Goal: Task Accomplishment & Management: Manage account settings

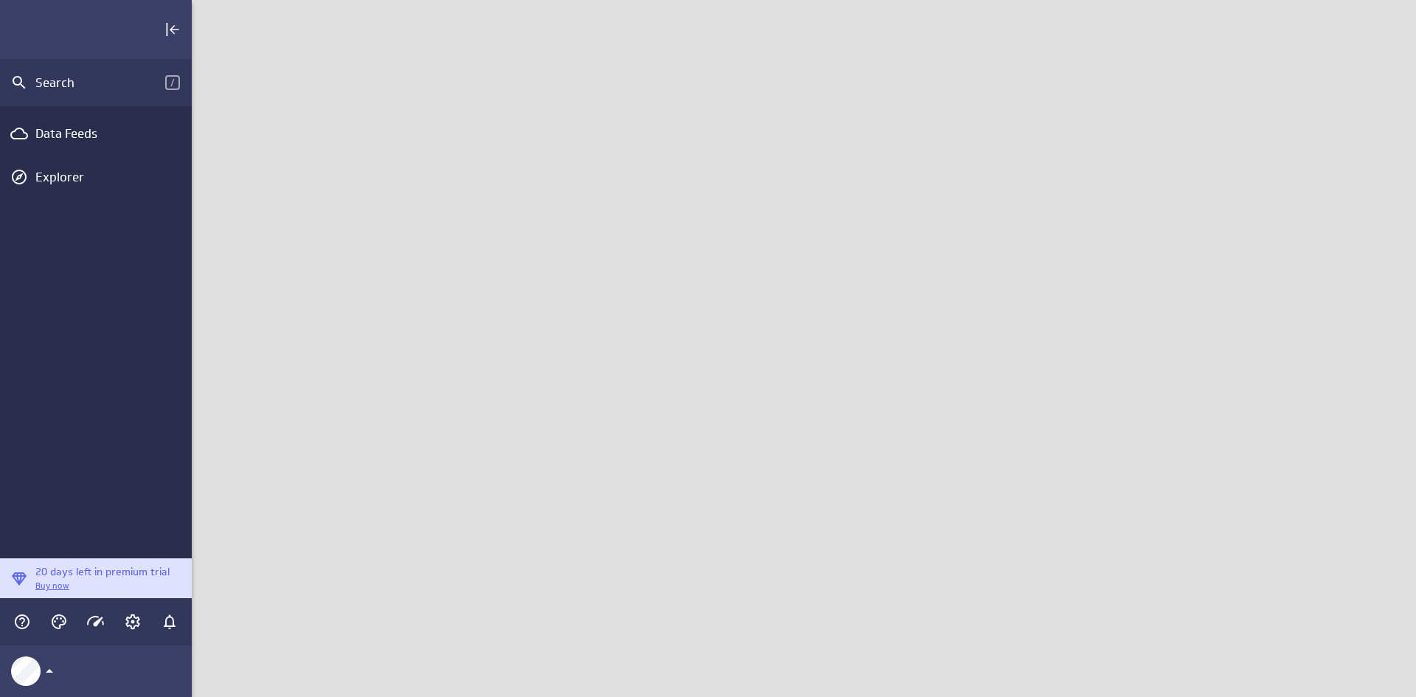
scroll to position [720, 1247]
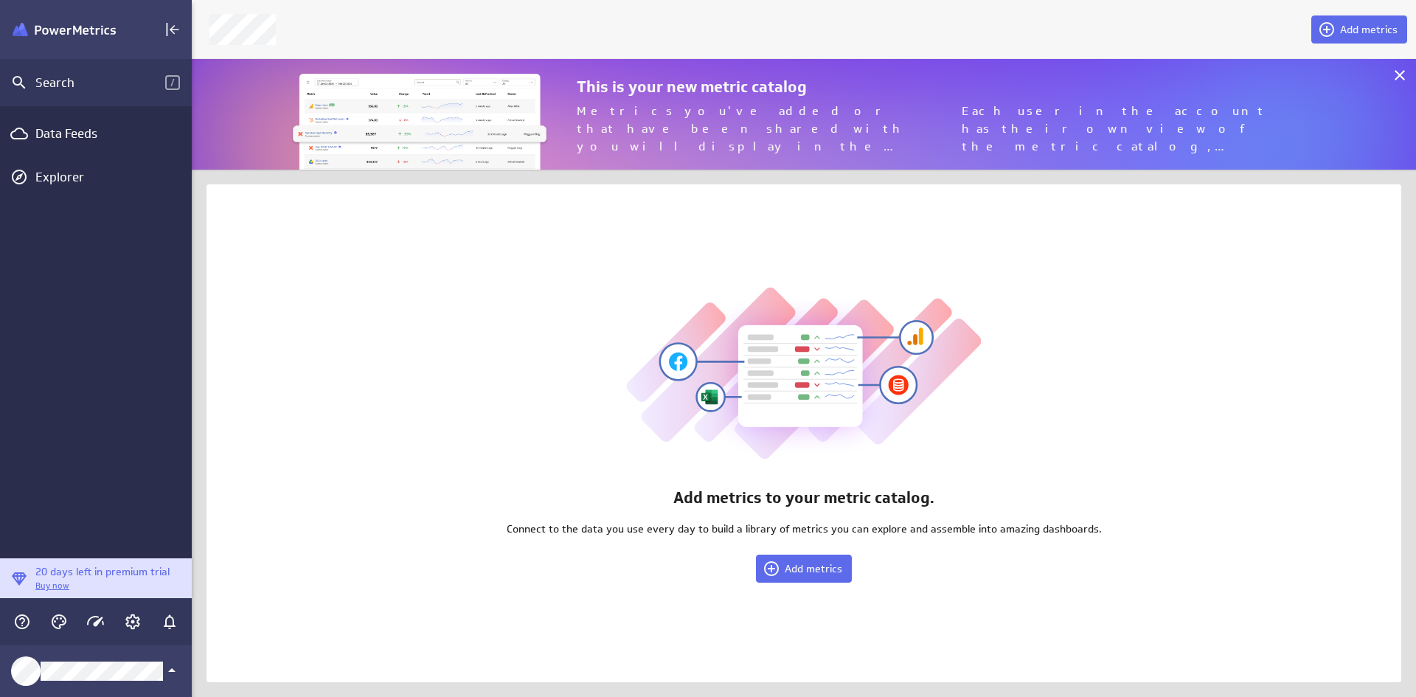
scroll to position [134, 1247]
click at [175, 32] on icon "Collapse" at bounding box center [173, 30] width 18 height 18
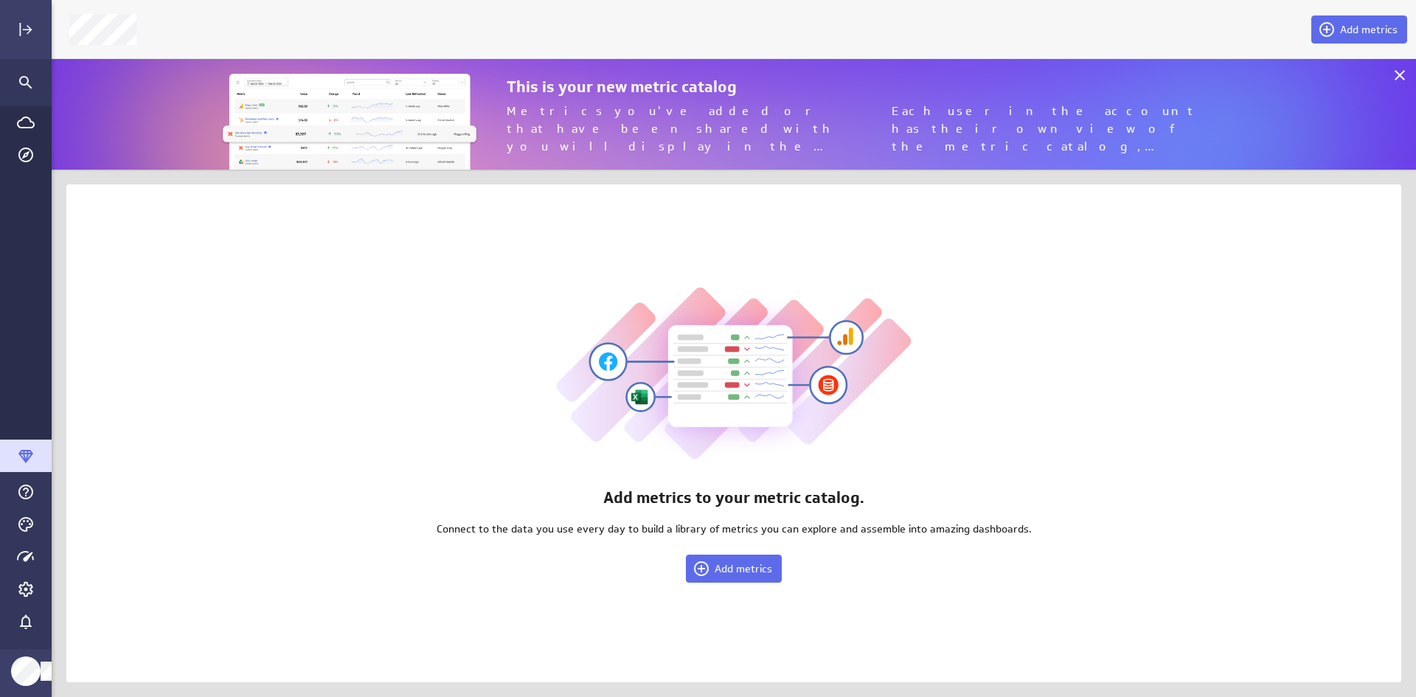
scroll to position [720, 1387]
click at [21, 450] on icon "Main Menu" at bounding box center [25, 456] width 15 height 13
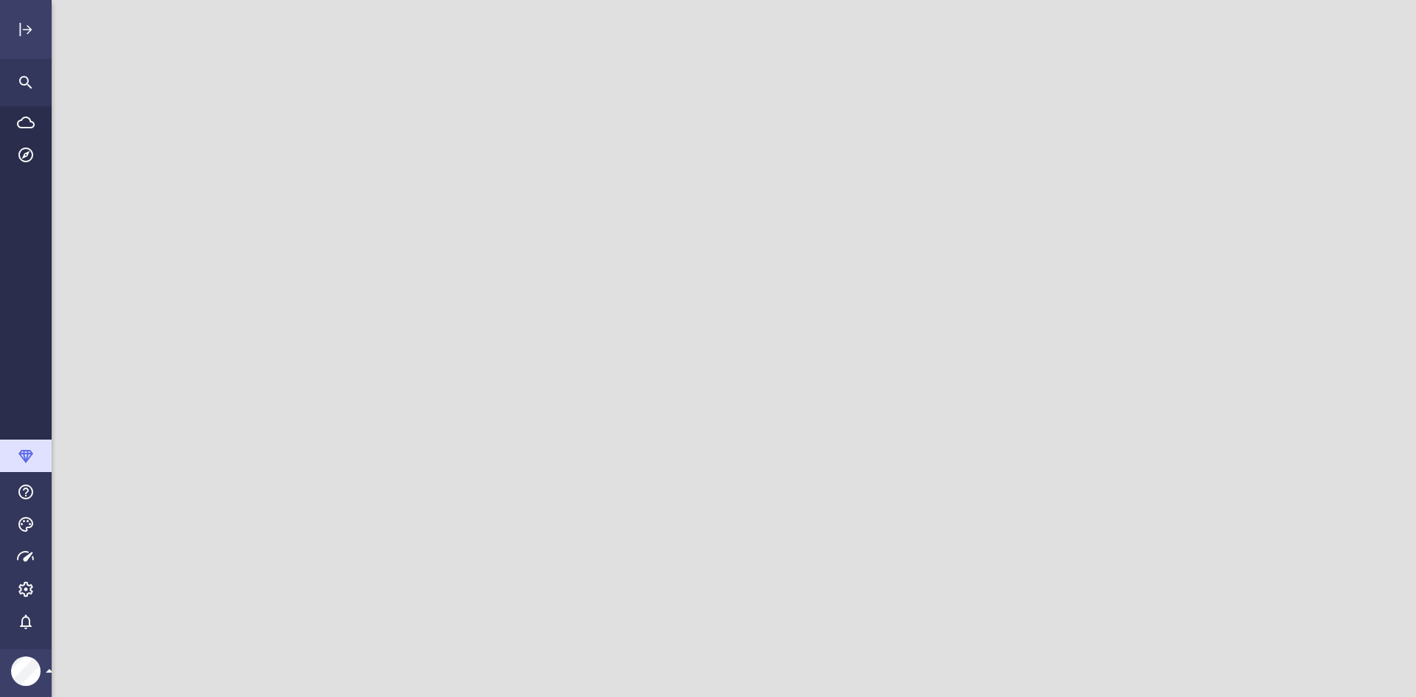
scroll to position [720, 1387]
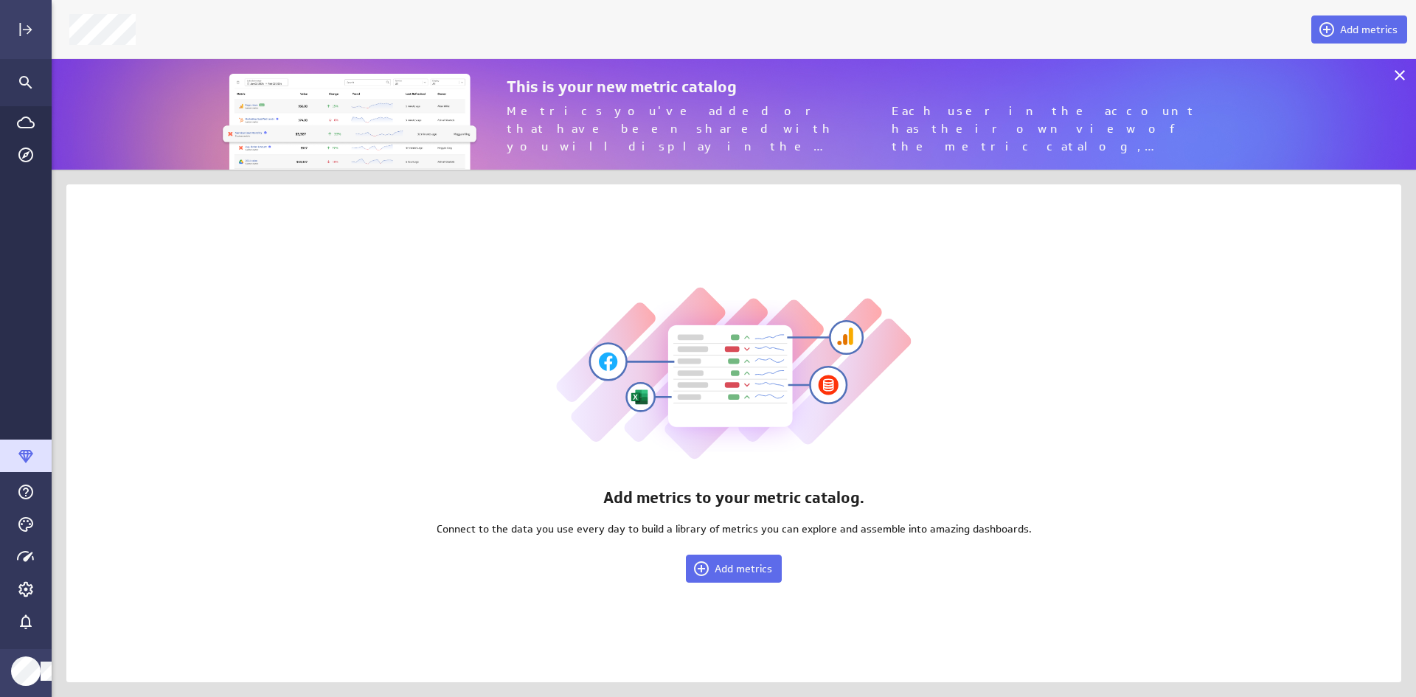
scroll to position [720, 1387]
click at [1400, 76] on icon at bounding box center [1400, 75] width 10 height 10
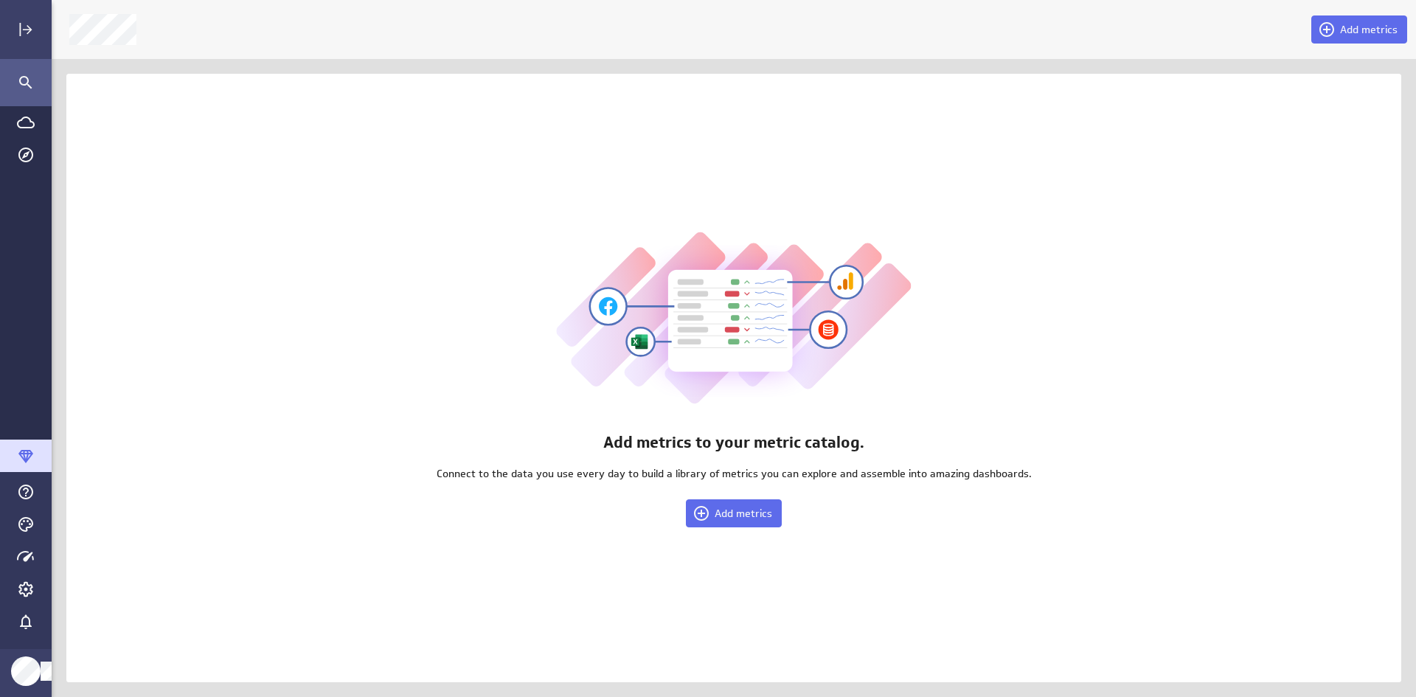
click at [26, 77] on icon "Search" at bounding box center [25, 82] width 13 height 13
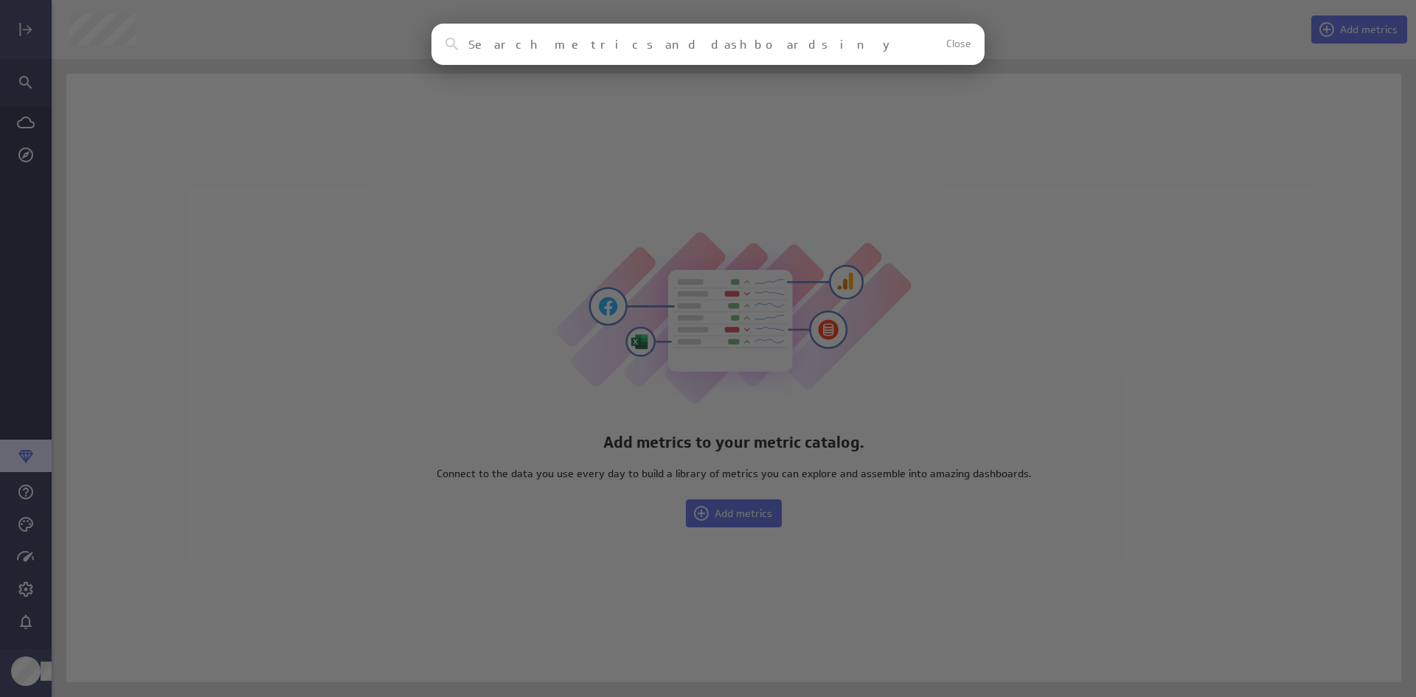
click at [563, 33] on div "Clear Close" at bounding box center [707, 44] width 553 height 41
click at [555, 43] on input at bounding box center [682, 45] width 428 height 14
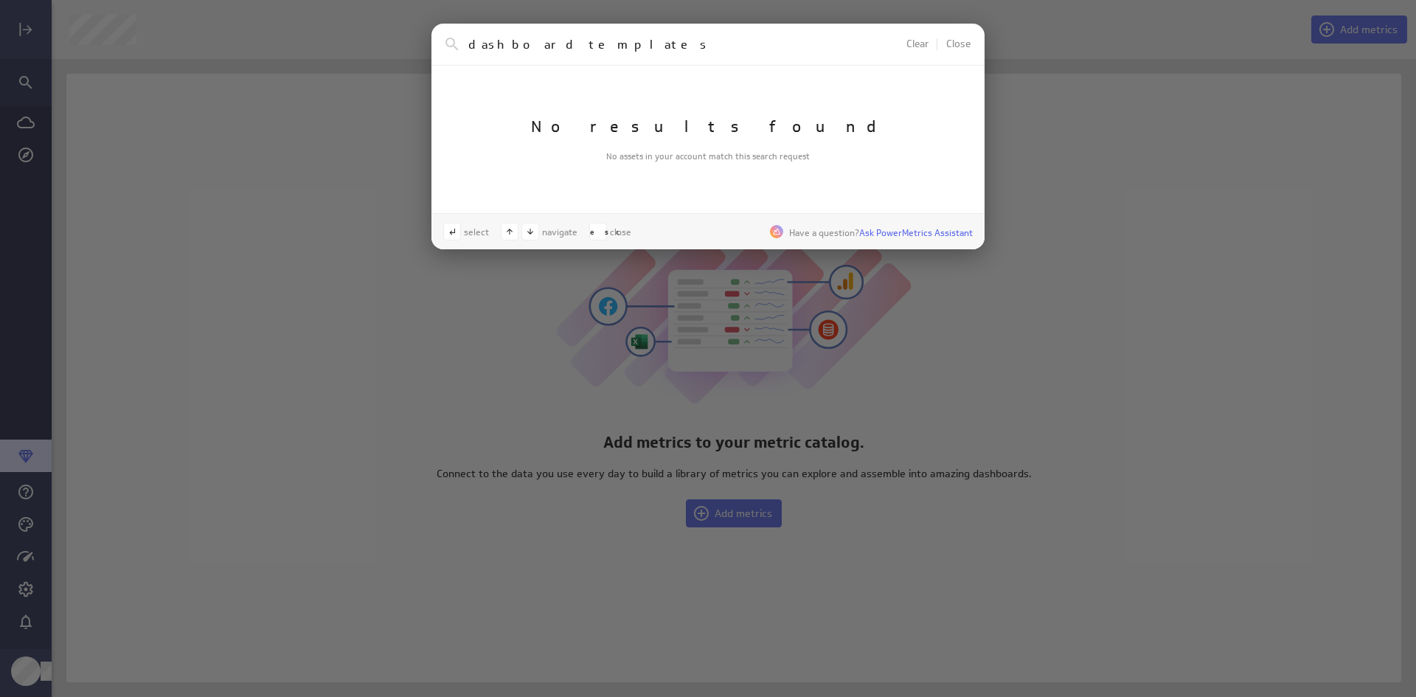
type input "dashboard templates"
click at [955, 46] on span "Close" at bounding box center [958, 44] width 24 height 10
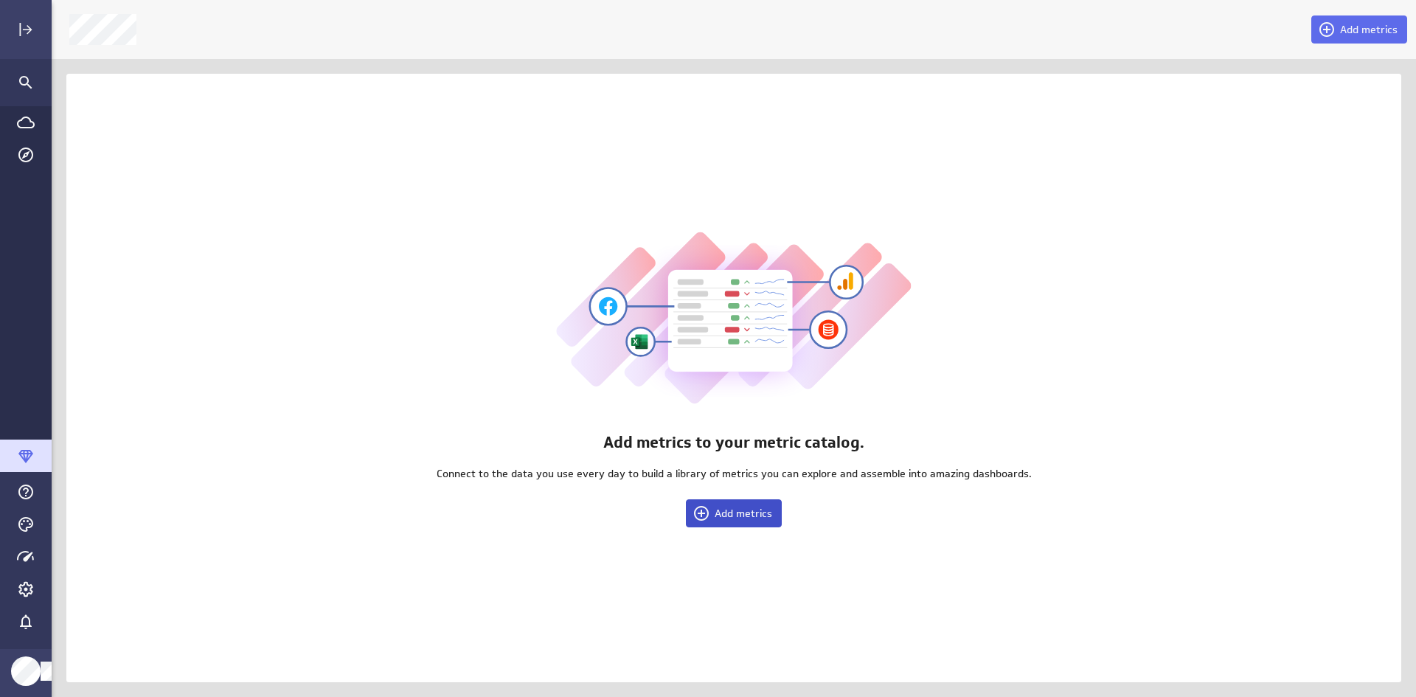
click at [724, 516] on span "Add metrics" at bounding box center [744, 513] width 58 height 13
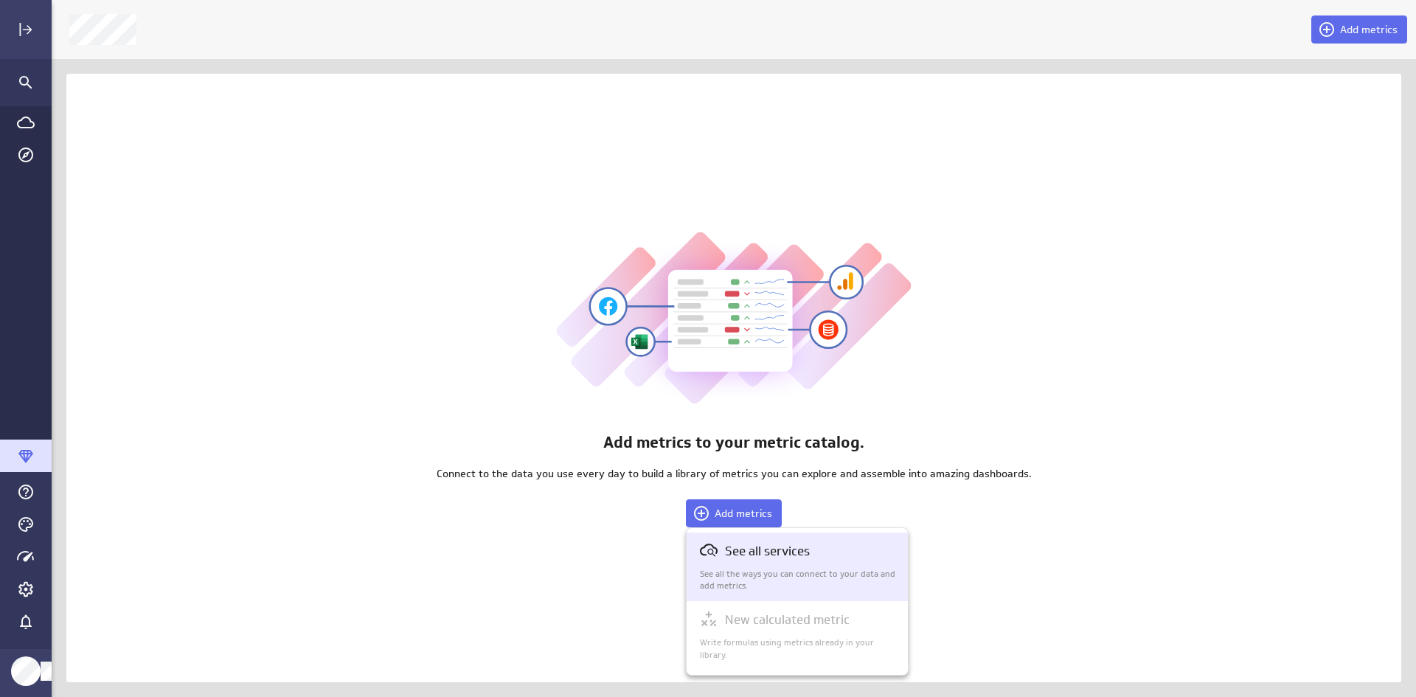
click at [769, 562] on div "See all services See all the ways you can connect to your data and add metrics." at bounding box center [798, 566] width 196 height 51
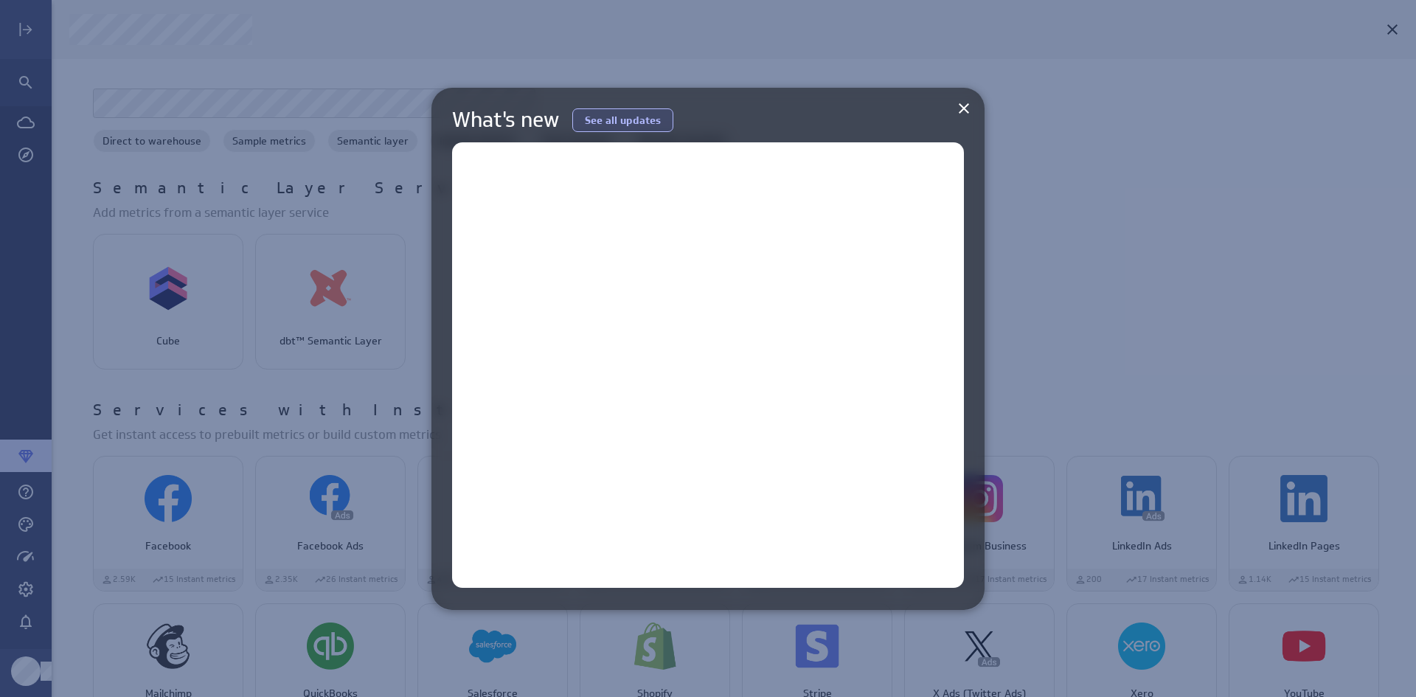
scroll to position [590, 0]
click at [963, 107] on icon at bounding box center [964, 108] width 10 height 10
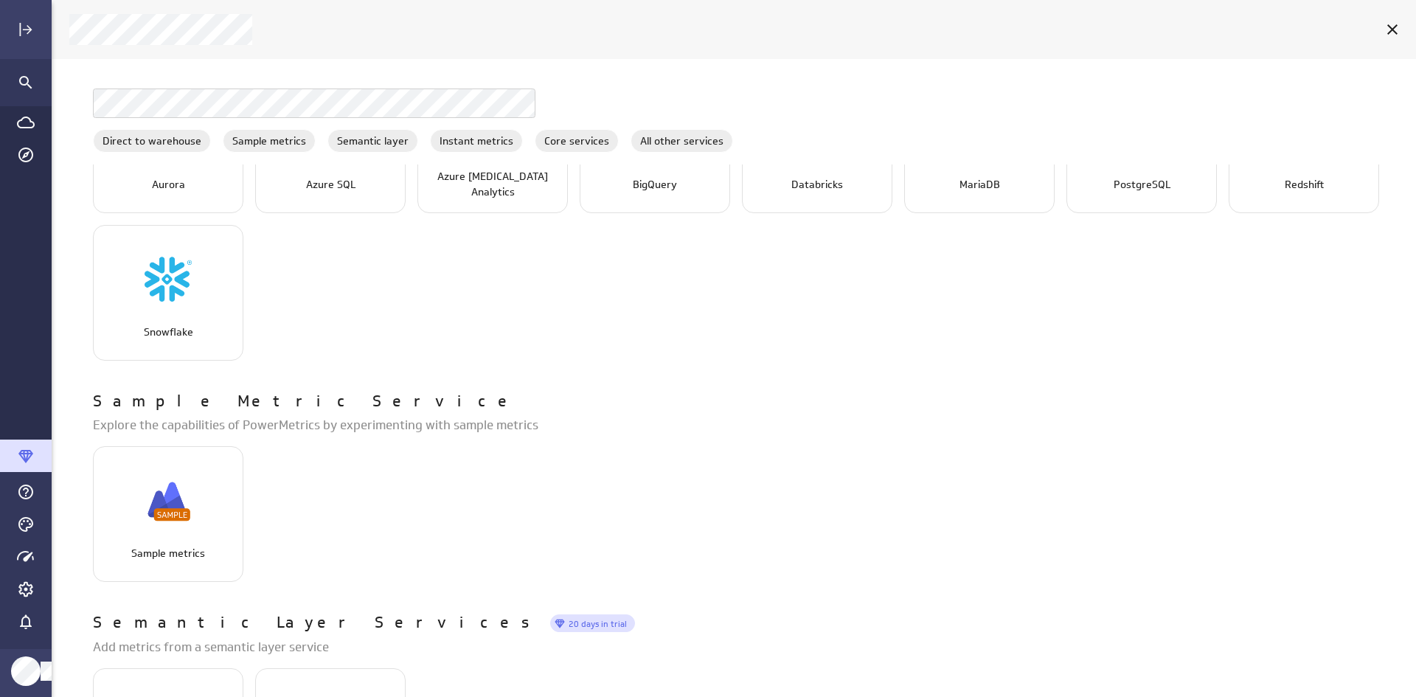
scroll to position [0, 0]
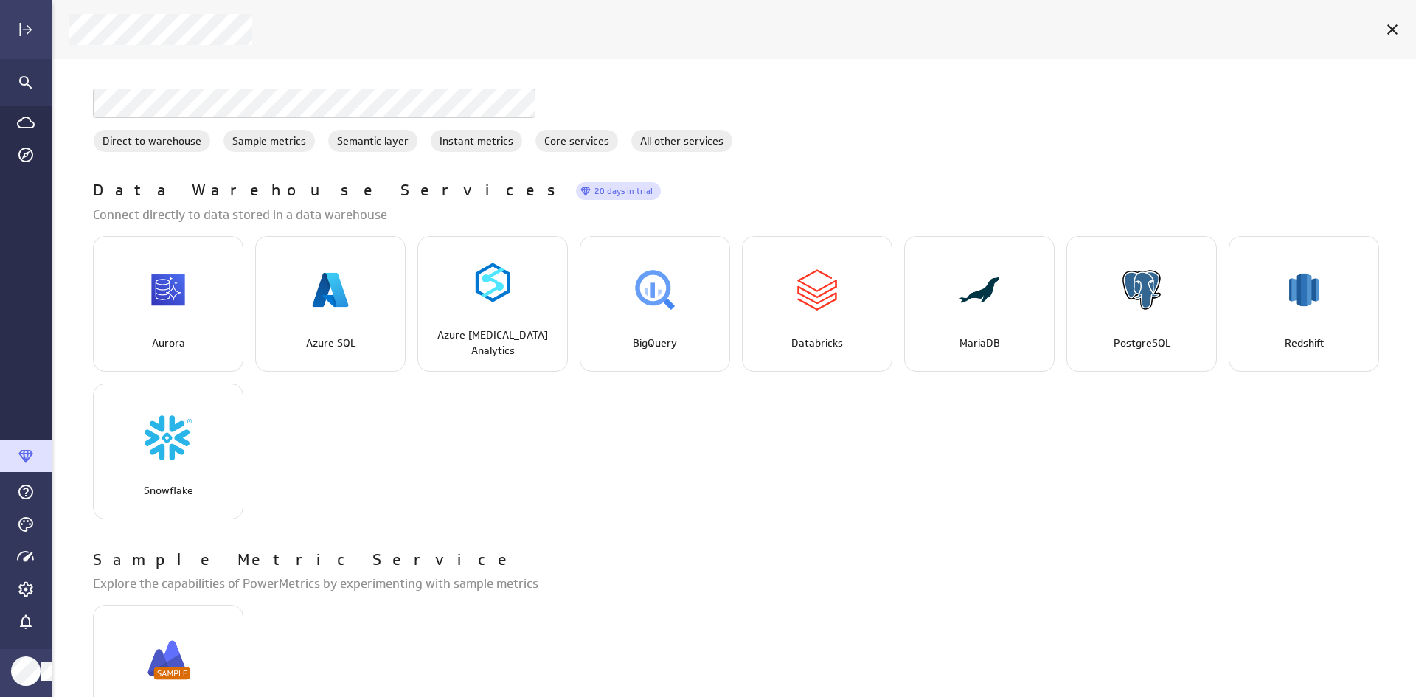
click at [25, 454] on icon "Main Menu" at bounding box center [25, 456] width 15 height 13
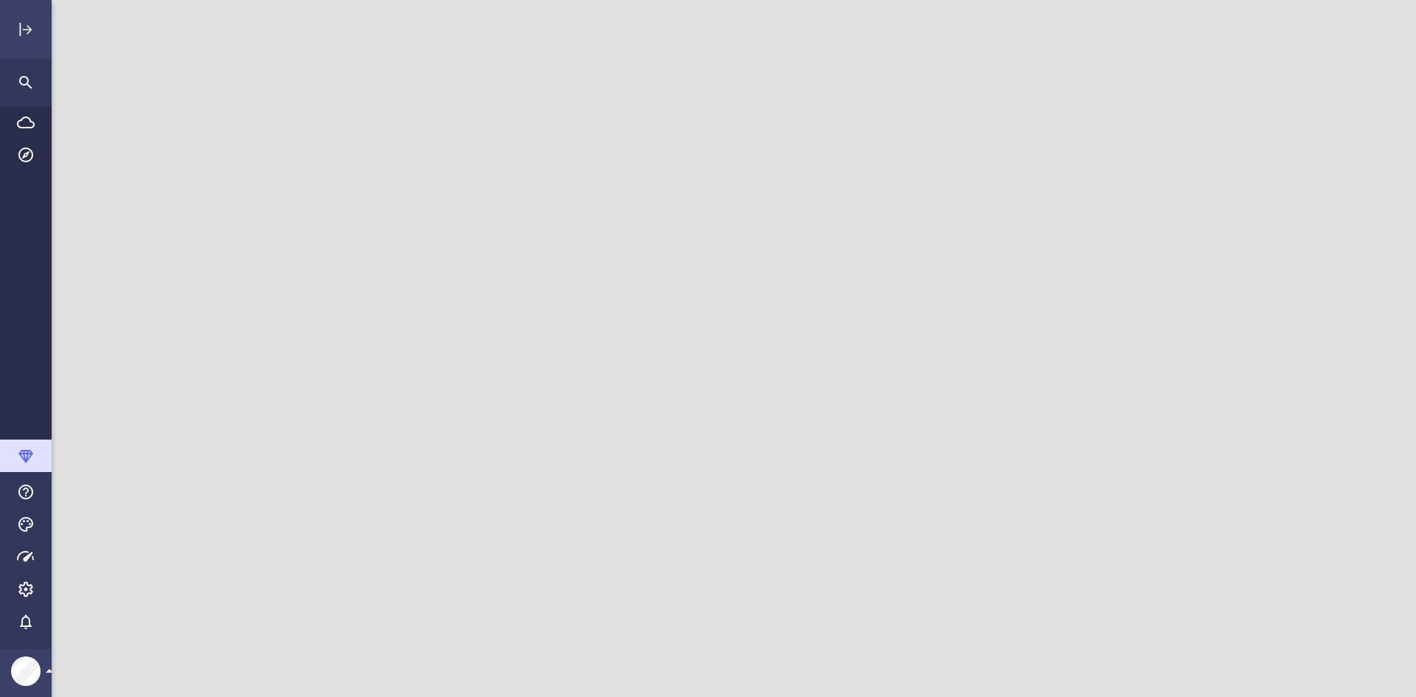
scroll to position [720, 1387]
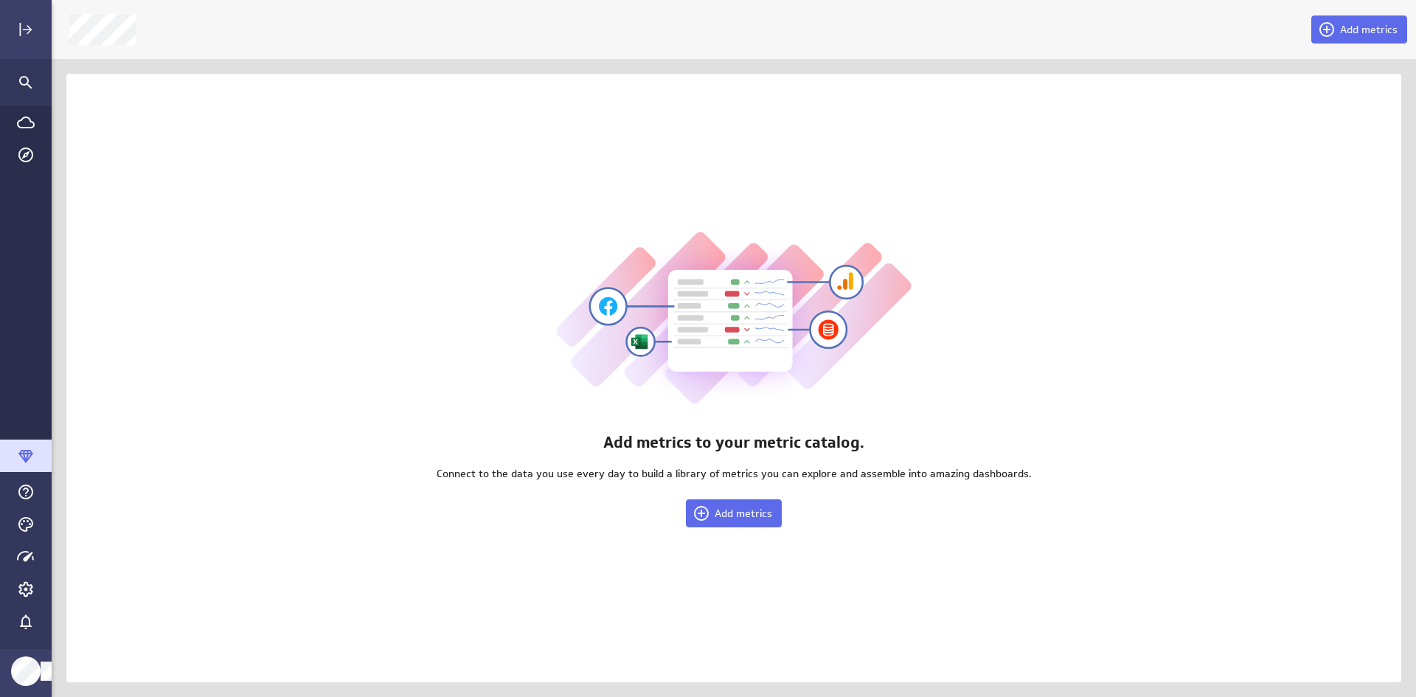
scroll to position [720, 1387]
click at [730, 507] on span "Add metrics" at bounding box center [744, 513] width 58 height 13
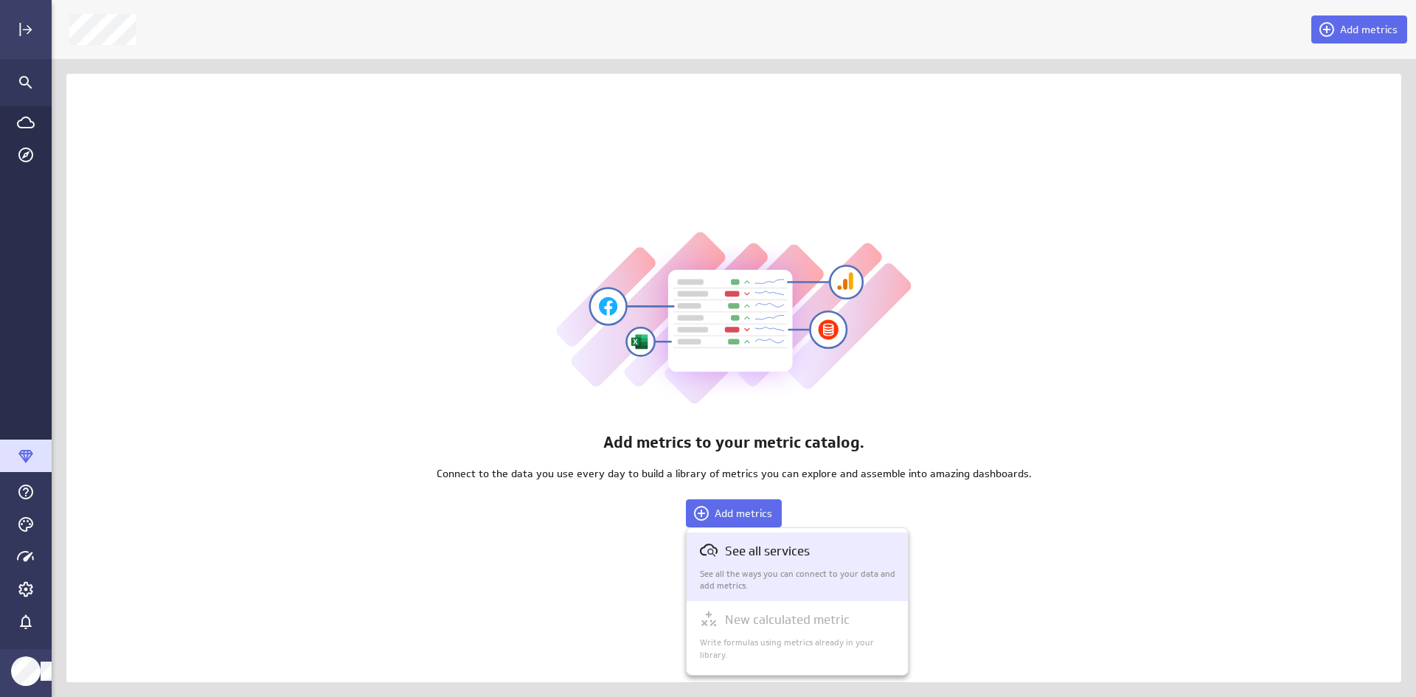
click at [744, 546] on p "See all services" at bounding box center [767, 551] width 85 height 18
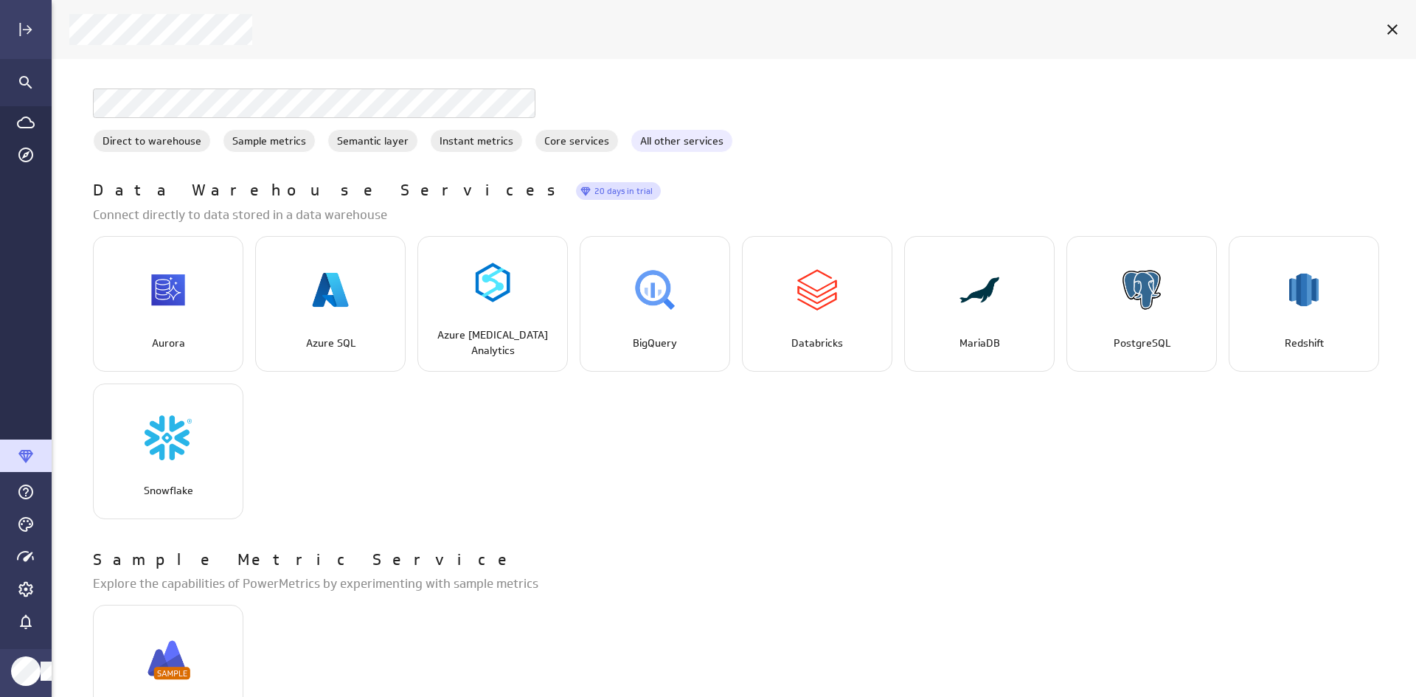
click at [659, 139] on span "All other services" at bounding box center [681, 141] width 101 height 15
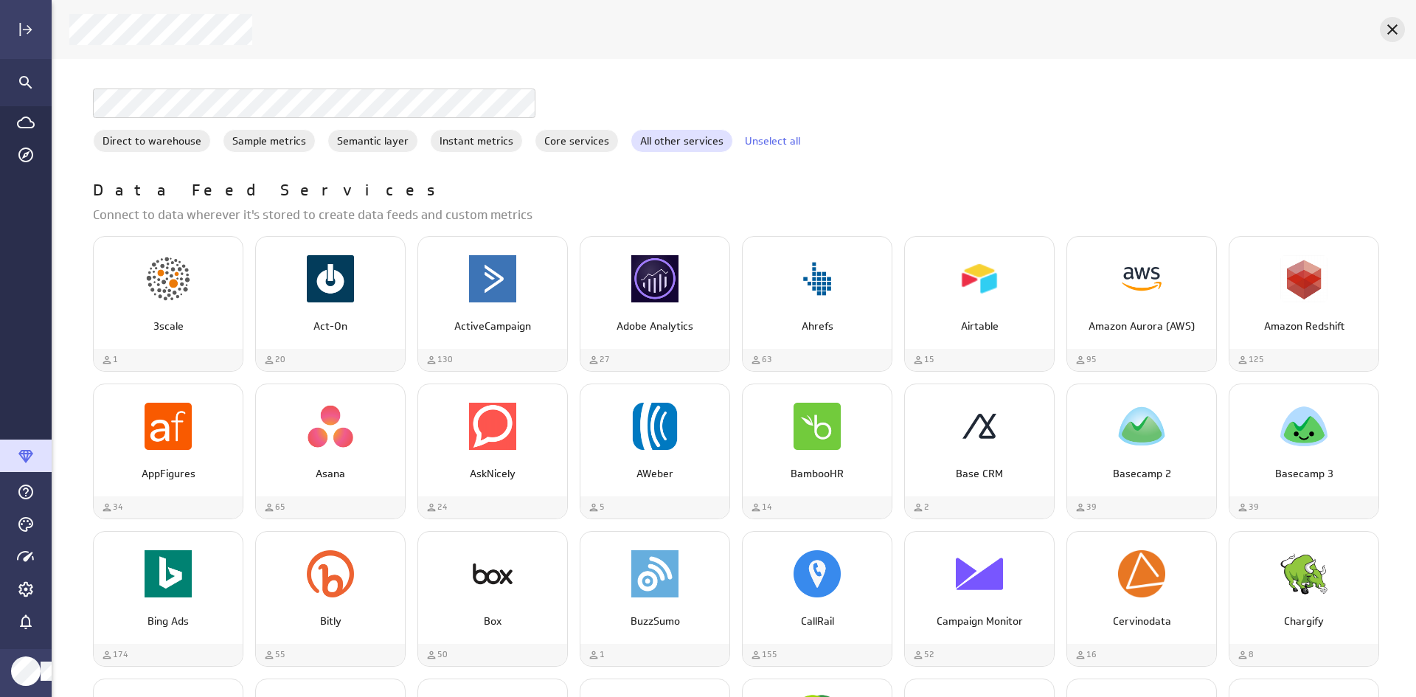
click at [1397, 22] on icon "Cancel" at bounding box center [1393, 30] width 18 height 18
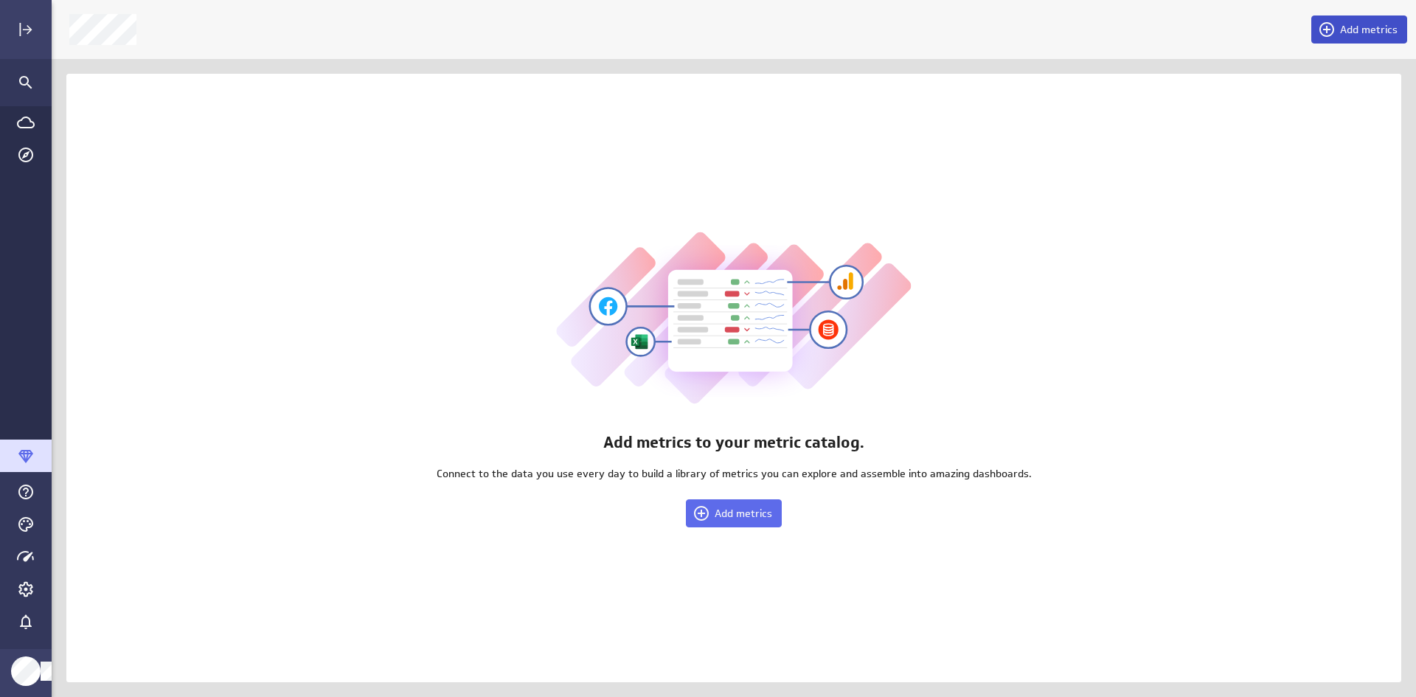
click at [1326, 30] on icon at bounding box center [1327, 29] width 15 height 15
click at [28, 557] on div at bounding box center [708, 348] width 1416 height 697
click at [28, 557] on icon "Main Menu" at bounding box center [25, 556] width 17 height 10
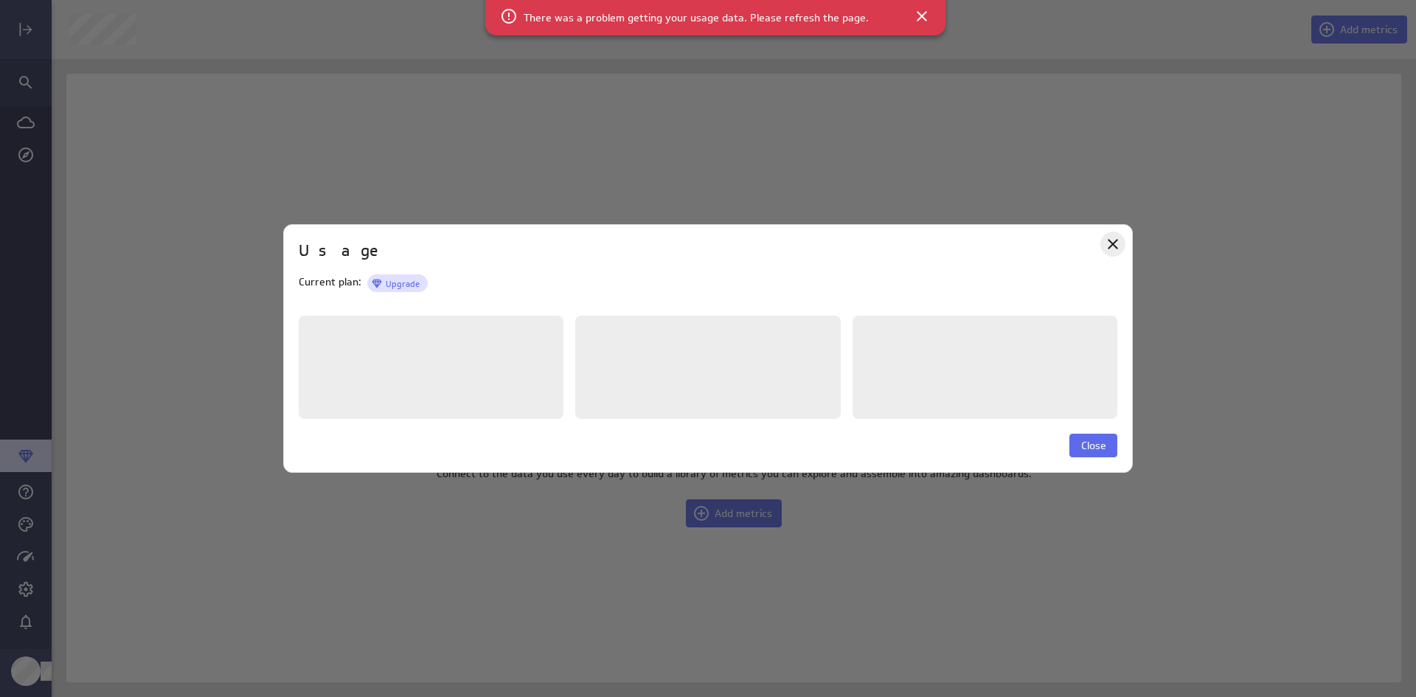
click at [1110, 243] on icon "Close" at bounding box center [1113, 244] width 18 height 18
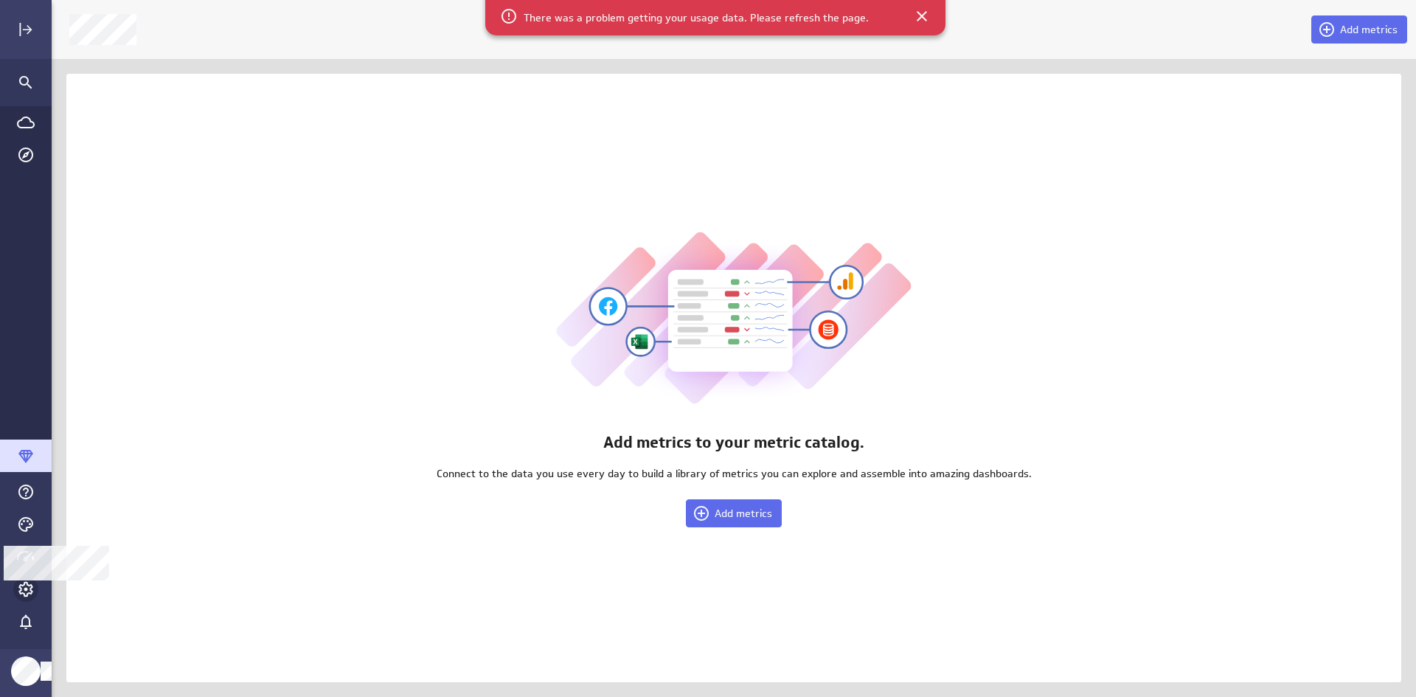
click at [23, 594] on icon "Account and settings" at bounding box center [25, 589] width 15 height 15
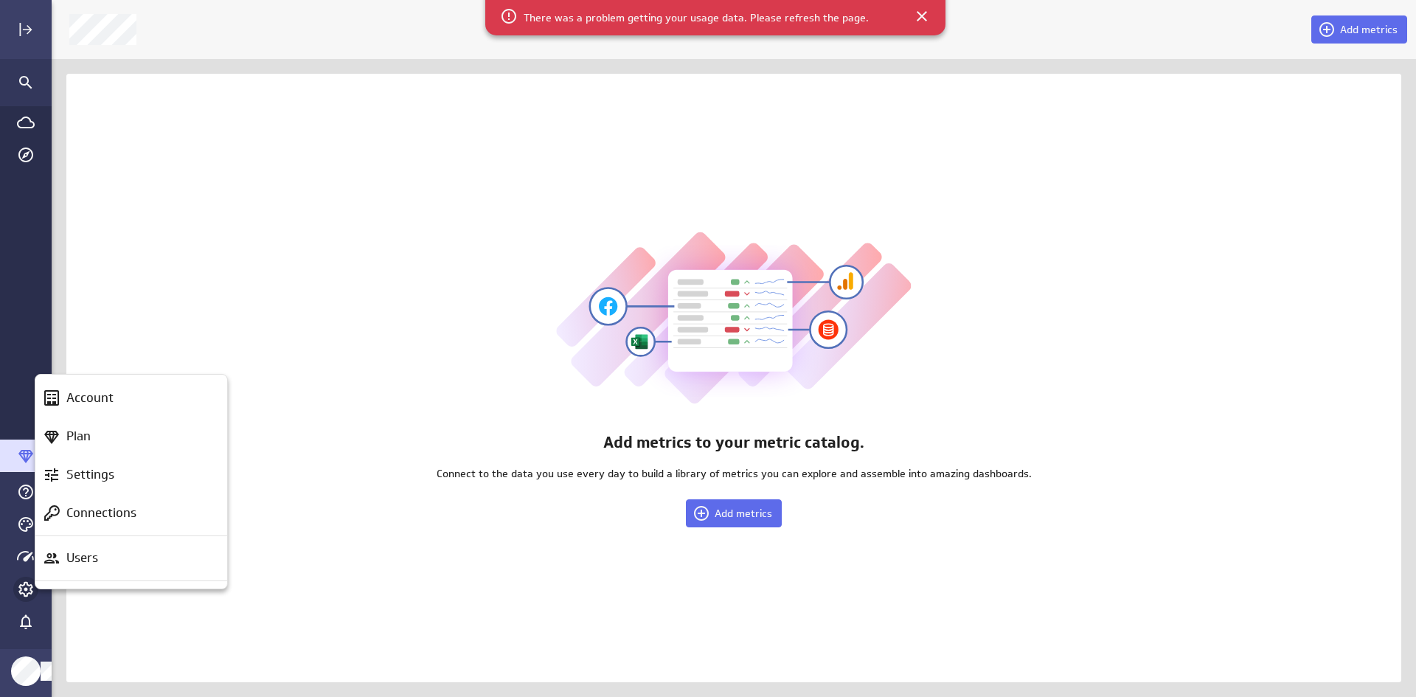
click at [23, 594] on div at bounding box center [708, 348] width 1416 height 697
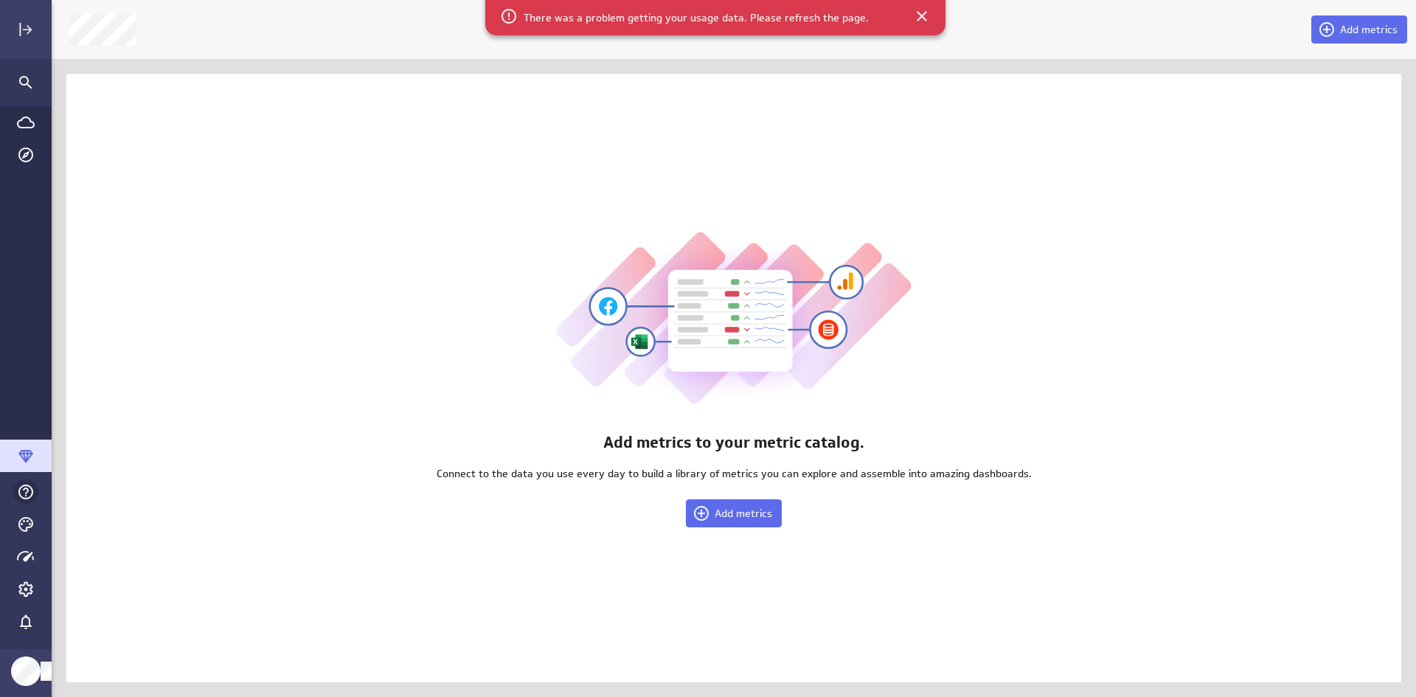
click at [22, 490] on icon "Help & PowerMetrics Assistant" at bounding box center [26, 492] width 18 height 18
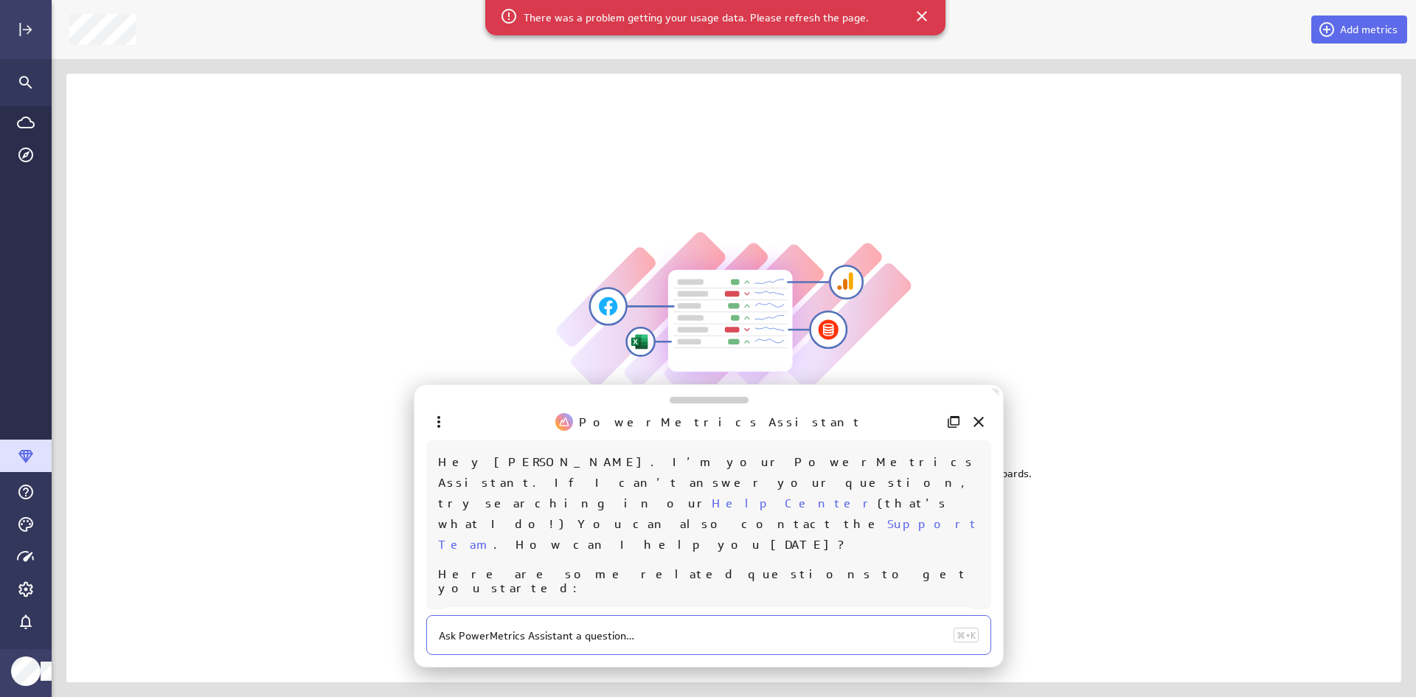
click at [460, 637] on textarea at bounding box center [693, 635] width 509 height 13
type textarea "how do i add a new blank dashboard"
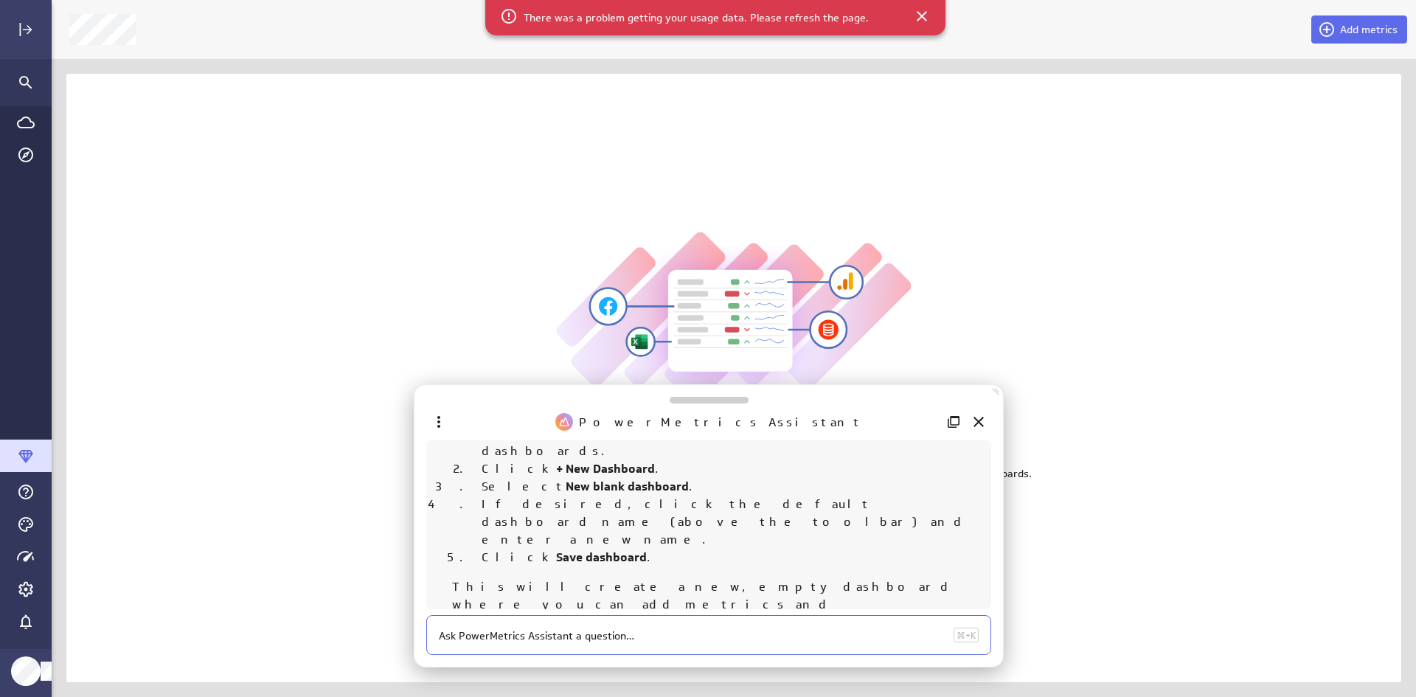
scroll to position [185, 0]
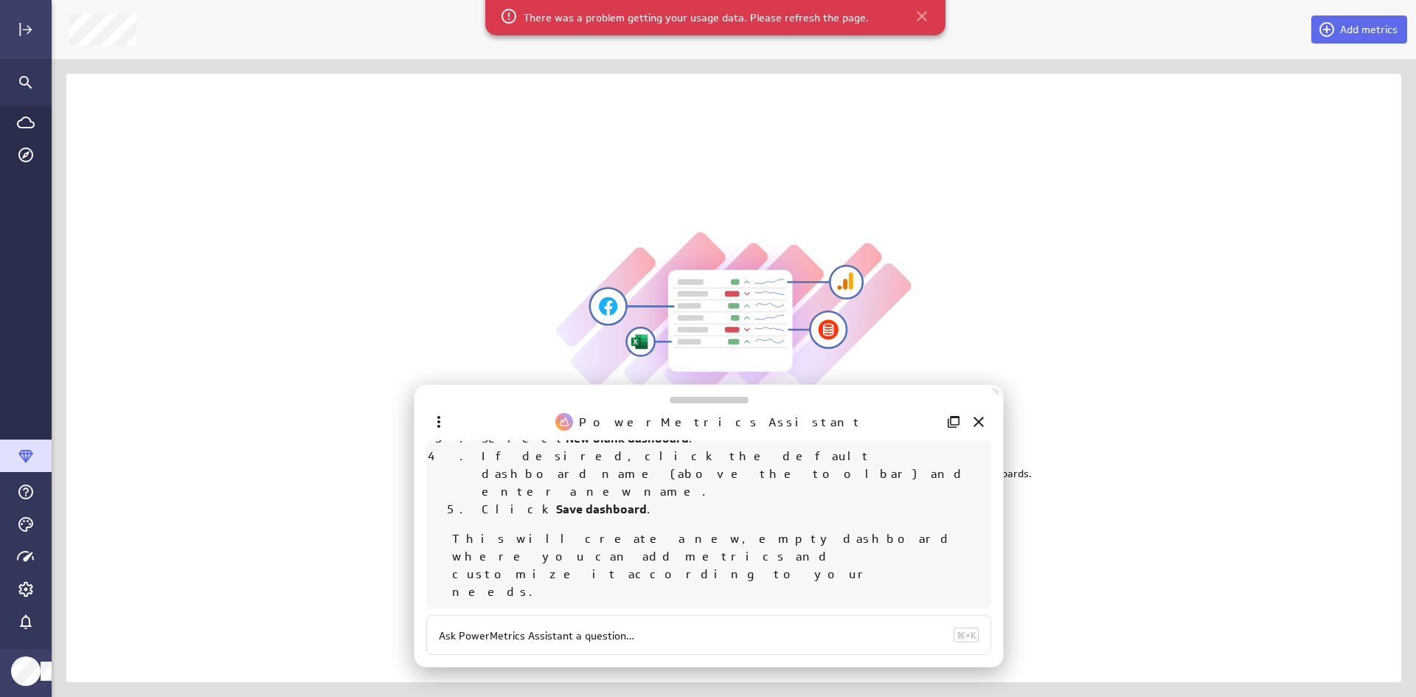
click at [917, 24] on icon at bounding box center [922, 16] width 18 height 18
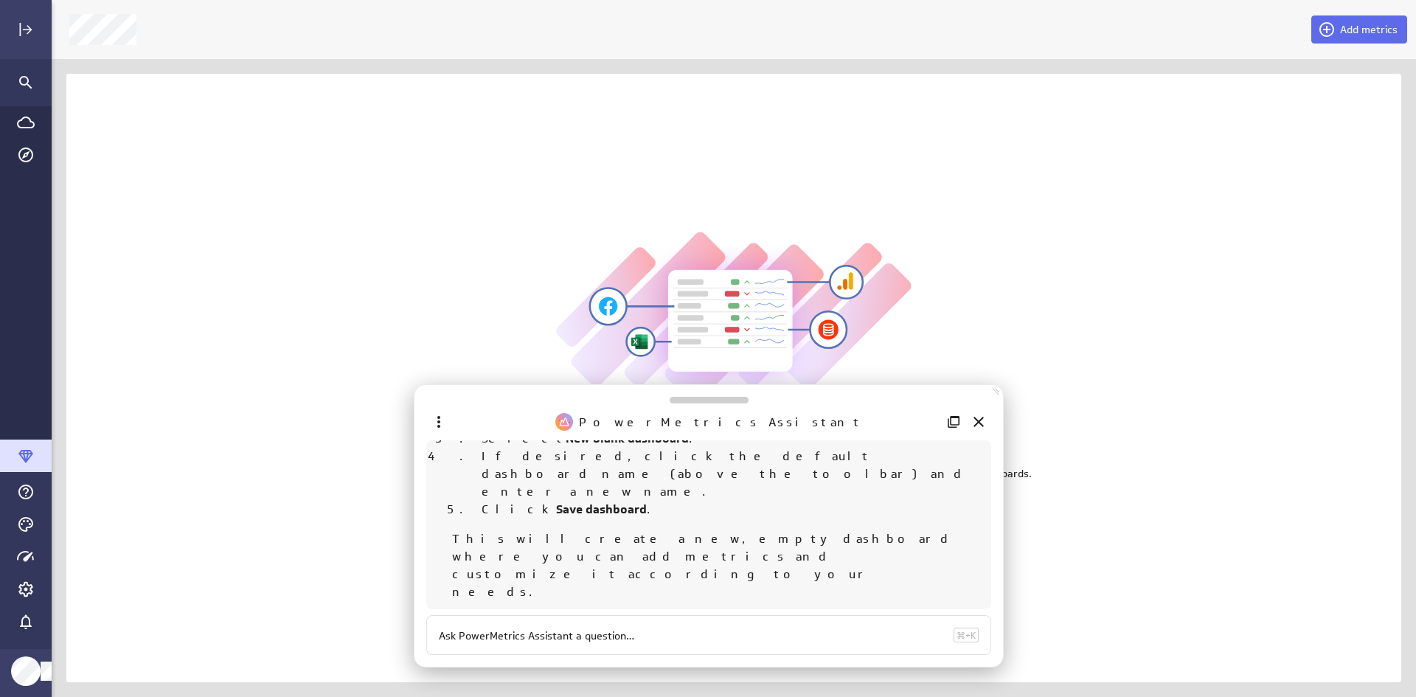
click at [560, 656] on link "Creating metric dashboards" at bounding box center [654, 663] width 345 height 14
click at [979, 421] on icon "Close" at bounding box center [979, 422] width 10 height 10
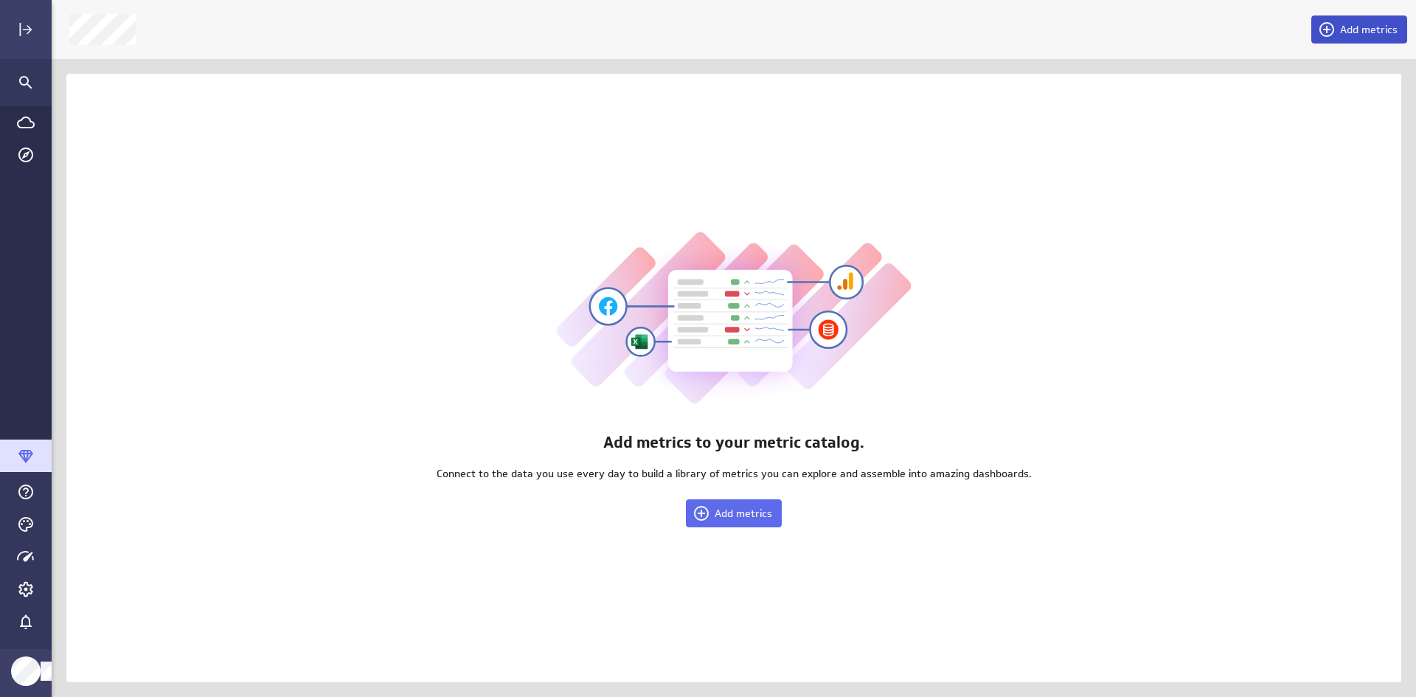
click at [1353, 34] on span "Add metrics" at bounding box center [1369, 29] width 58 height 13
click at [1353, 34] on div at bounding box center [708, 348] width 1416 height 697
click at [20, 21] on icon "Expand" at bounding box center [26, 30] width 18 height 18
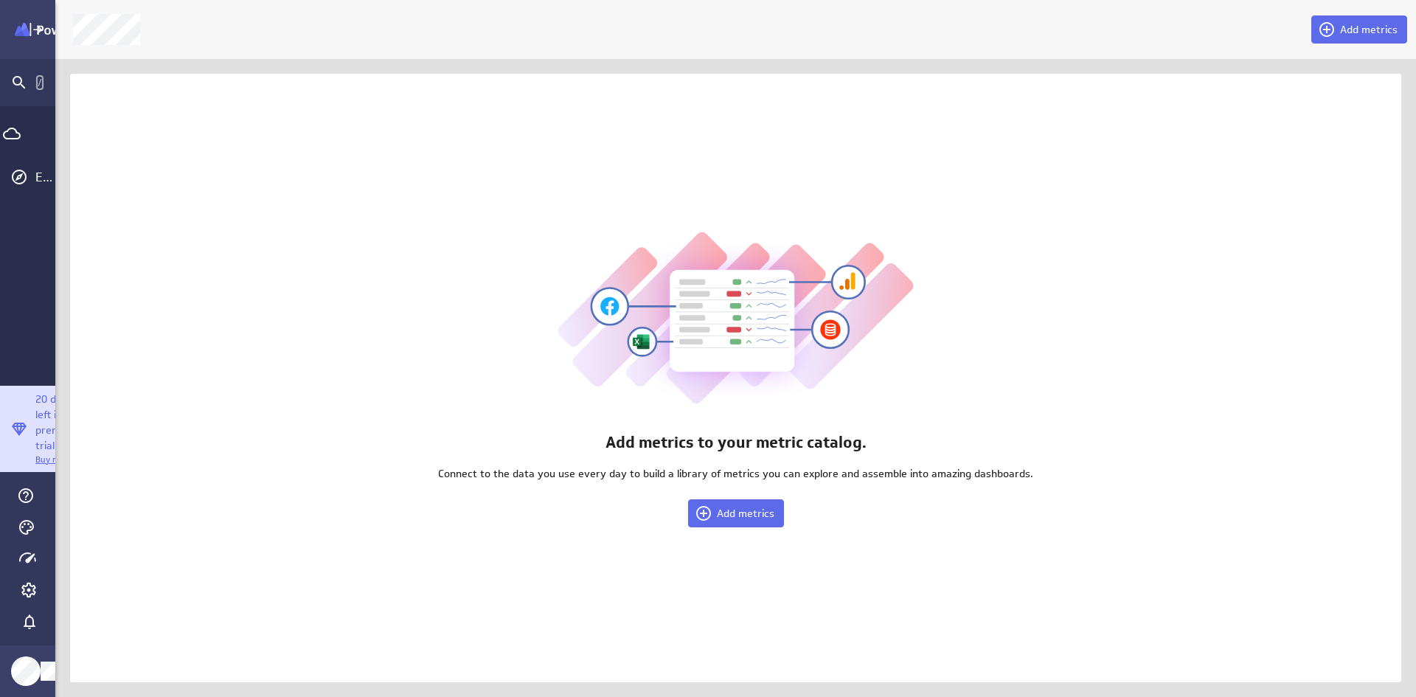
scroll to position [7, 7]
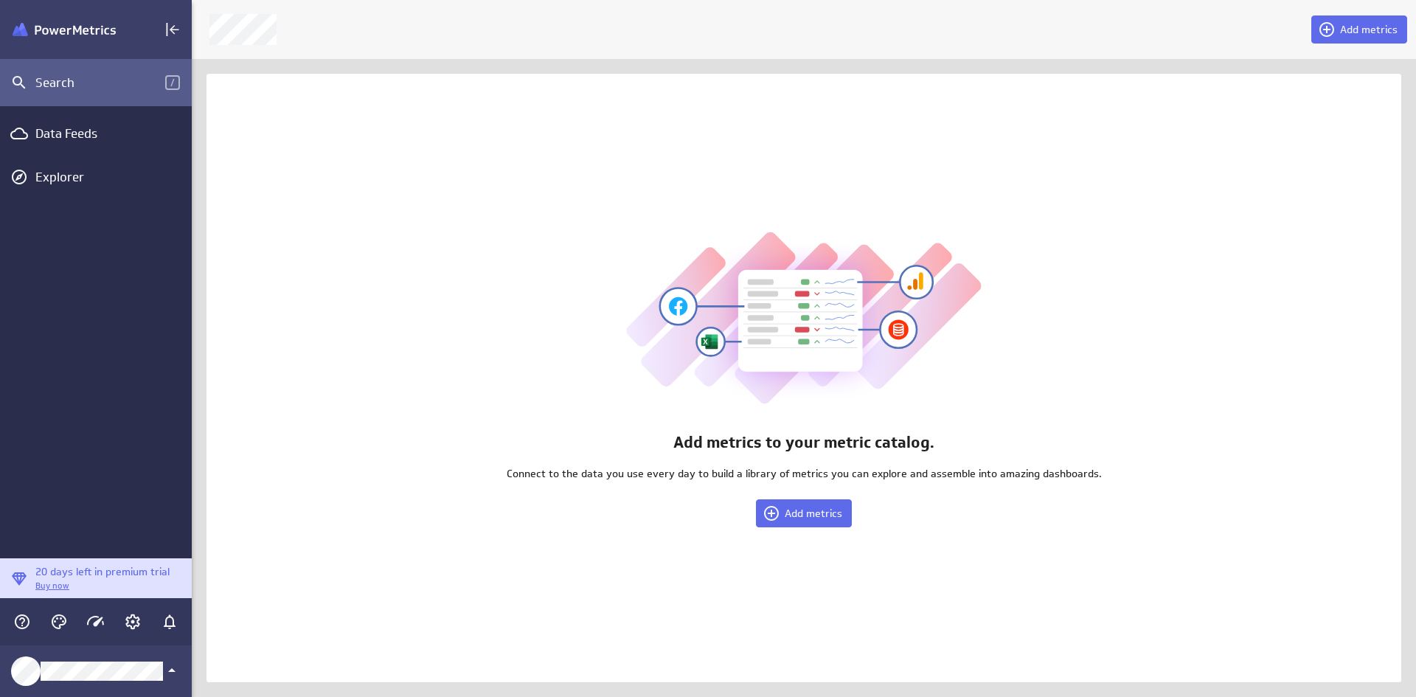
click at [171, 83] on span "/" at bounding box center [172, 82] width 15 height 15
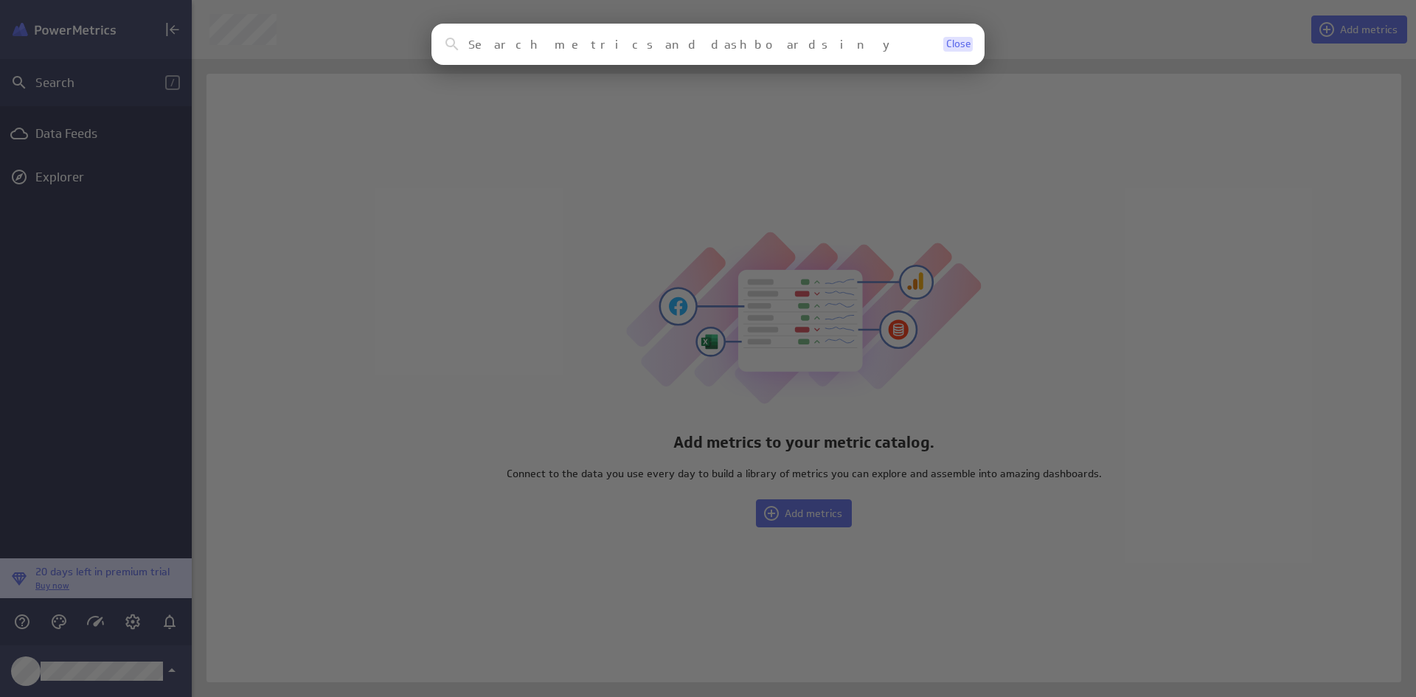
click at [957, 46] on span "Close" at bounding box center [958, 44] width 24 height 10
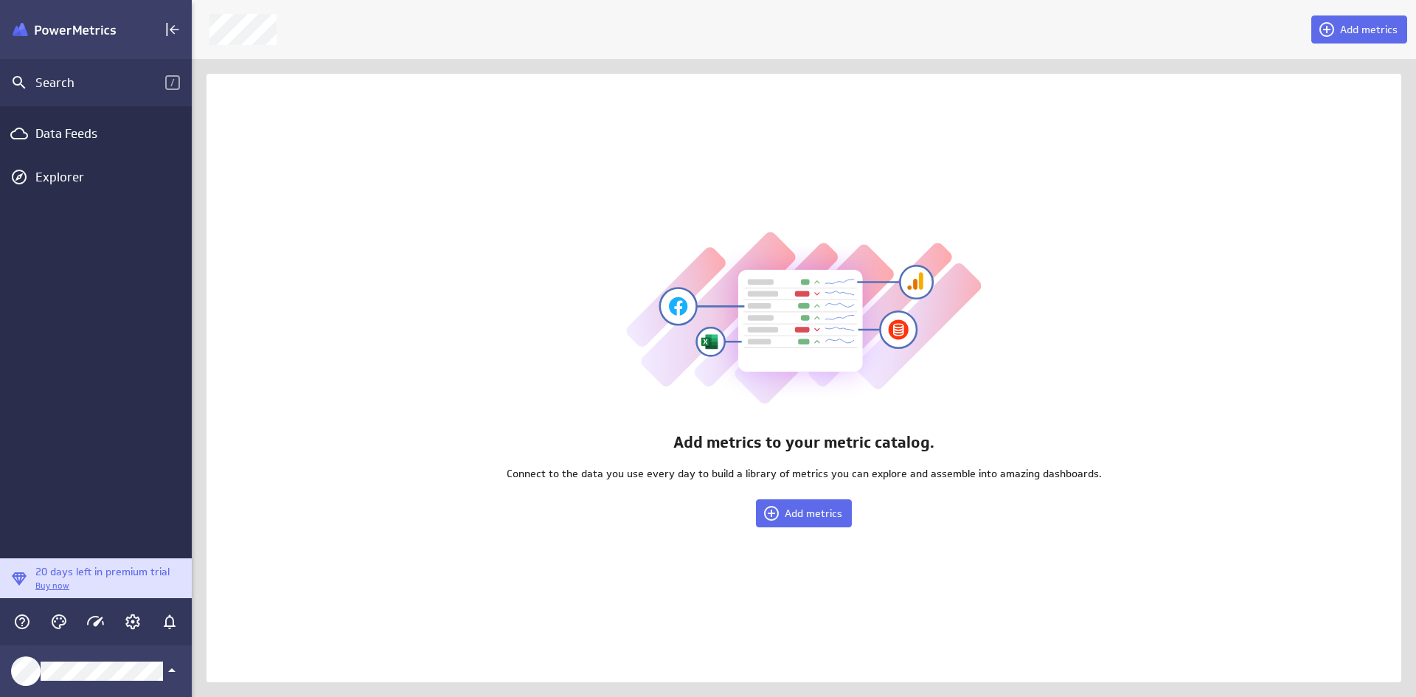
click at [58, 35] on img "Klipfolio PowerMetrics Banner" at bounding box center [64, 30] width 103 height 14
click at [168, 25] on icon "Collapse" at bounding box center [173, 30] width 18 height 18
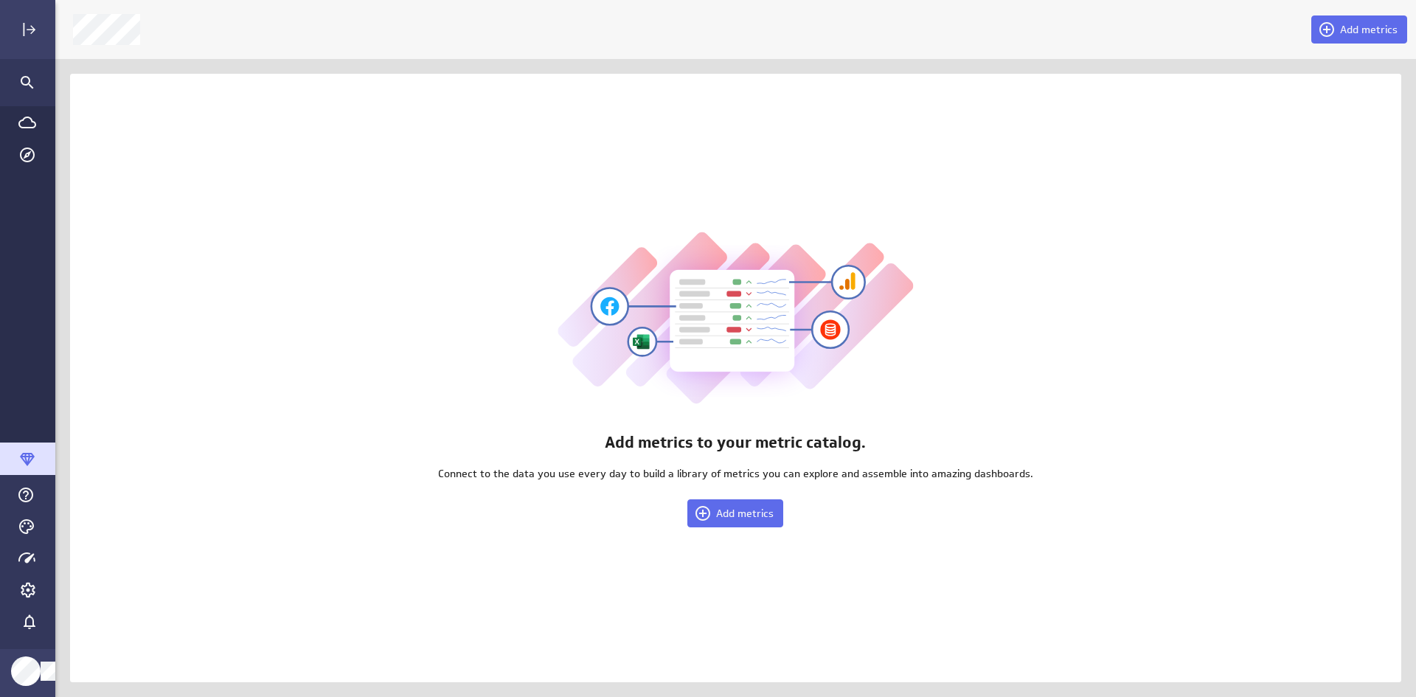
scroll to position [720, 1387]
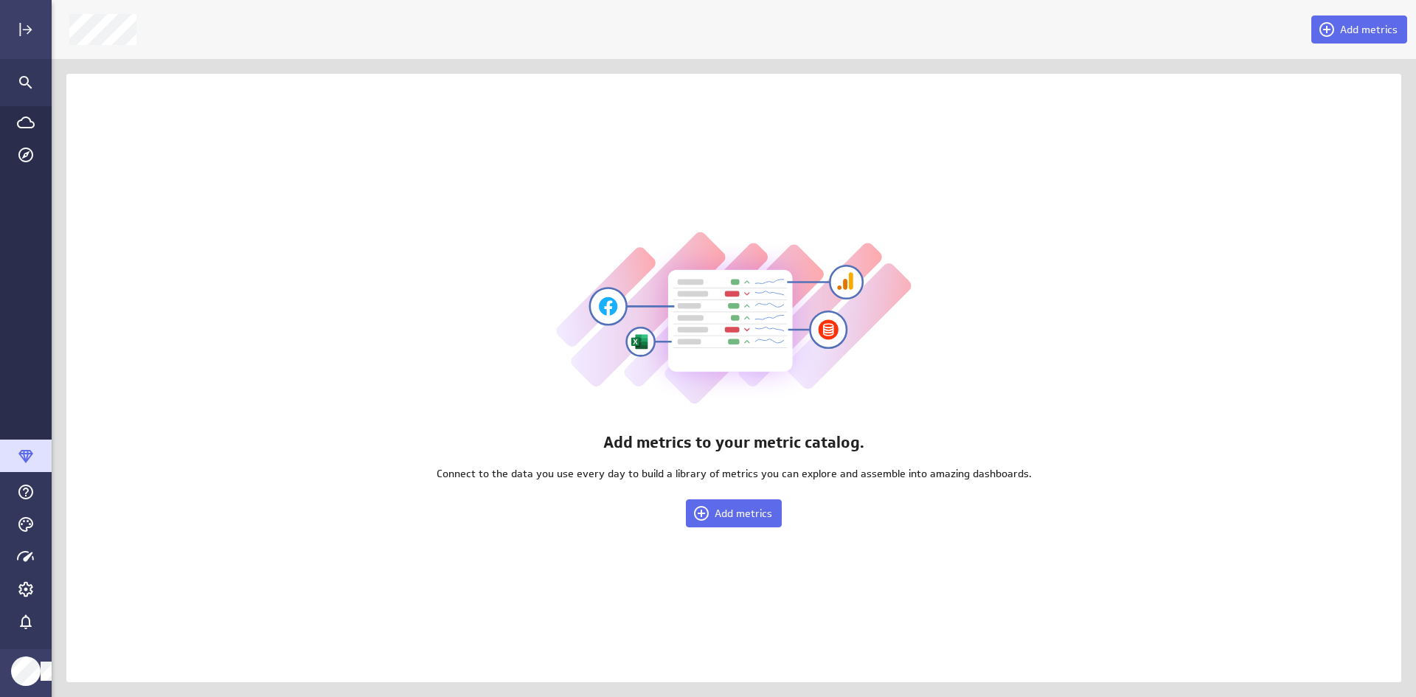
click at [21, 451] on icon "Main Menu" at bounding box center [25, 456] width 15 height 13
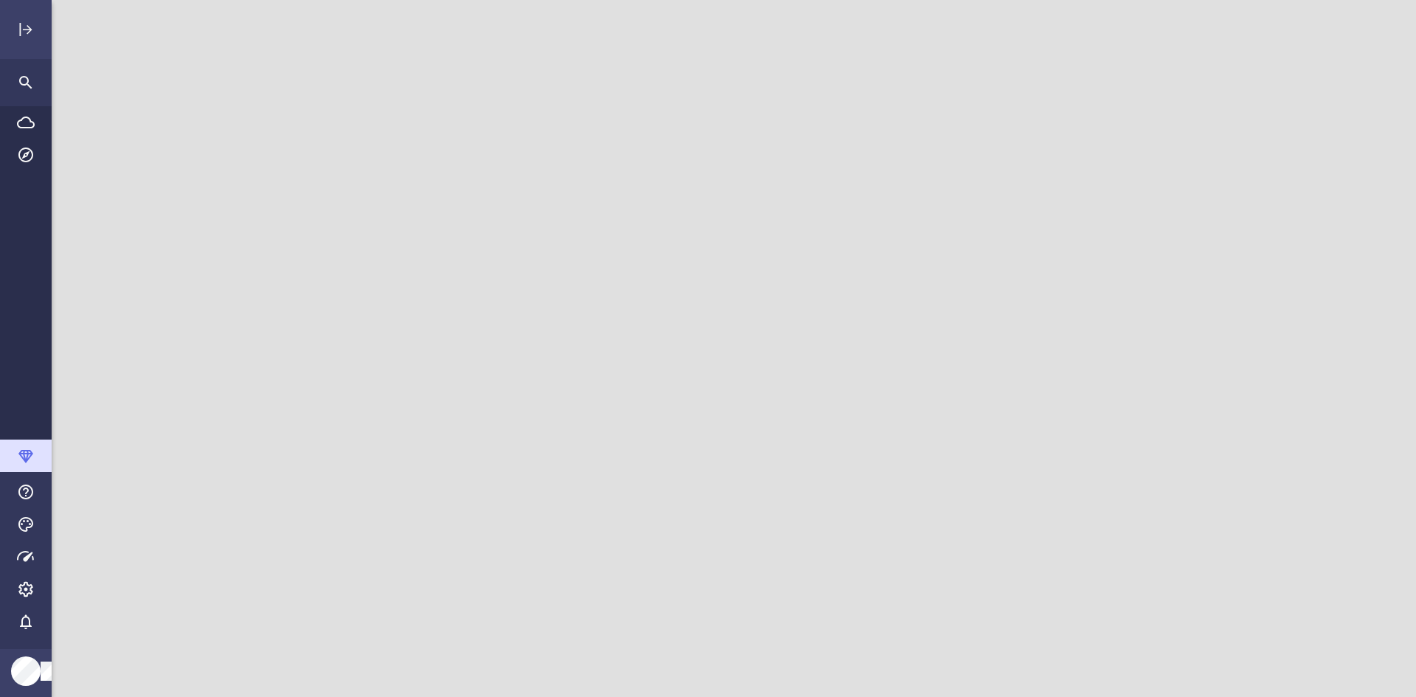
scroll to position [720, 1387]
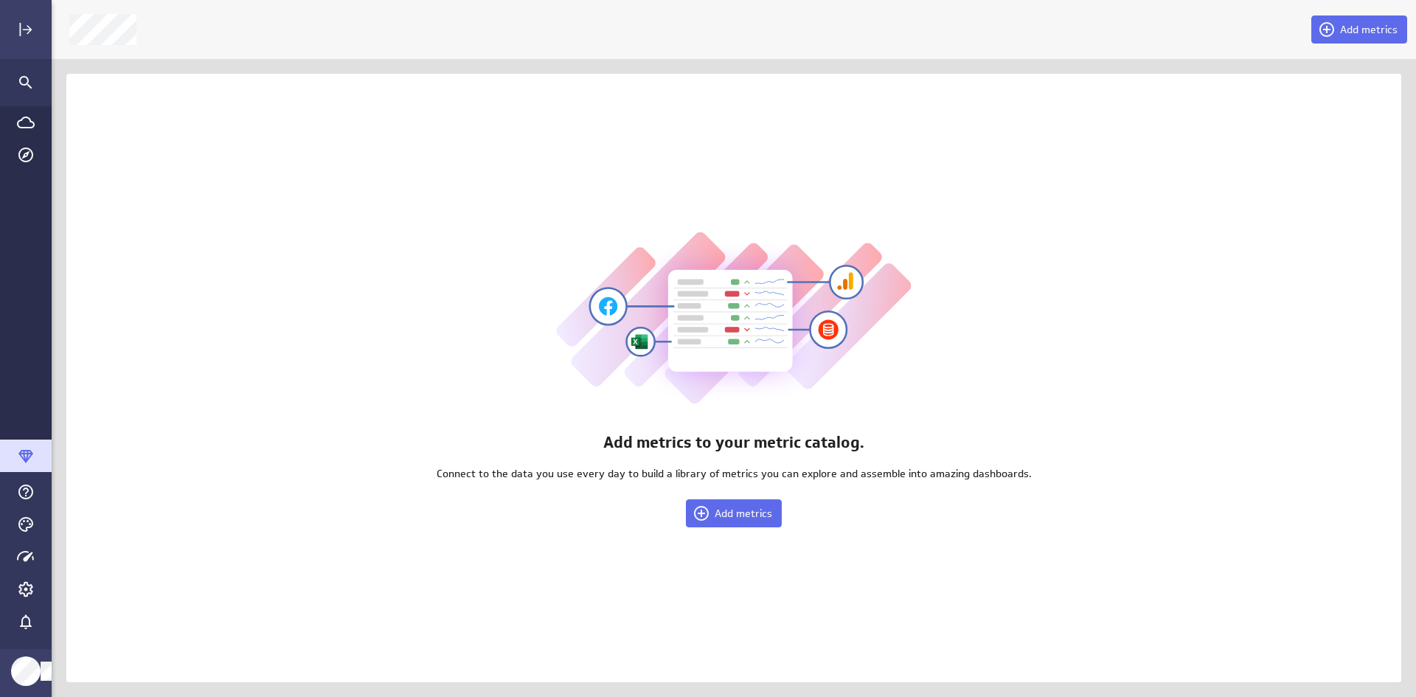
scroll to position [720, 1387]
click at [744, 516] on span "Add metrics" at bounding box center [744, 513] width 58 height 13
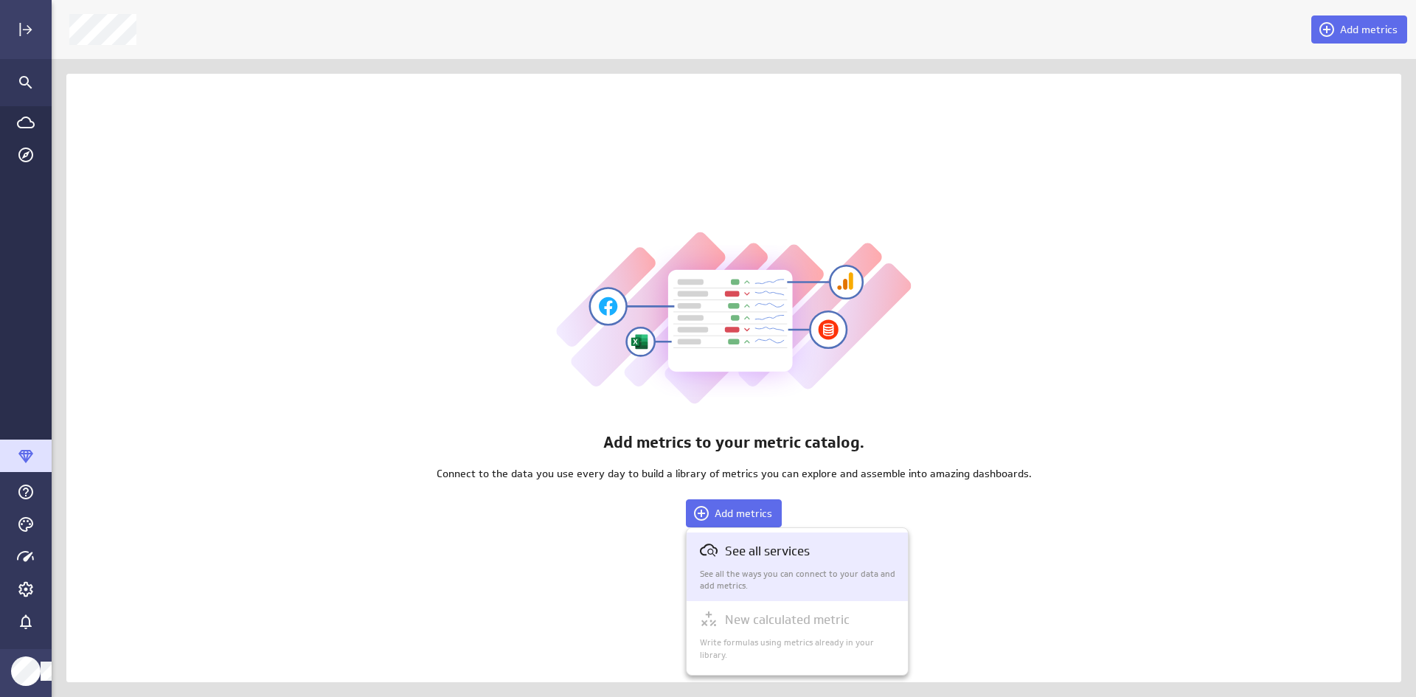
click at [768, 569] on p "See all the ways you can connect to your data and add metrics." at bounding box center [798, 580] width 196 height 25
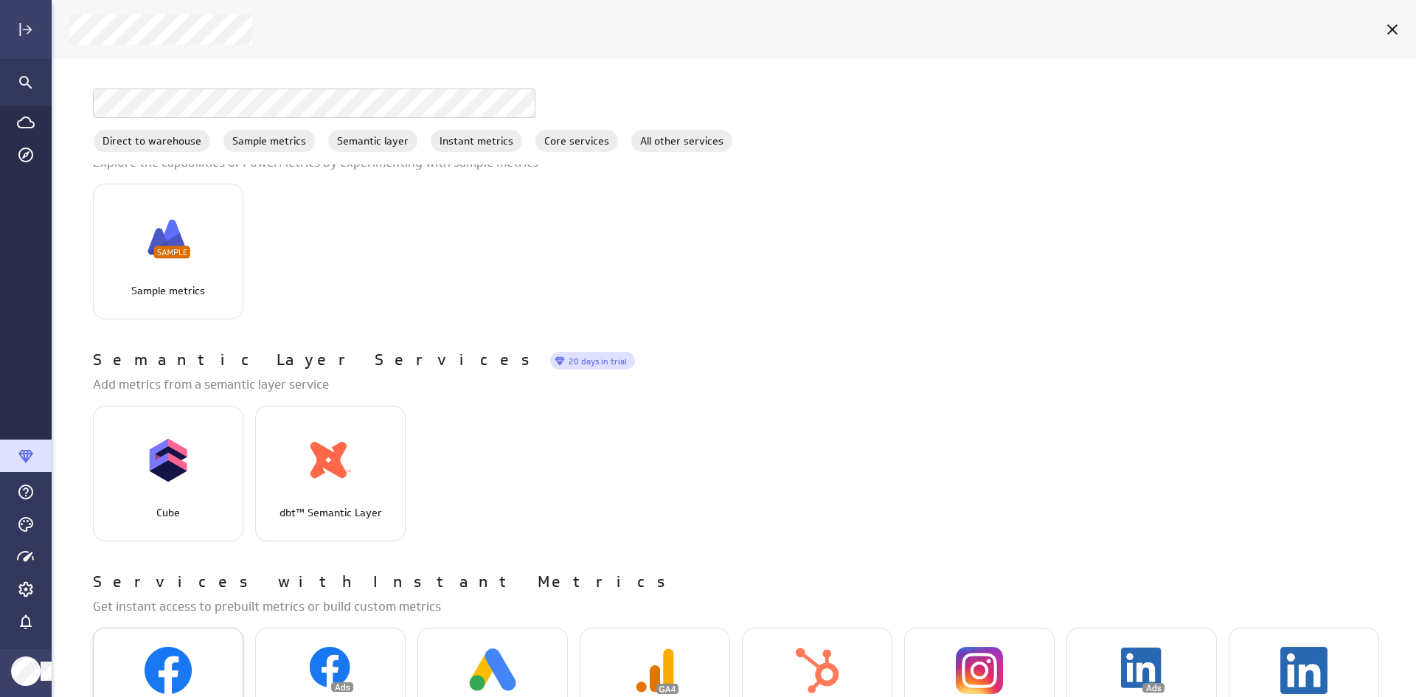
scroll to position [420, 0]
click at [165, 262] on img "Sample metrics" at bounding box center [168, 238] width 47 height 47
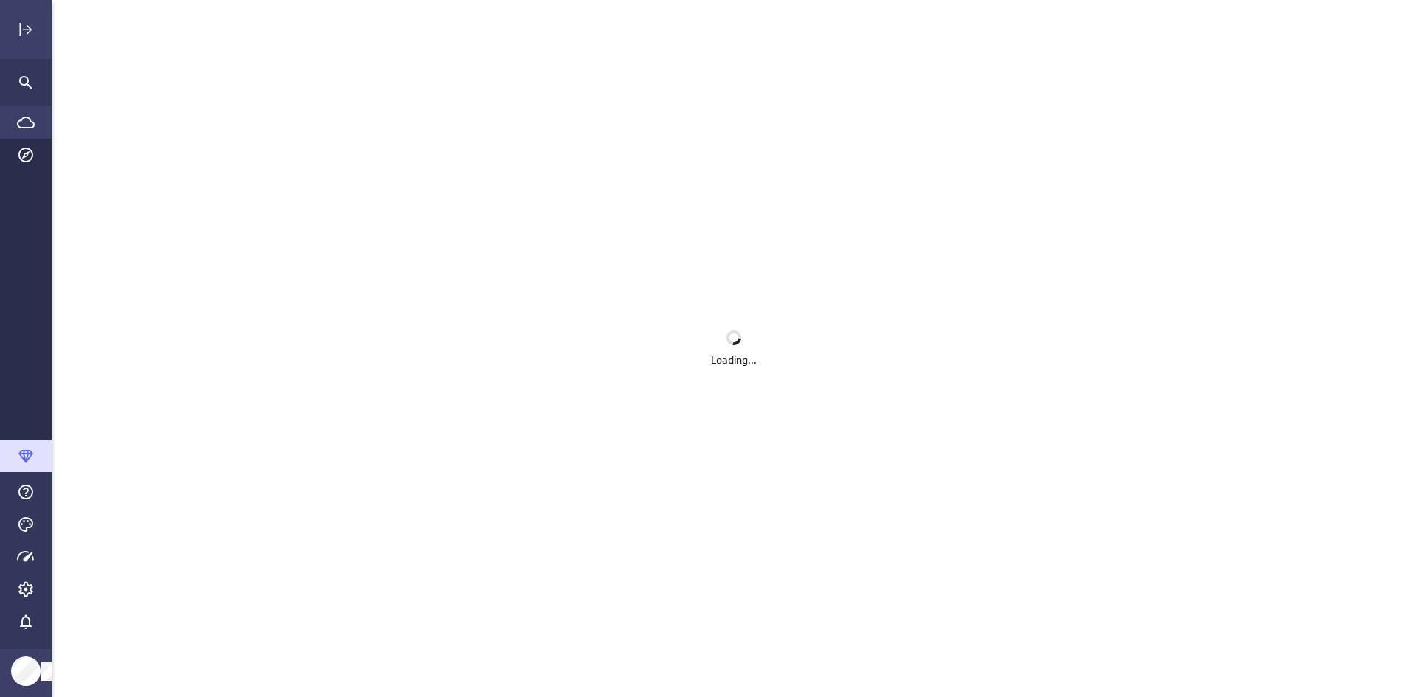
click at [24, 122] on icon "Go to Data Feed library" at bounding box center [26, 123] width 18 height 18
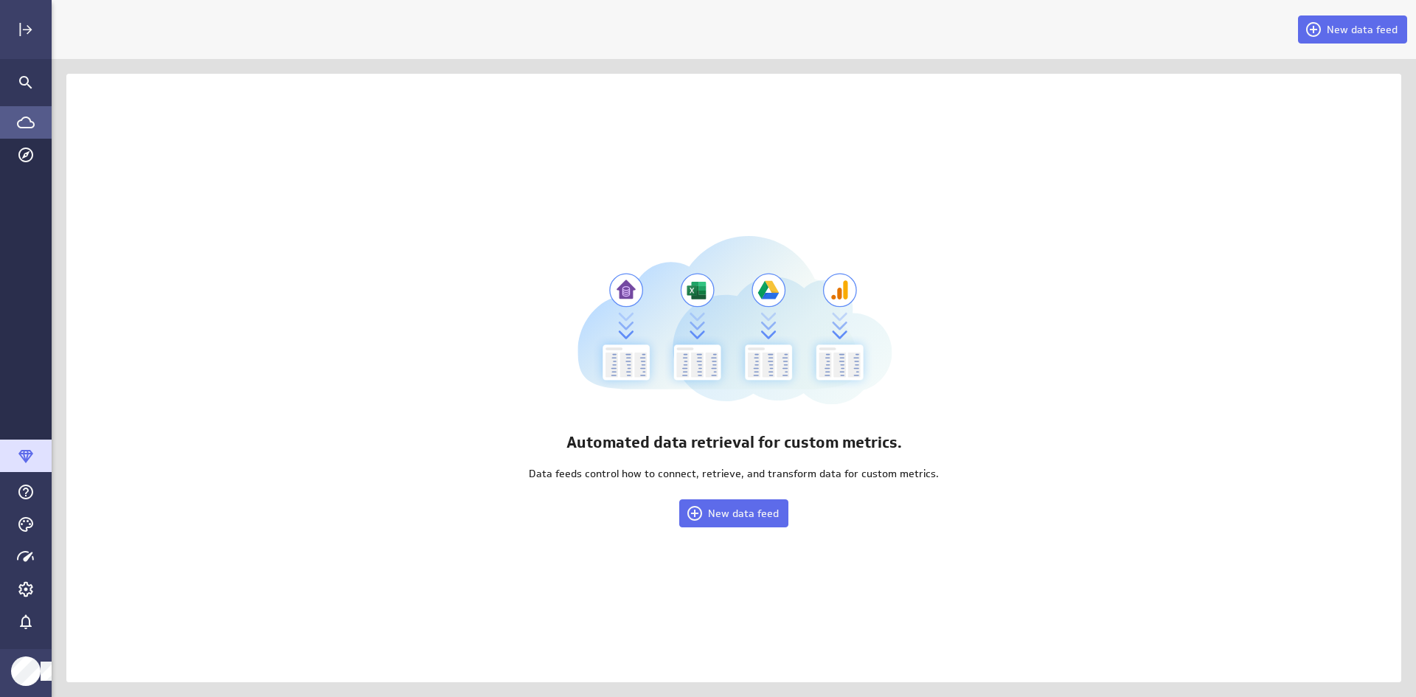
click at [24, 122] on icon "Go to Data Feed library" at bounding box center [26, 123] width 18 height 18
click at [26, 79] on icon "Search" at bounding box center [26, 83] width 18 height 18
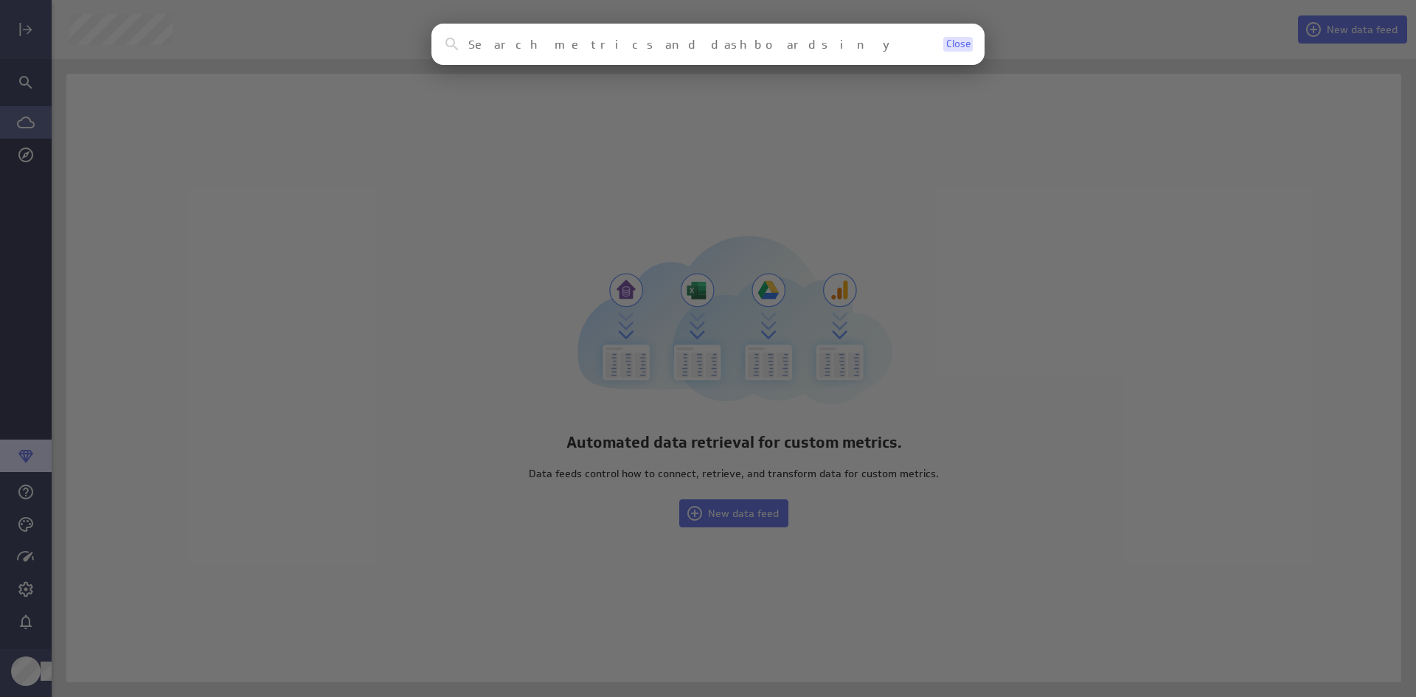
click at [954, 44] on span "Close" at bounding box center [958, 44] width 24 height 10
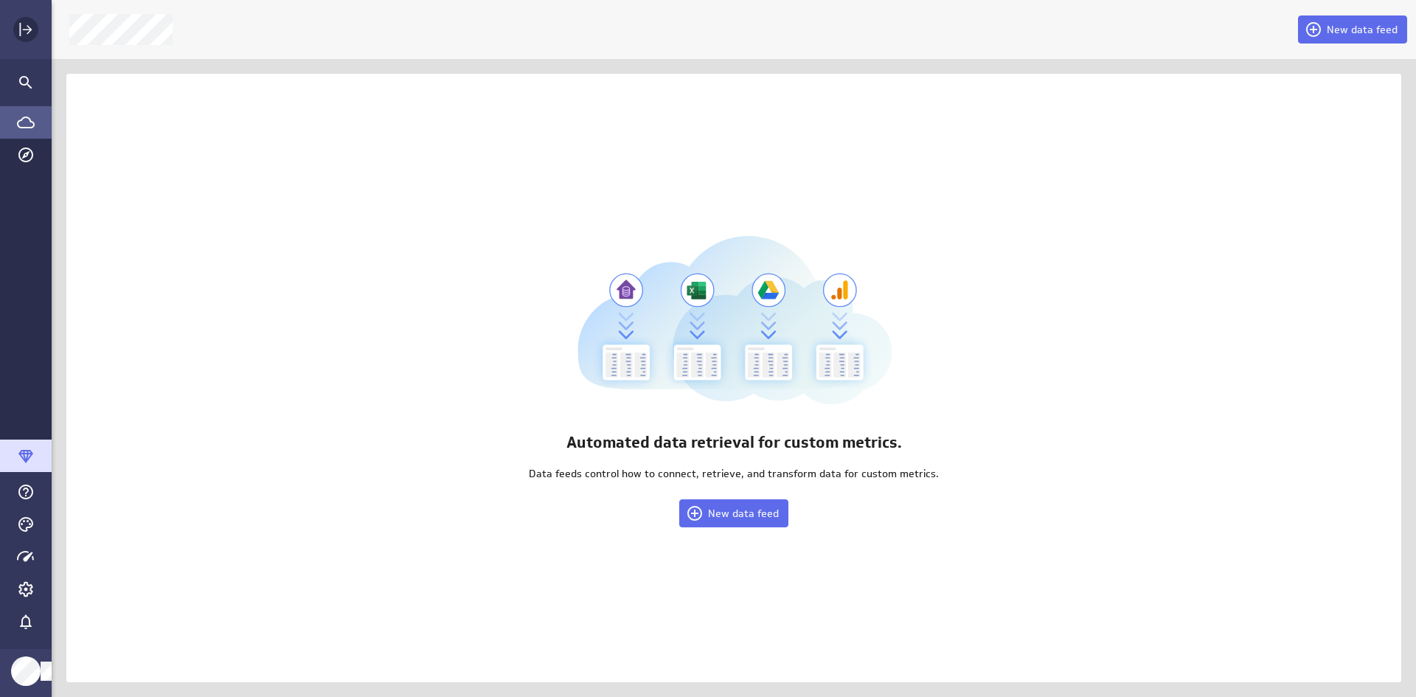
click at [25, 29] on icon "Expand" at bounding box center [26, 30] width 18 height 18
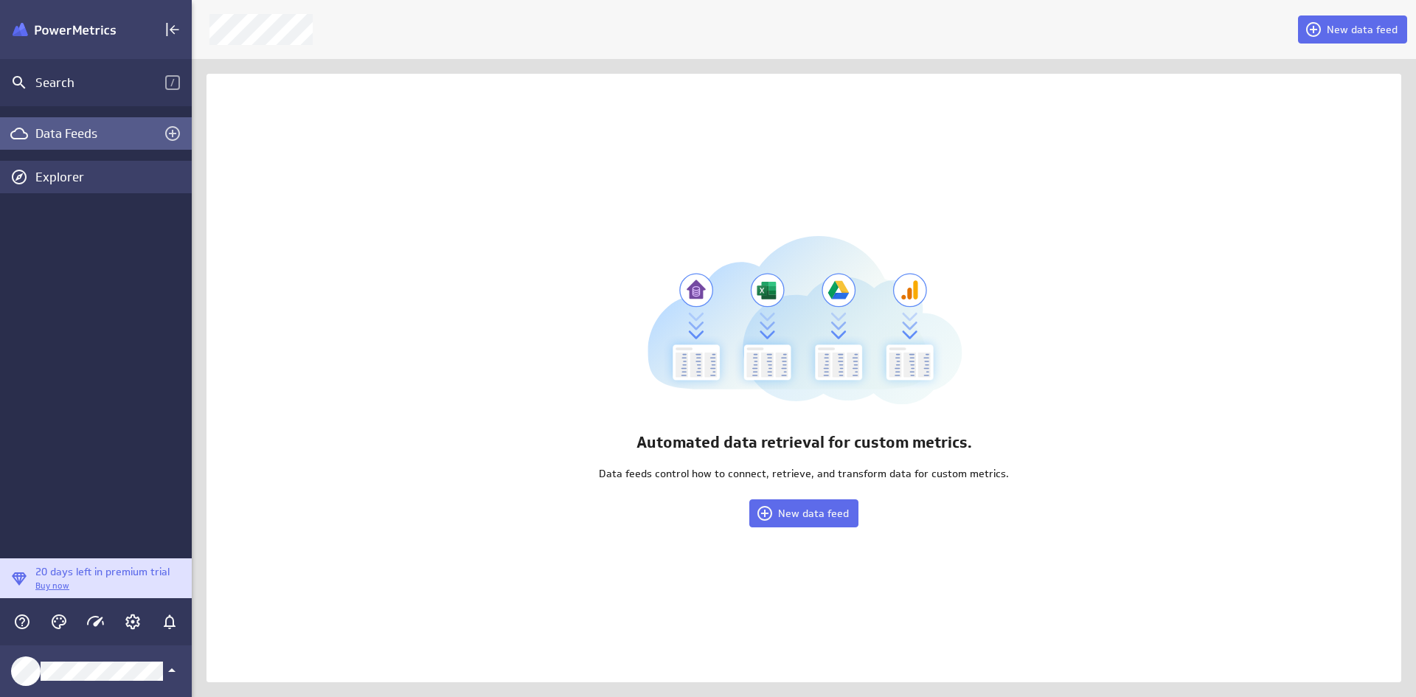
click at [70, 177] on div "Explorer" at bounding box center [111, 177] width 153 height 16
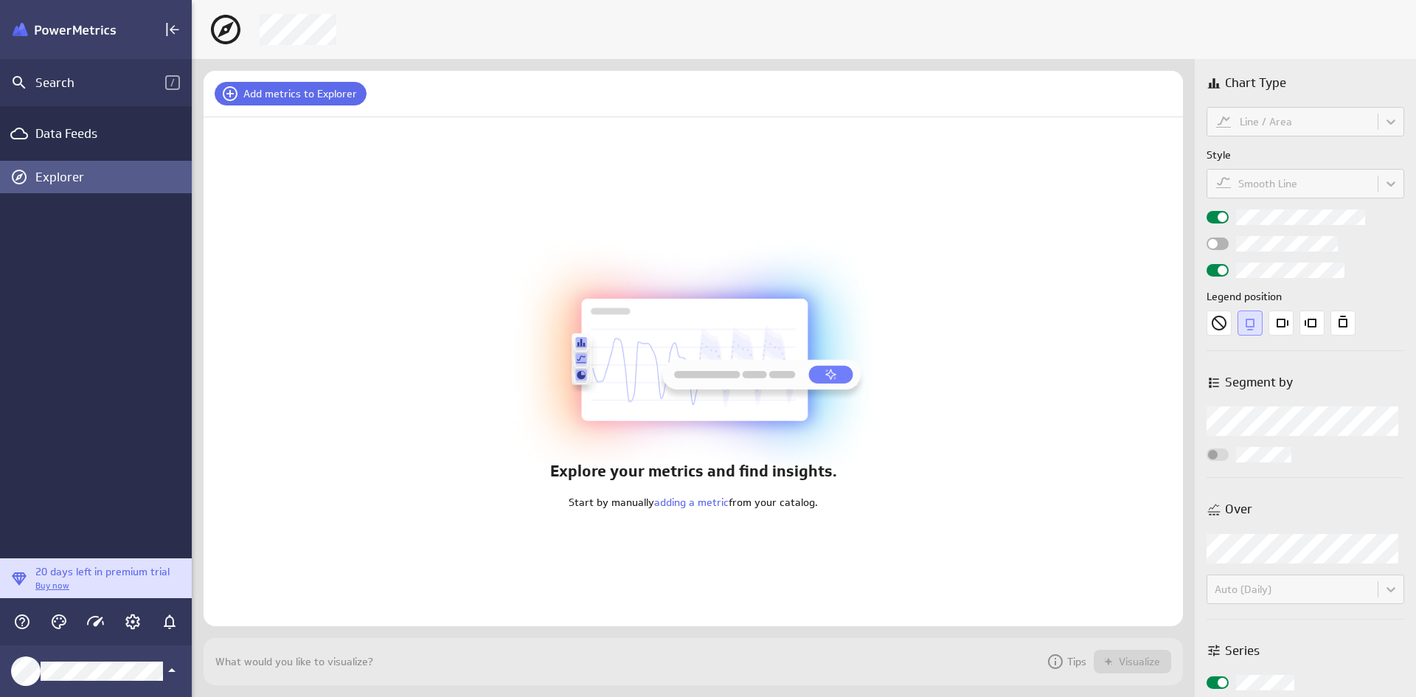
scroll to position [70, 1002]
click at [229, 94] on icon at bounding box center [230, 93] width 15 height 15
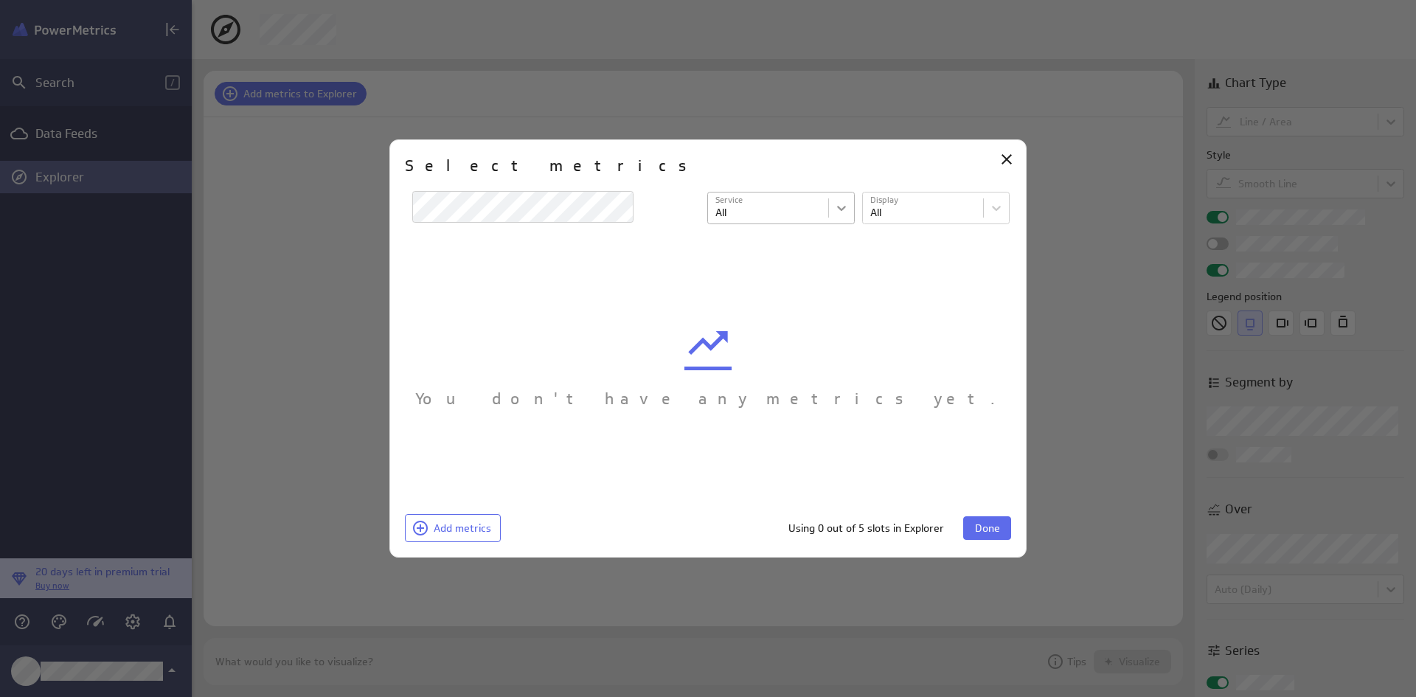
click at [847, 213] on body "Search / Data Feeds Explorer 20 days left in premium trial Buy now Add metrics …" at bounding box center [708, 348] width 1416 height 697
click at [847, 213] on div at bounding box center [708, 348] width 1416 height 697
click at [995, 207] on body "Search / Data Feeds Explorer 20 days left in premium trial Buy now Add metrics …" at bounding box center [708, 348] width 1416 height 697
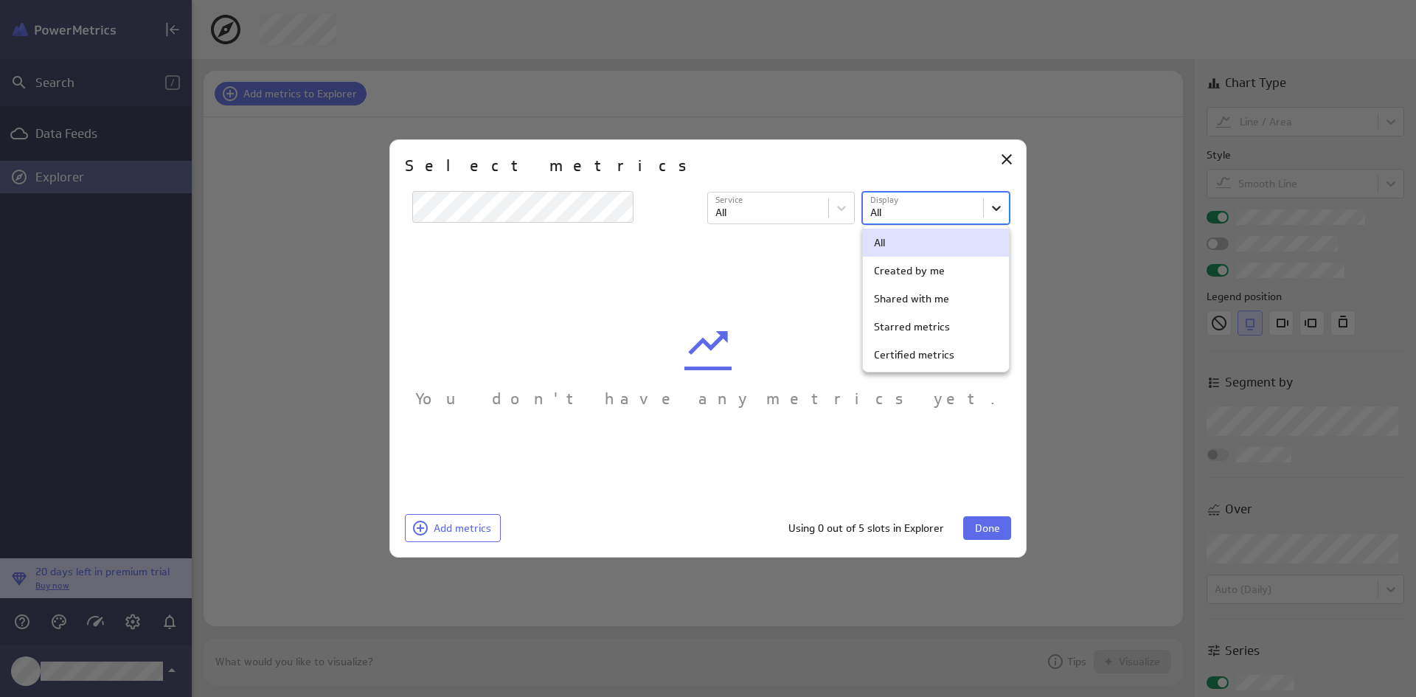
click at [995, 207] on div at bounding box center [708, 348] width 1416 height 697
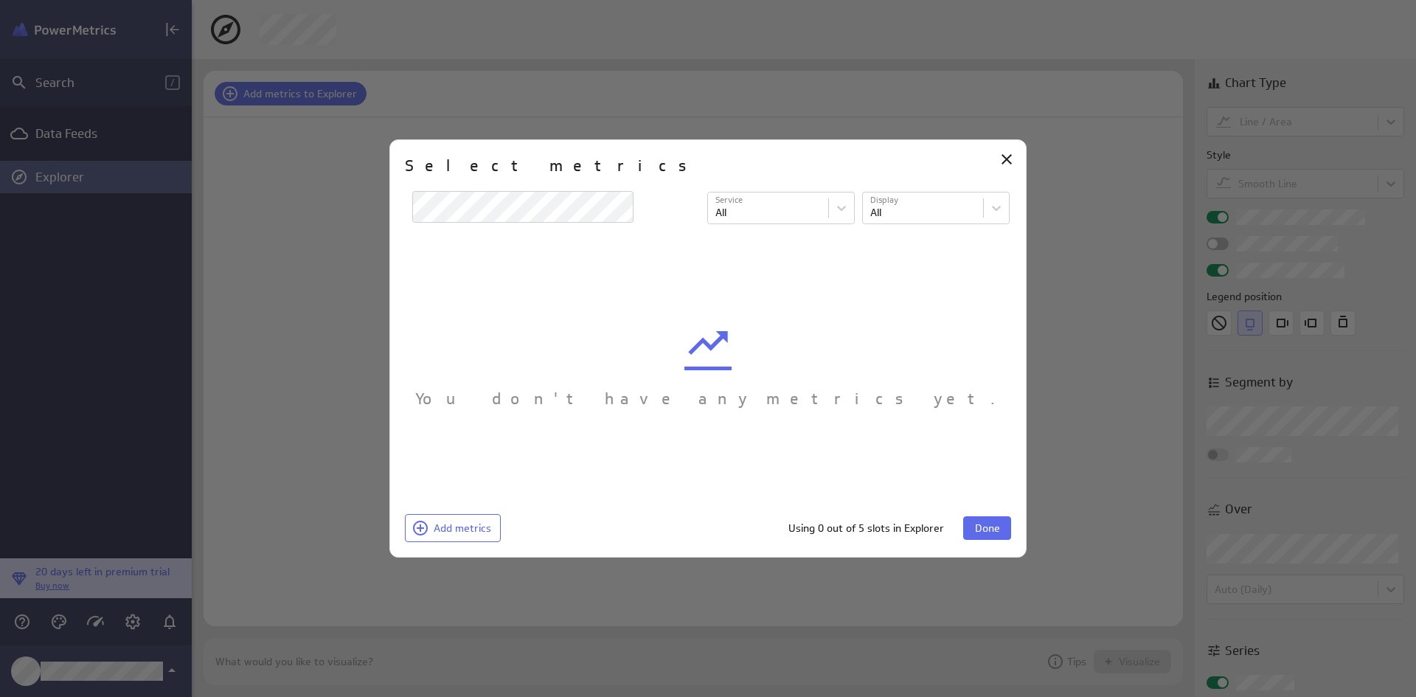
click at [83, 28] on div at bounding box center [708, 348] width 1416 height 697
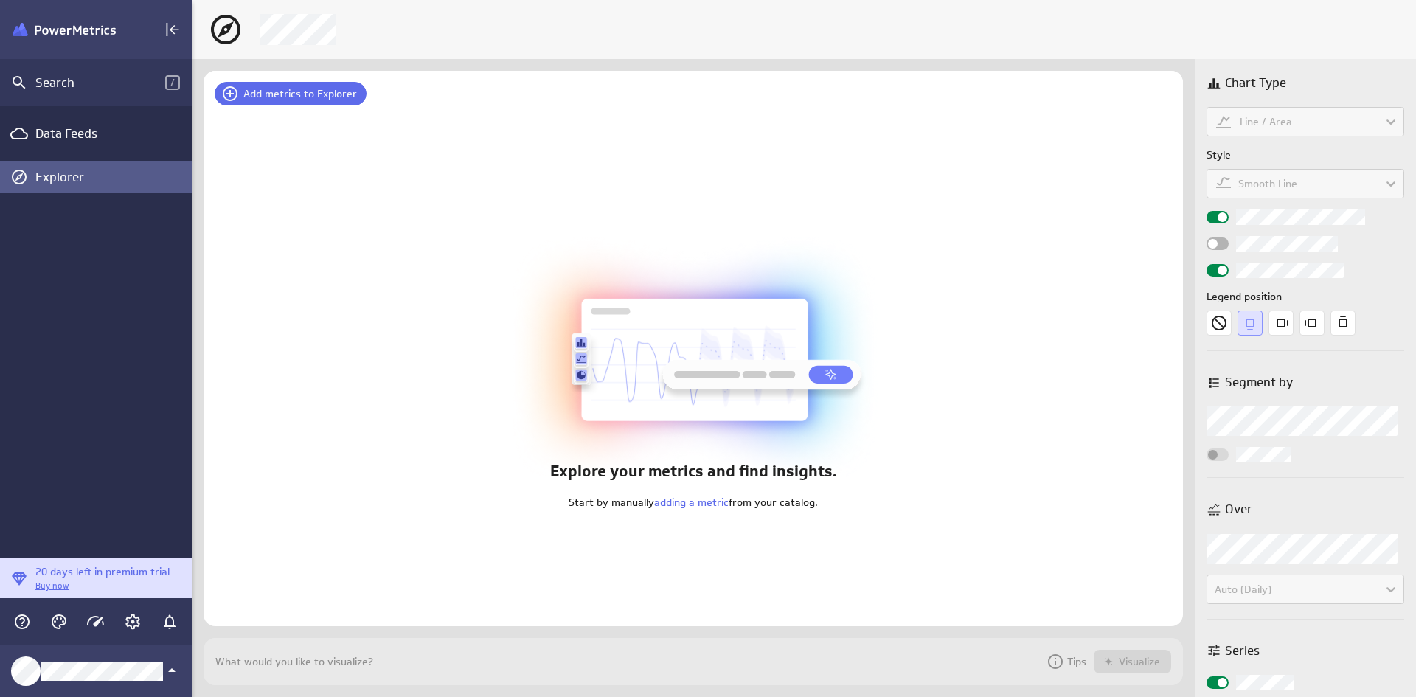
click at [86, 30] on img "Klipfolio PowerMetrics Banner" at bounding box center [64, 30] width 103 height 14
click at [168, 30] on icon "Collapse" at bounding box center [173, 30] width 18 height 18
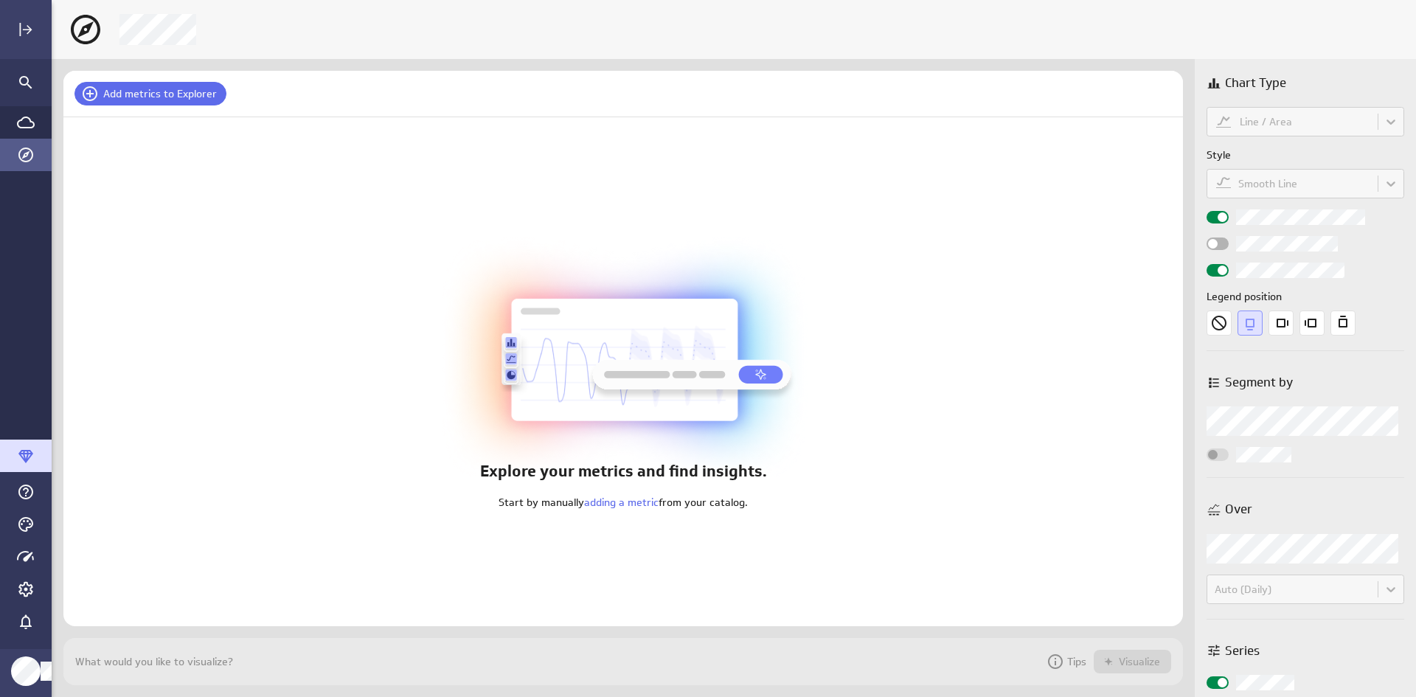
scroll to position [720, 1387]
click at [19, 30] on icon "Expand" at bounding box center [26, 30] width 18 height 18
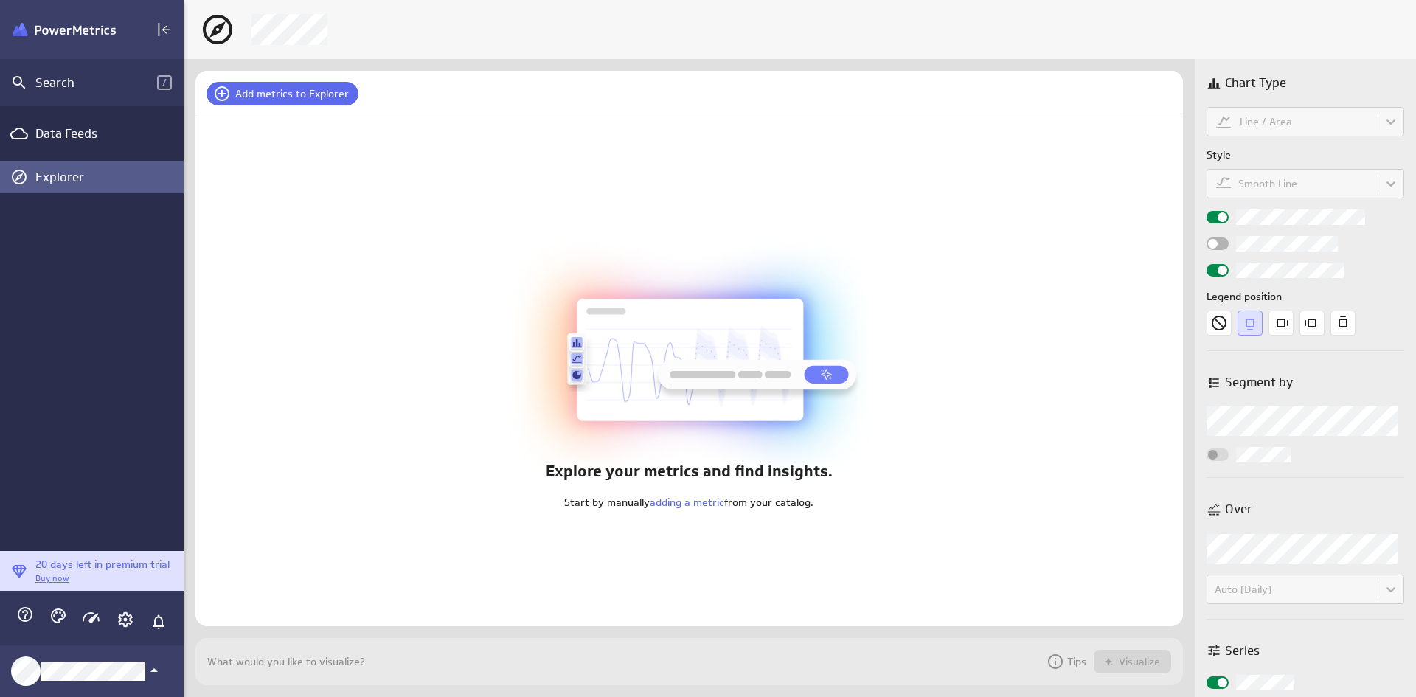
click at [19, 30] on img "Klipfolio PowerMetrics Banner" at bounding box center [64, 30] width 103 height 14
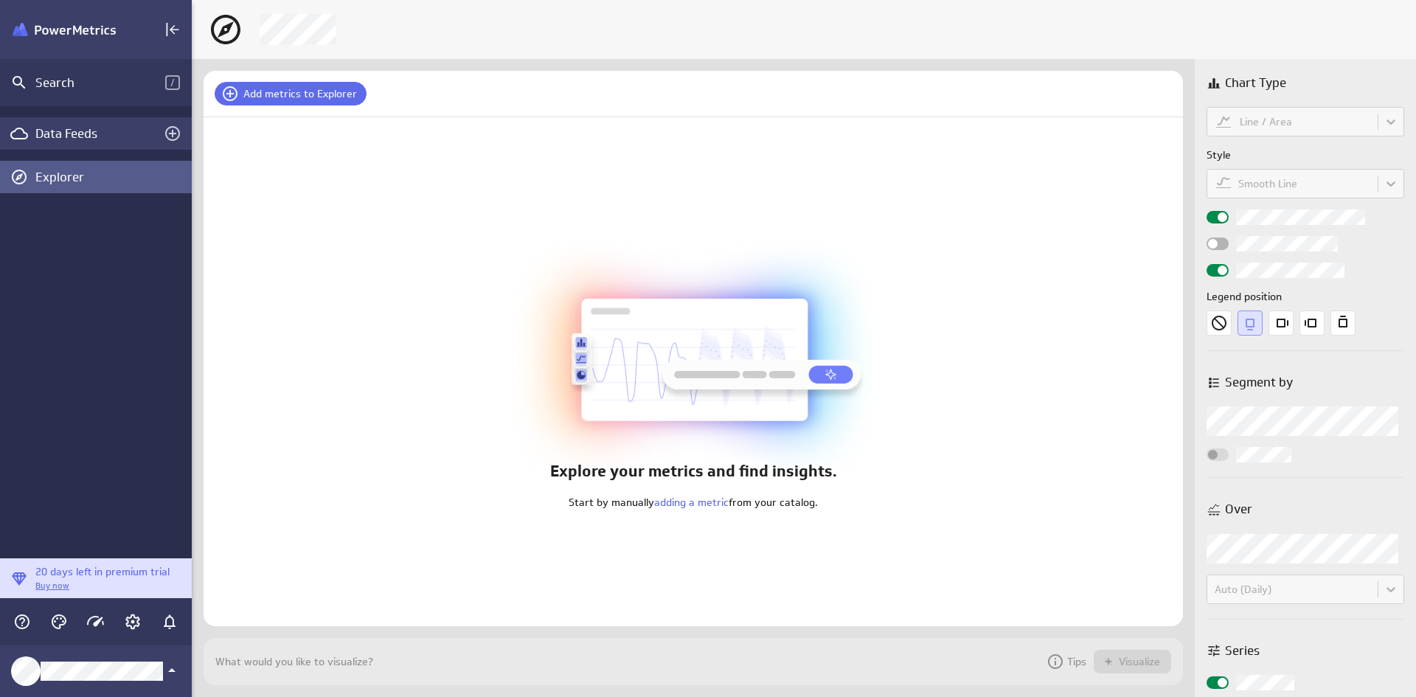
click at [61, 134] on div "Data Feeds" at bounding box center [95, 133] width 121 height 16
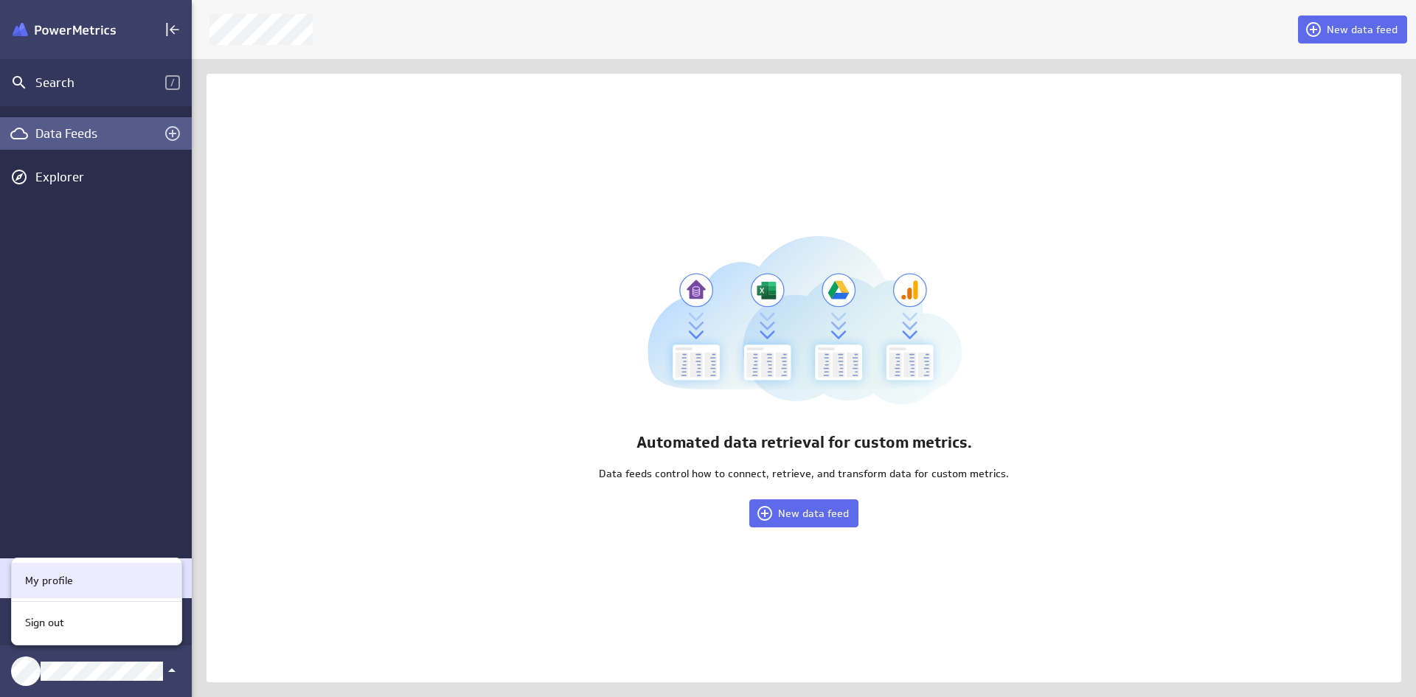
click at [65, 582] on p "My profile" at bounding box center [49, 580] width 48 height 15
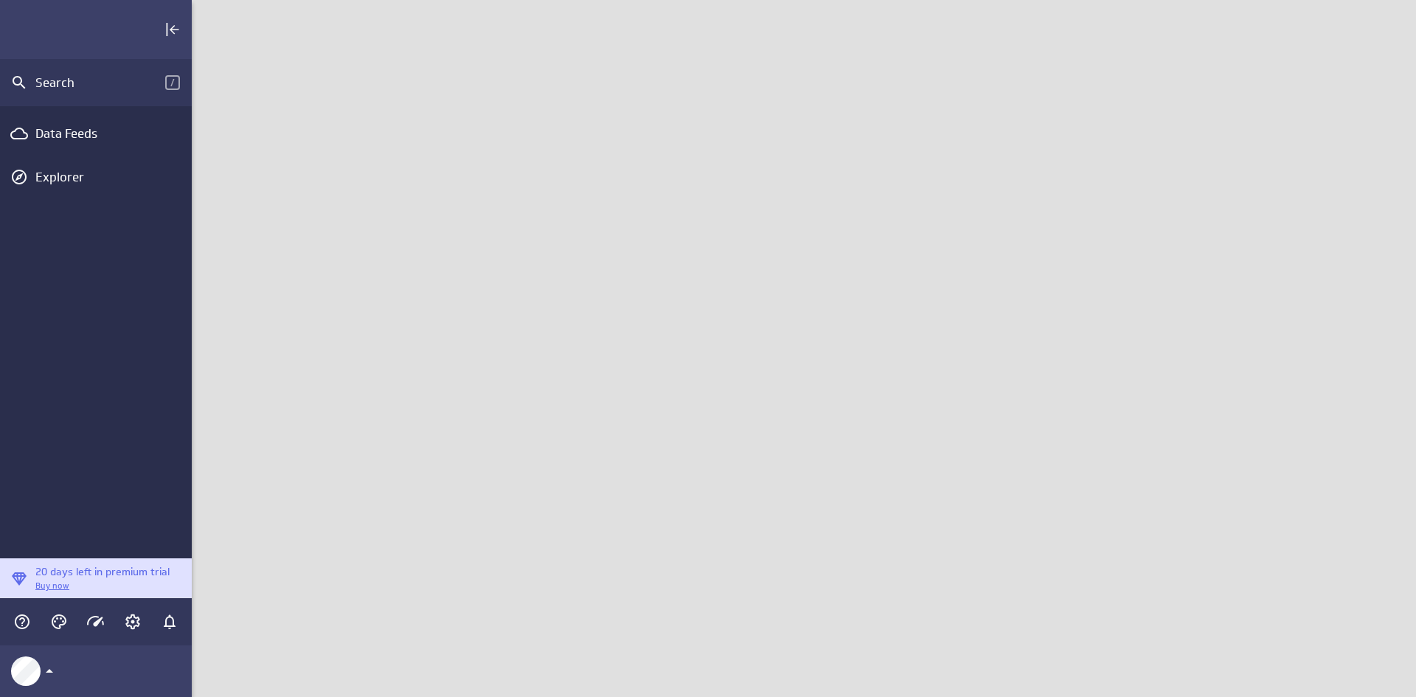
scroll to position [720, 1247]
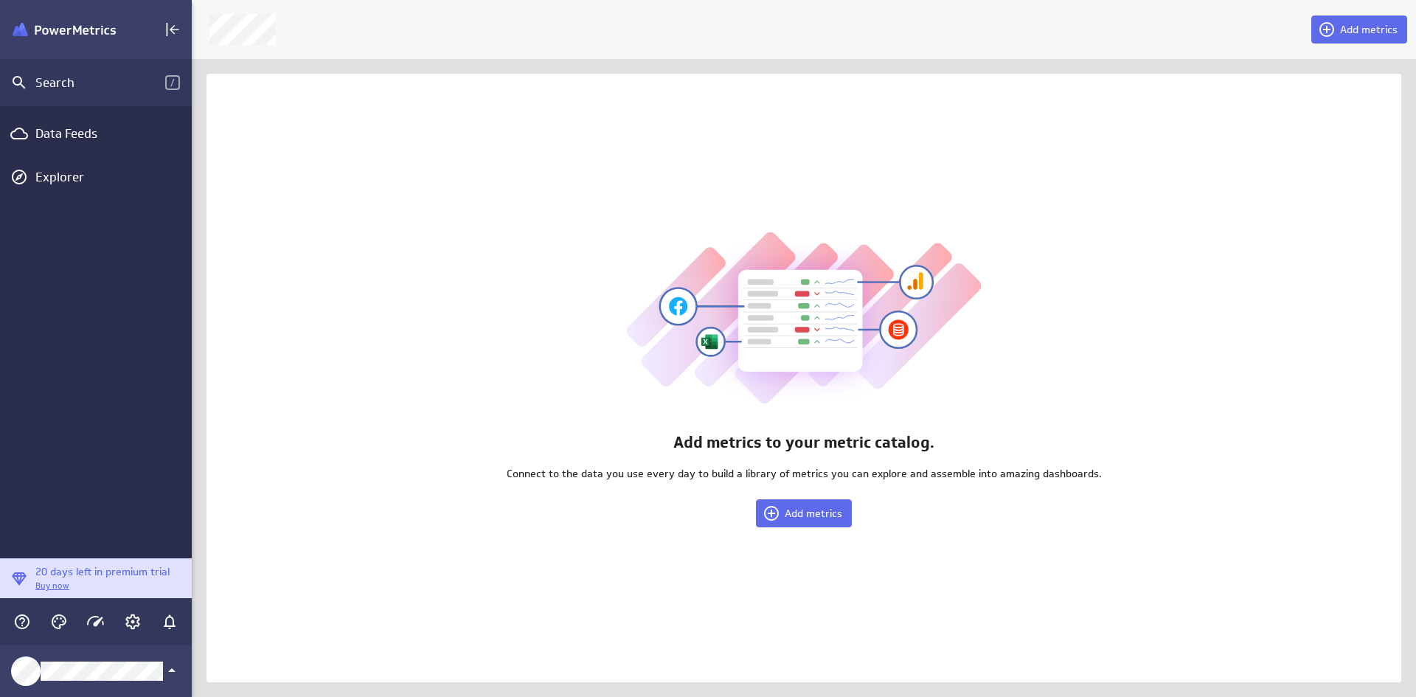
scroll to position [720, 1247]
click at [787, 312] on img at bounding box center [804, 321] width 356 height 184
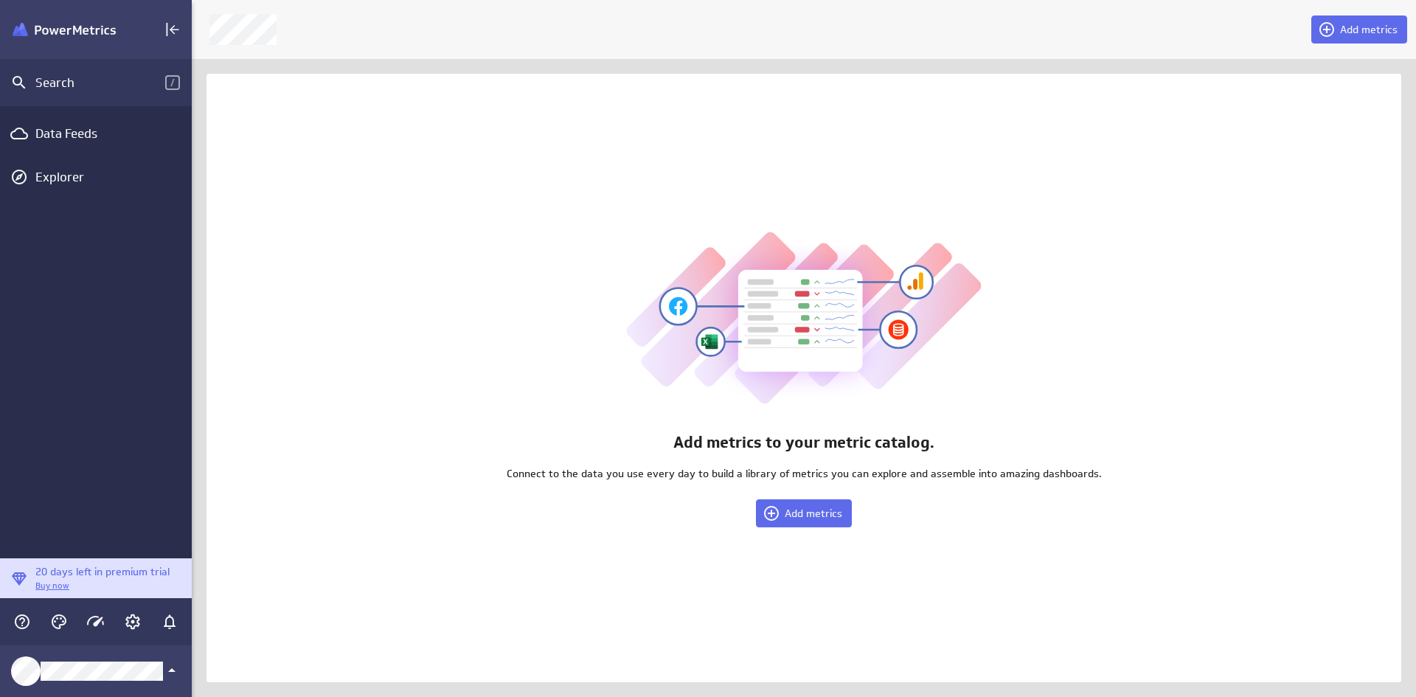
click at [787, 312] on img at bounding box center [804, 321] width 356 height 184
click at [806, 512] on span "Add metrics" at bounding box center [814, 513] width 58 height 13
click at [1325, 28] on div at bounding box center [708, 348] width 1416 height 697
click at [1325, 28] on icon at bounding box center [1327, 30] width 18 height 18
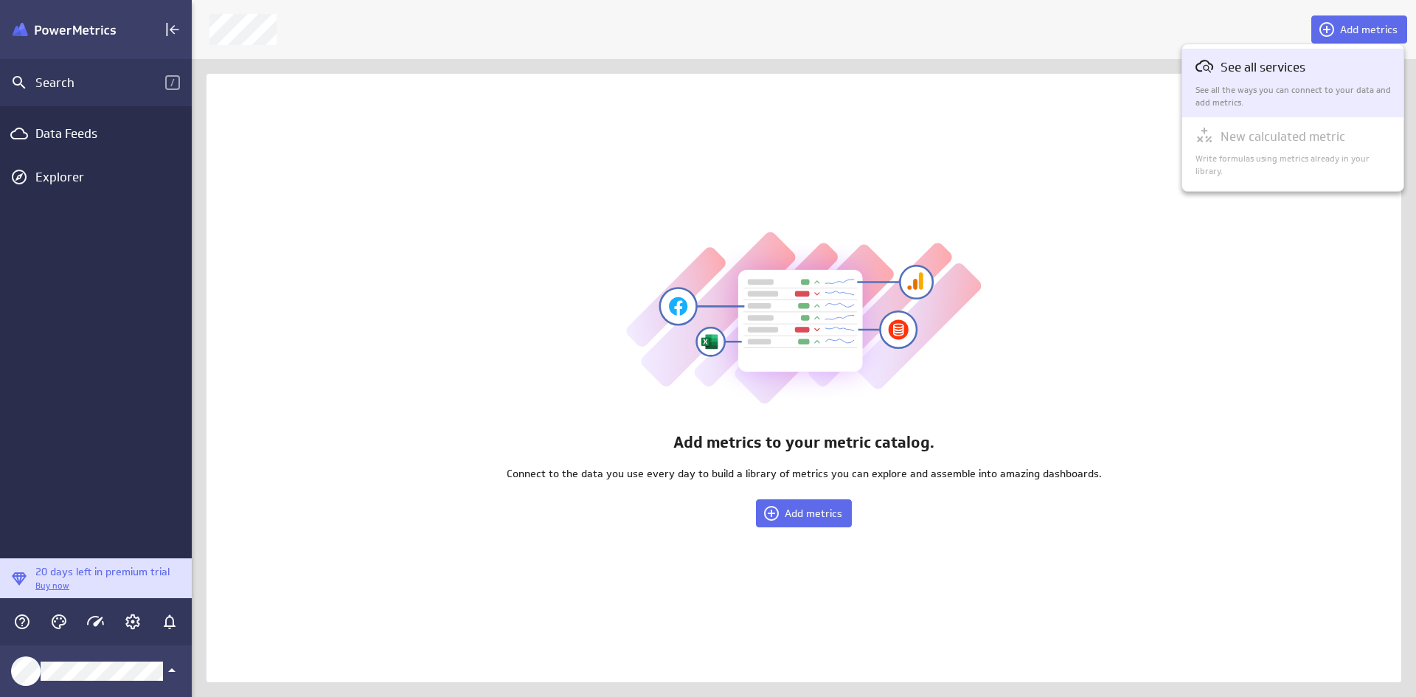
click at [1263, 75] on p "See all services" at bounding box center [1263, 67] width 85 height 18
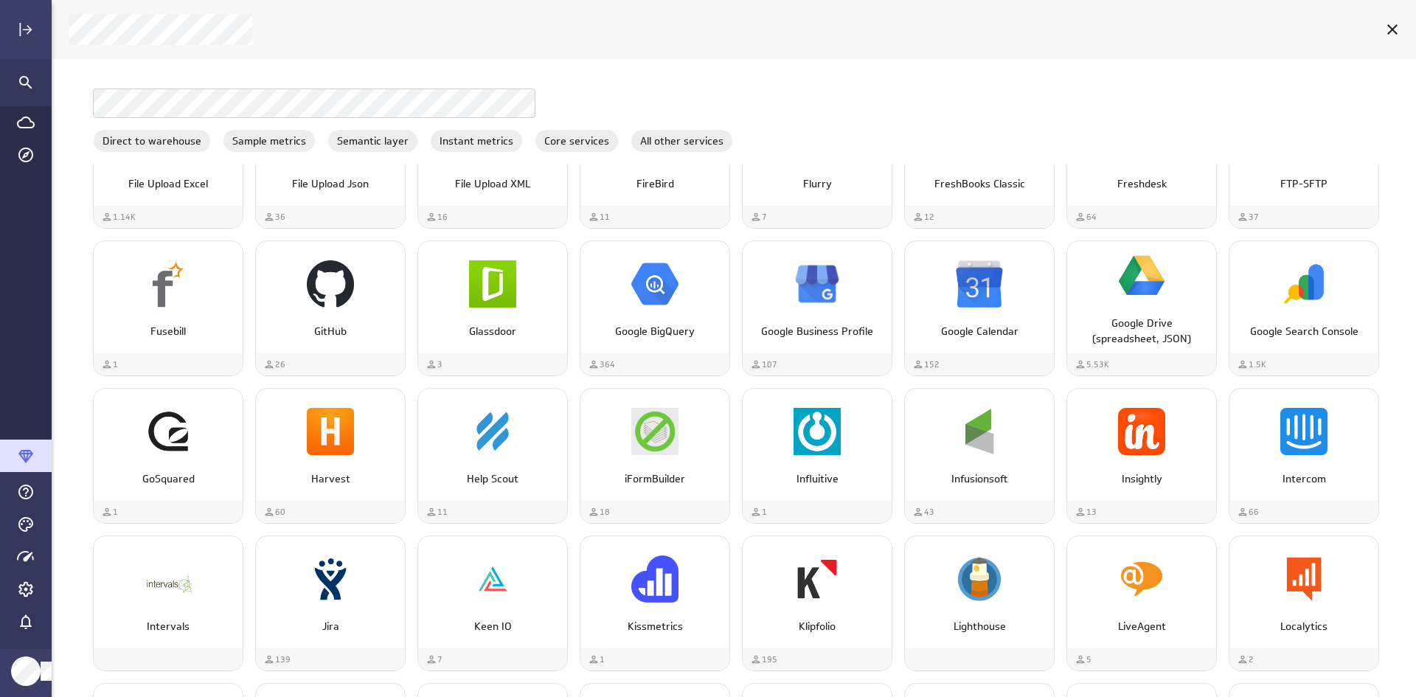
scroll to position [2286, 0]
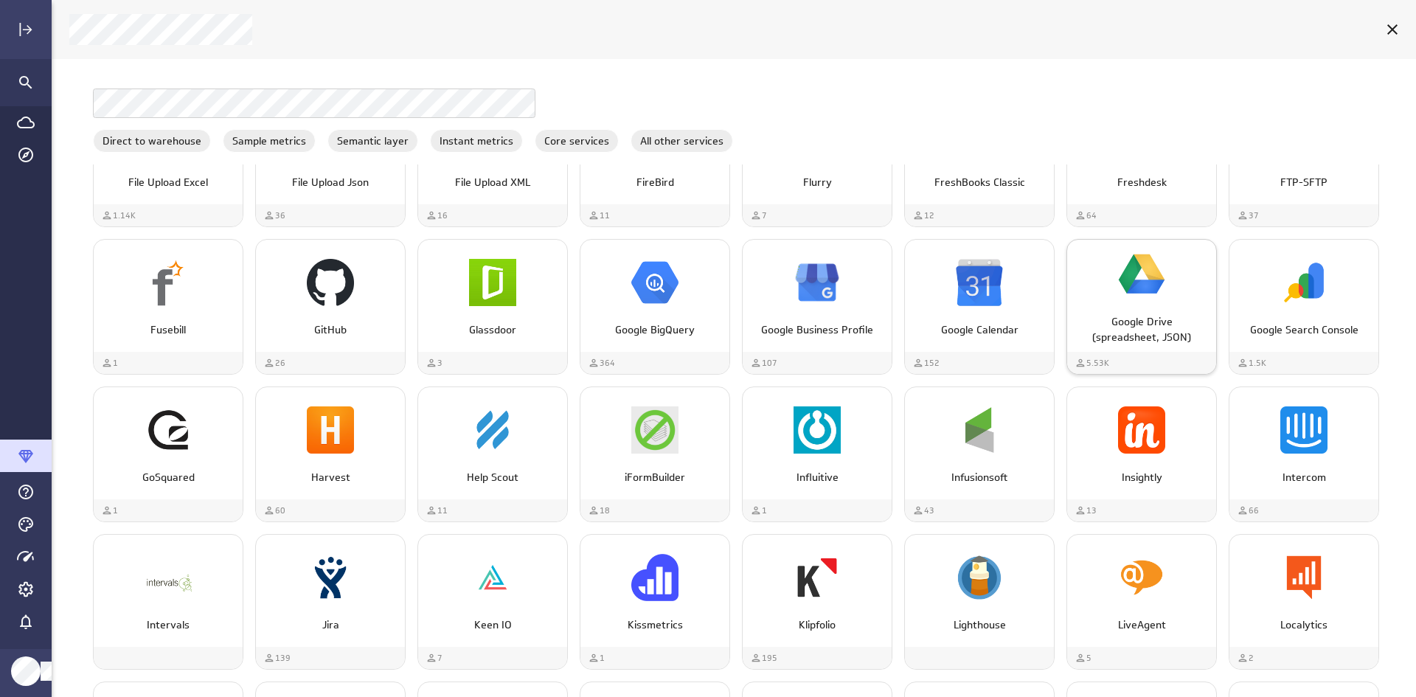
click at [1151, 270] on img "Google Drive (spreadsheet, JSON)" at bounding box center [1141, 274] width 47 height 47
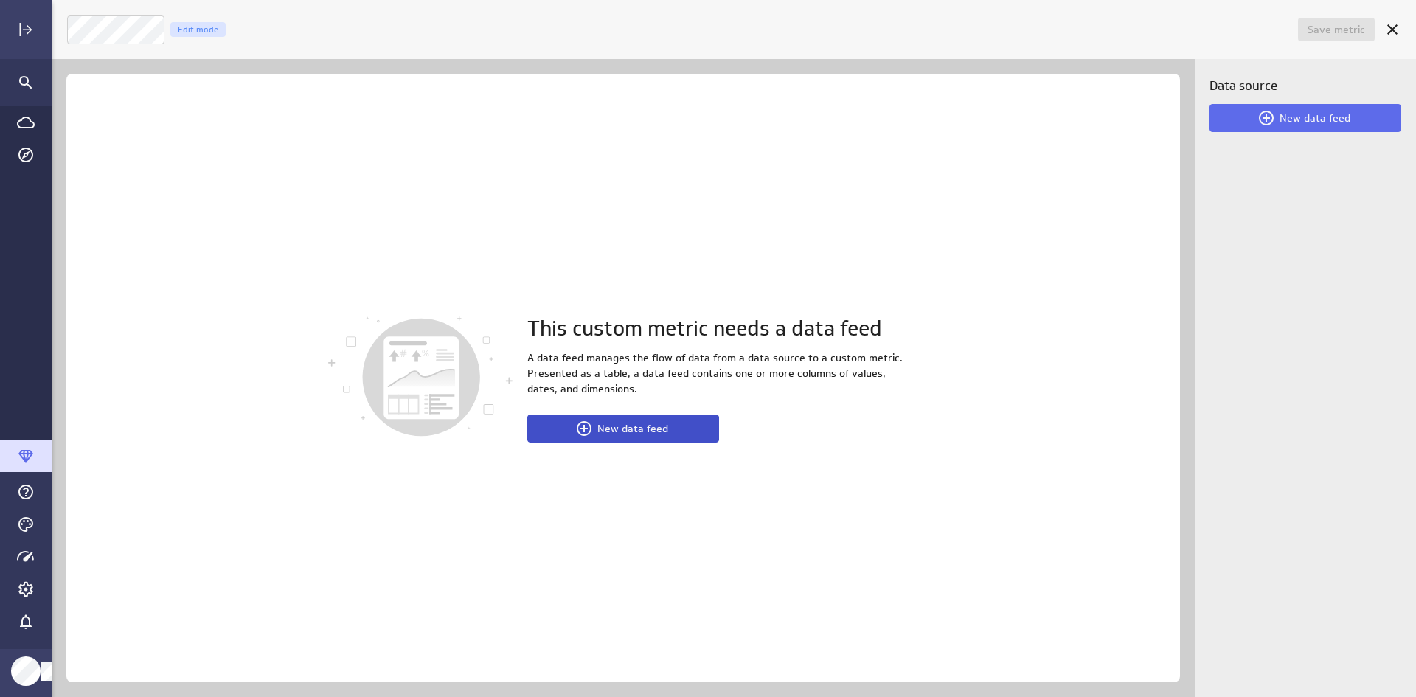
click at [637, 431] on span "New data feed" at bounding box center [632, 428] width 71 height 13
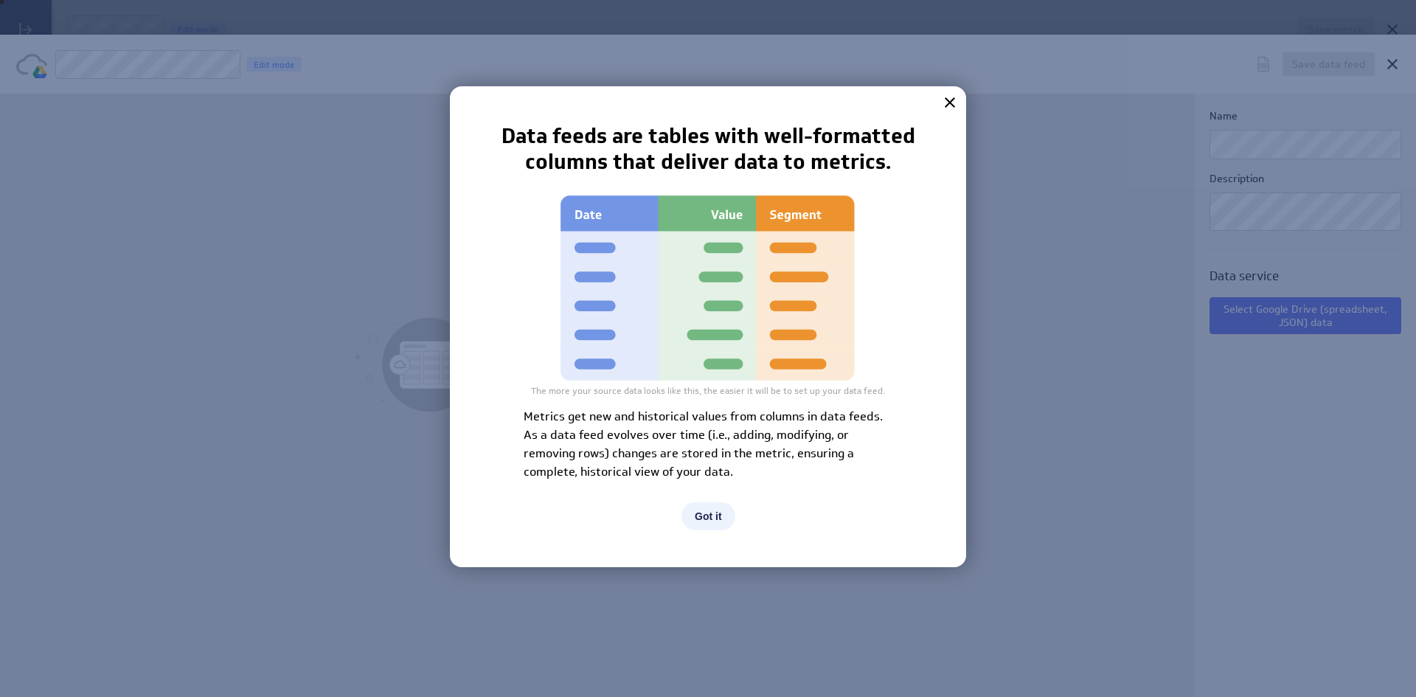
click at [704, 513] on button "Got it" at bounding box center [709, 516] width 54 height 28
click at [704, 513] on div "This data feed needs some data Use this data feed to connect, retrieve, and pre…" at bounding box center [597, 395] width 1195 height 603
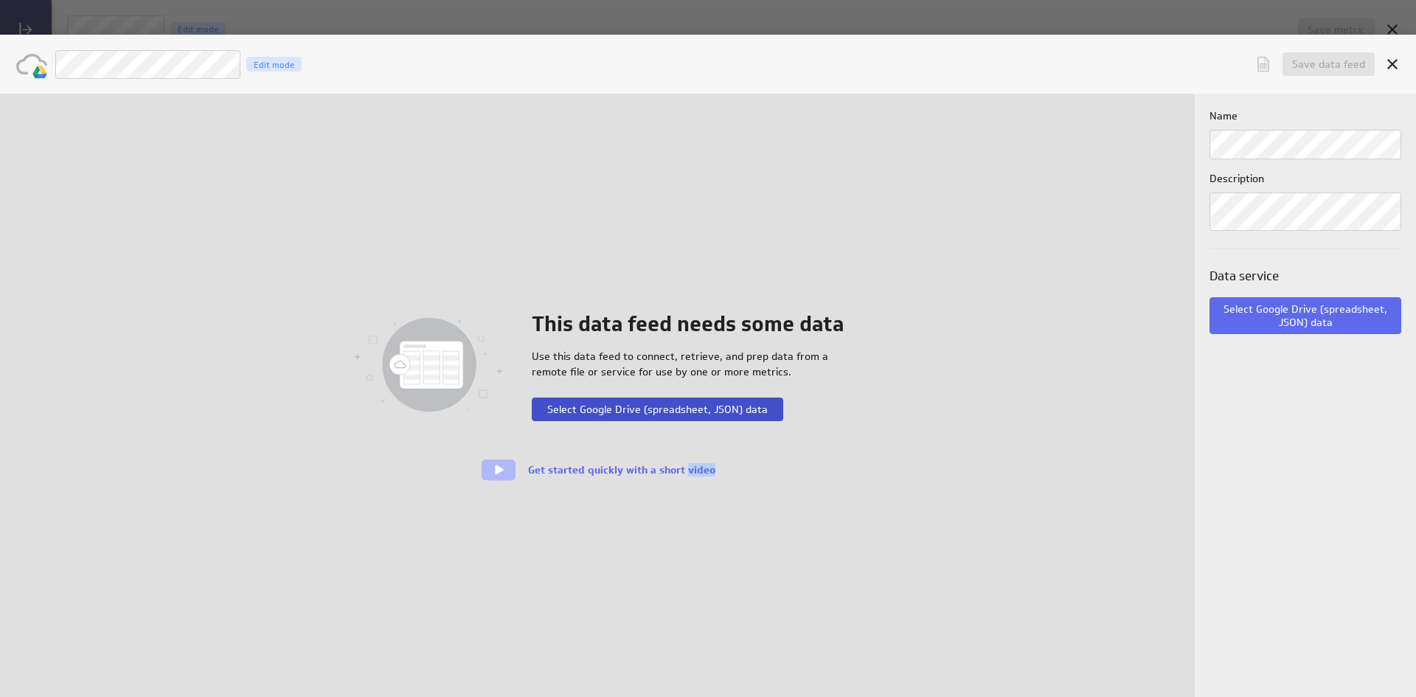
click at [649, 410] on span "Select Google Drive (spreadsheet, JSON) data" at bounding box center [657, 409] width 221 height 13
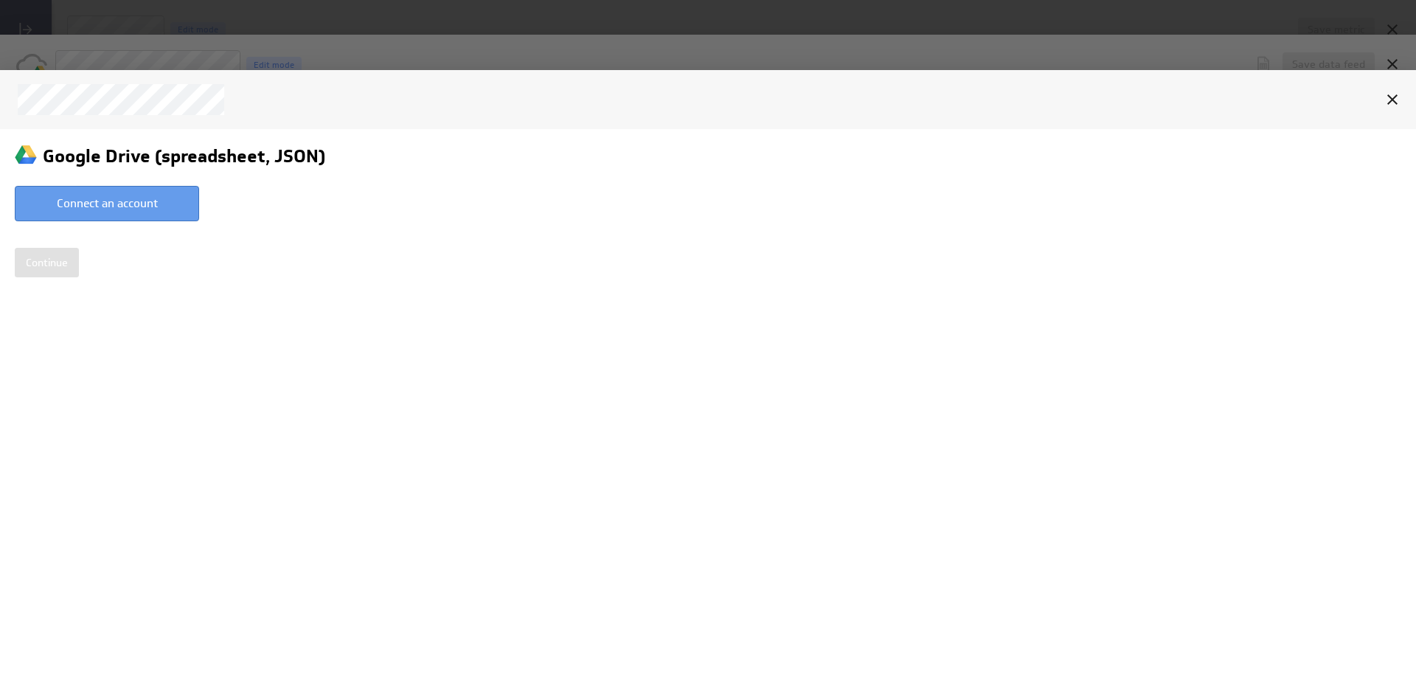
click at [114, 206] on button "Connect an account" at bounding box center [107, 202] width 184 height 35
type input "Alice @ Google created Aug 24, 2025 at 9:21 PM EST"
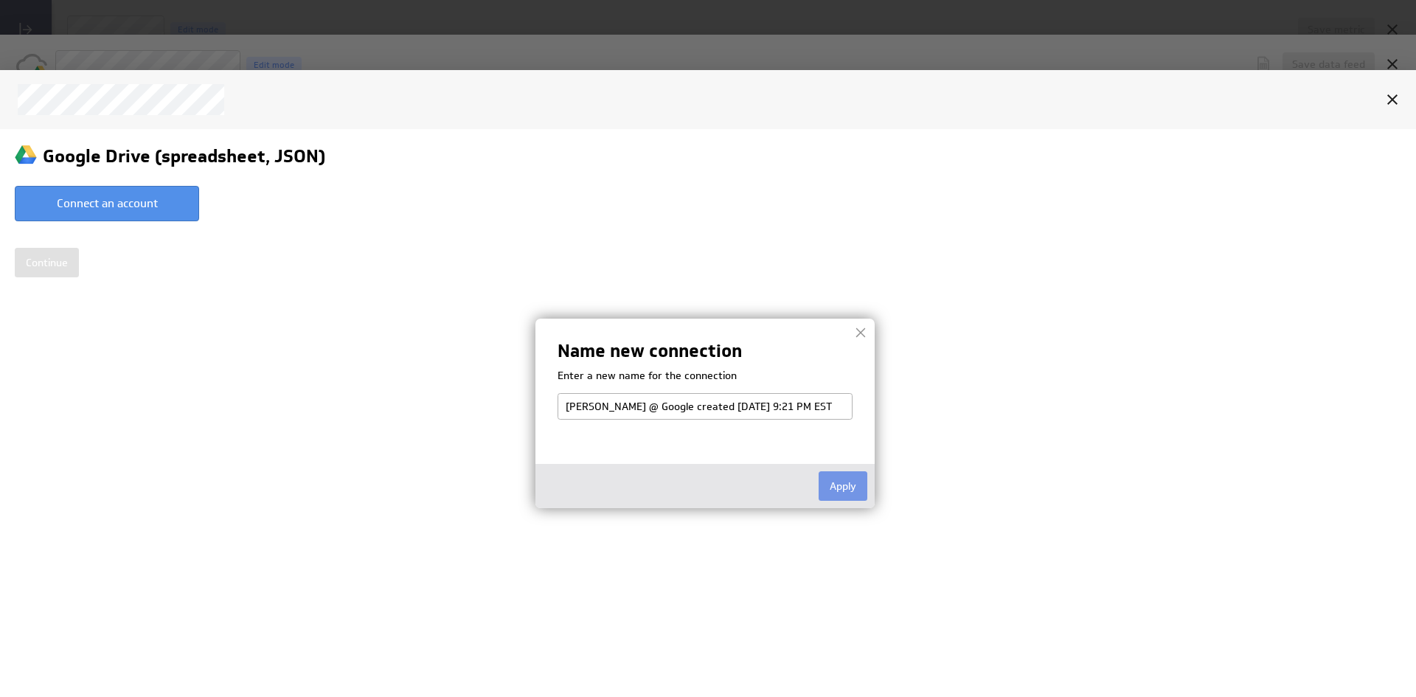
click at [572, 406] on input "Alice @ Google created Aug 24, 2025 at 9:21 PM EST" at bounding box center [705, 405] width 295 height 27
drag, startPoint x: 591, startPoint y: 405, endPoint x: 549, endPoint y: 412, distance: 42.7
click at [549, 412] on div "Name new connection Enter a new name for the connection Alice @ Google created …" at bounding box center [704, 413] width 339 height 190
drag, startPoint x: 614, startPoint y: 409, endPoint x: 549, endPoint y: 399, distance: 65.6
click at [549, 399] on div "Name new connection Enter a new name for the connection LunaMoon@ Google create…" at bounding box center [704, 413] width 339 height 190
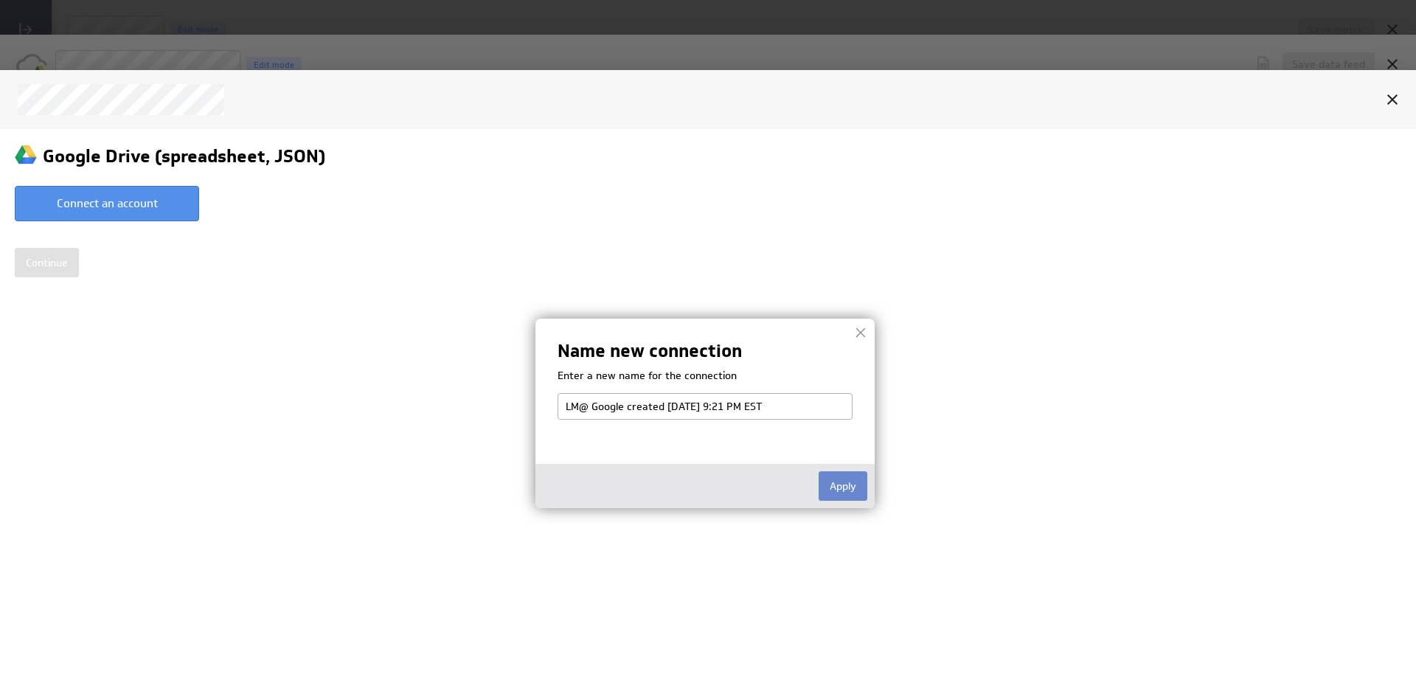
type input "LM@ Google created Aug 24, 2025 at 9:21 PM EST"
click at [837, 488] on button "Apply" at bounding box center [843, 486] width 49 height 30
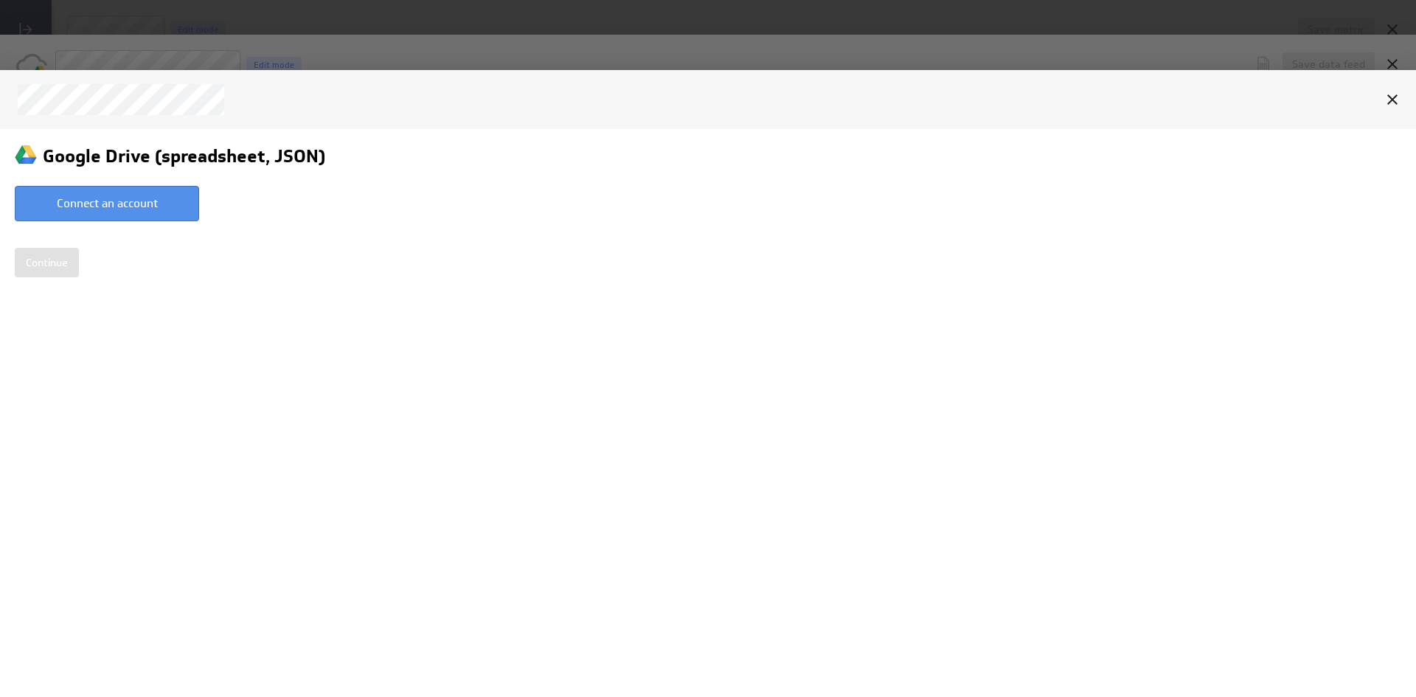
select select "237d015a6f1c95b84b642da39bbf5724"
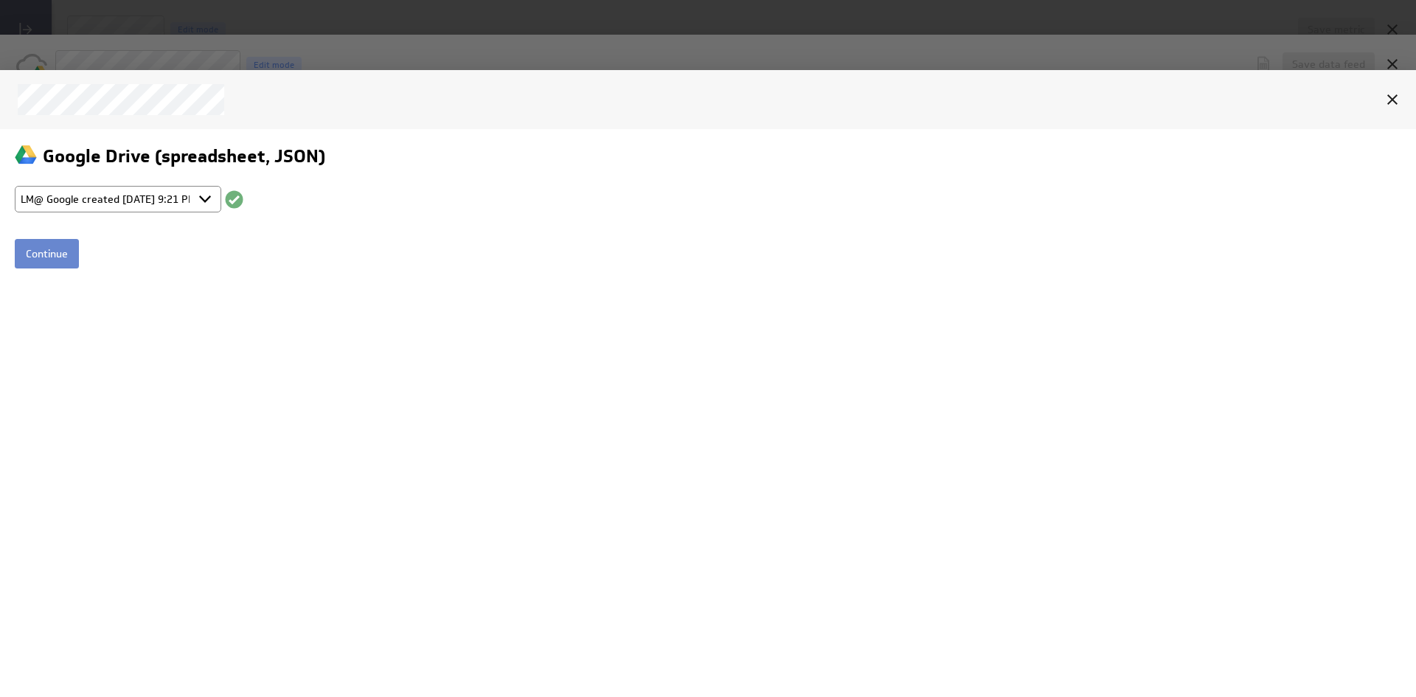
click at [53, 254] on input "Continue" at bounding box center [47, 253] width 64 height 30
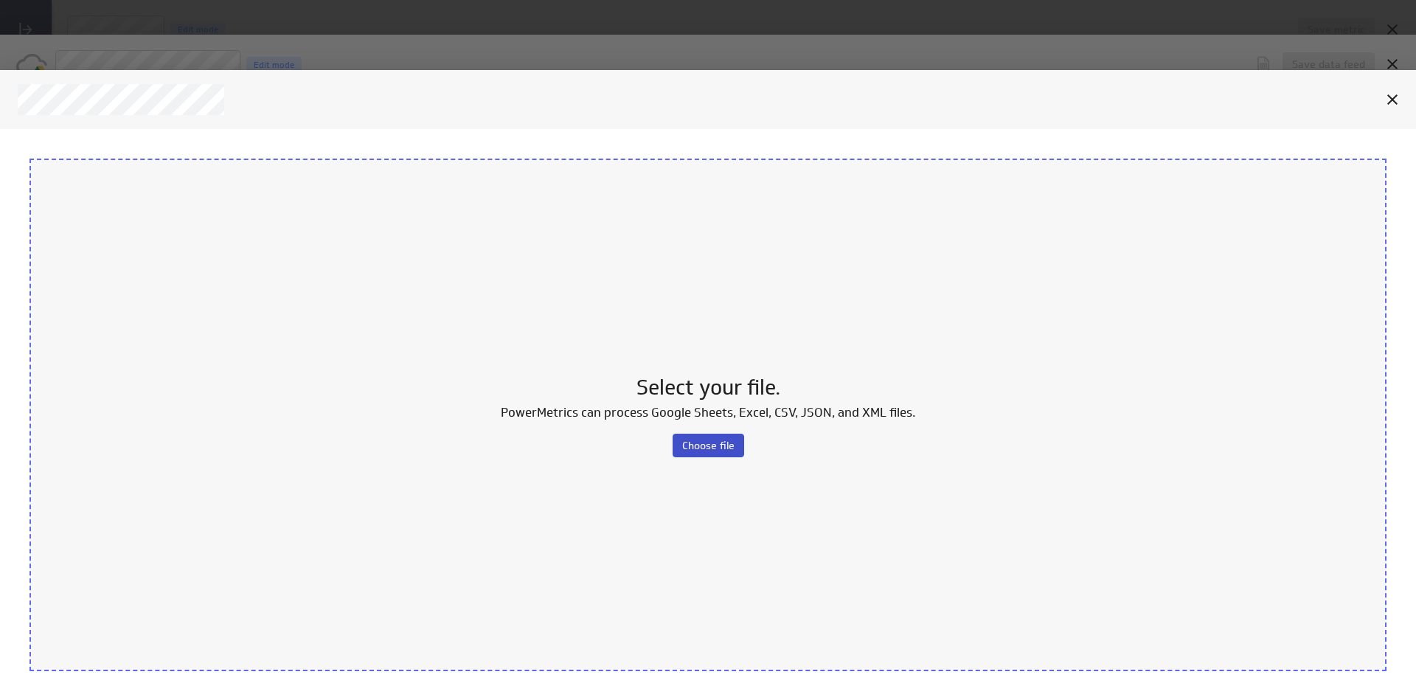
click at [701, 446] on span "Choose file" at bounding box center [708, 444] width 52 height 13
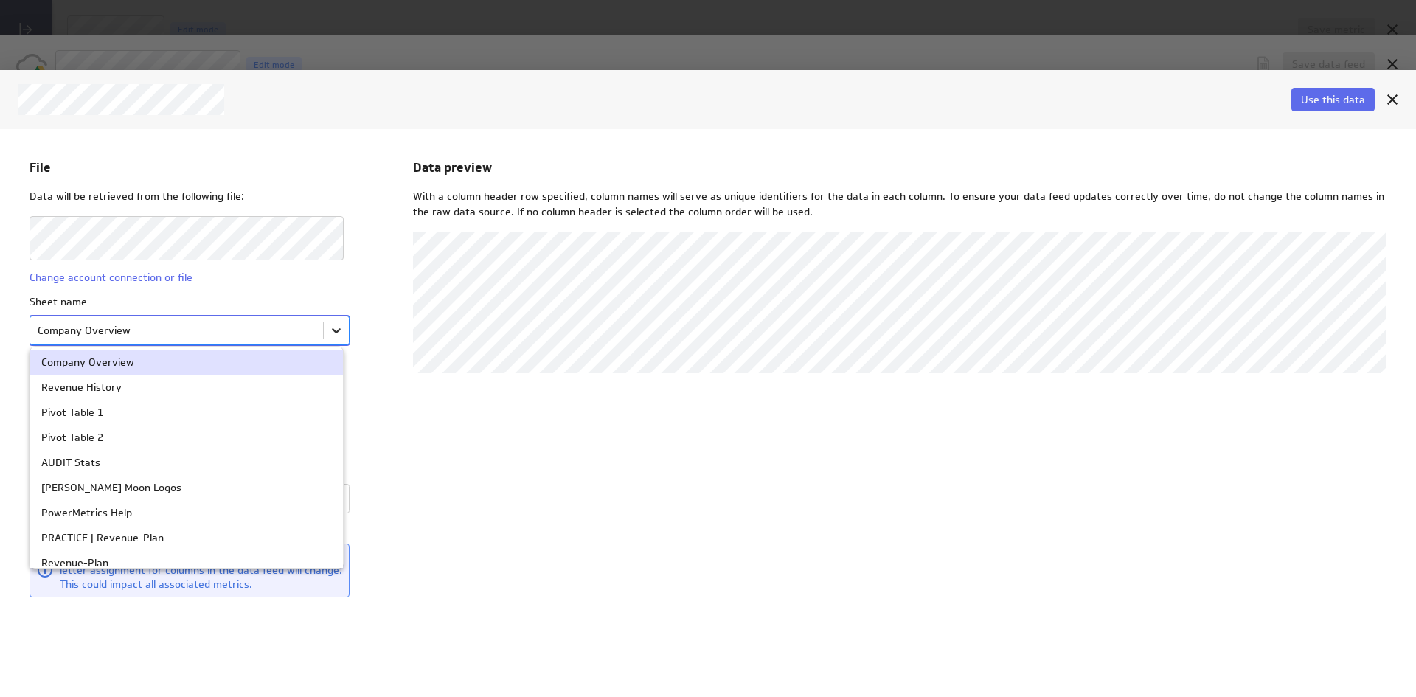
click at [333, 333] on body "File Data will be retrieved from the following file: Change account connection …" at bounding box center [708, 412] width 1416 height 569
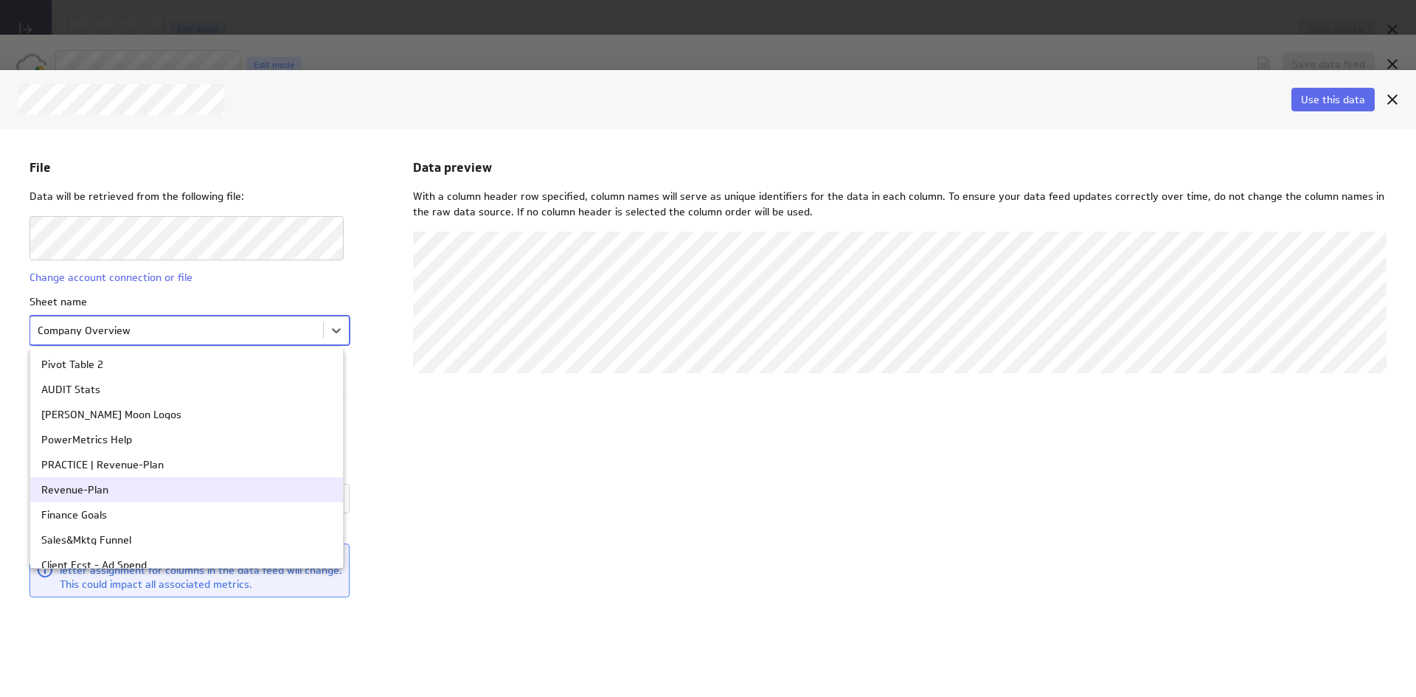
scroll to position [74, 0]
click at [87, 488] on div "Revenue-Plan" at bounding box center [74, 488] width 67 height 10
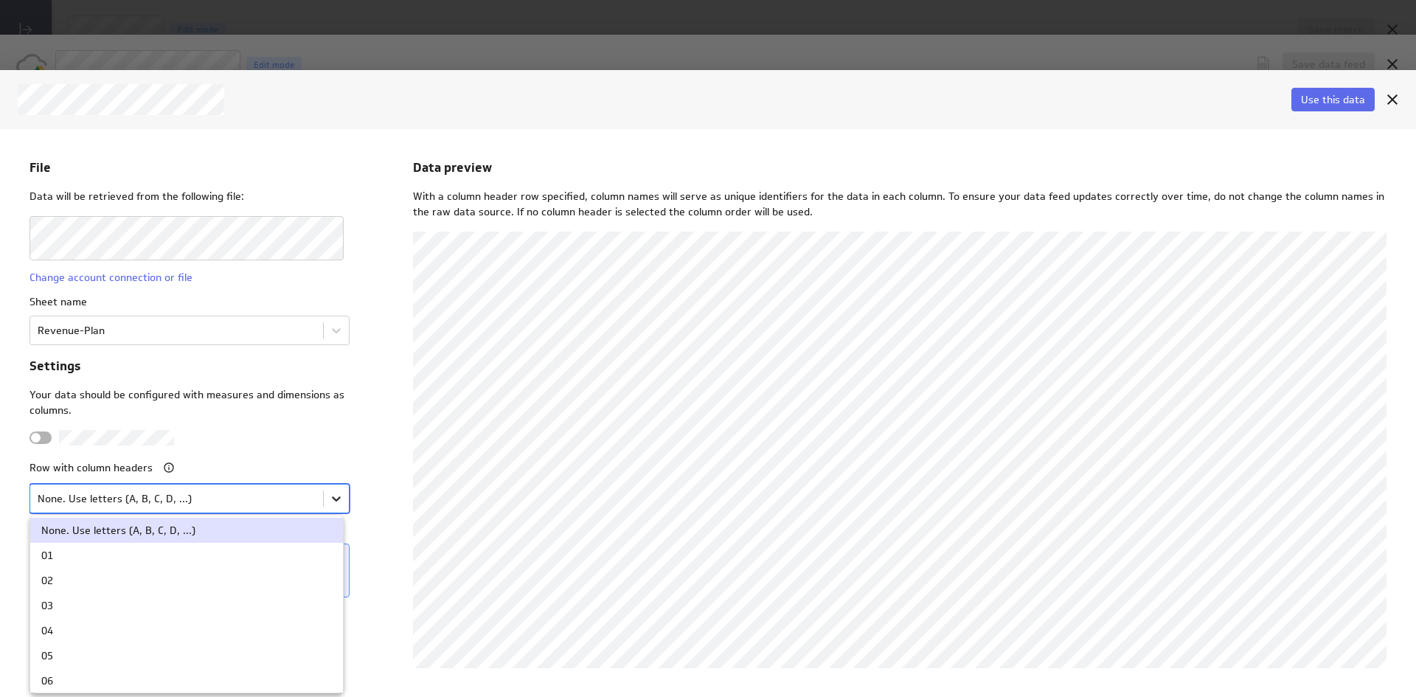
click at [325, 505] on body "File Data will be retrieved from the following file: Change account connection …" at bounding box center [708, 412] width 1416 height 569
click at [102, 553] on div "01" at bounding box center [186, 554] width 291 height 10
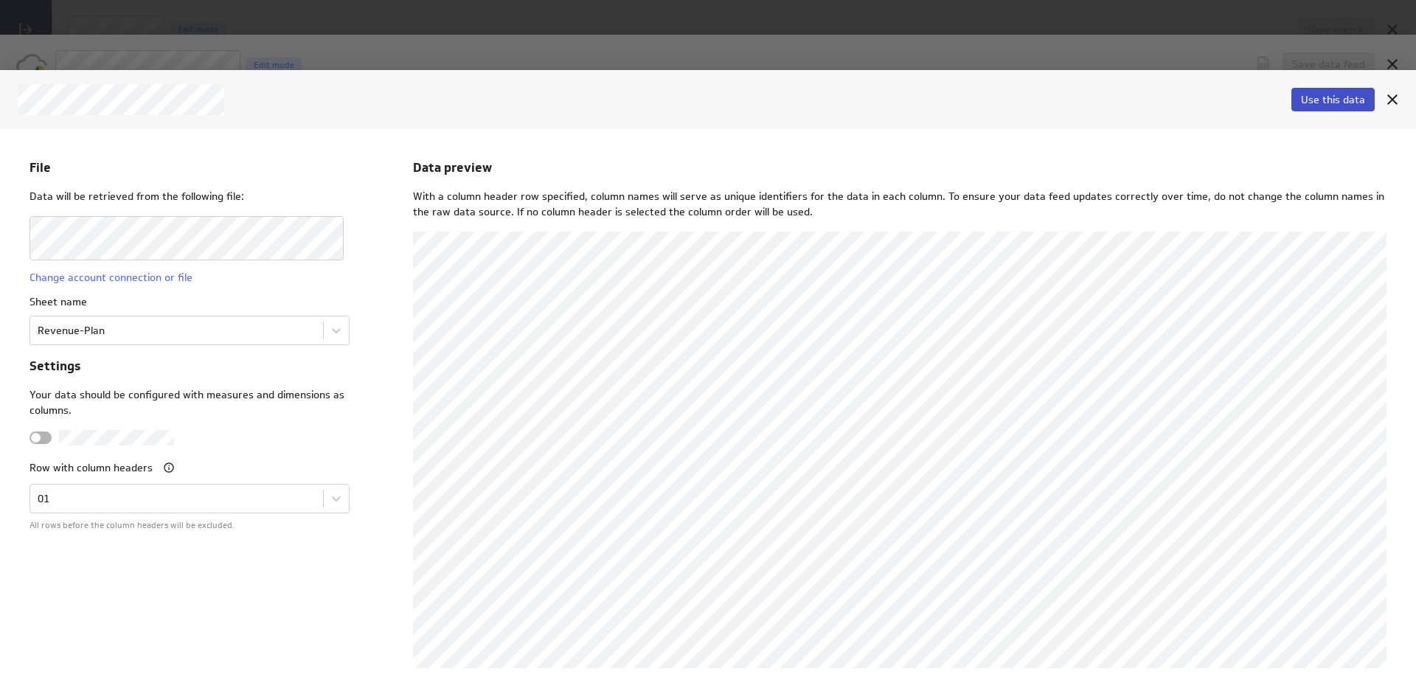
click at [1332, 101] on span "Use this data" at bounding box center [1333, 99] width 64 height 13
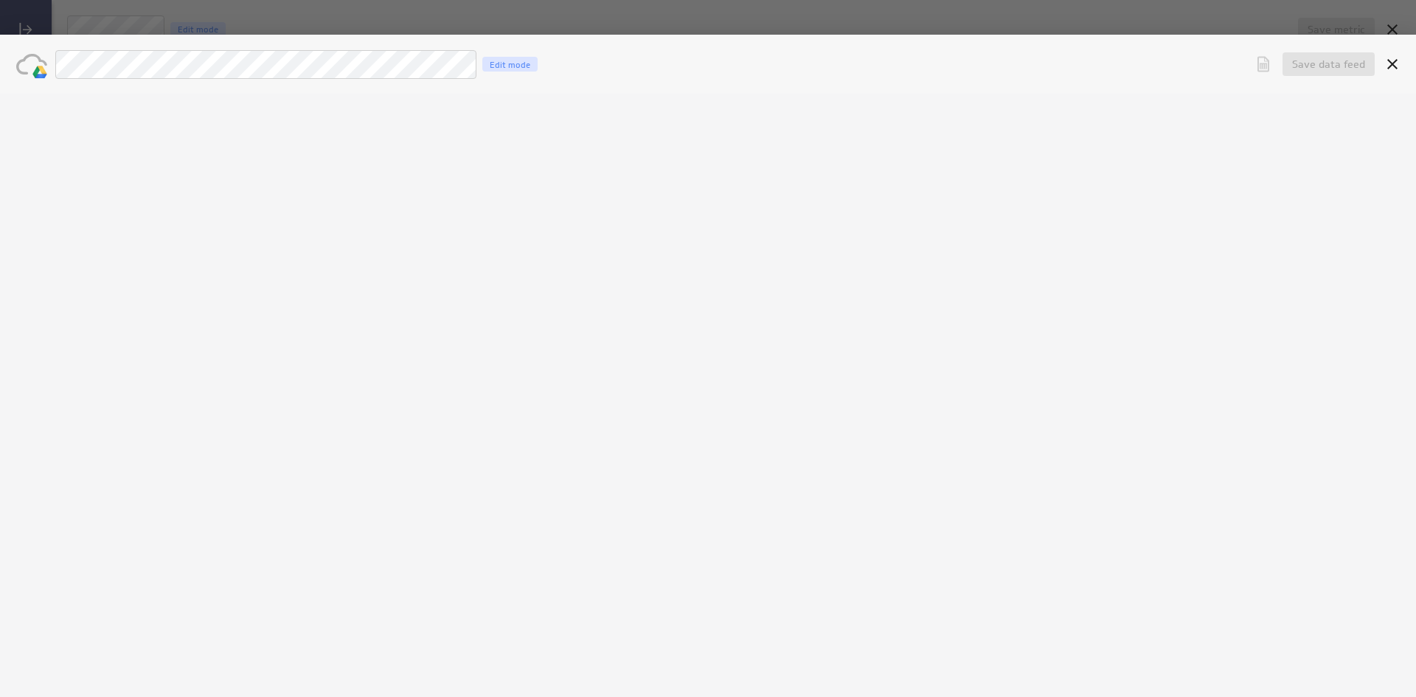
scroll to position [0, 0]
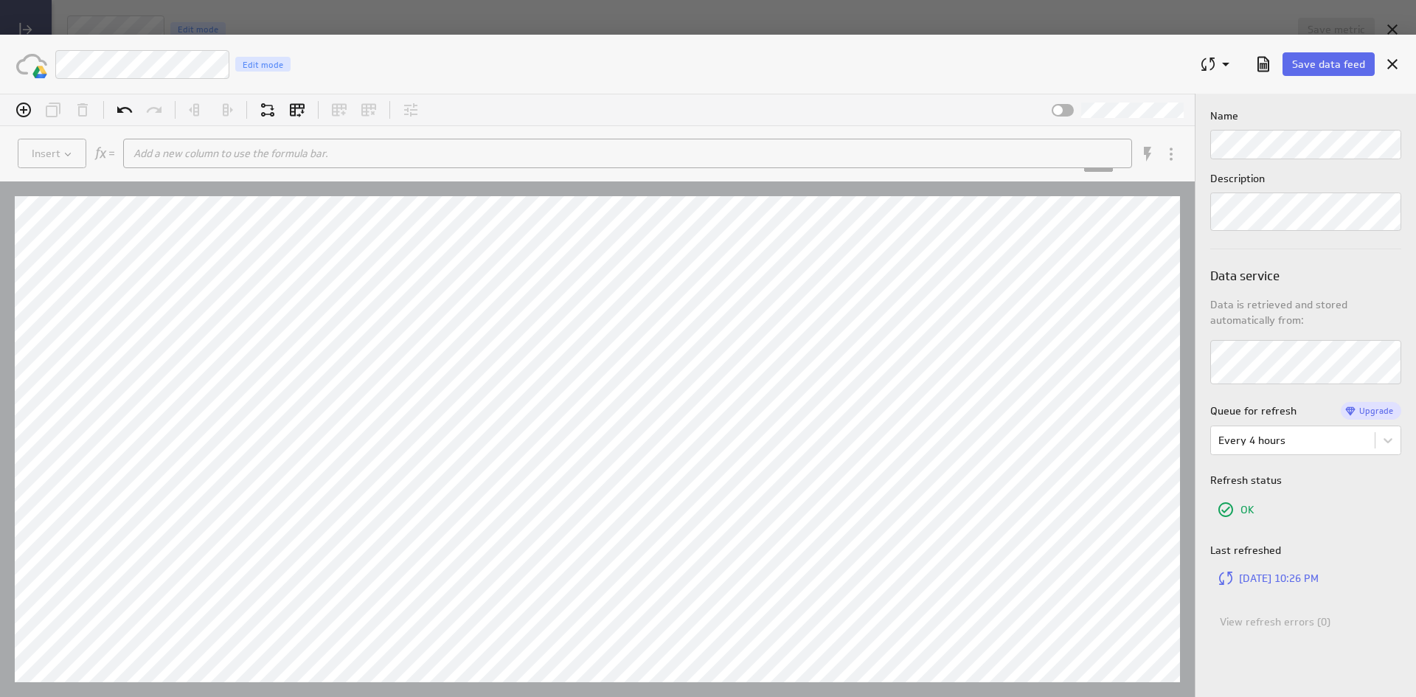
click at [367, 60] on div "LM Revenue Plan Edit mode" at bounding box center [621, 64] width 1132 height 30
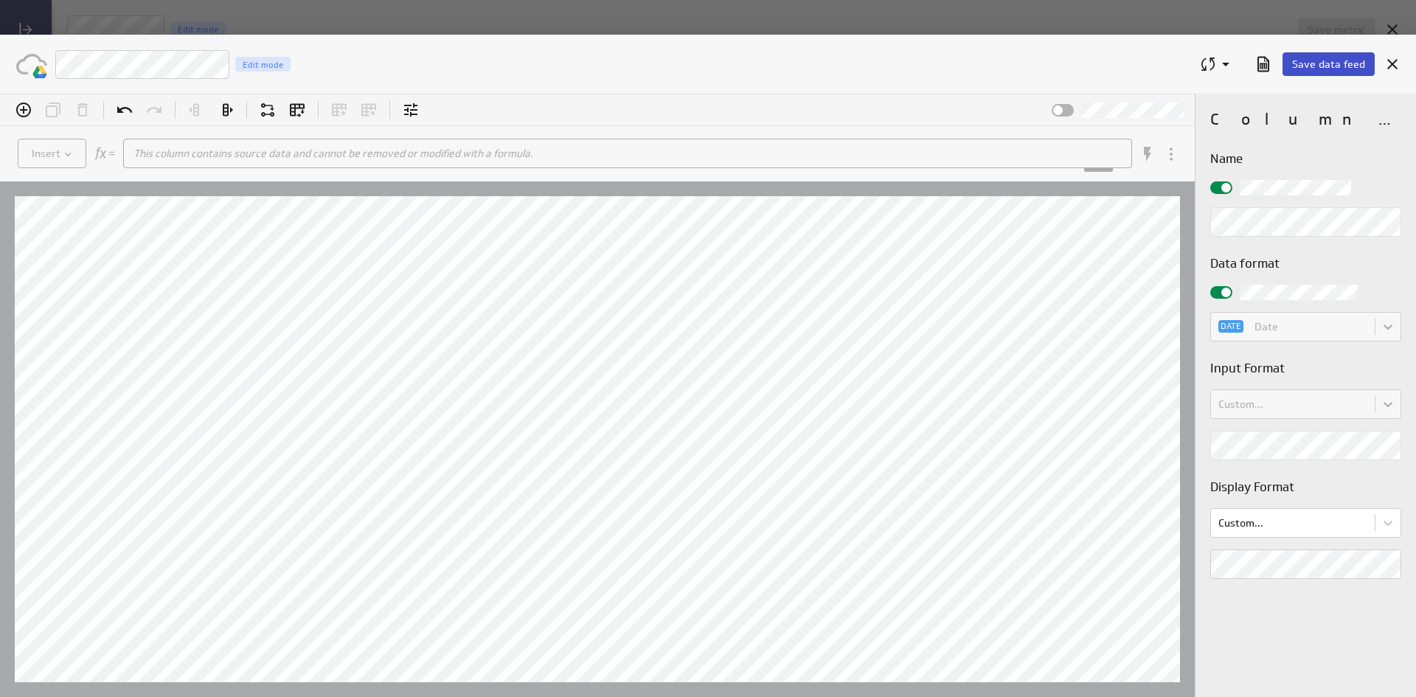
click at [1333, 60] on span "Save data feed" at bounding box center [1328, 64] width 73 height 13
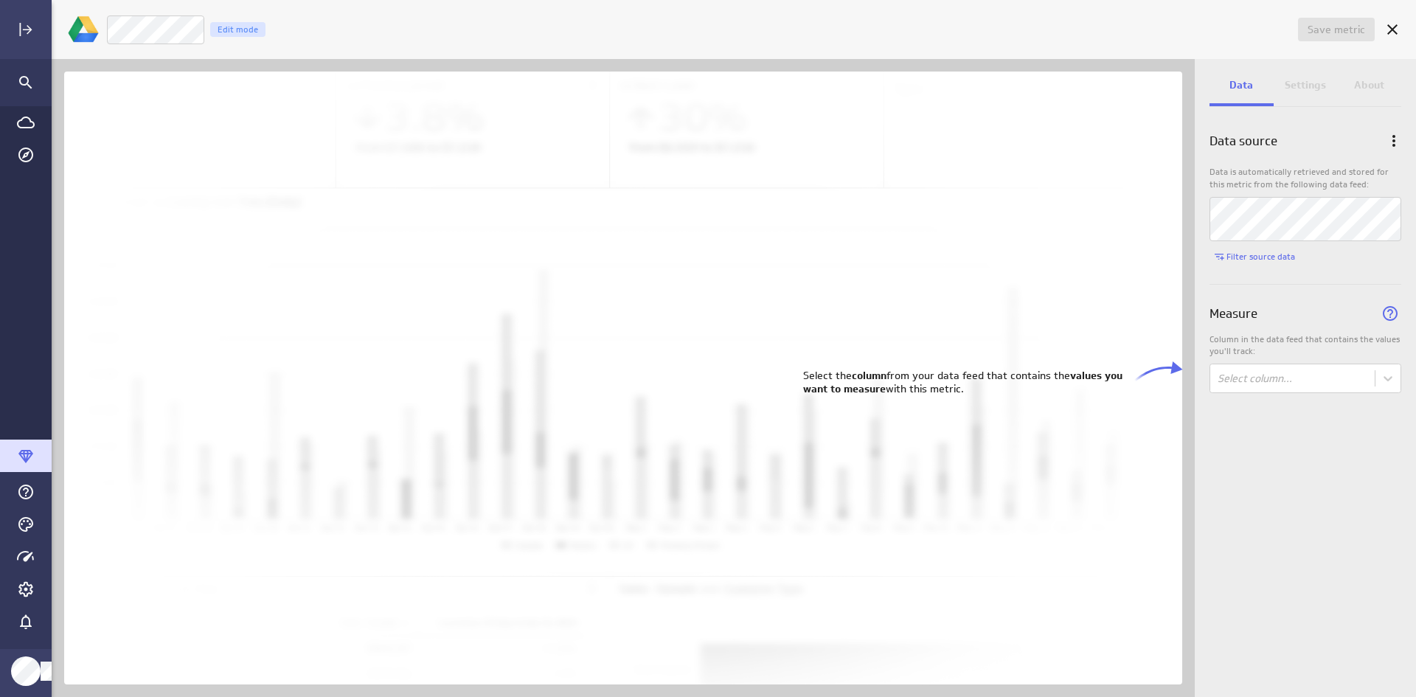
click at [1292, 79] on p "Settings" at bounding box center [1305, 84] width 41 height 15
click at [1300, 86] on p "Settings" at bounding box center [1305, 84] width 41 height 15
click at [1390, 384] on body "Save metric Revenue Edit mode Data Settings About Data source Data is automatic…" at bounding box center [708, 348] width 1416 height 697
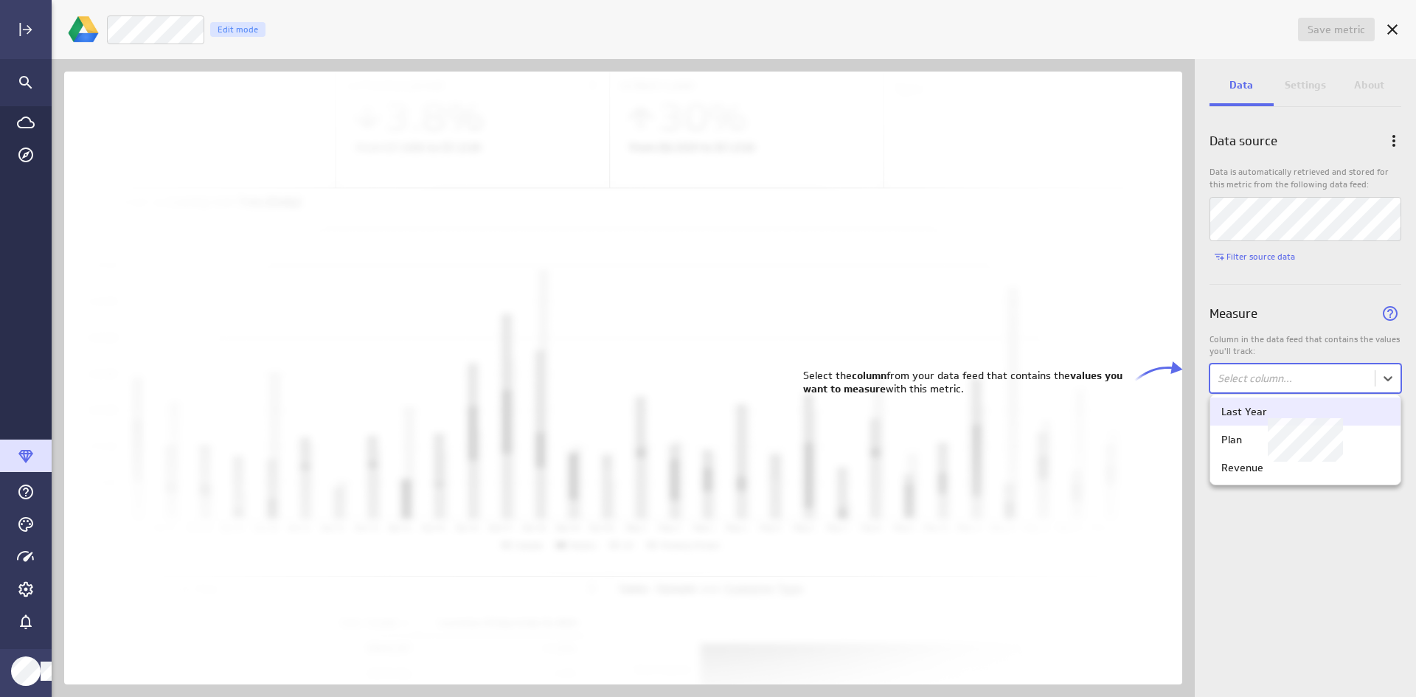
click at [1236, 409] on div "Last Year" at bounding box center [1244, 411] width 46 height 13
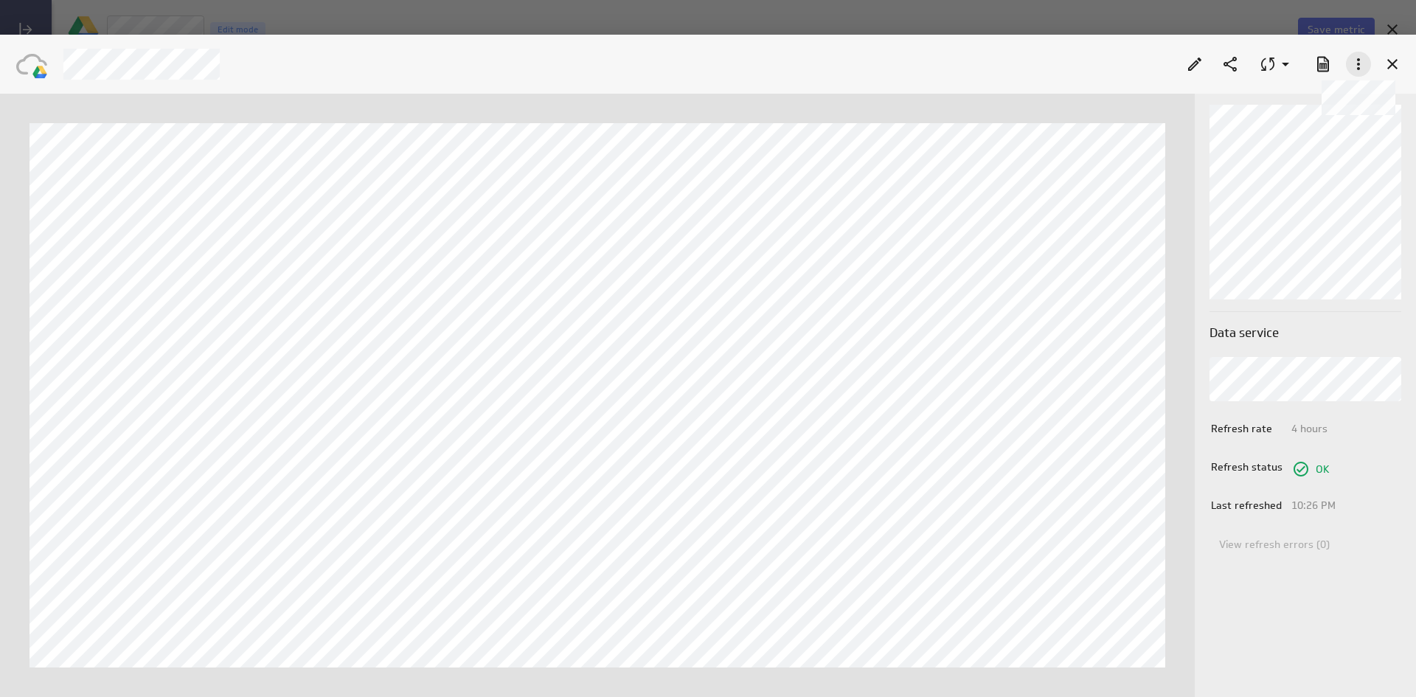
click at [1362, 69] on icon at bounding box center [1359, 64] width 18 height 18
click at [1362, 69] on div at bounding box center [708, 348] width 1416 height 697
click at [1362, 69] on icon at bounding box center [1359, 64] width 18 height 18
click at [1298, 308] on p "Add metric" at bounding box center [1311, 306] width 52 height 15
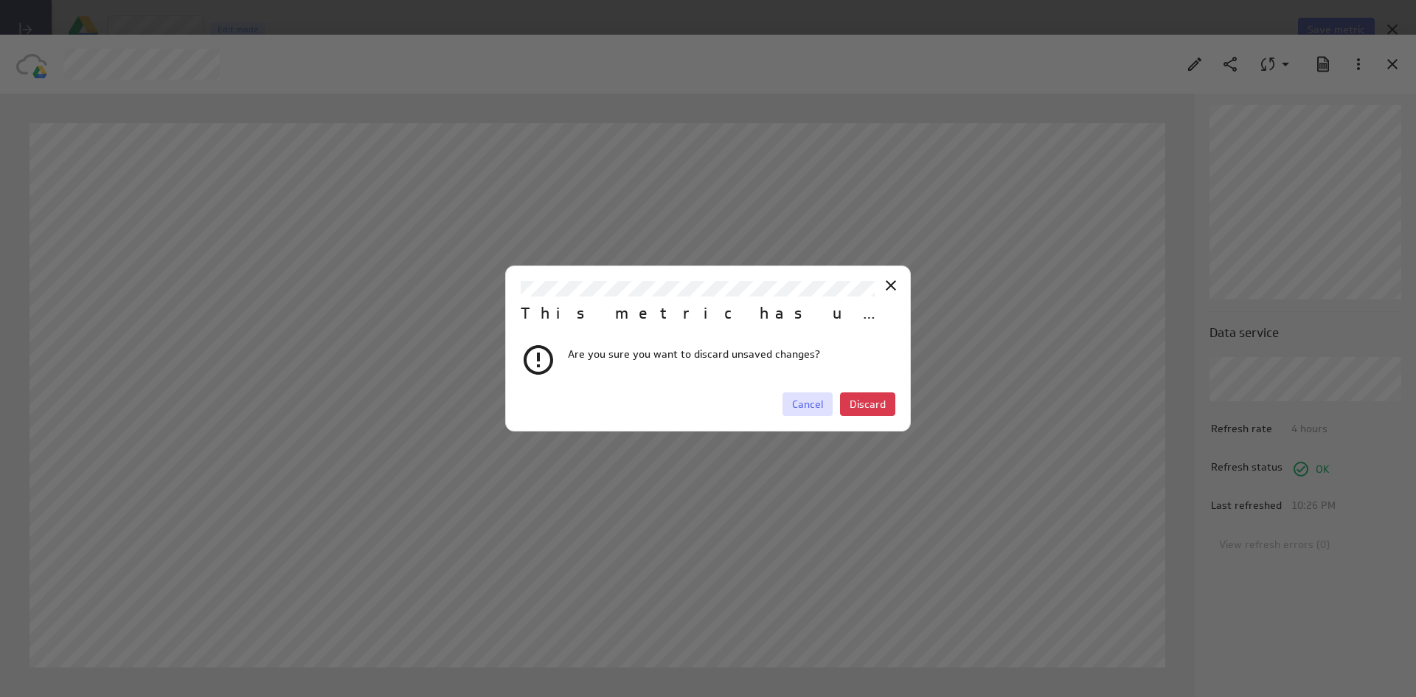
click at [808, 409] on span "Cancel" at bounding box center [807, 404] width 31 height 13
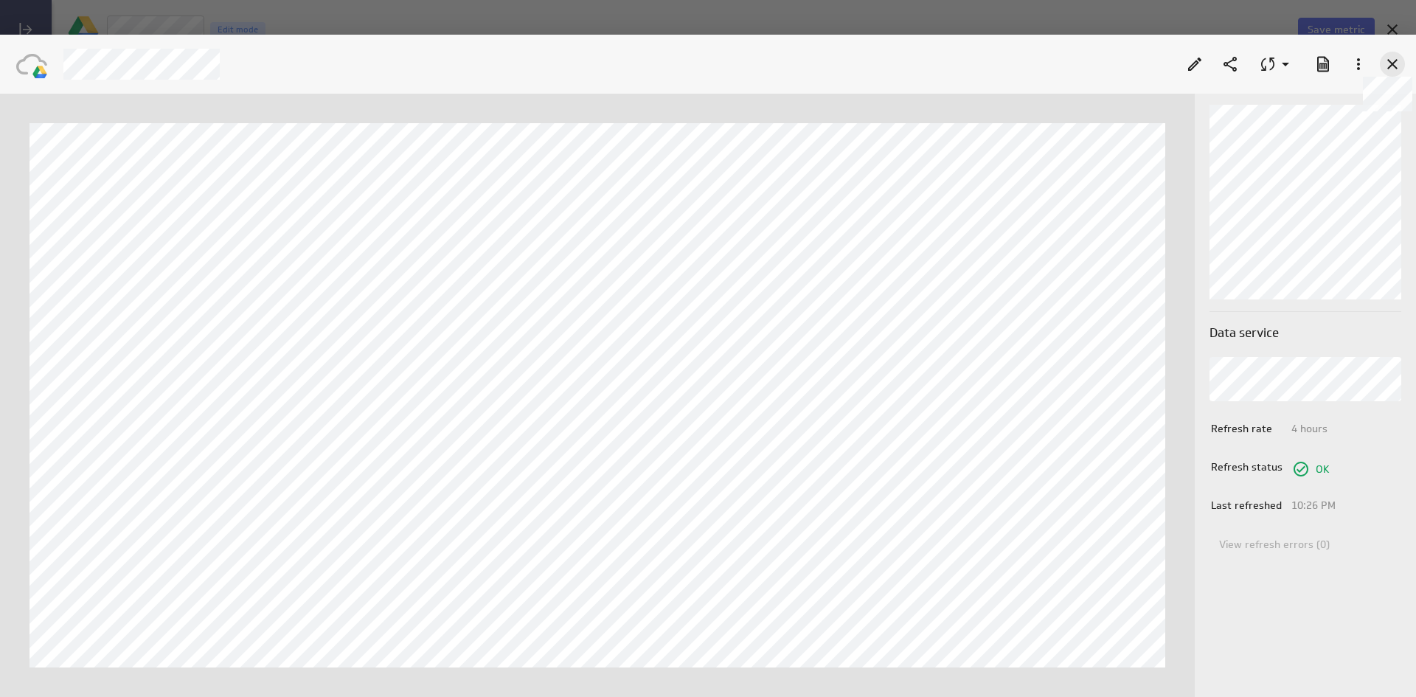
click at [1395, 69] on icon at bounding box center [1393, 64] width 18 height 18
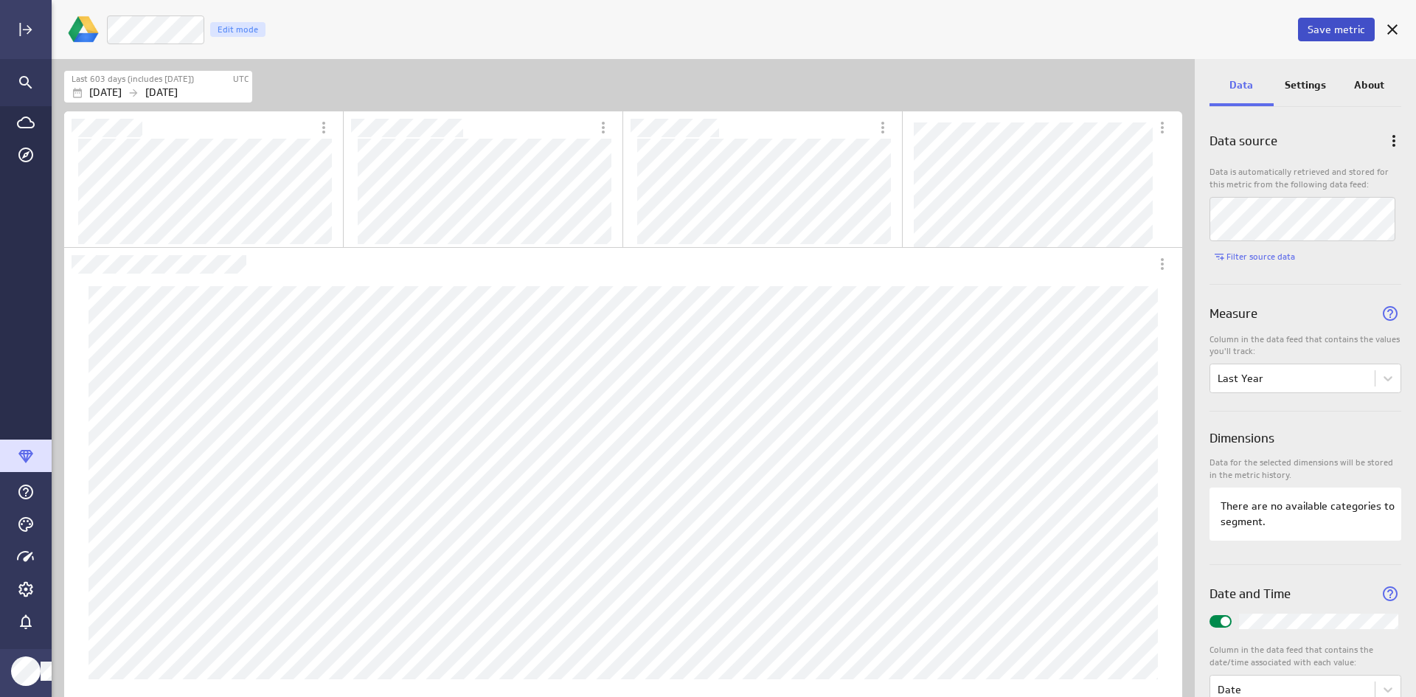
click at [1328, 34] on span "Save metric" at bounding box center [1337, 29] width 58 height 13
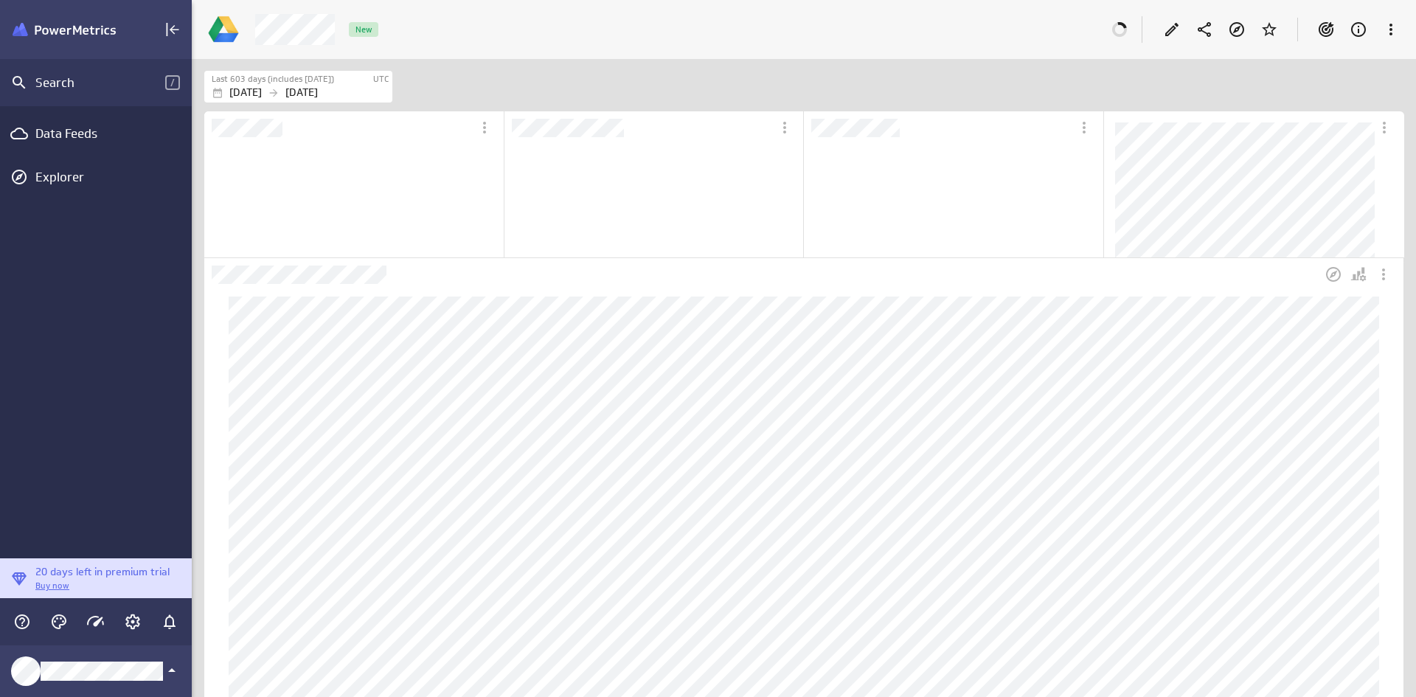
scroll to position [1187, 1222]
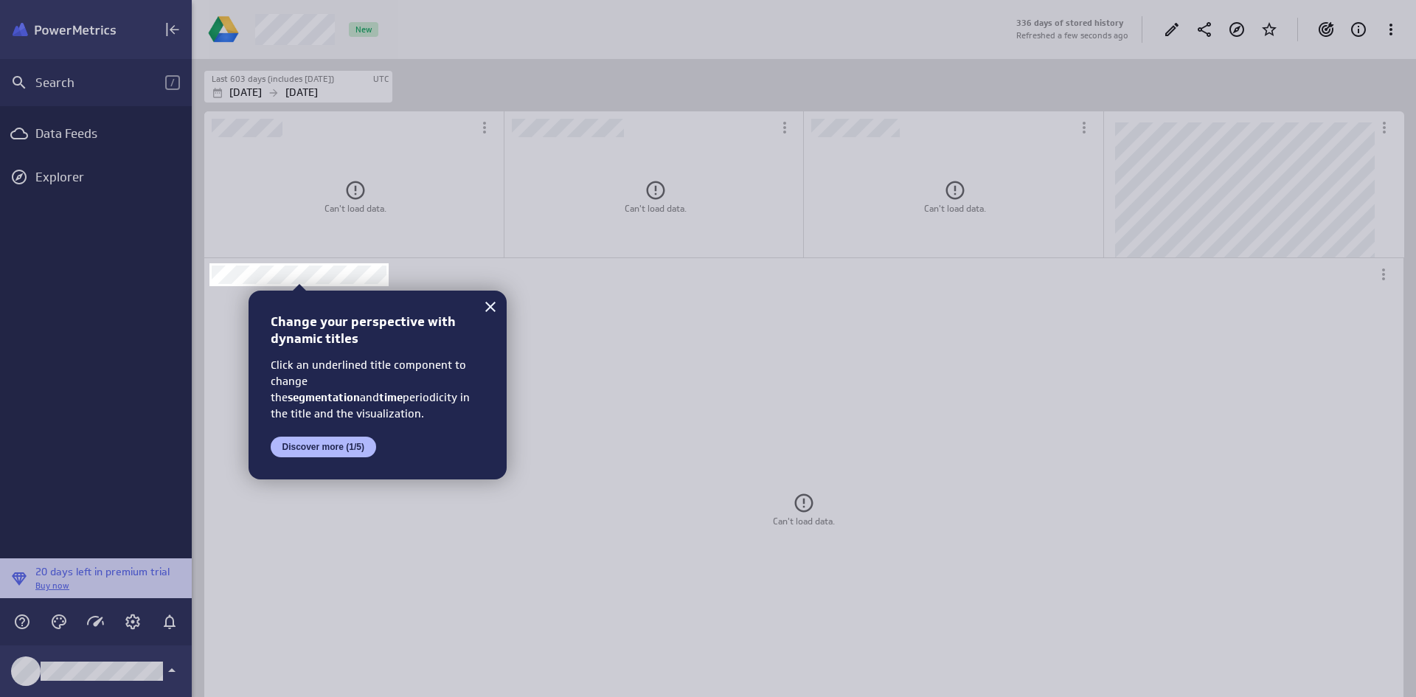
click at [302, 31] on div at bounding box center [298, 131] width 179 height 263
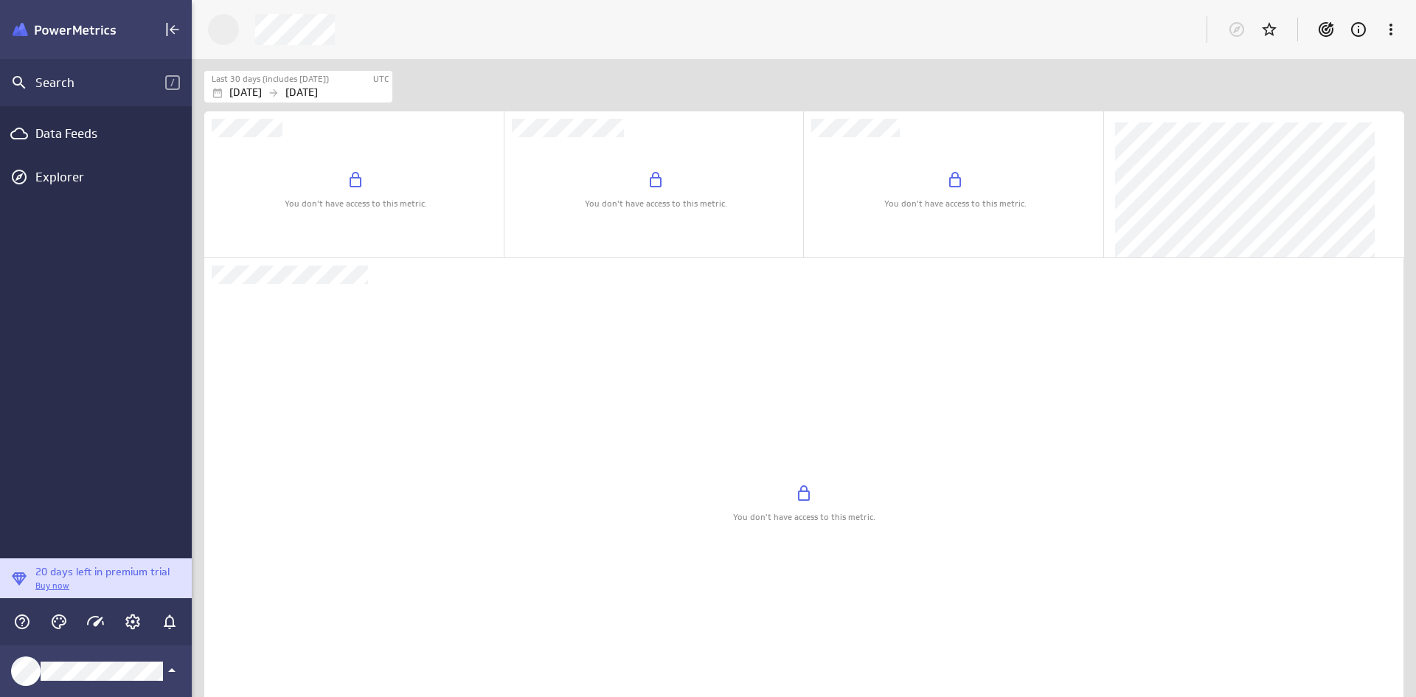
scroll to position [661, 1247]
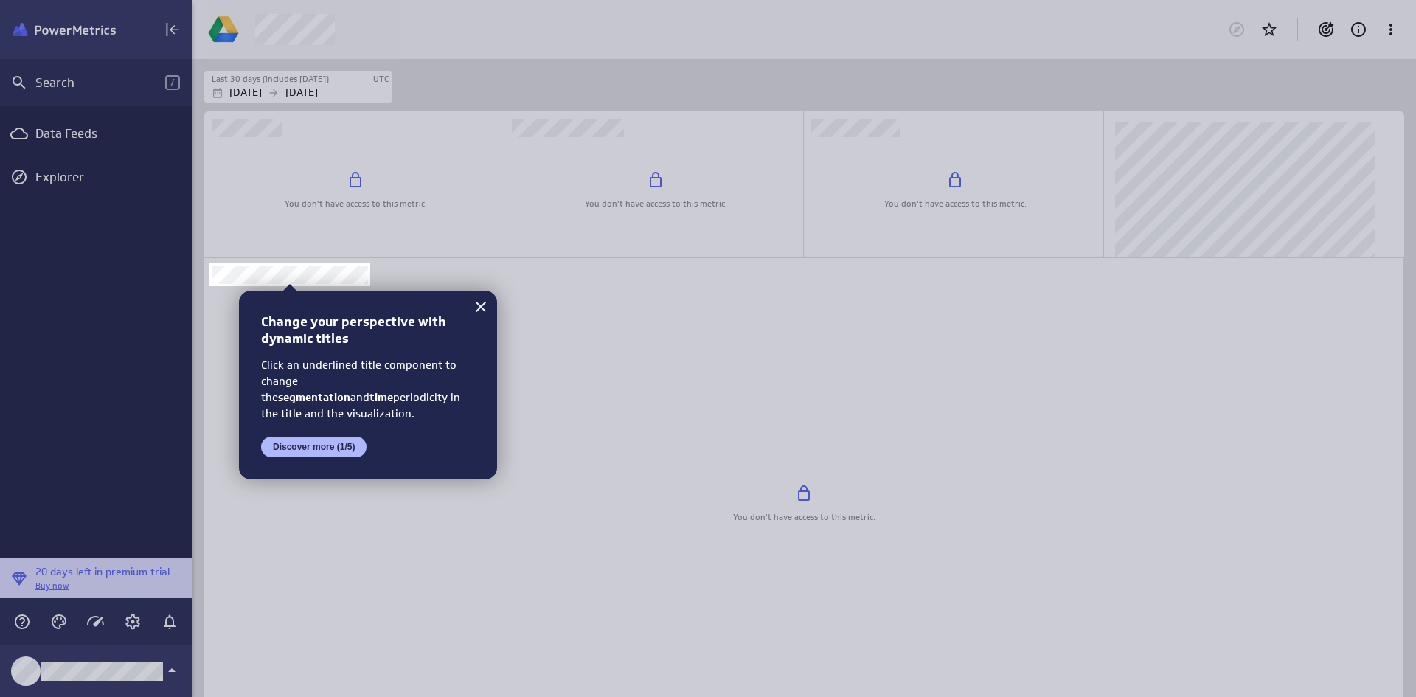
click at [1394, 28] on div at bounding box center [893, 348] width 1046 height 697
click at [479, 308] on icon at bounding box center [481, 307] width 10 height 10
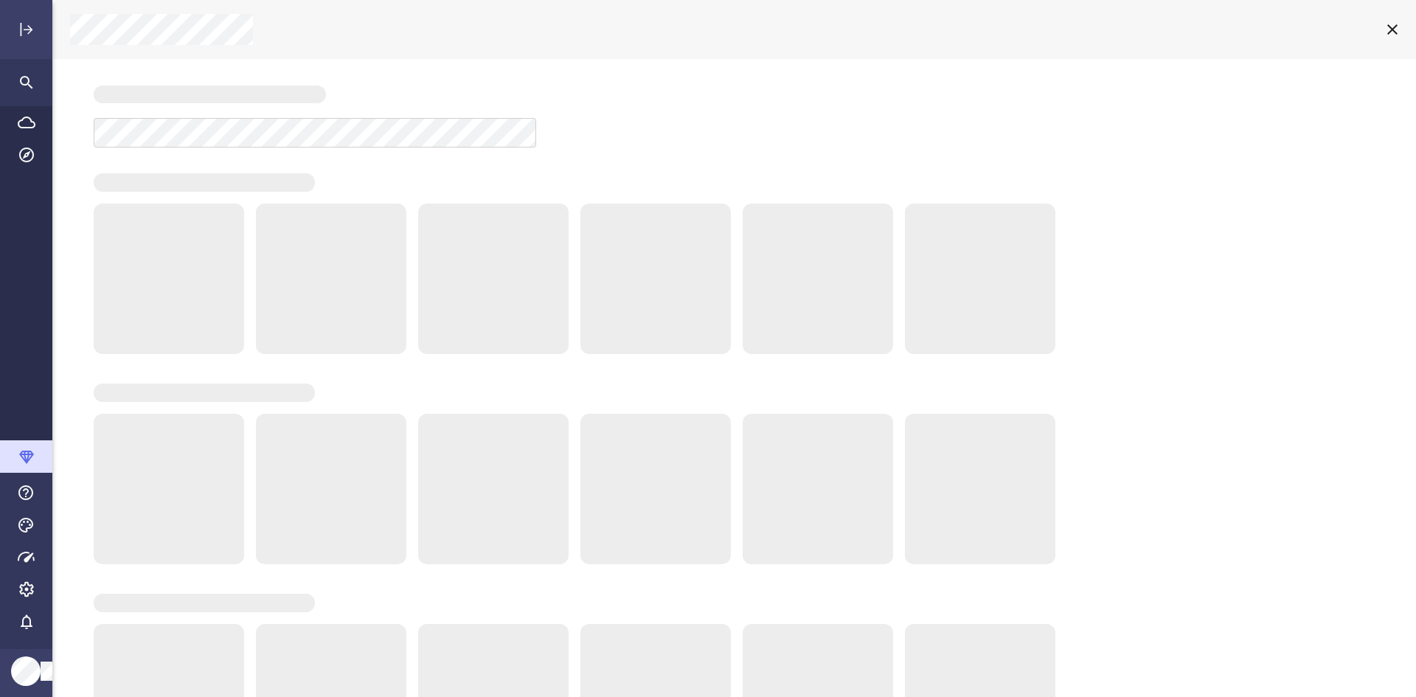
scroll to position [720, 1387]
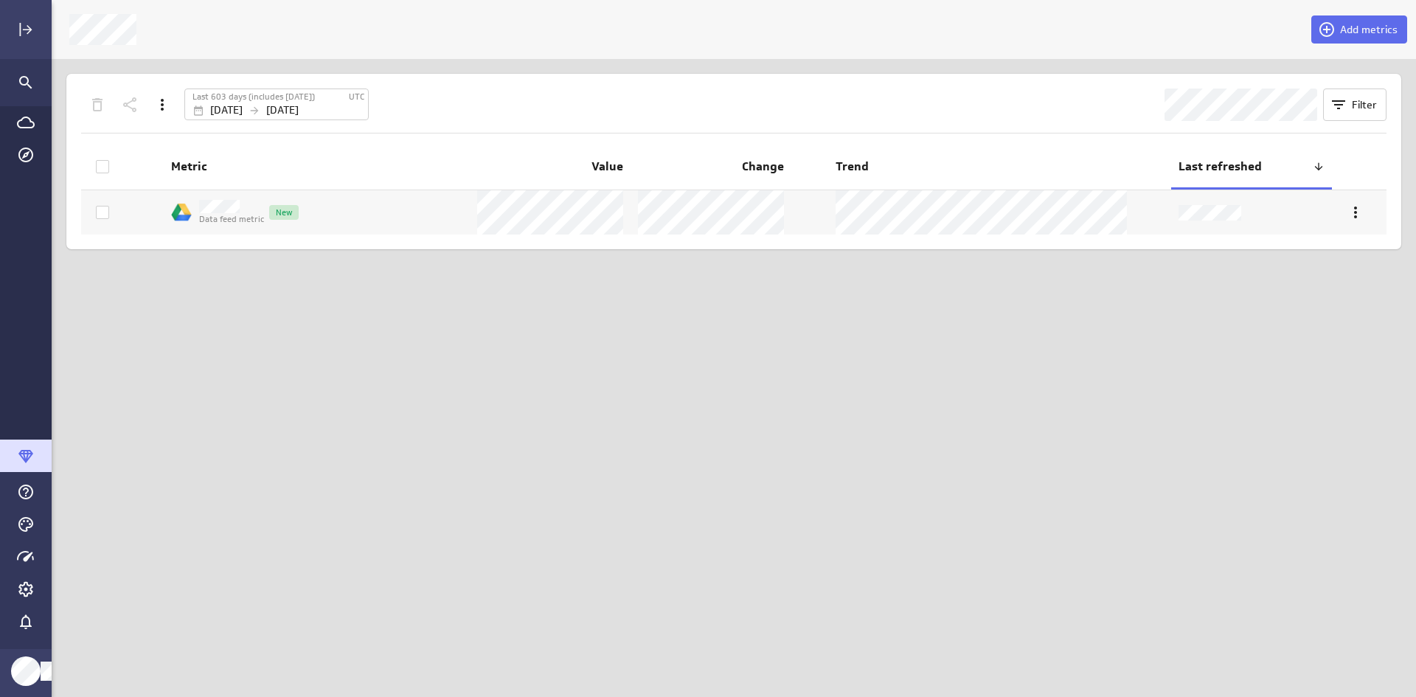
scroll to position [185, 0]
click at [873, 460] on div "Add metrics Last 603 days (includes [DATE]) UTC [DATE] [DATE] Filter Metric Val…" at bounding box center [734, 348] width 1365 height 697
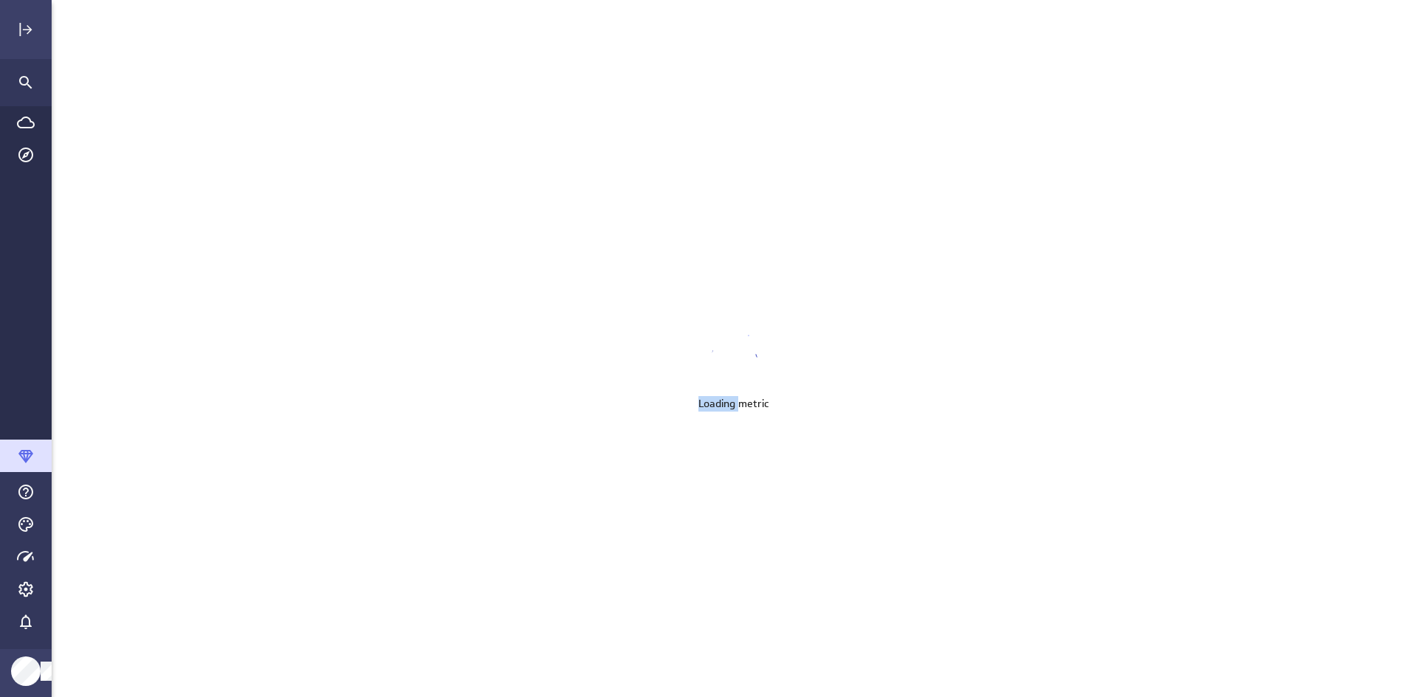
click at [227, 209] on div "Loading metric" at bounding box center [734, 348] width 1365 height 697
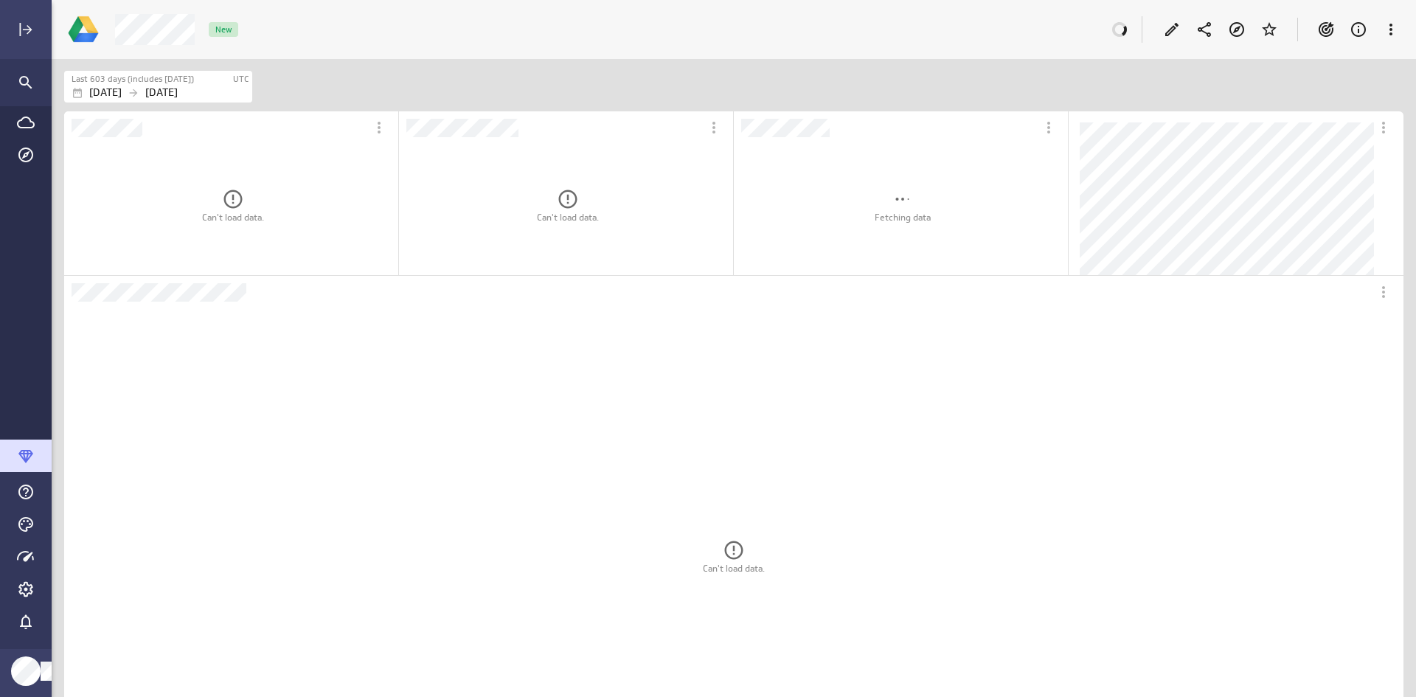
scroll to position [1326, 1362]
click at [1390, 29] on icon "More actions" at bounding box center [1391, 30] width 18 height 18
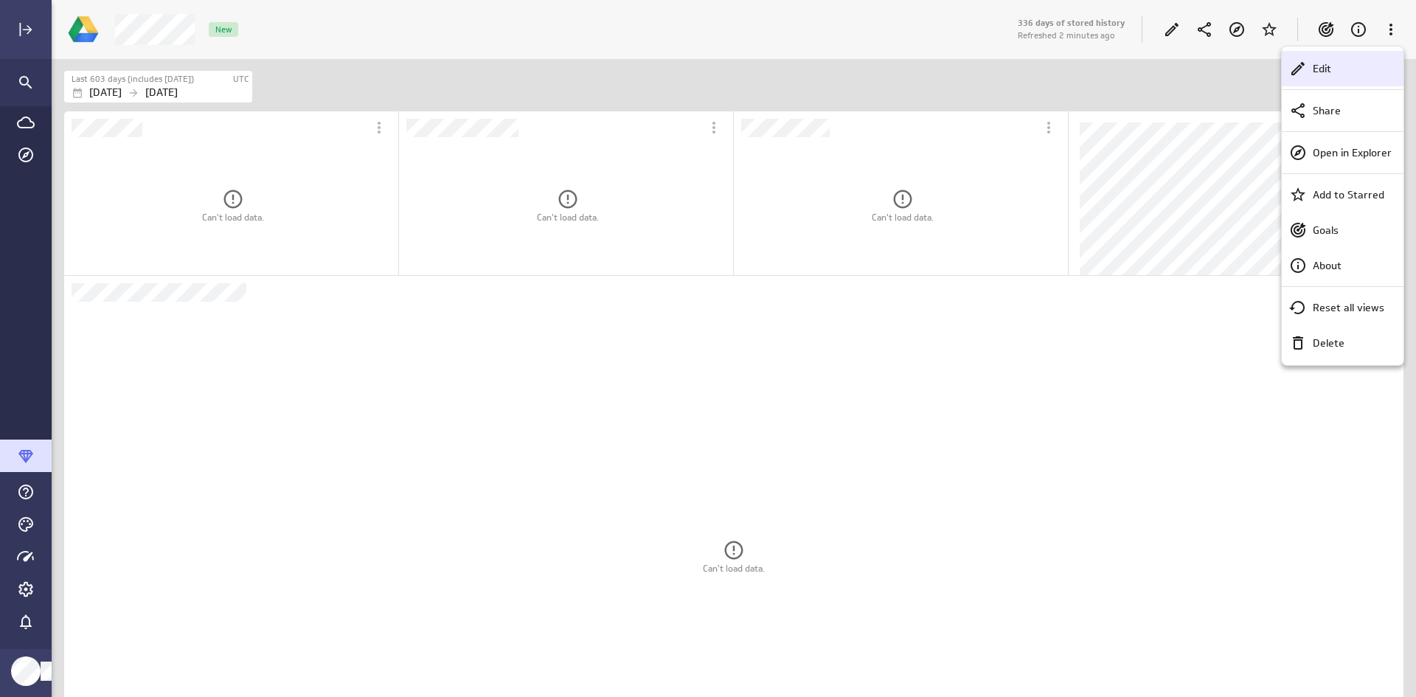
click at [1324, 68] on p "Edit" at bounding box center [1322, 68] width 18 height 15
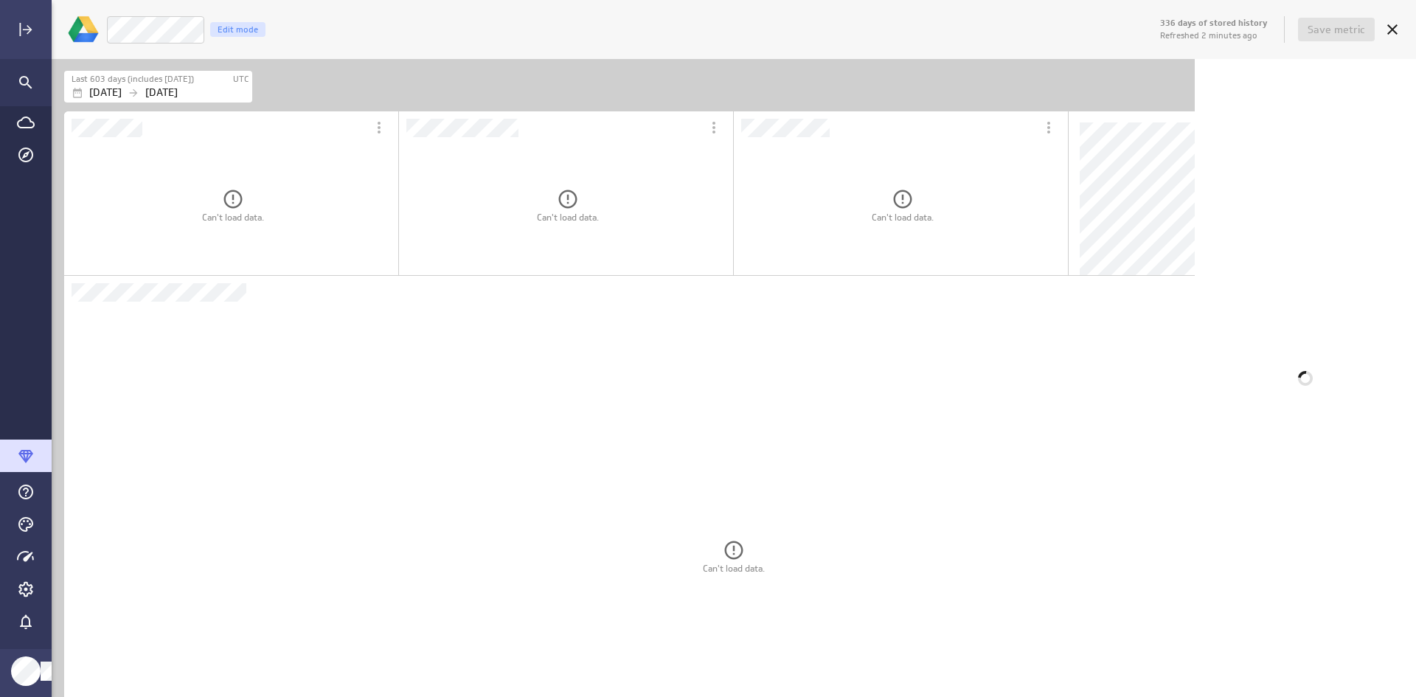
click at [1195, 68] on div "Last 603 days (includes [DATE]) UTC [DATE] [DATE]" at bounding box center [623, 84] width 1143 height 50
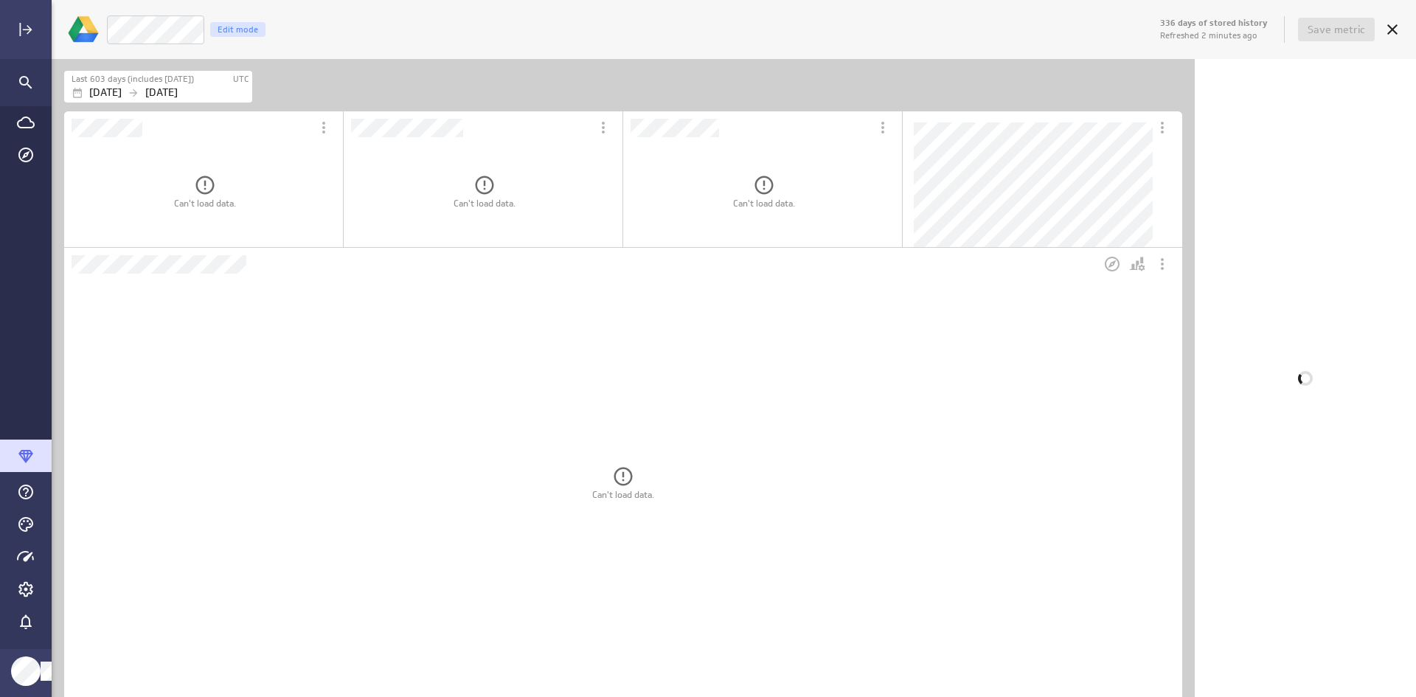
scroll to position [1106, 1141]
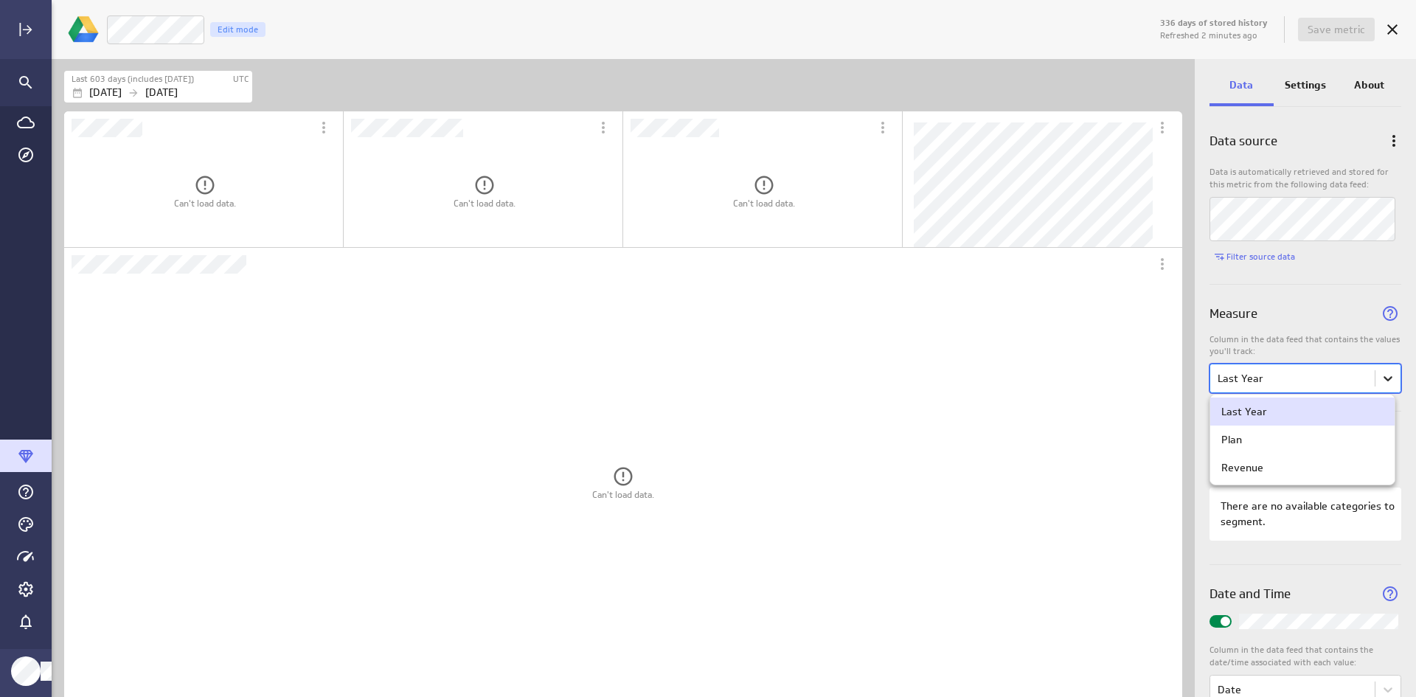
click at [1377, 379] on body "336 days of stored history Refreshed 2 minutes ago Save metric Revenue Edit mod…" at bounding box center [708, 348] width 1416 height 697
click at [1250, 465] on div "Revenue" at bounding box center [1242, 467] width 42 height 13
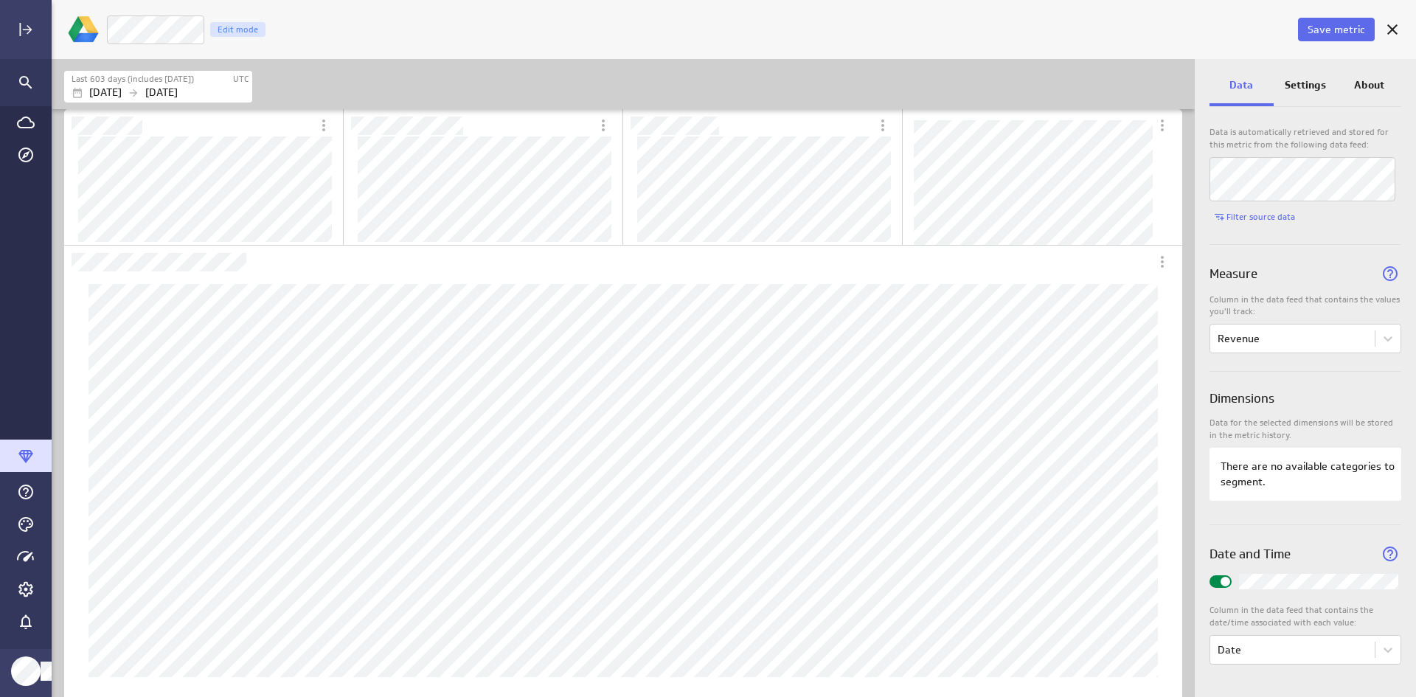
scroll to position [0, 0]
click at [1299, 80] on p "Settings" at bounding box center [1305, 84] width 41 height 15
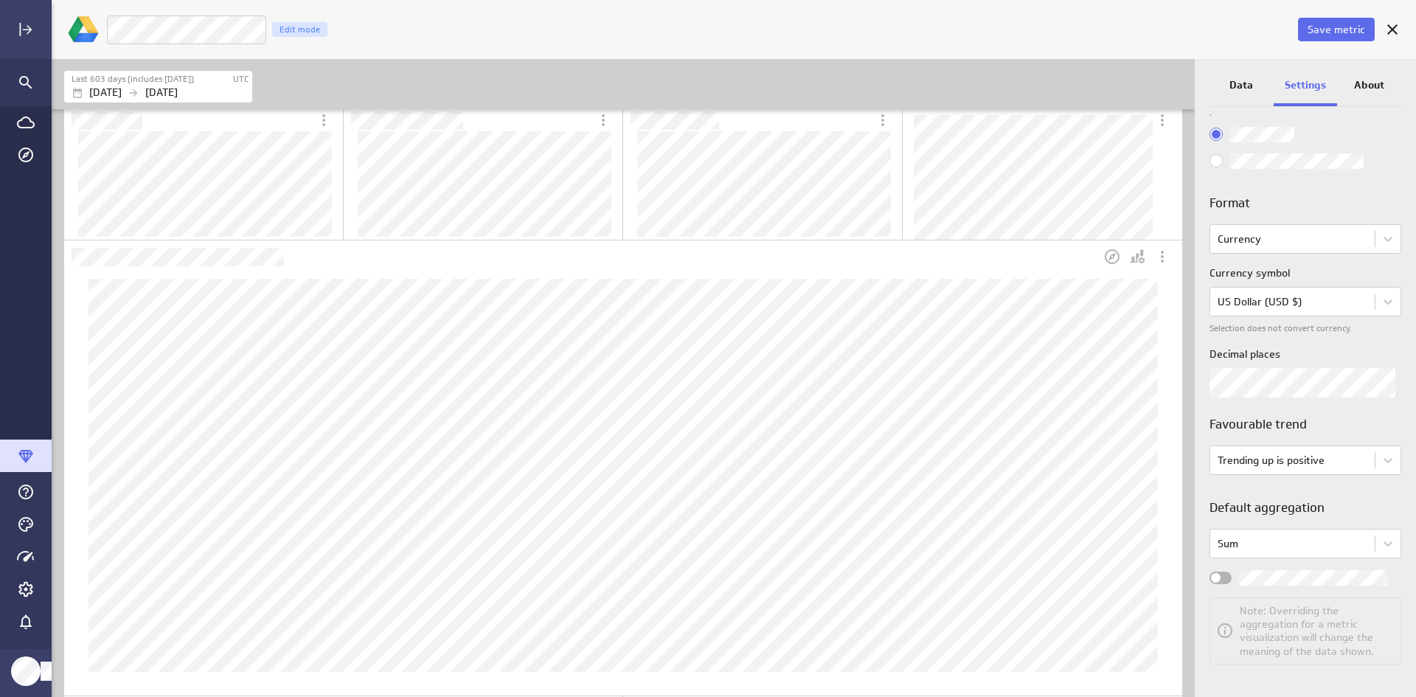
scroll to position [8, 0]
click at [1330, 26] on span "Save metric" at bounding box center [1337, 29] width 58 height 13
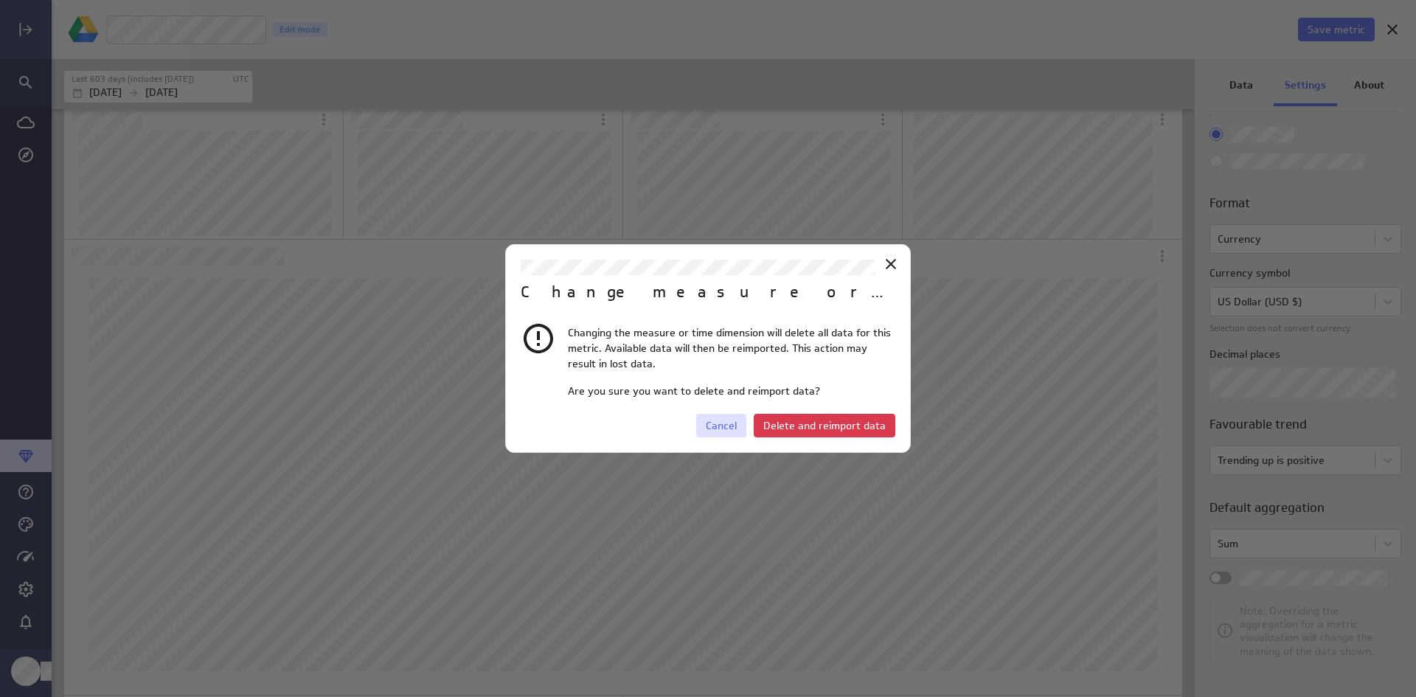
click at [712, 429] on span "Cancel" at bounding box center [721, 425] width 31 height 13
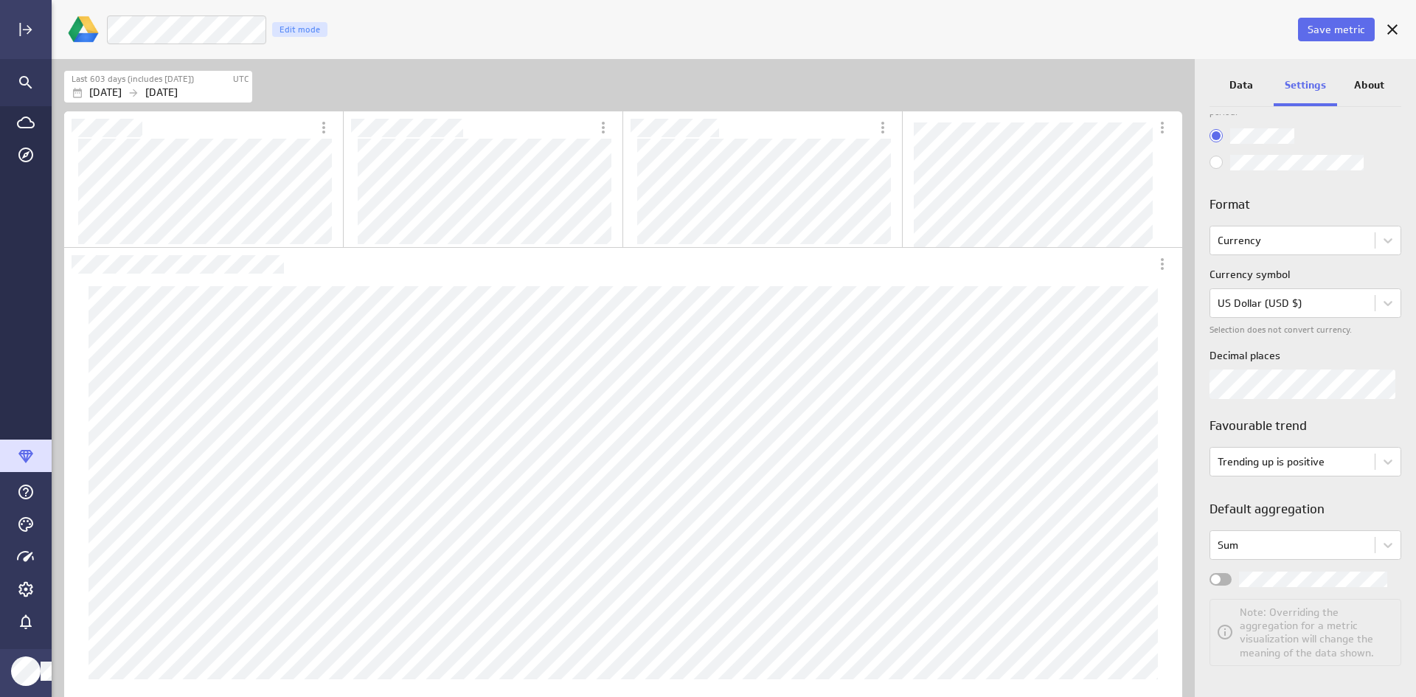
scroll to position [69, 0]
click at [1364, 82] on p "About" at bounding box center [1369, 84] width 30 height 15
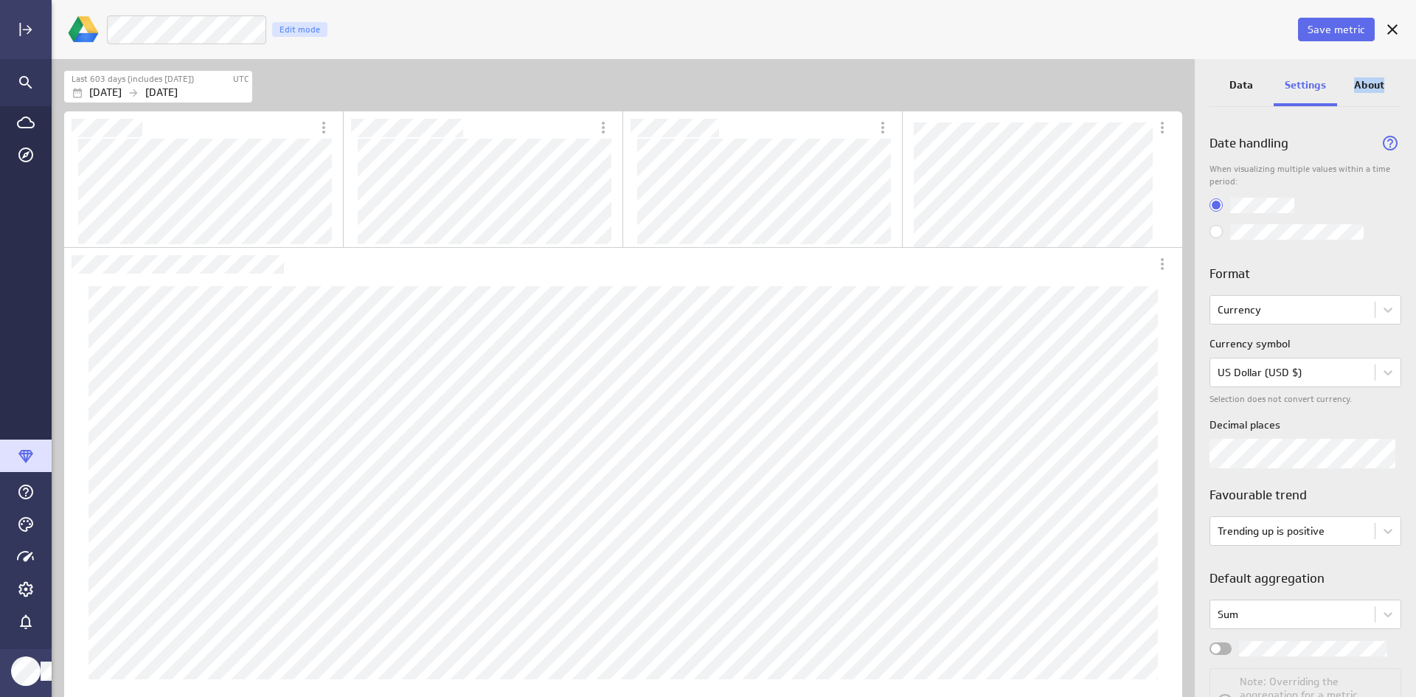
click at [1364, 82] on p "About" at bounding box center [1369, 84] width 30 height 15
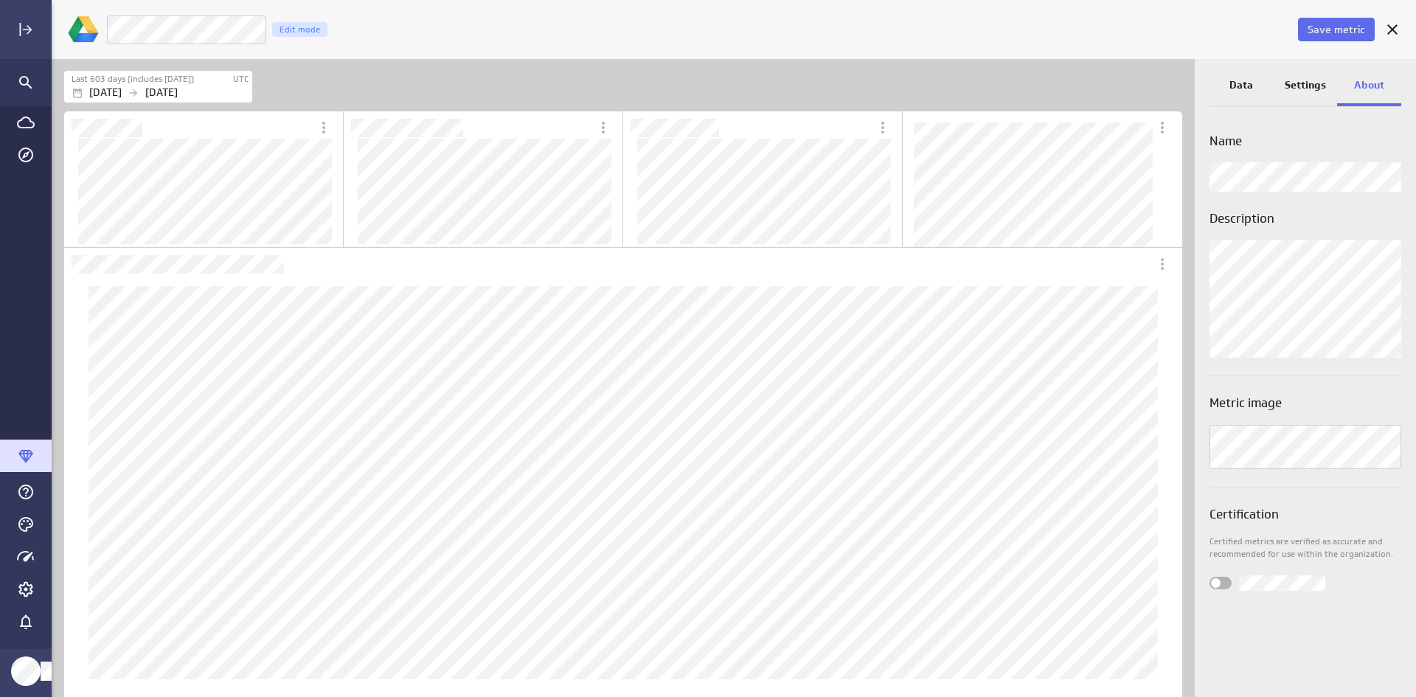
click at [1298, 89] on p "Settings" at bounding box center [1305, 84] width 41 height 15
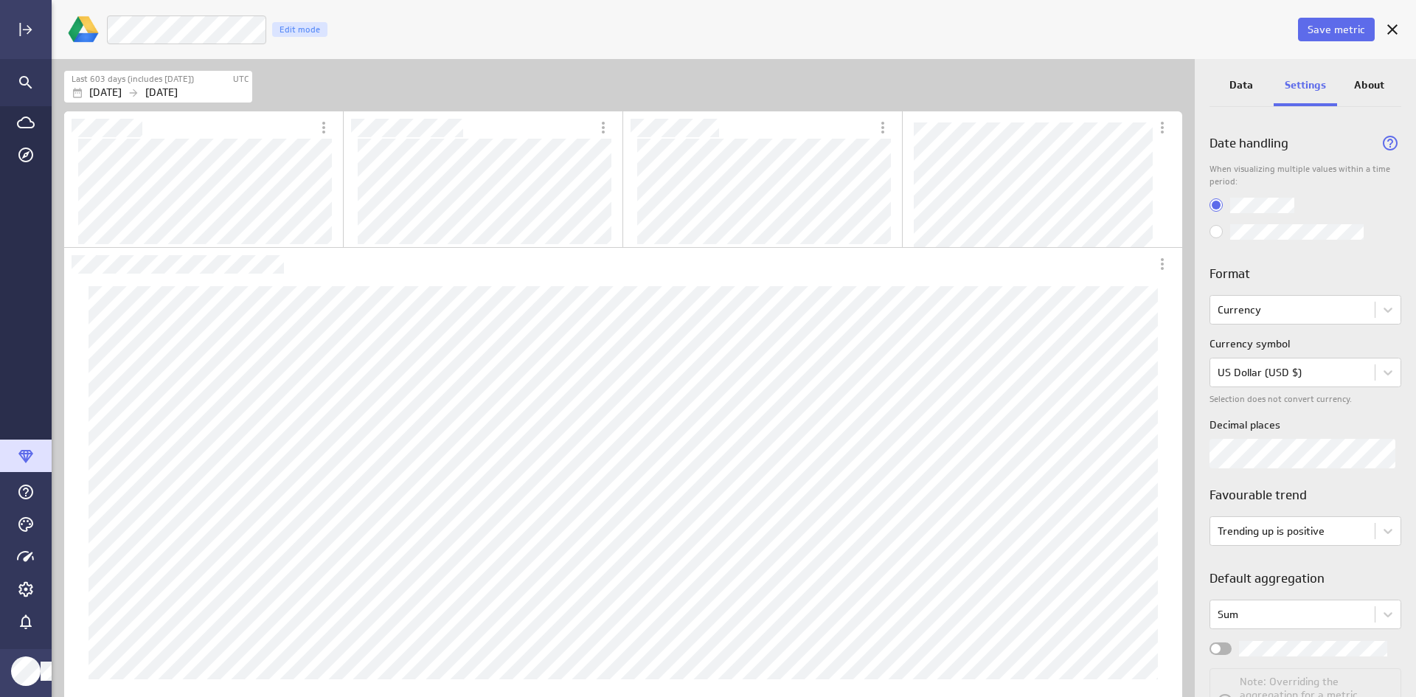
click at [1241, 89] on p "Data" at bounding box center [1242, 84] width 24 height 15
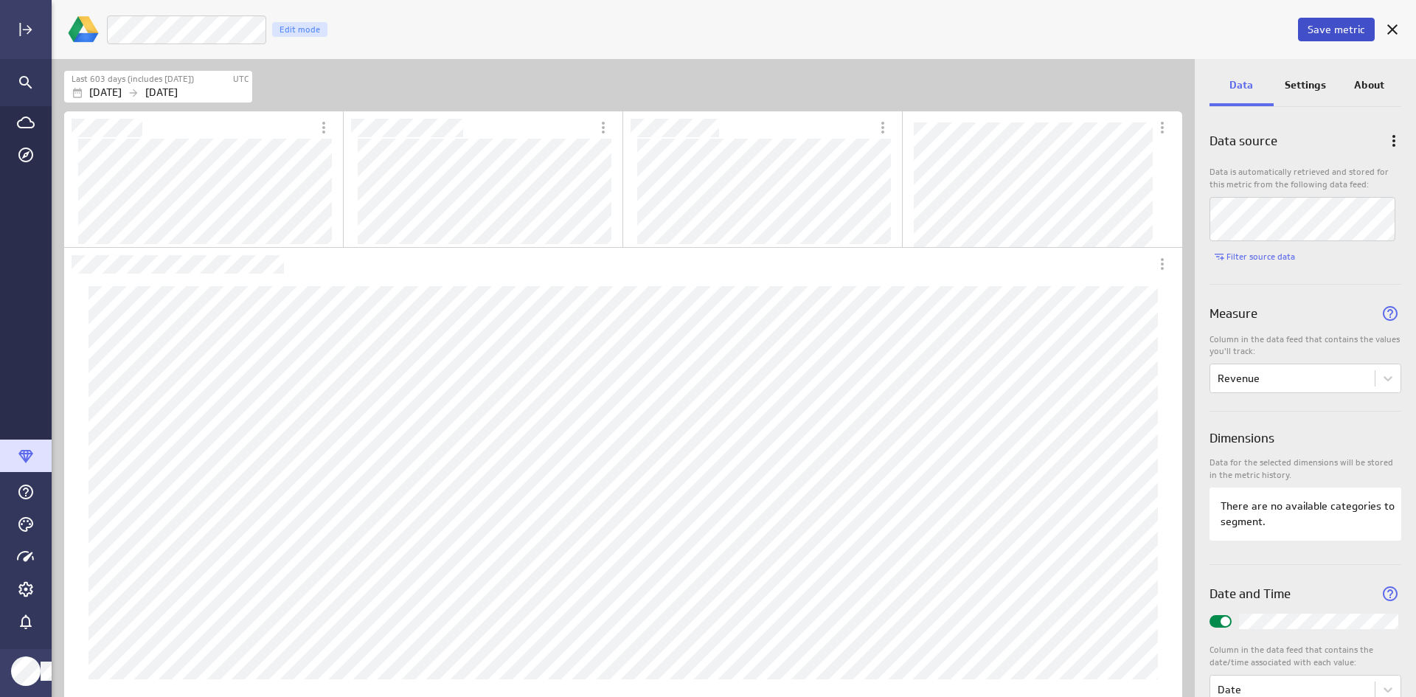
click at [1335, 35] on button "Save metric" at bounding box center [1336, 30] width 77 height 24
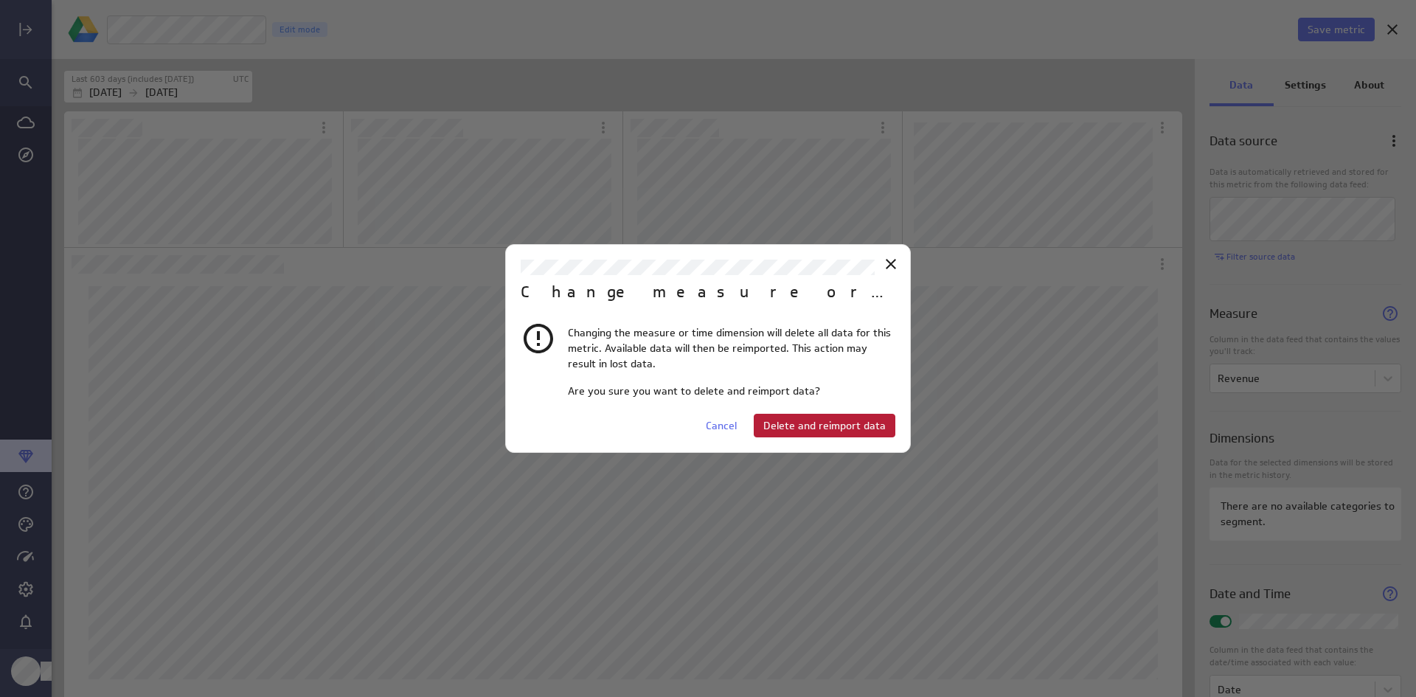
click at [822, 421] on span "Delete and reimport data" at bounding box center [824, 425] width 122 height 13
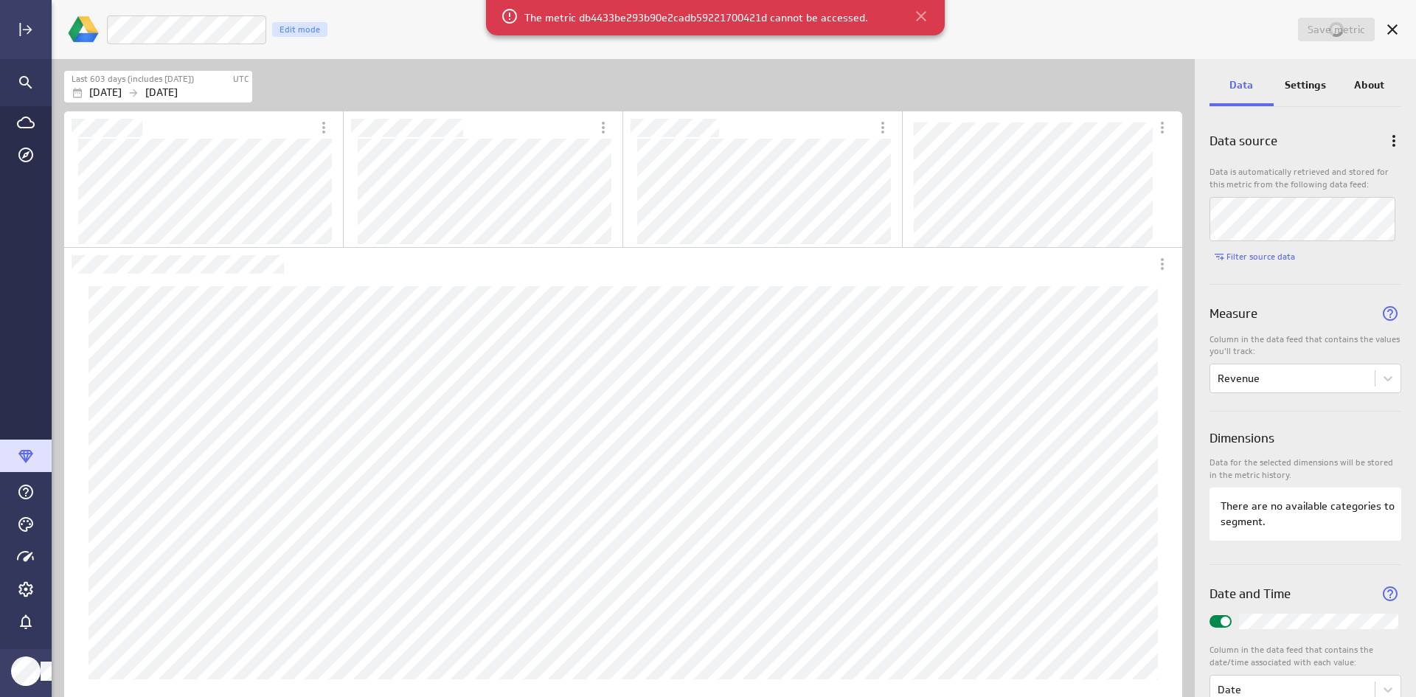
click at [921, 17] on icon at bounding box center [921, 16] width 10 height 10
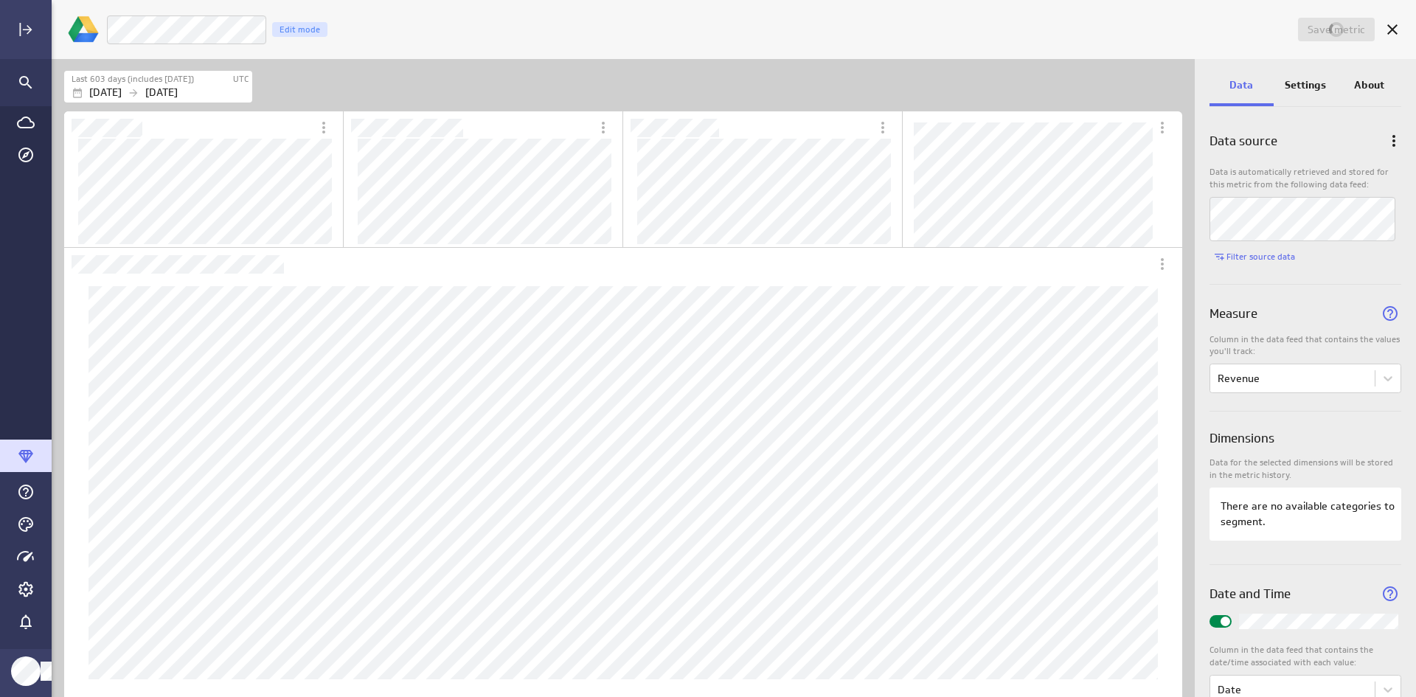
click at [921, 17] on div "Save metric LM TY Revenue Edit mode Last 603 days (includes today) UTC Jan 01 2…" at bounding box center [708, 348] width 1416 height 697
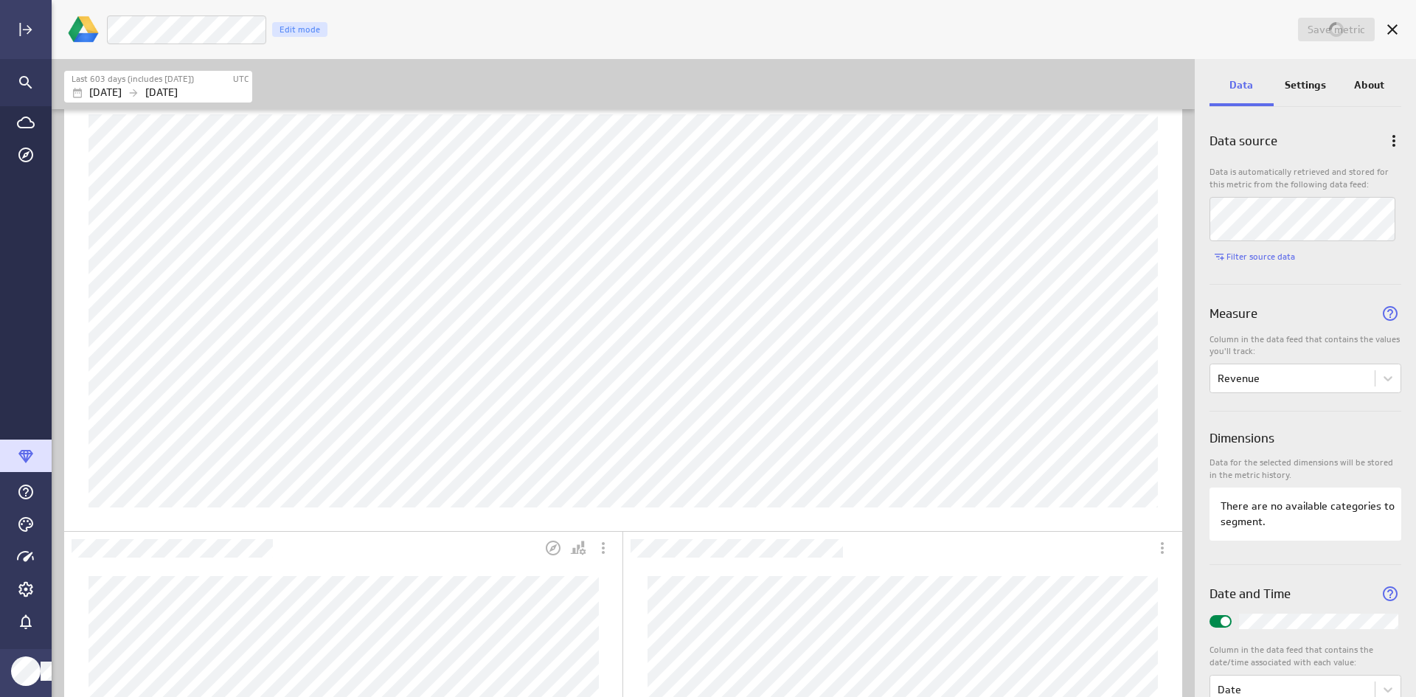
scroll to position [171, 0]
click at [1389, 27] on icon "Cancel" at bounding box center [1393, 30] width 18 height 18
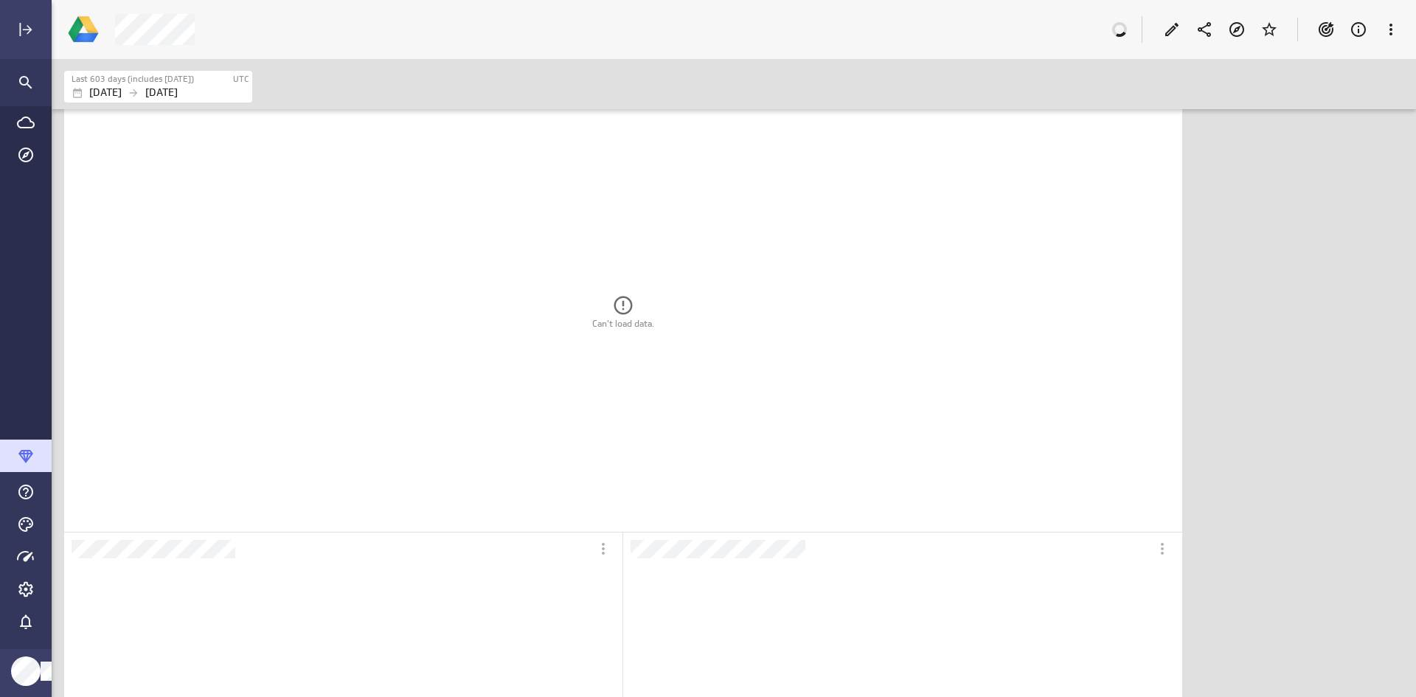
scroll to position [55, 1359]
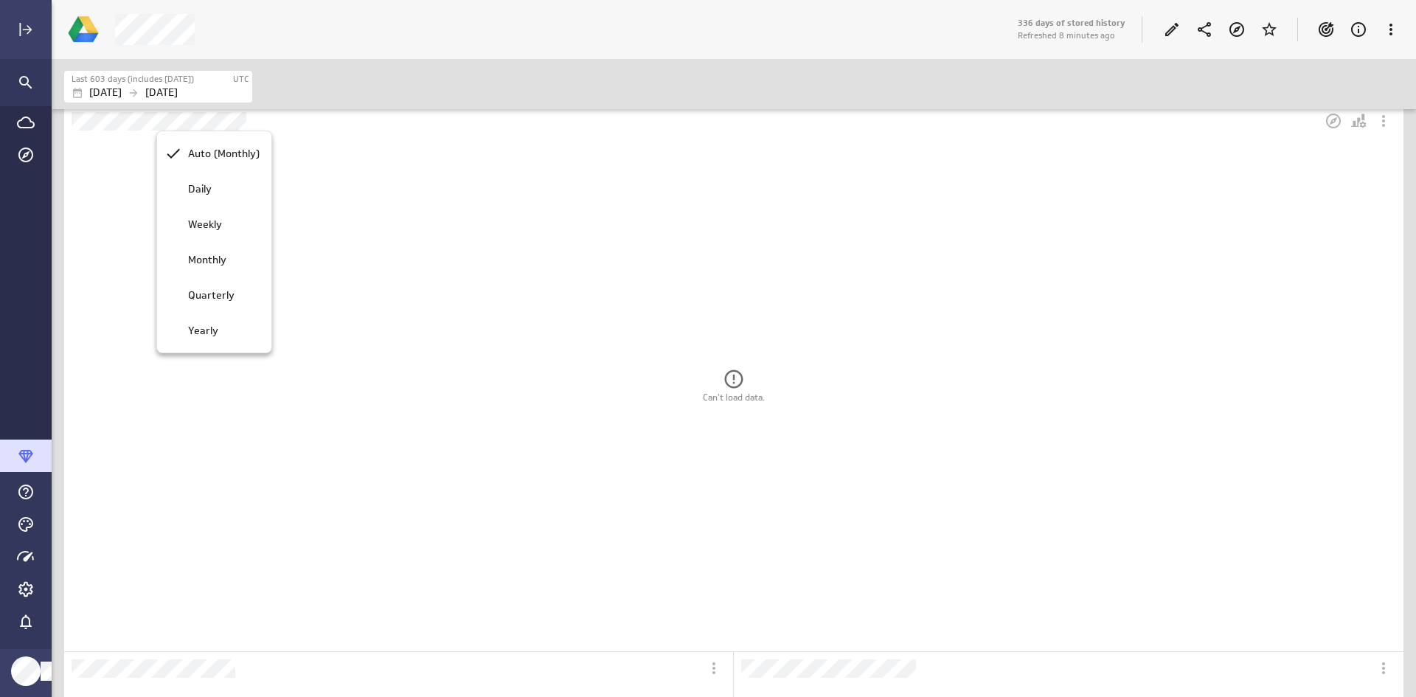
click at [135, 196] on div at bounding box center [708, 348] width 1416 height 697
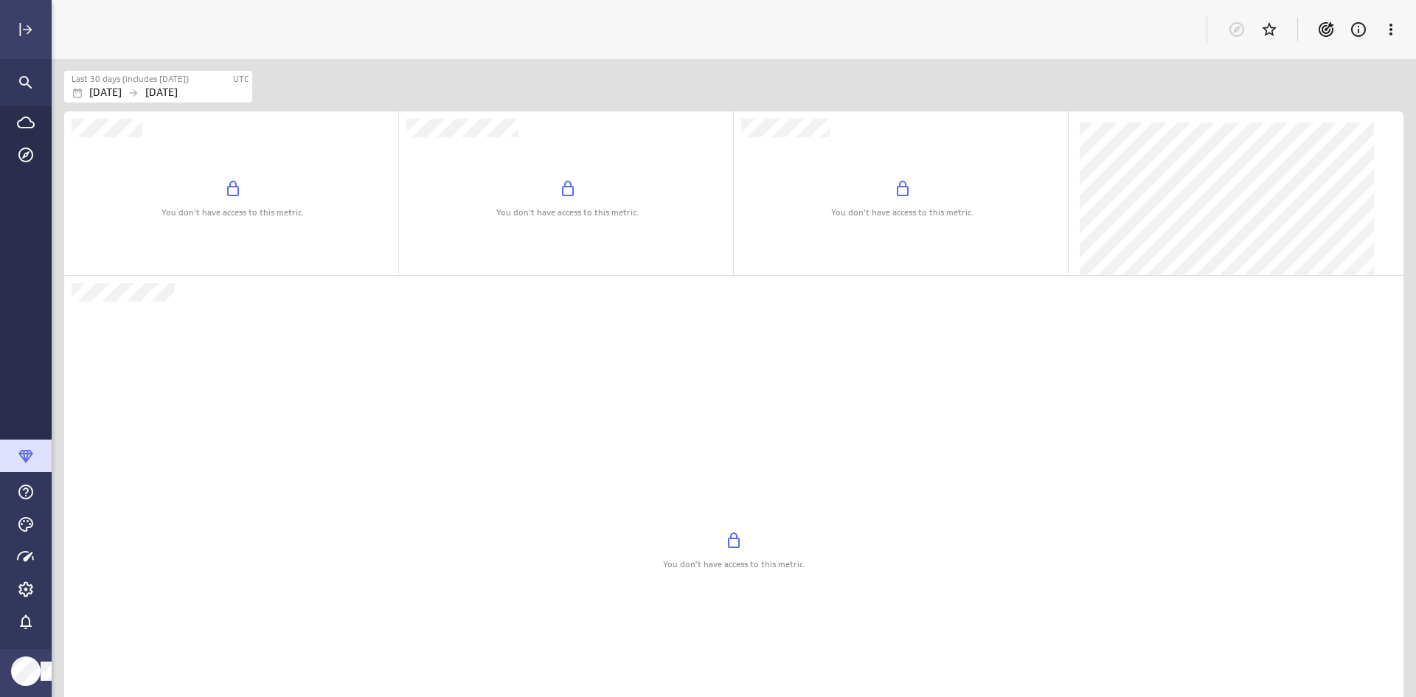
scroll to position [661, 1387]
click at [122, 90] on p "[DATE]" at bounding box center [105, 92] width 32 height 15
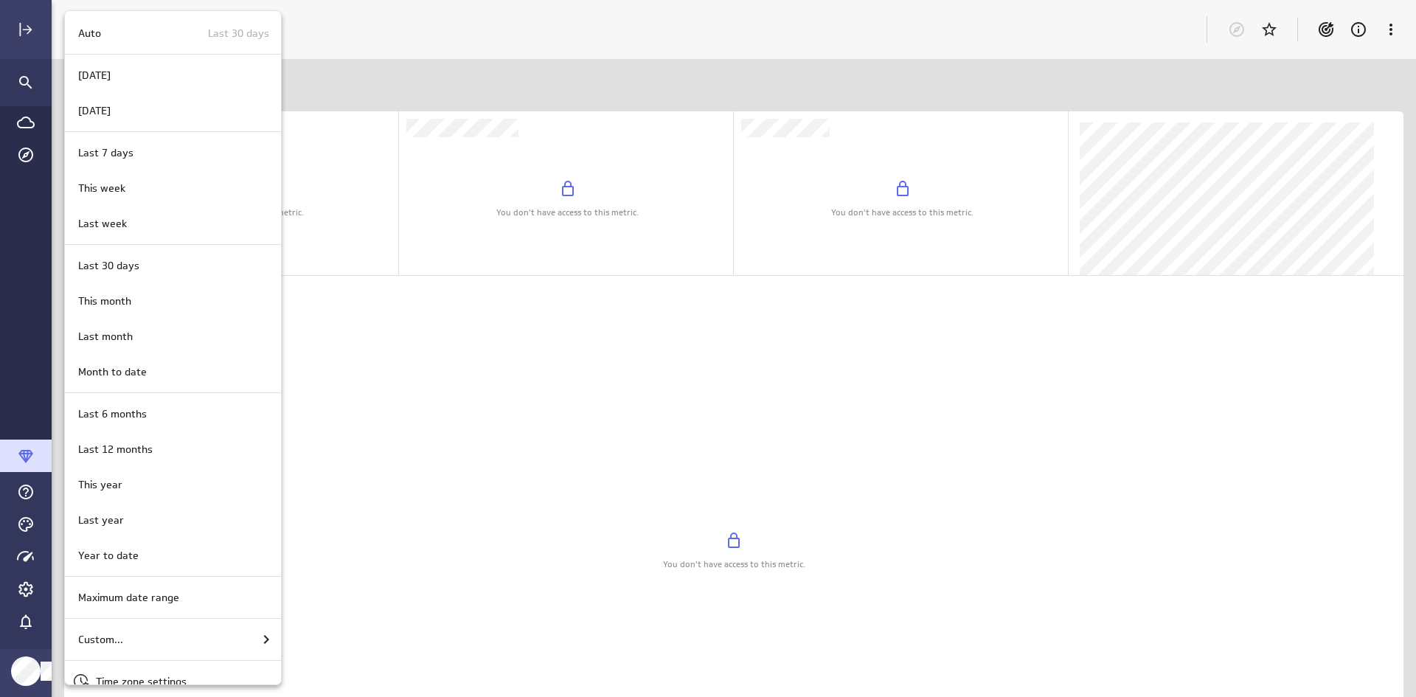
click at [465, 368] on div at bounding box center [708, 348] width 1416 height 697
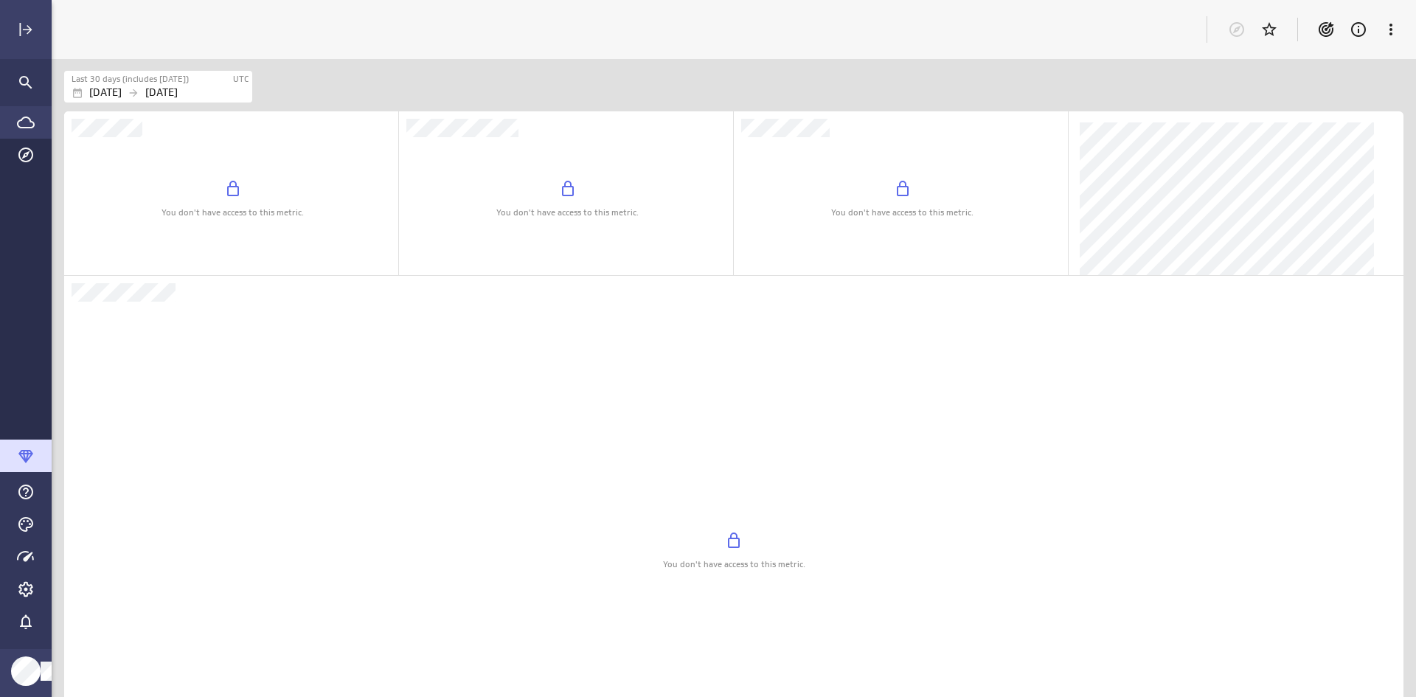
click at [25, 125] on icon "Go to Data Feed library" at bounding box center [26, 123] width 18 height 18
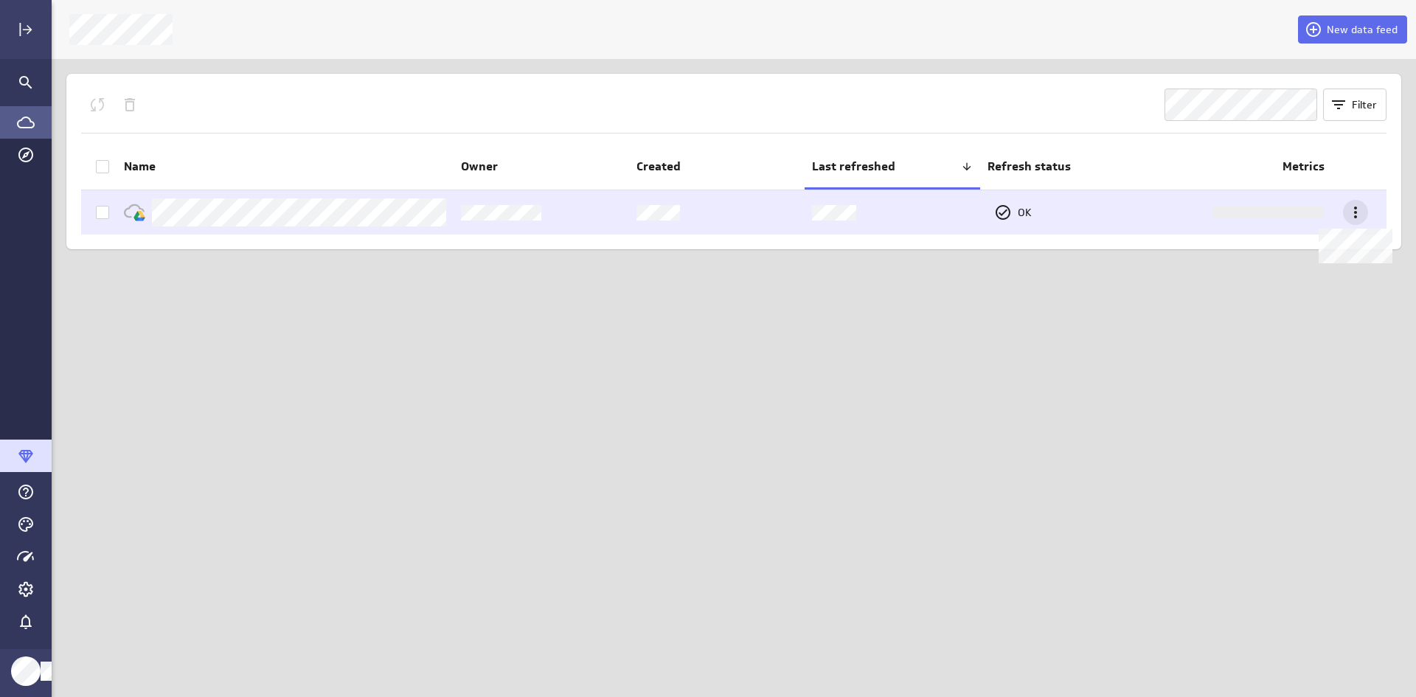
click at [1355, 208] on icon at bounding box center [1355, 213] width 3 height 12
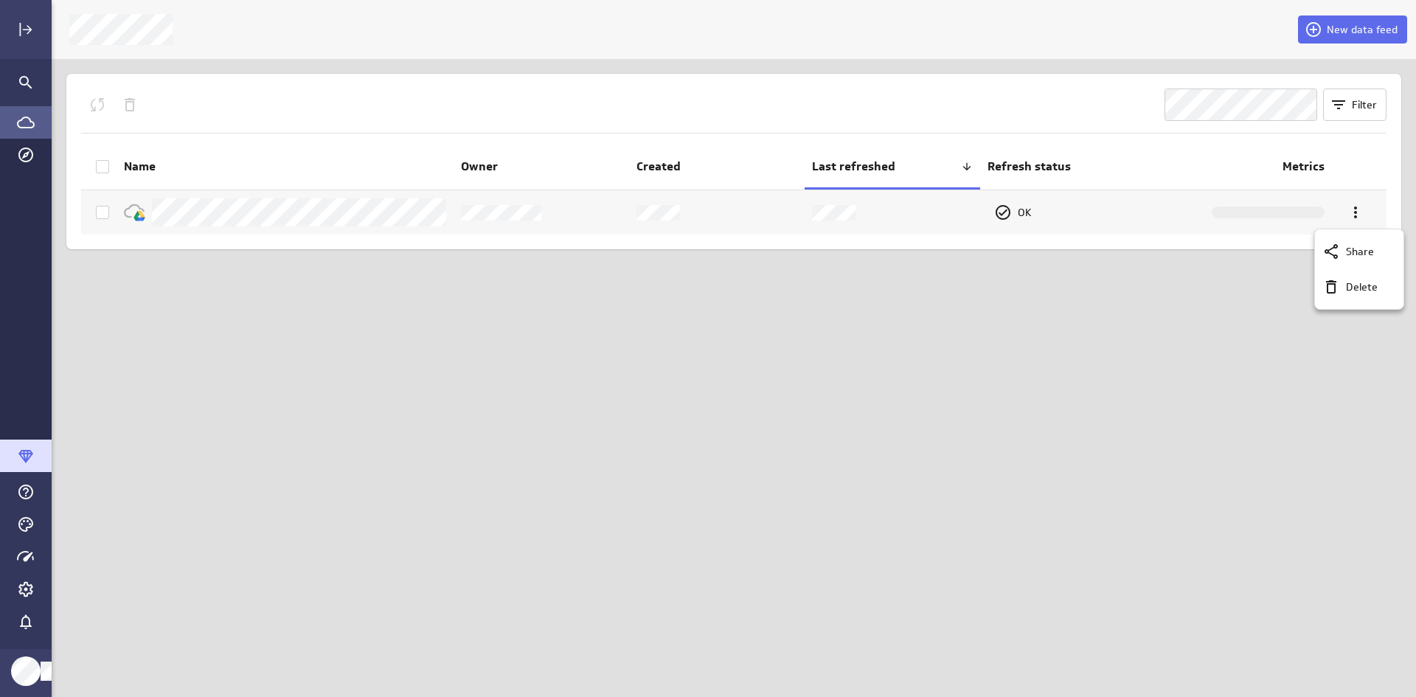
click at [1306, 335] on div at bounding box center [708, 348] width 1416 height 697
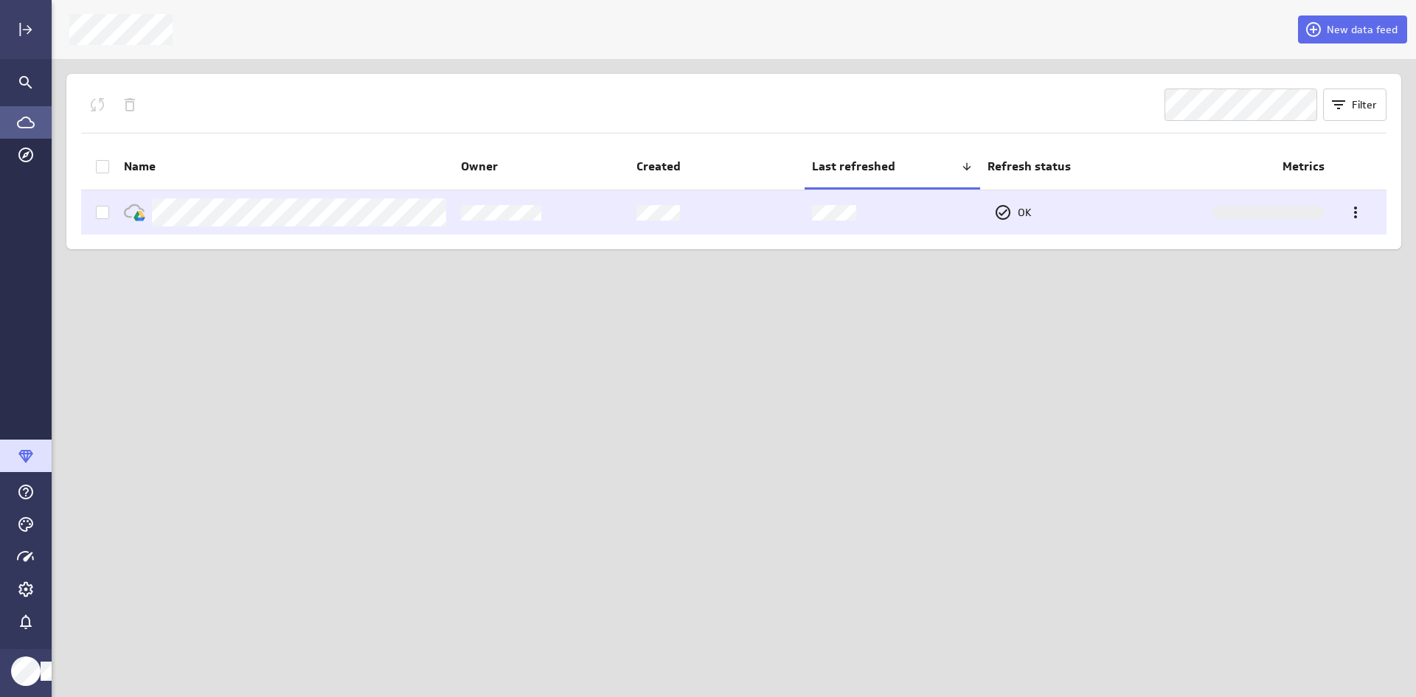
click at [1243, 215] on div at bounding box center [1268, 213] width 113 height 12
click at [1244, 215] on div at bounding box center [1268, 213] width 113 height 12
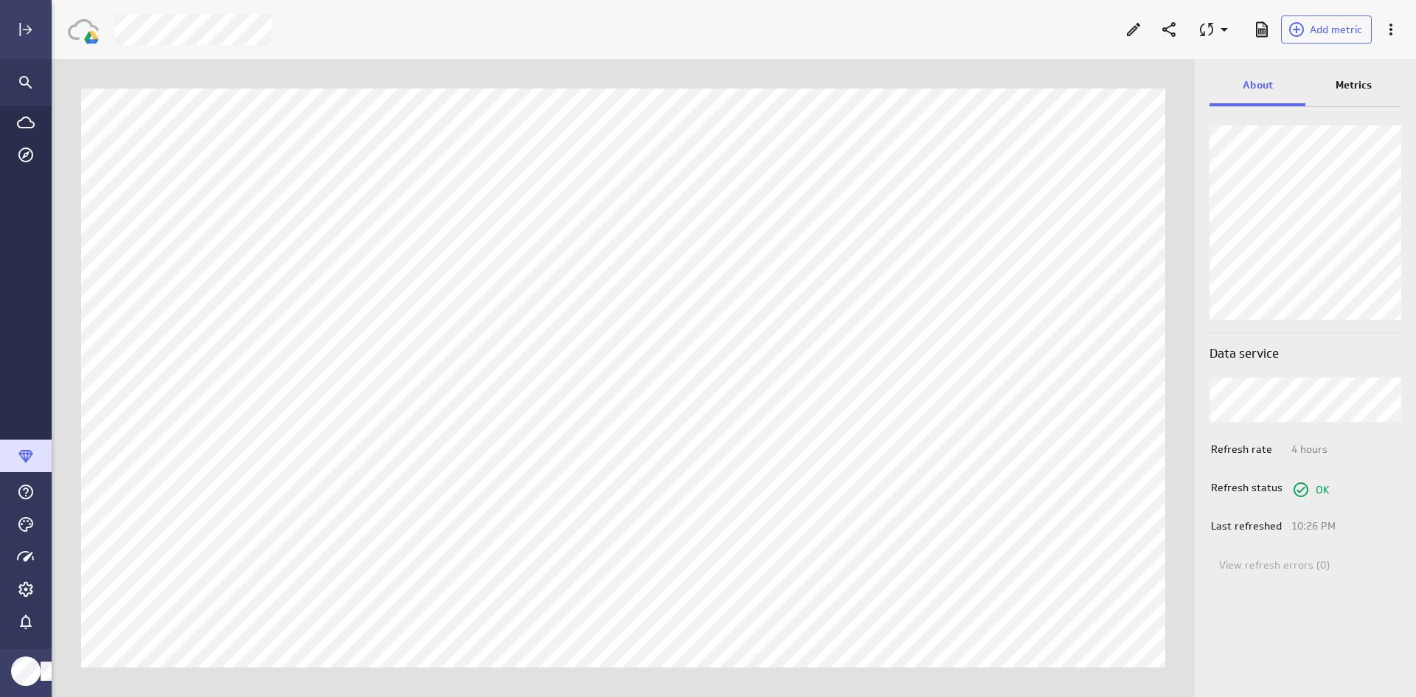
click at [1345, 79] on p "Metrics" at bounding box center [1354, 84] width 36 height 15
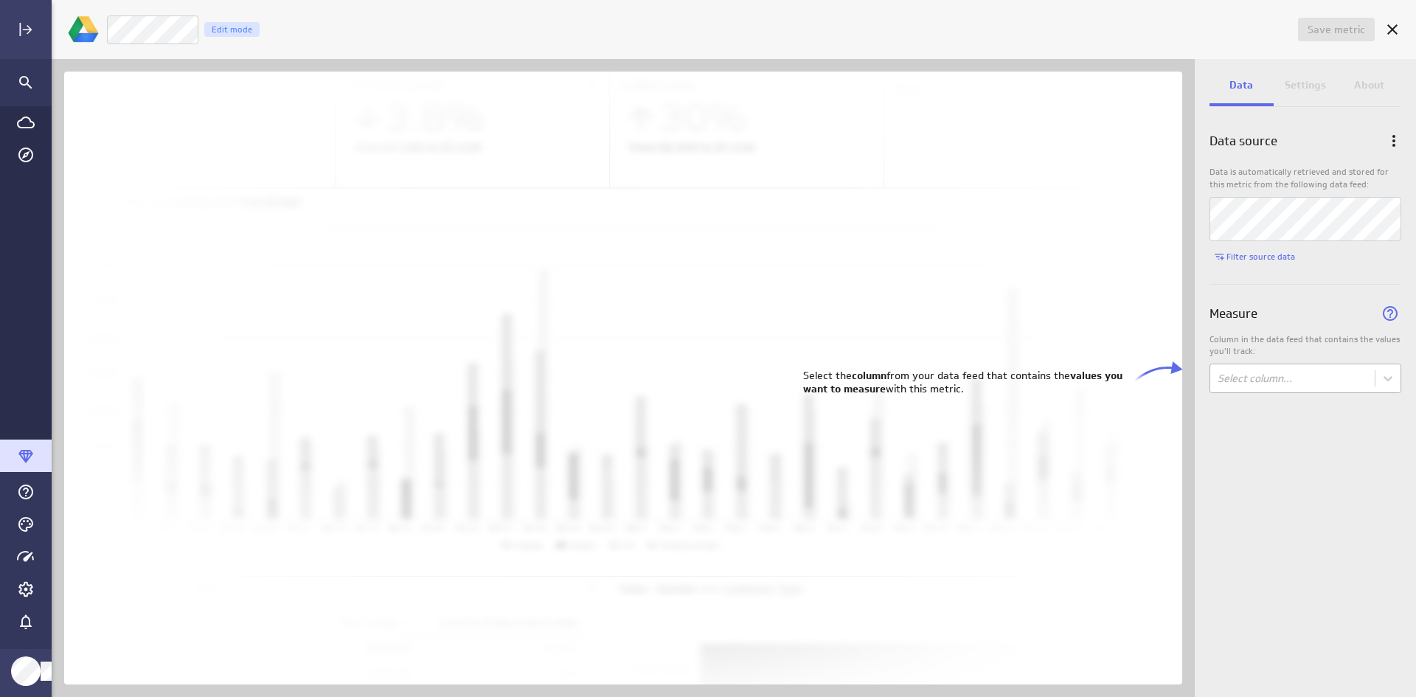
click at [1248, 384] on body "Save metric Untitled Edit mode Data Settings About Data source Data is automati…" at bounding box center [708, 348] width 1416 height 697
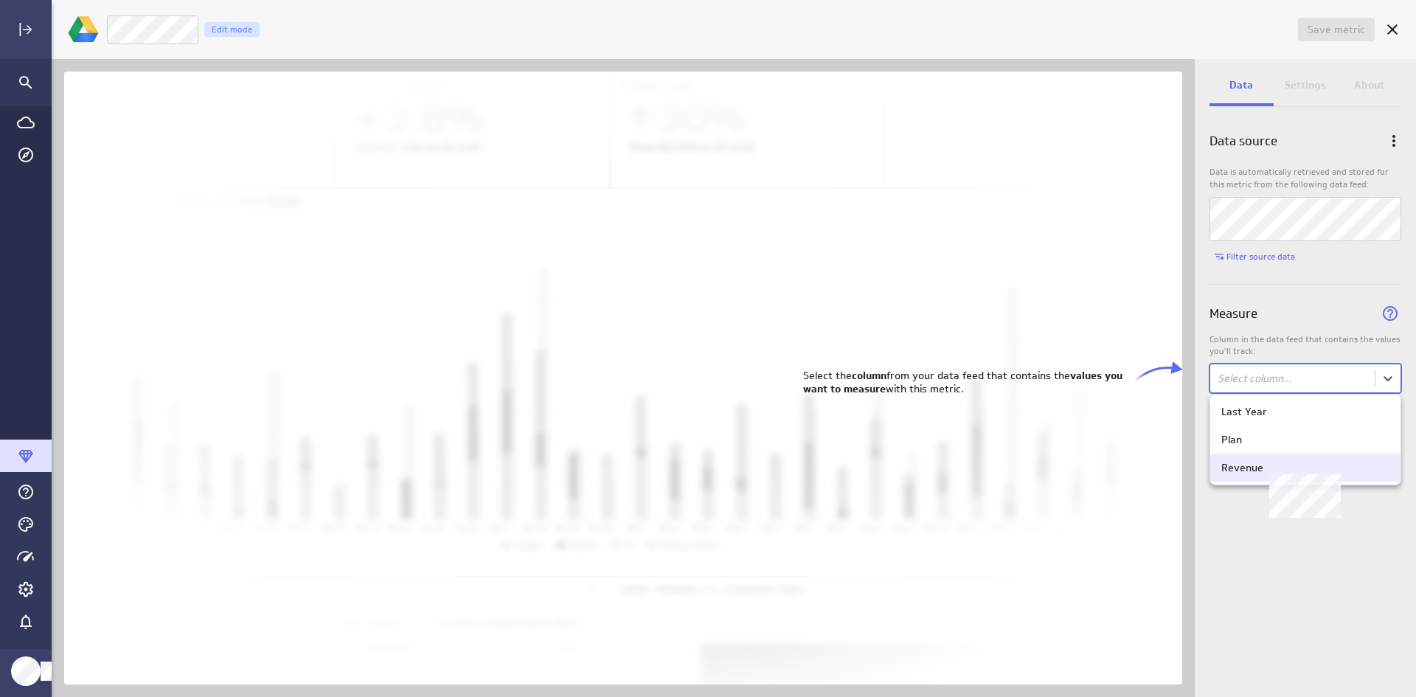
click at [1232, 466] on div "Revenue" at bounding box center [1242, 467] width 42 height 13
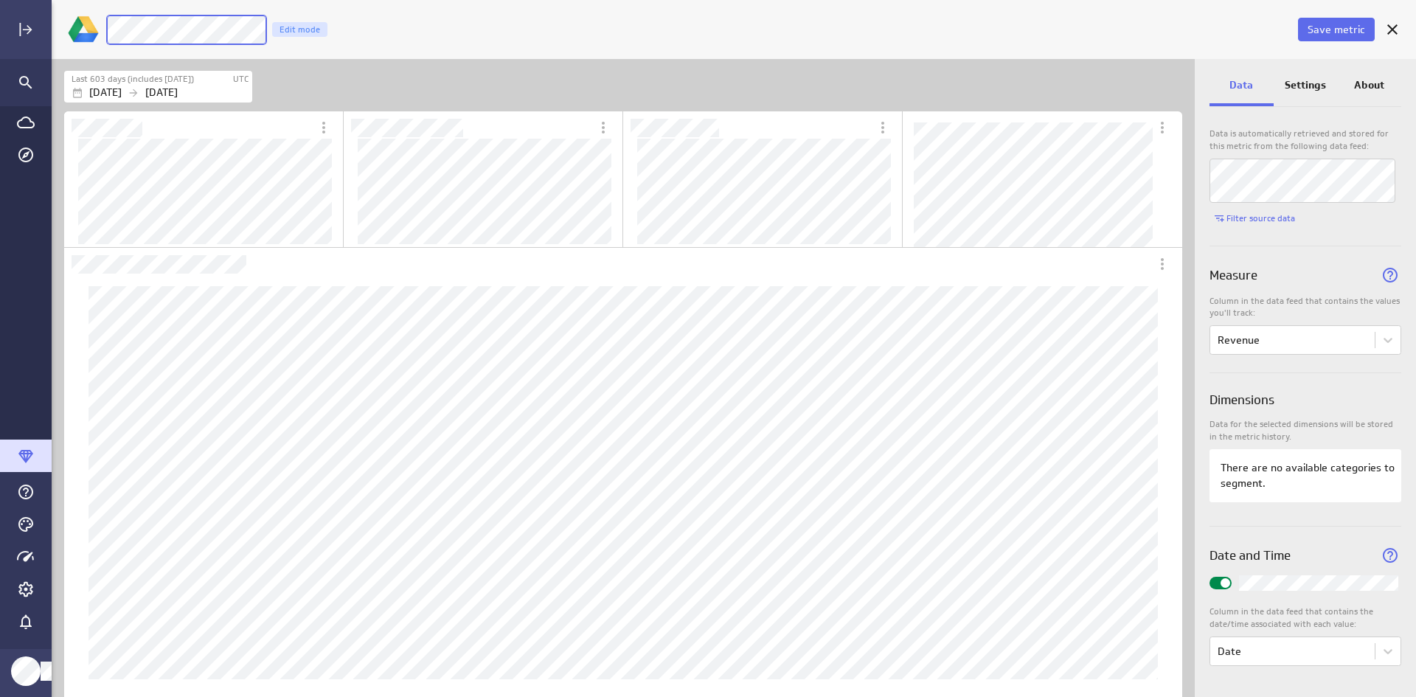
scroll to position [40, 0]
click at [1311, 80] on p "Settings" at bounding box center [1305, 84] width 41 height 15
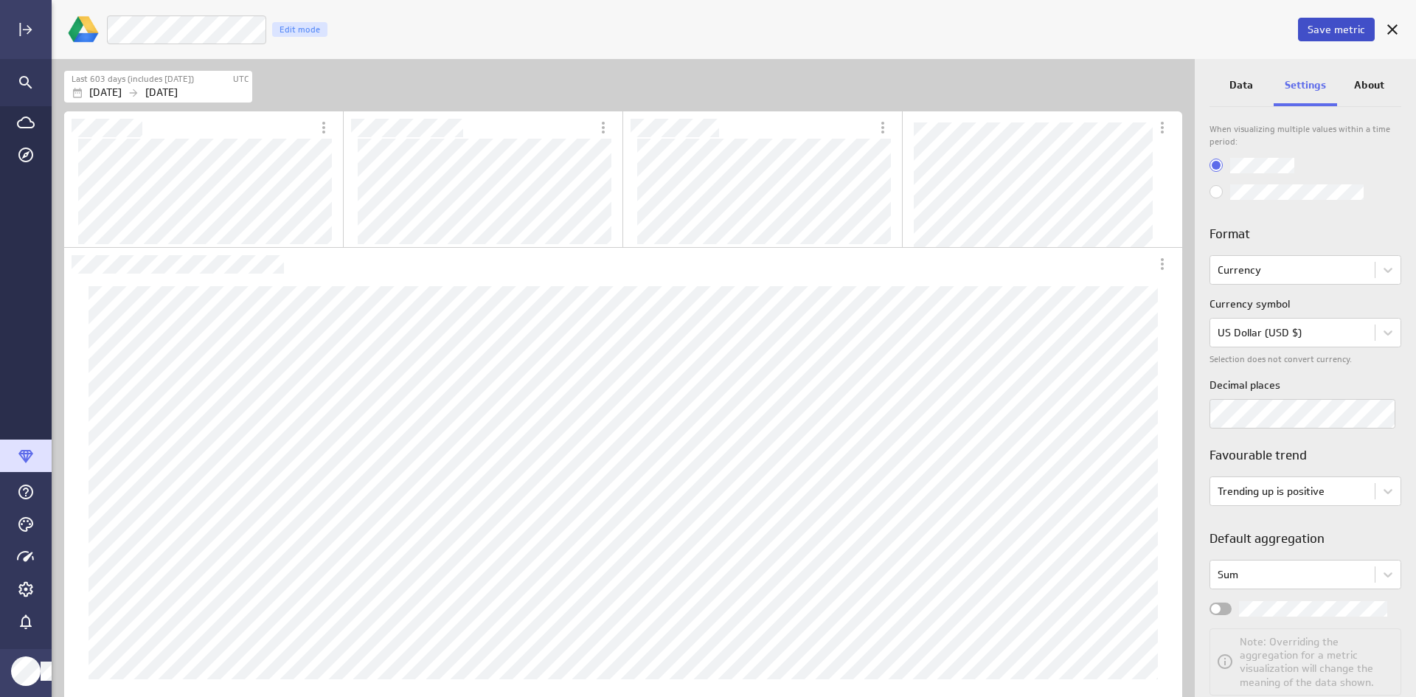
click at [1331, 30] on span "Save metric" at bounding box center [1337, 29] width 58 height 13
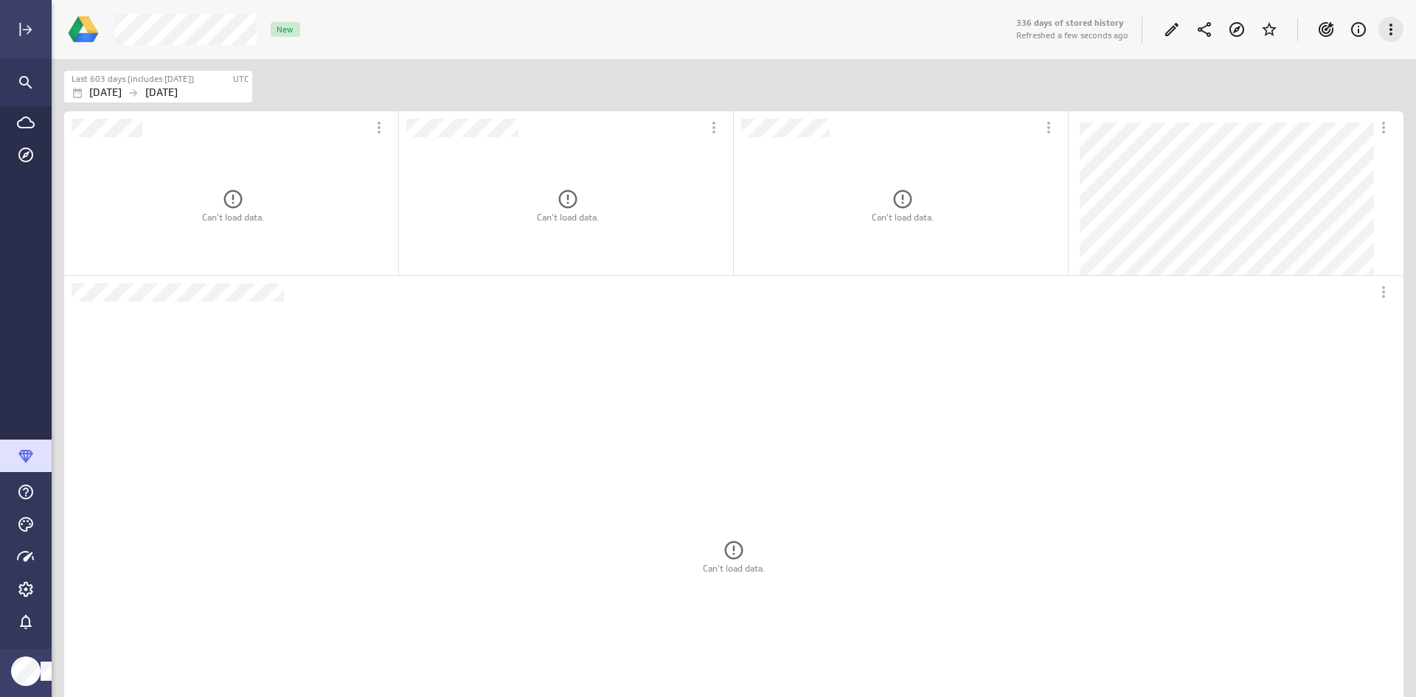
click at [1390, 34] on icon "More actions" at bounding box center [1391, 30] width 3 height 12
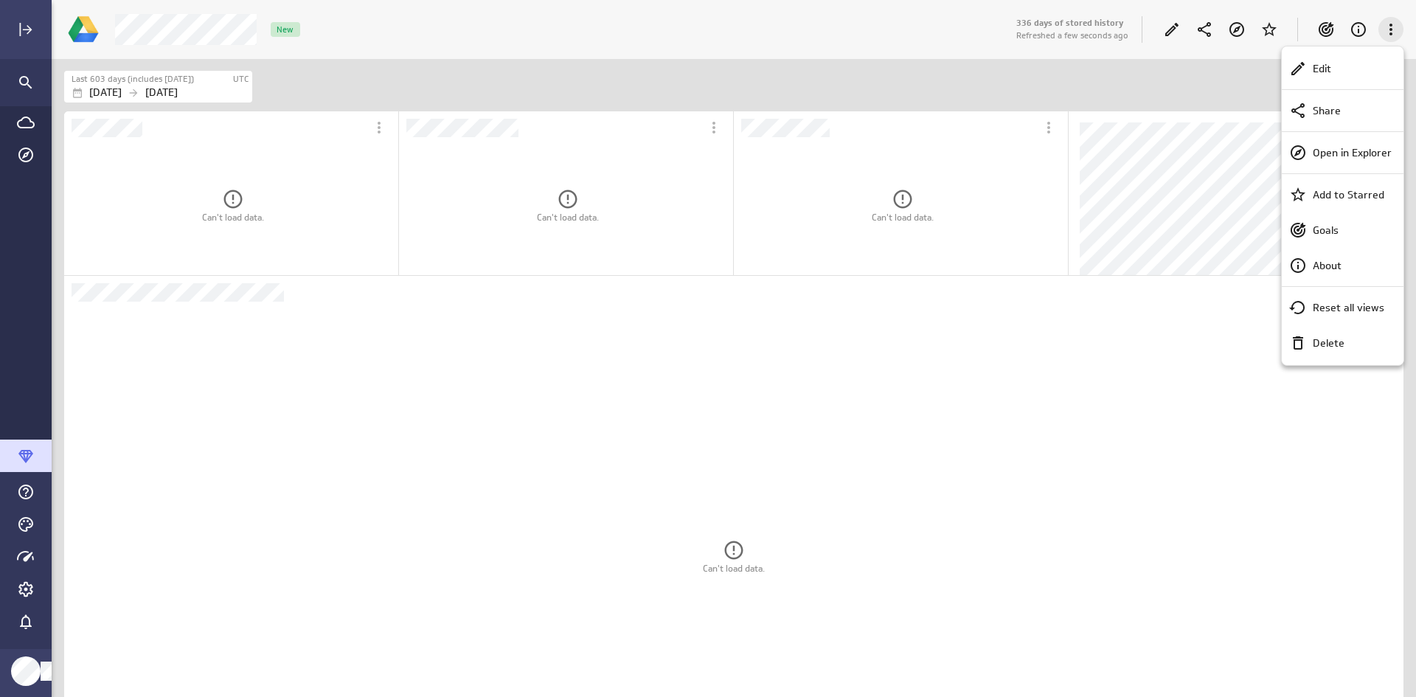
click at [1390, 34] on div at bounding box center [708, 348] width 1416 height 697
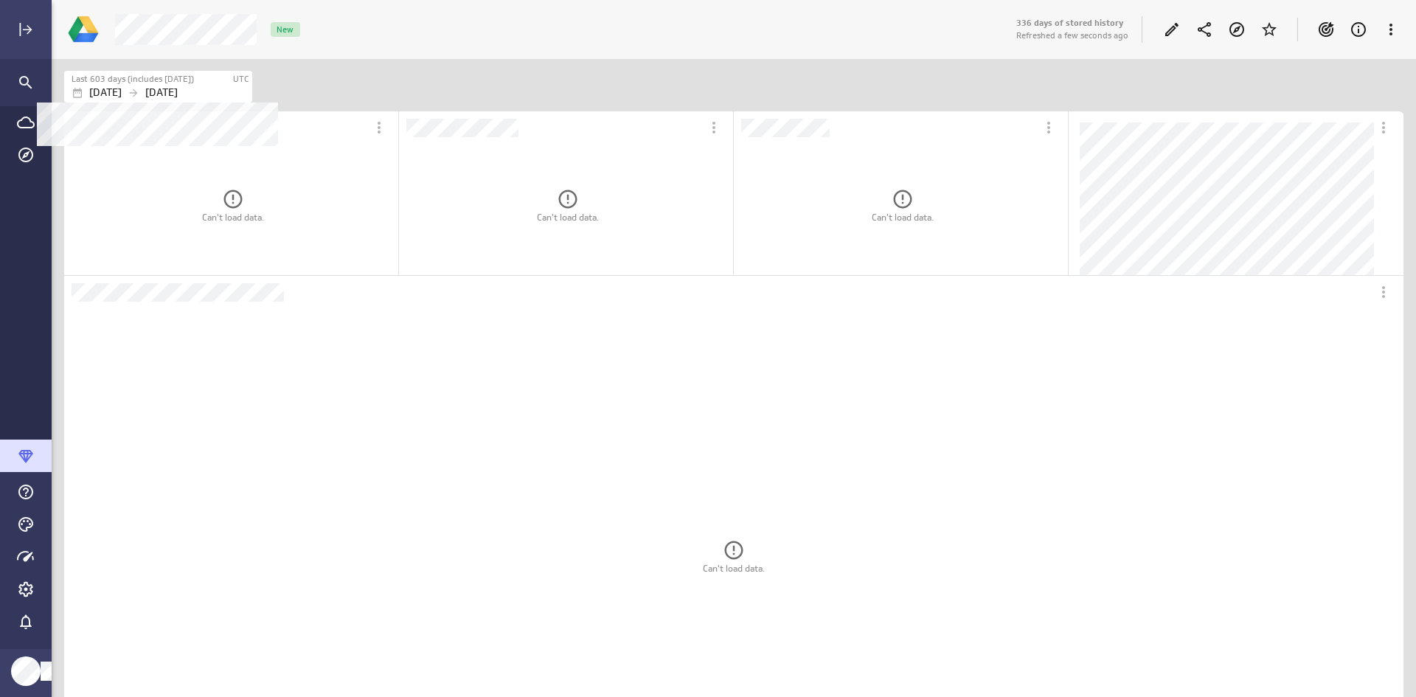
click at [139, 77] on label "Last 603 days (includes [DATE])" at bounding box center [133, 79] width 122 height 13
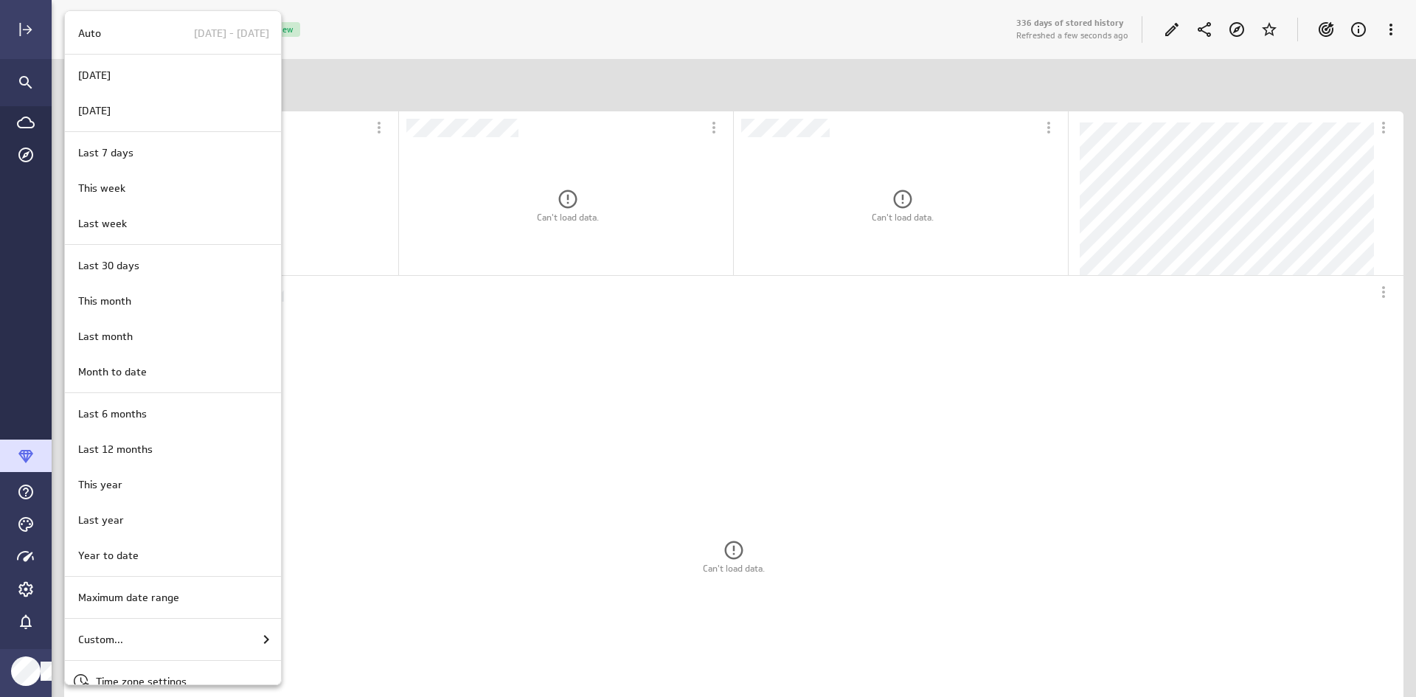
click at [422, 32] on div at bounding box center [708, 348] width 1416 height 697
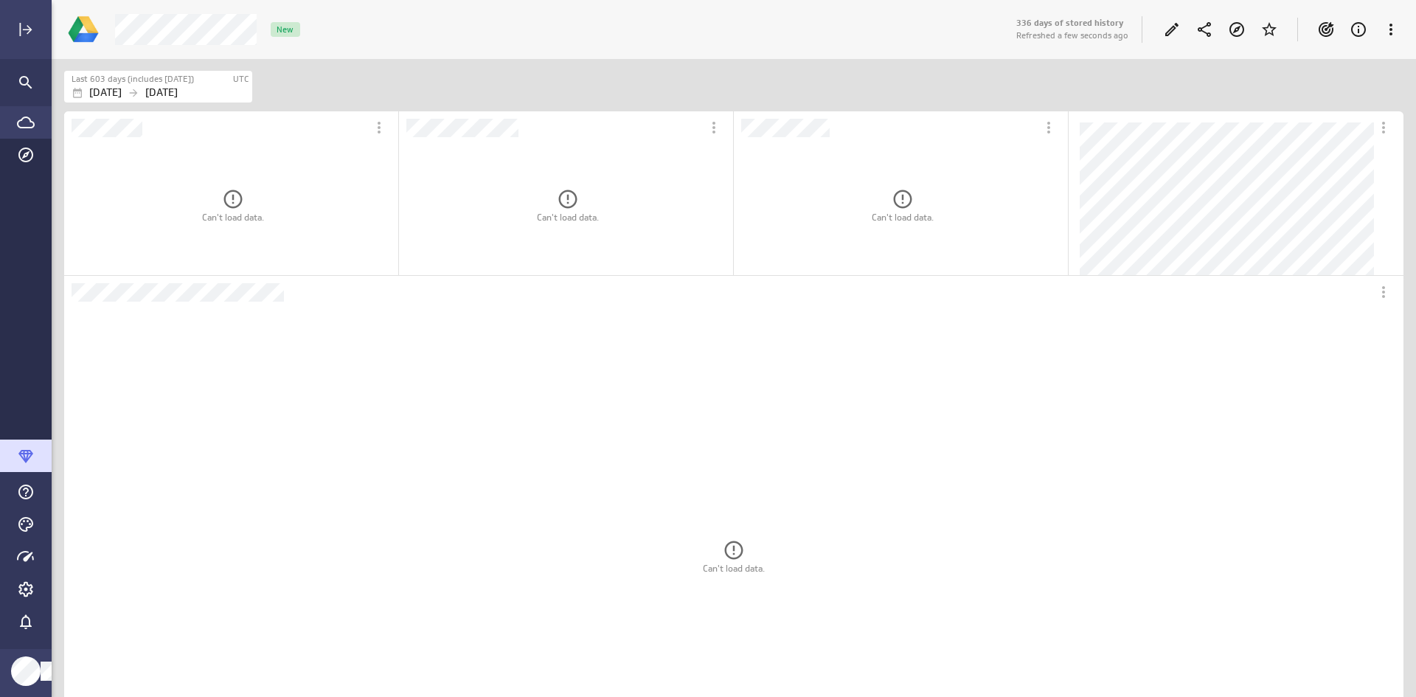
click at [22, 121] on icon "Go to Data Feed library" at bounding box center [26, 123] width 18 height 18
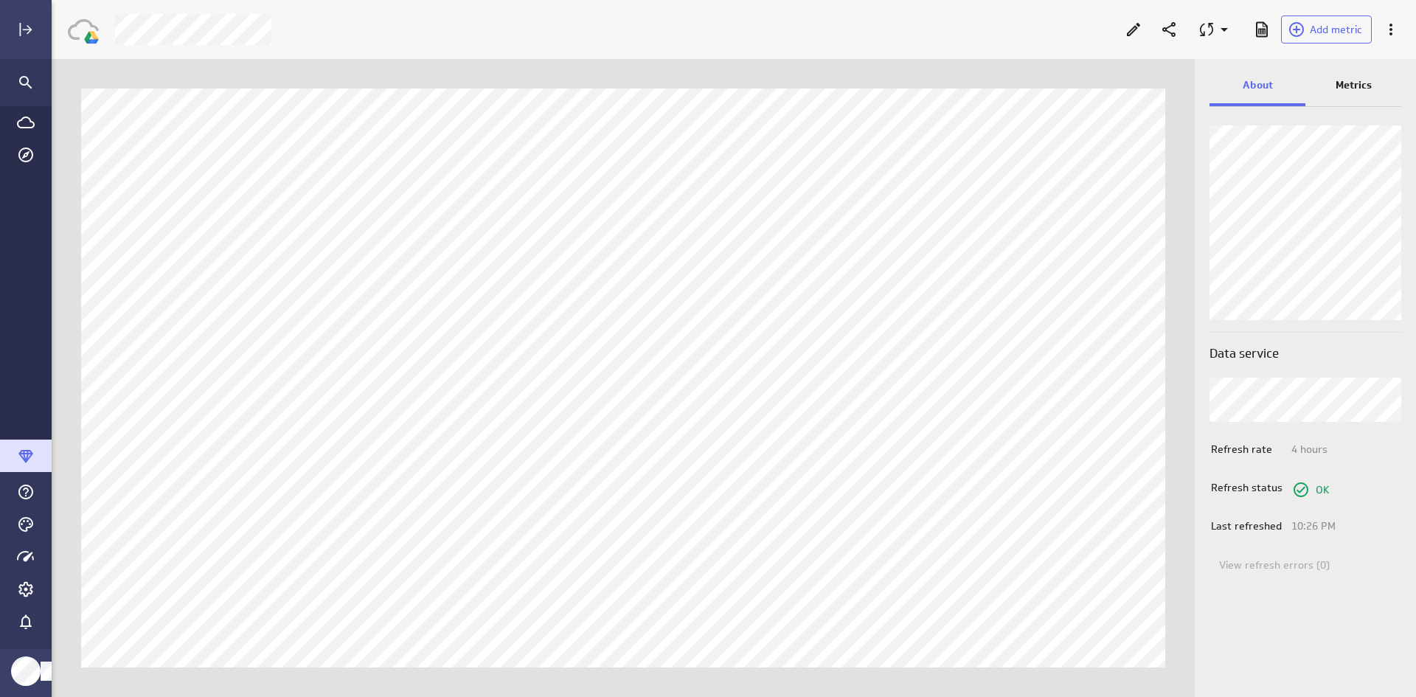
click at [1357, 87] on p "Metrics" at bounding box center [1354, 84] width 36 height 15
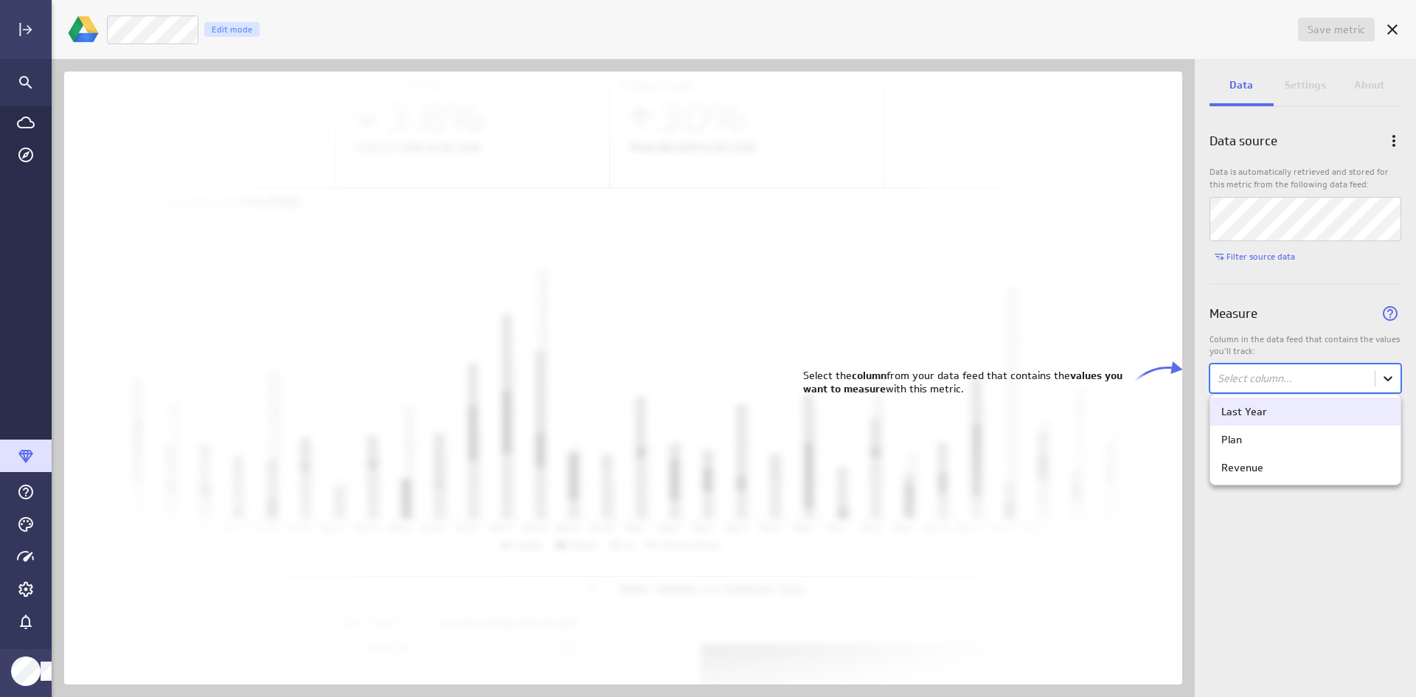
click at [1390, 382] on body "Save metric Untitled Edit mode Data Settings About Data source Data is automati…" at bounding box center [708, 348] width 1416 height 697
click at [1236, 415] on div "Last Year" at bounding box center [1244, 411] width 46 height 13
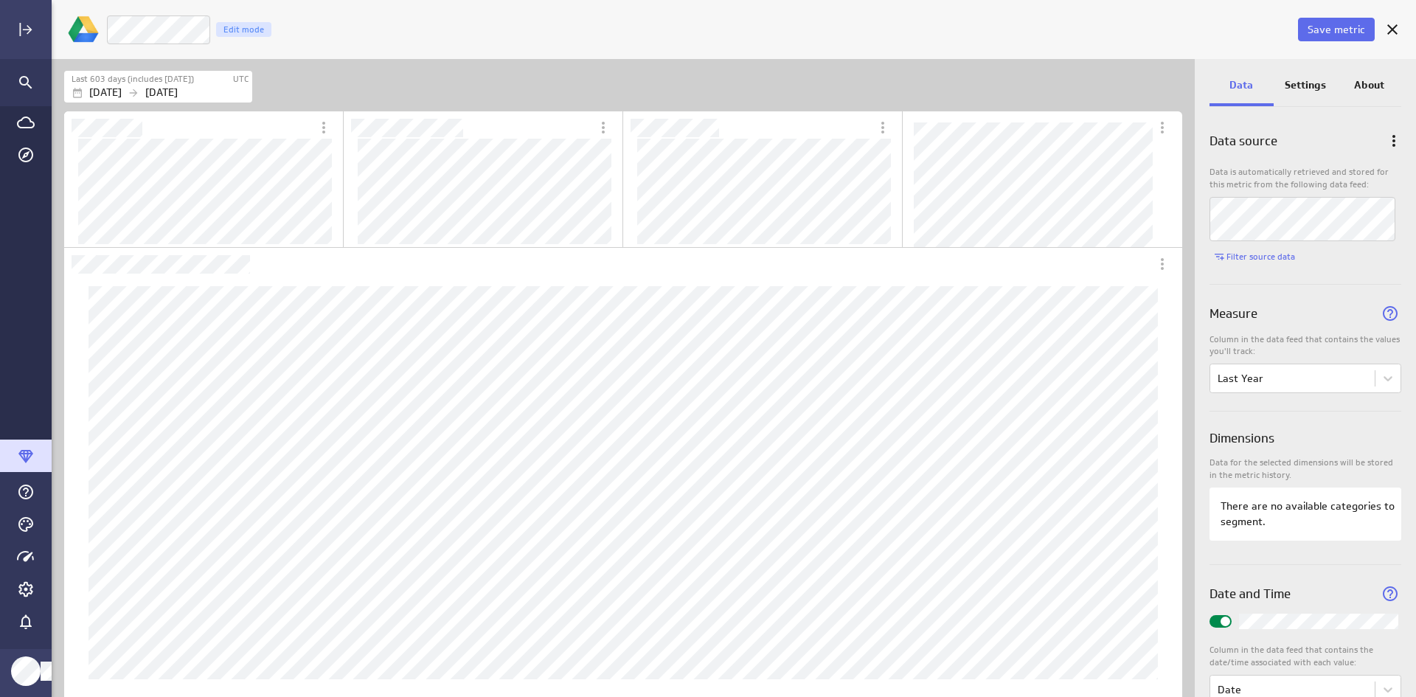
click at [1300, 89] on p "Settings" at bounding box center [1305, 84] width 41 height 15
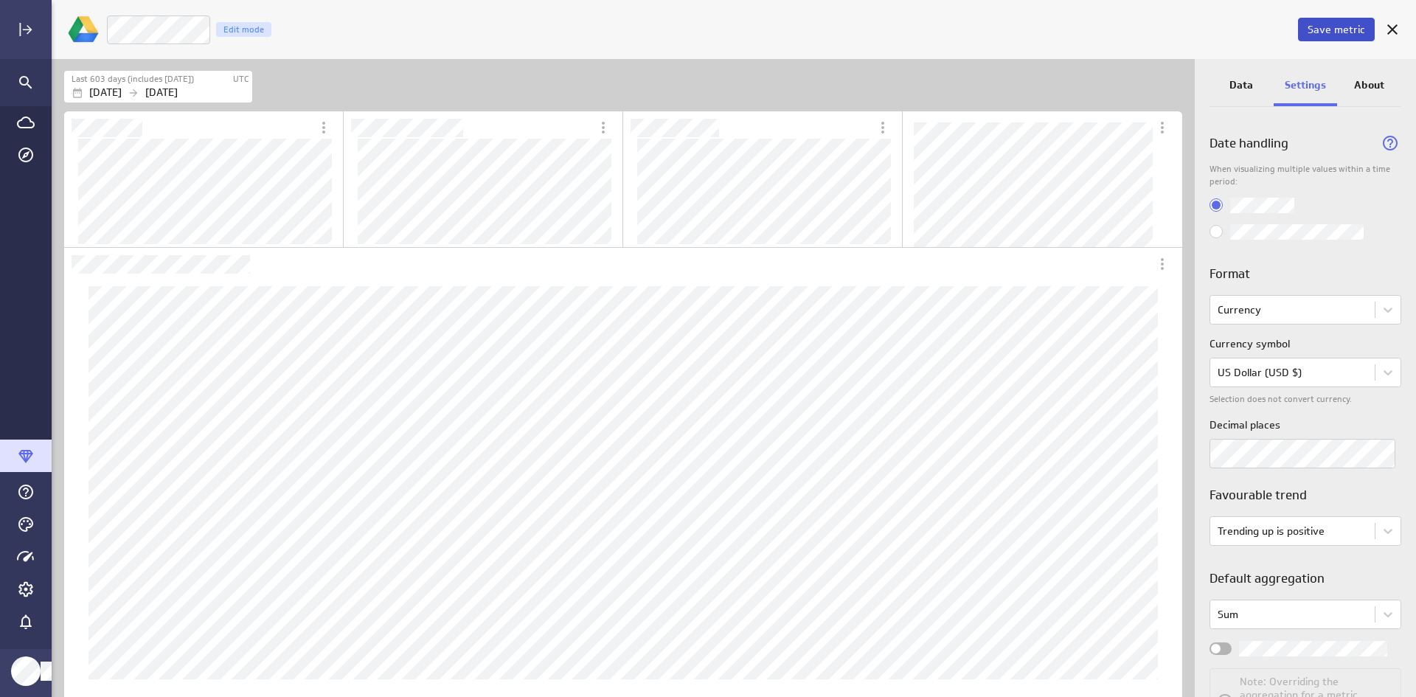
click at [1322, 37] on button "Save metric" at bounding box center [1336, 30] width 77 height 24
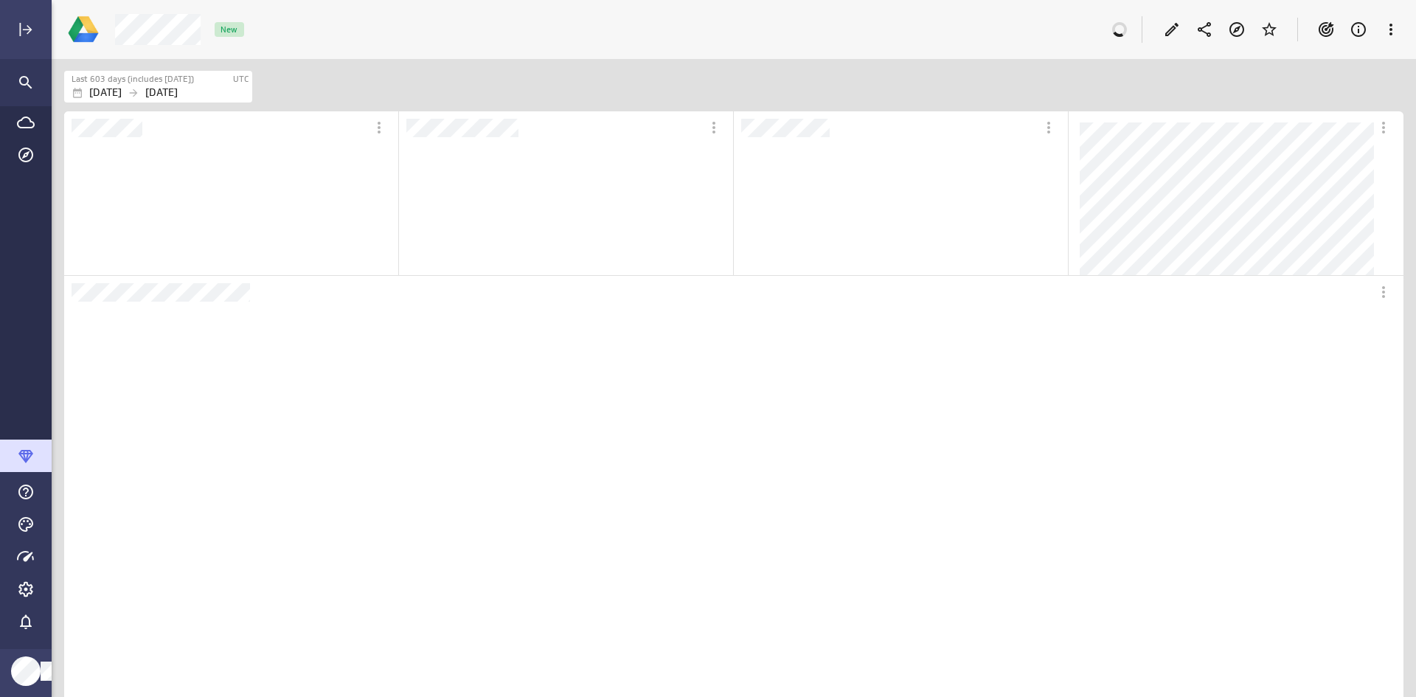
scroll to position [156, 332]
click at [1391, 31] on icon at bounding box center [1391, 30] width 3 height 12
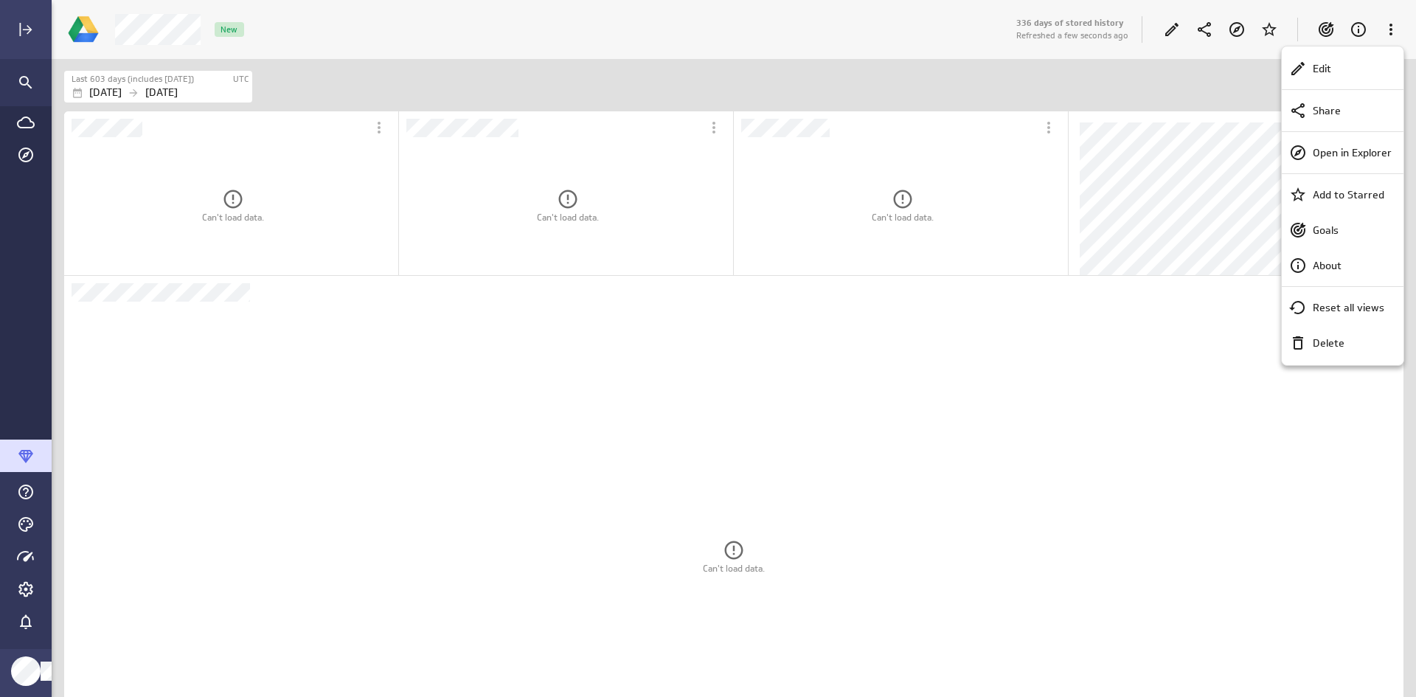
click at [1373, 15] on div at bounding box center [708, 348] width 1416 height 697
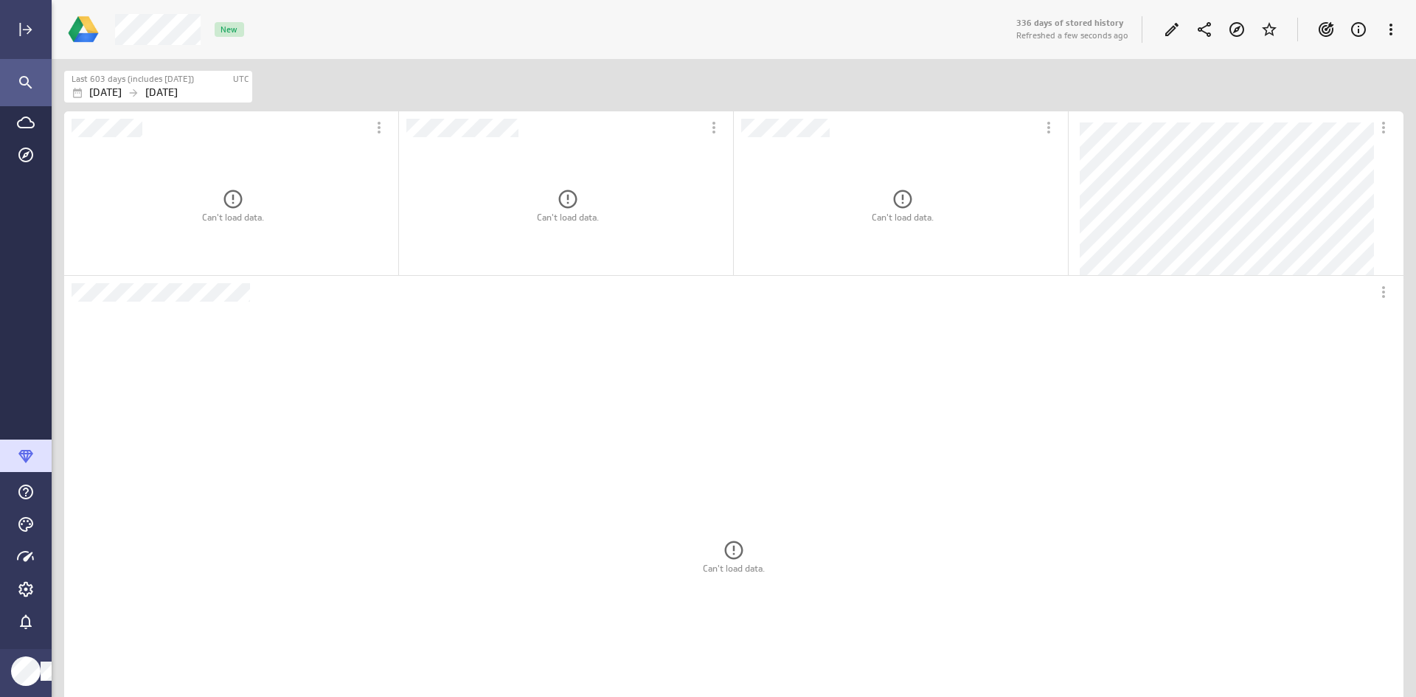
click at [25, 82] on icon "Search" at bounding box center [26, 83] width 18 height 18
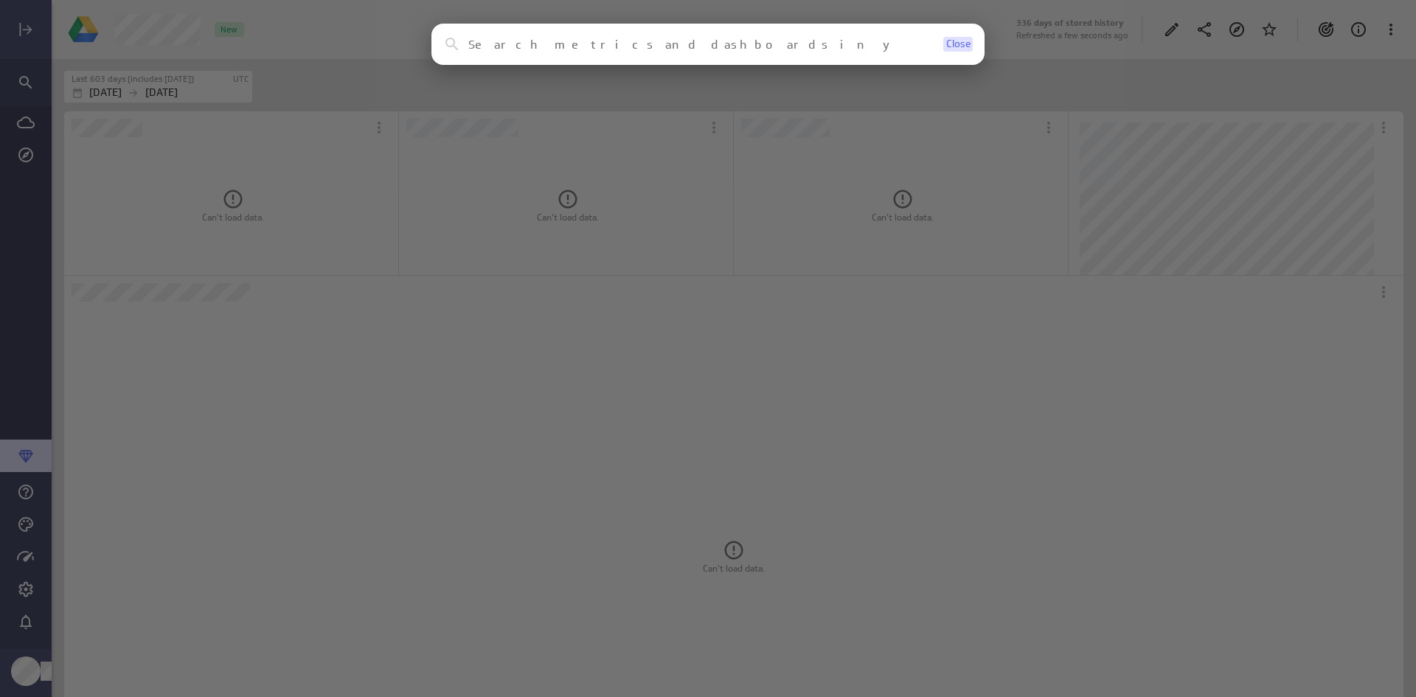
click at [955, 43] on span "Close" at bounding box center [958, 44] width 24 height 10
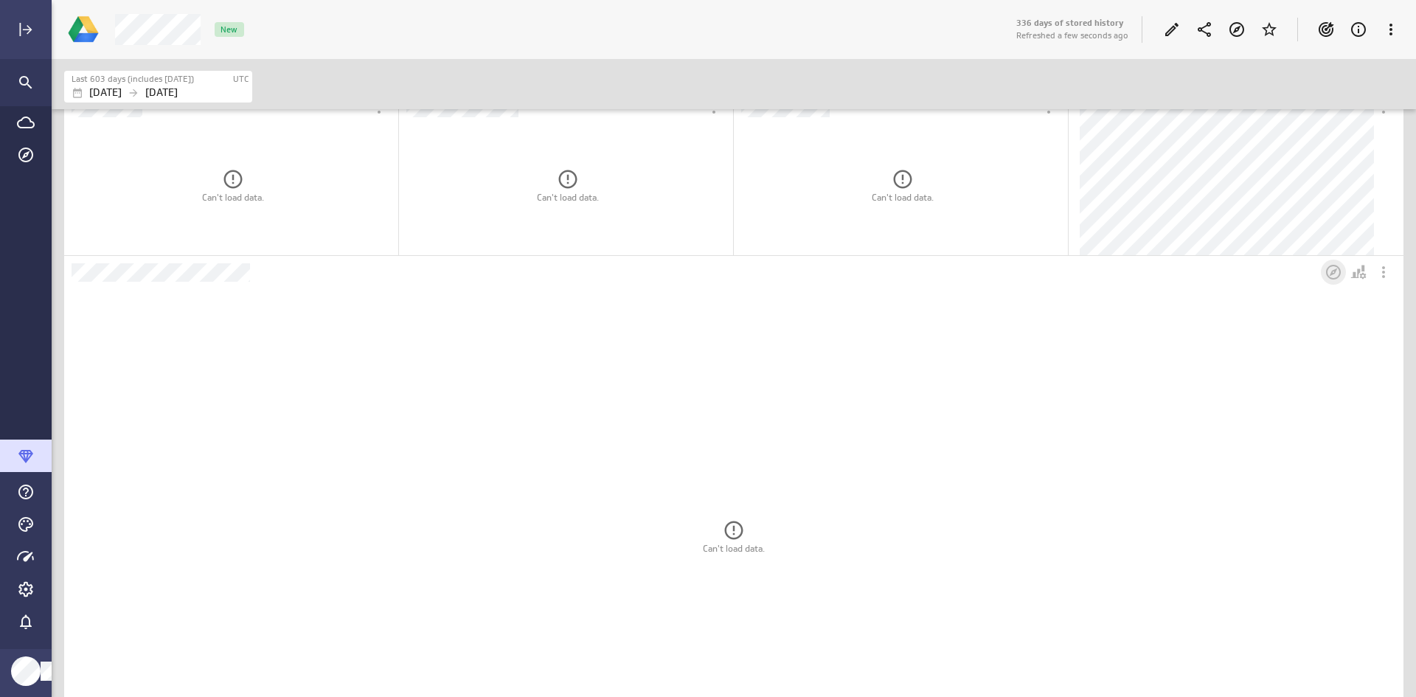
scroll to position [0, 0]
click at [1378, 130] on icon "More actions" at bounding box center [1384, 128] width 18 height 18
click at [1378, 130] on div at bounding box center [708, 348] width 1416 height 697
click at [1384, 134] on icon "More actions" at bounding box center [1384, 128] width 18 height 18
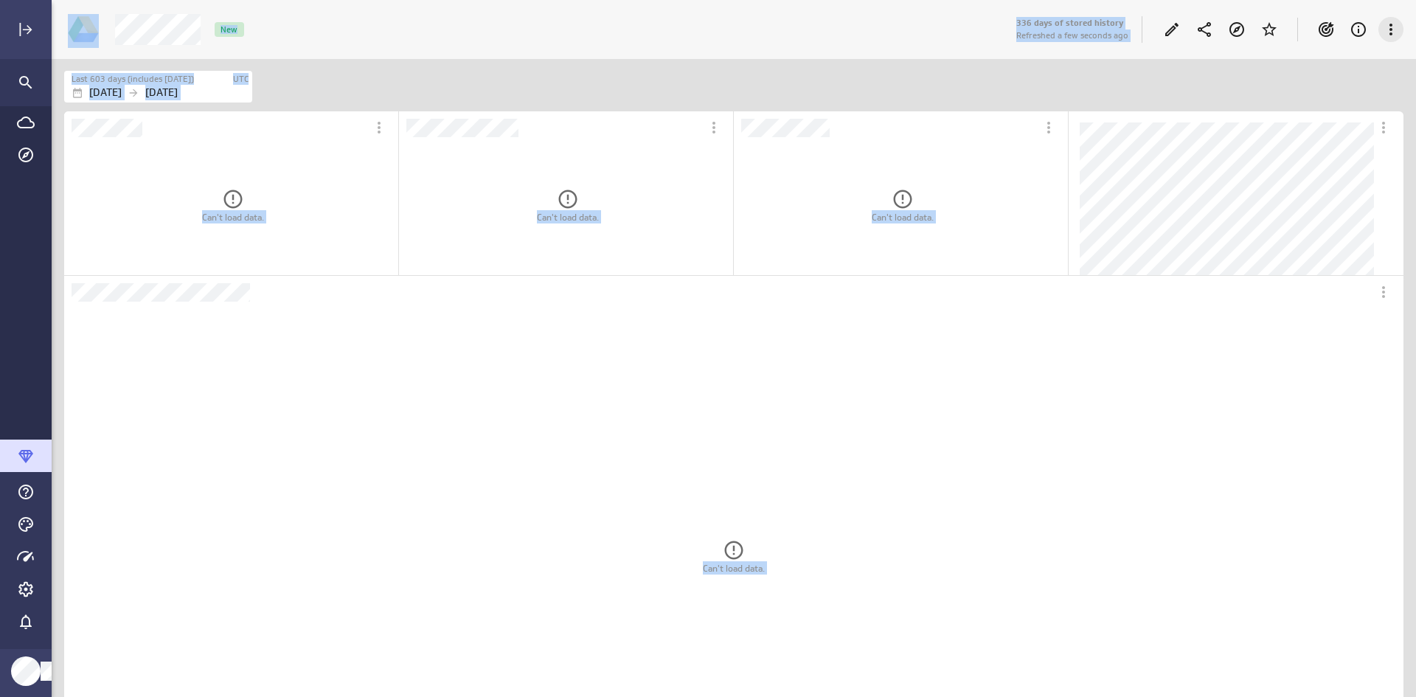
click at [1384, 25] on icon "More actions" at bounding box center [1391, 30] width 18 height 18
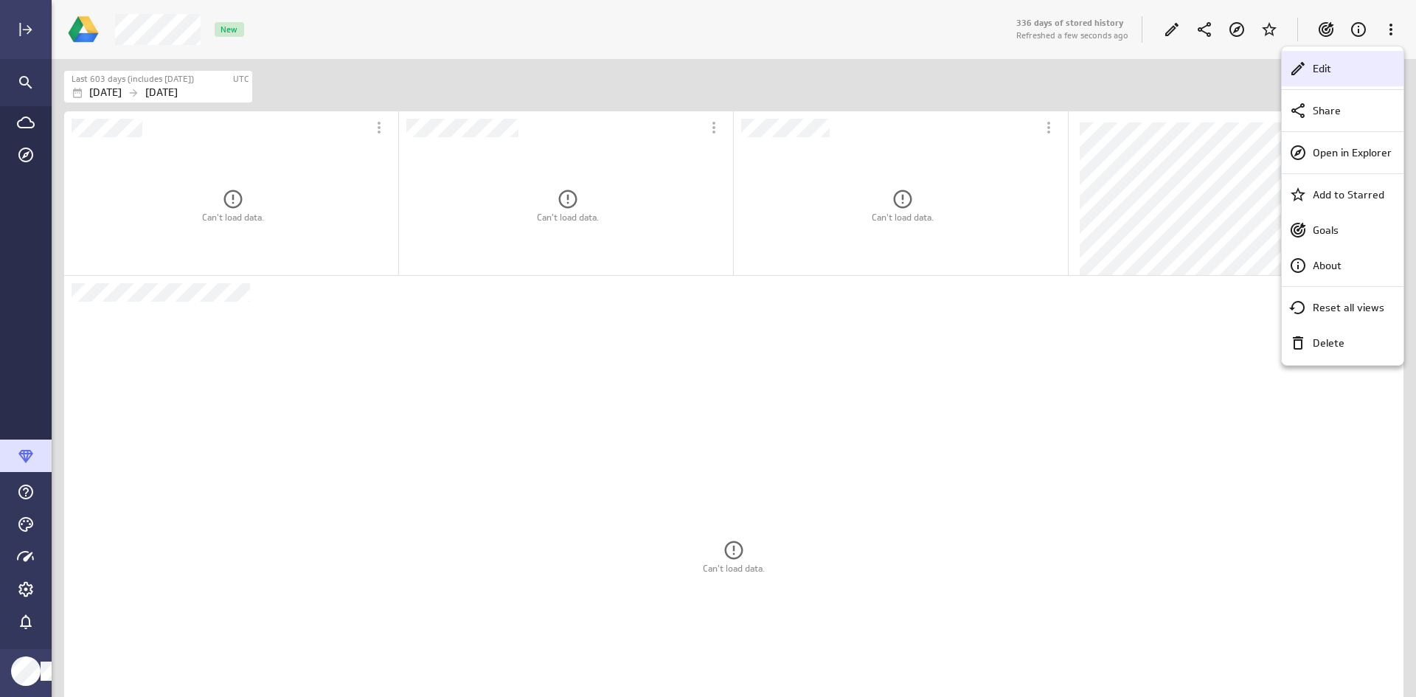
click at [1332, 72] on div "Edit" at bounding box center [1349, 68] width 85 height 15
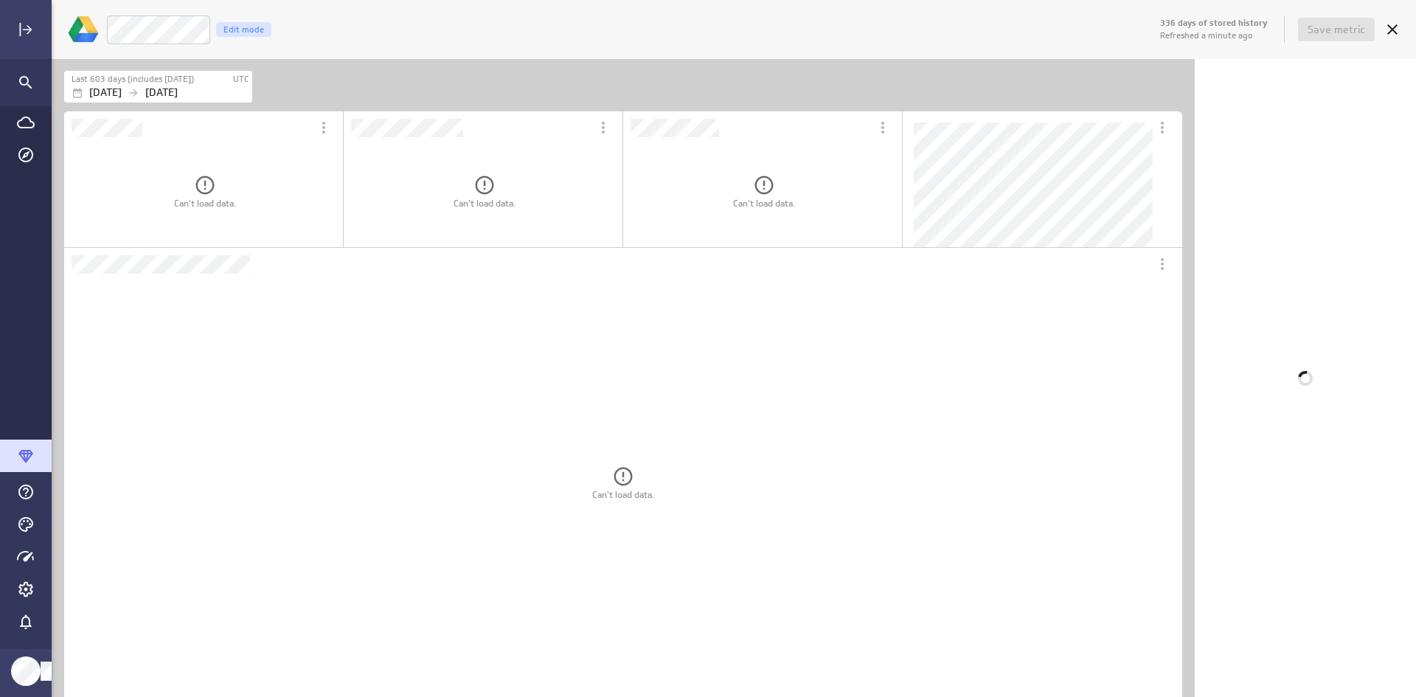
scroll to position [1106, 1141]
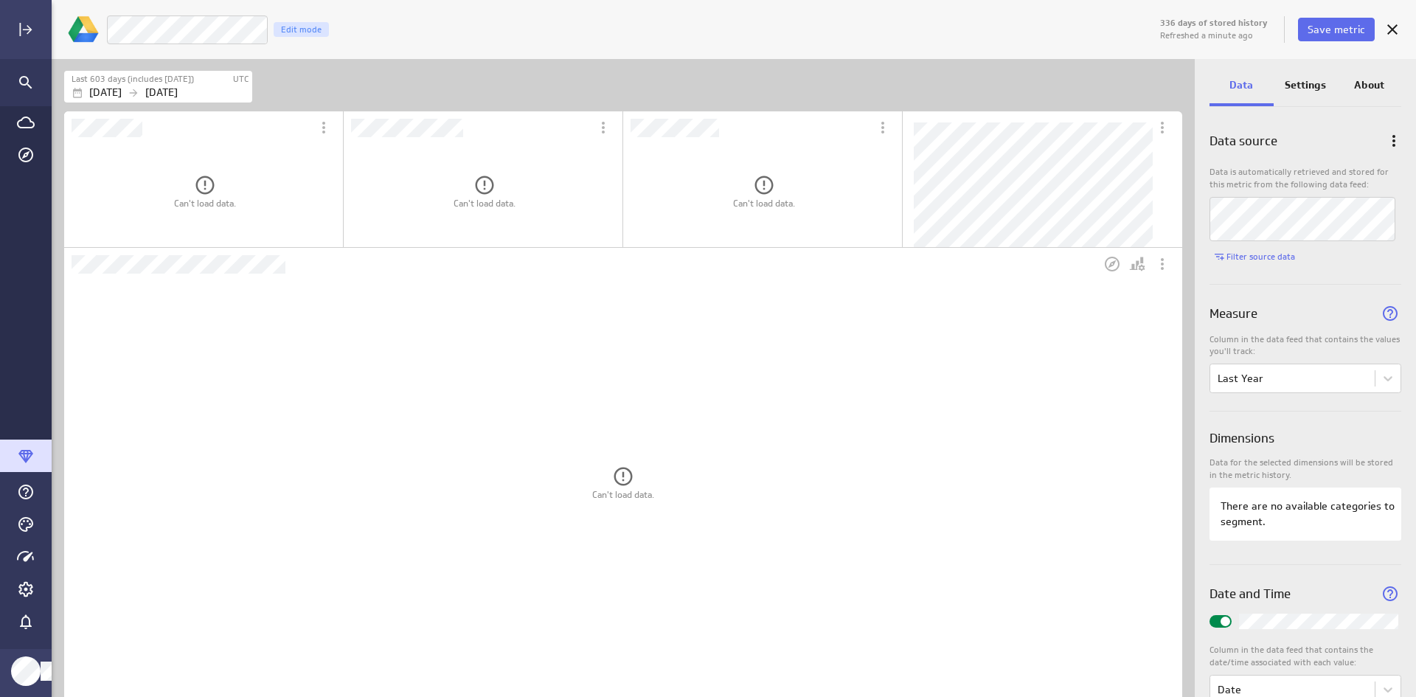
click at [409, 381] on div "Can't load data." at bounding box center [623, 482] width 1069 height 393
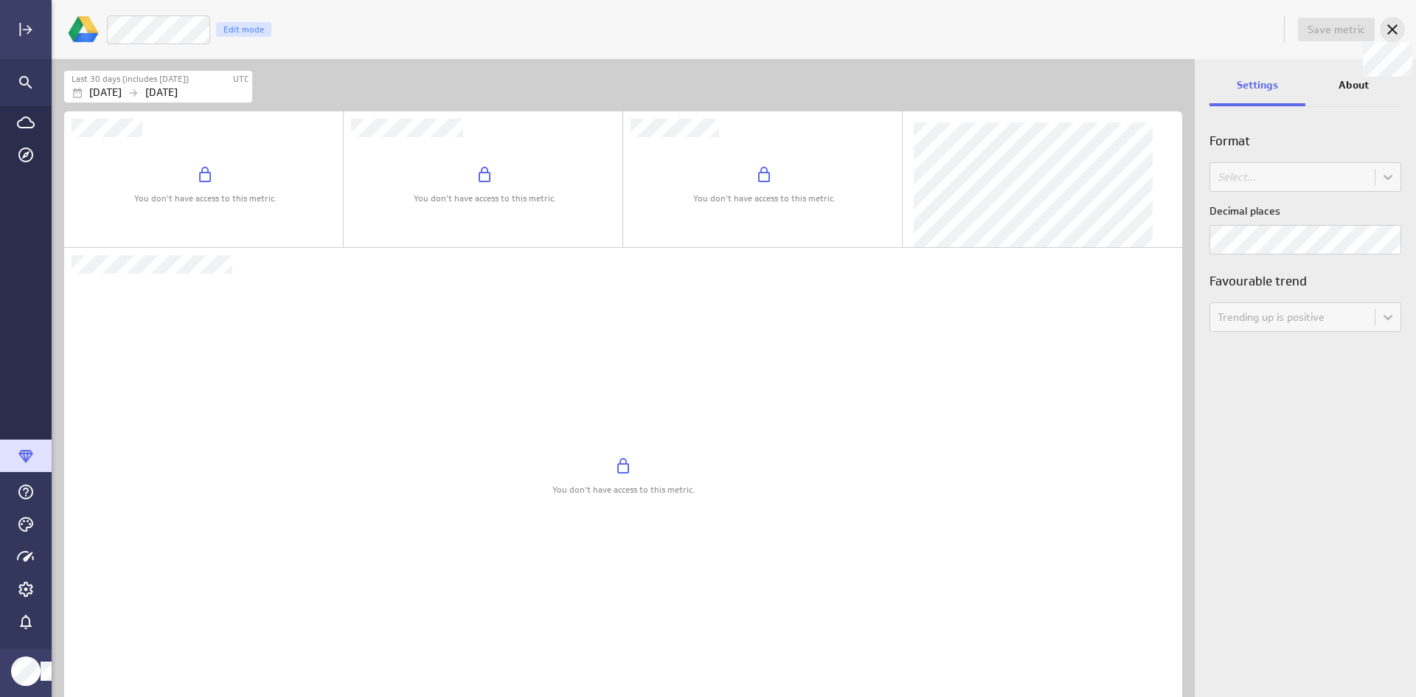
click at [1393, 29] on icon at bounding box center [1392, 29] width 10 height 10
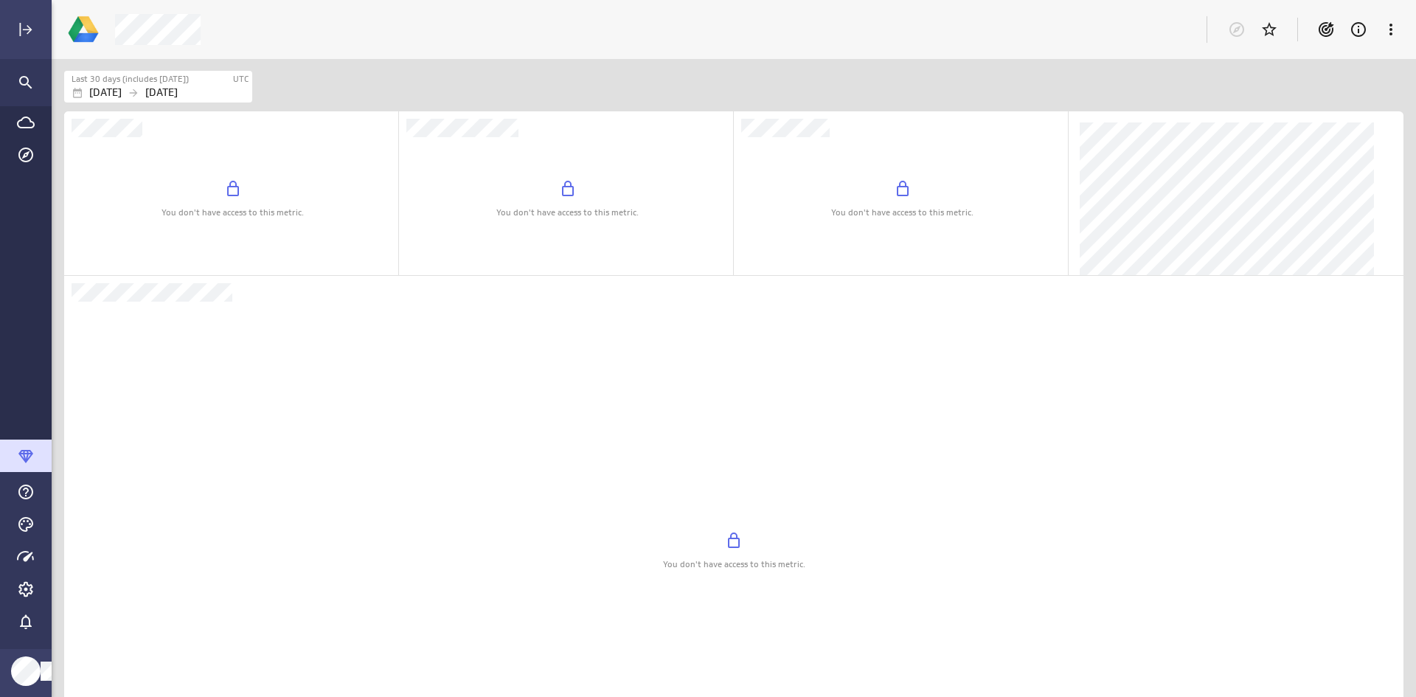
scroll to position [55, 1362]
click at [254, 192] on div "Switcher Widget" at bounding box center [233, 190] width 142 height 21
click at [178, 95] on p "[DATE]" at bounding box center [161, 92] width 32 height 15
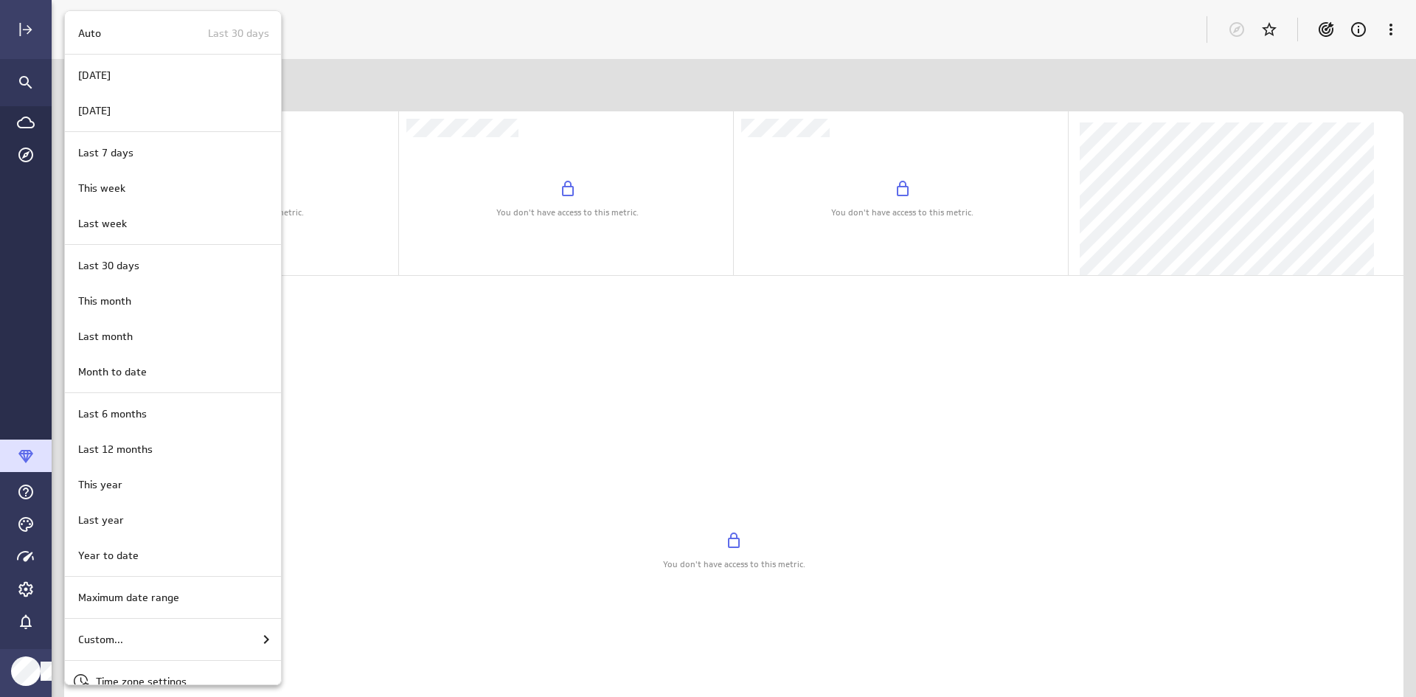
click at [100, 37] on p "Auto" at bounding box center [89, 33] width 23 height 15
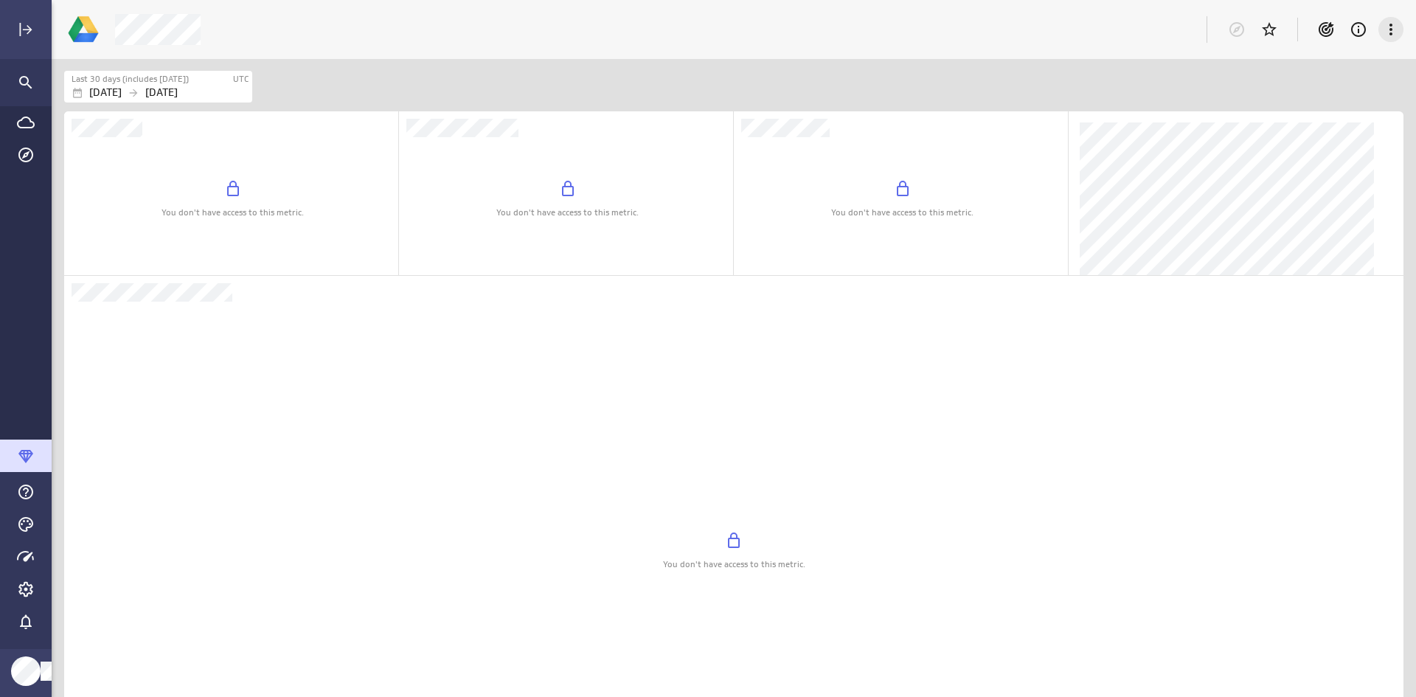
click at [1385, 24] on icon "More actions" at bounding box center [1391, 30] width 18 height 18
click at [1385, 24] on div at bounding box center [708, 348] width 1416 height 697
click at [26, 86] on icon "Search" at bounding box center [26, 83] width 18 height 18
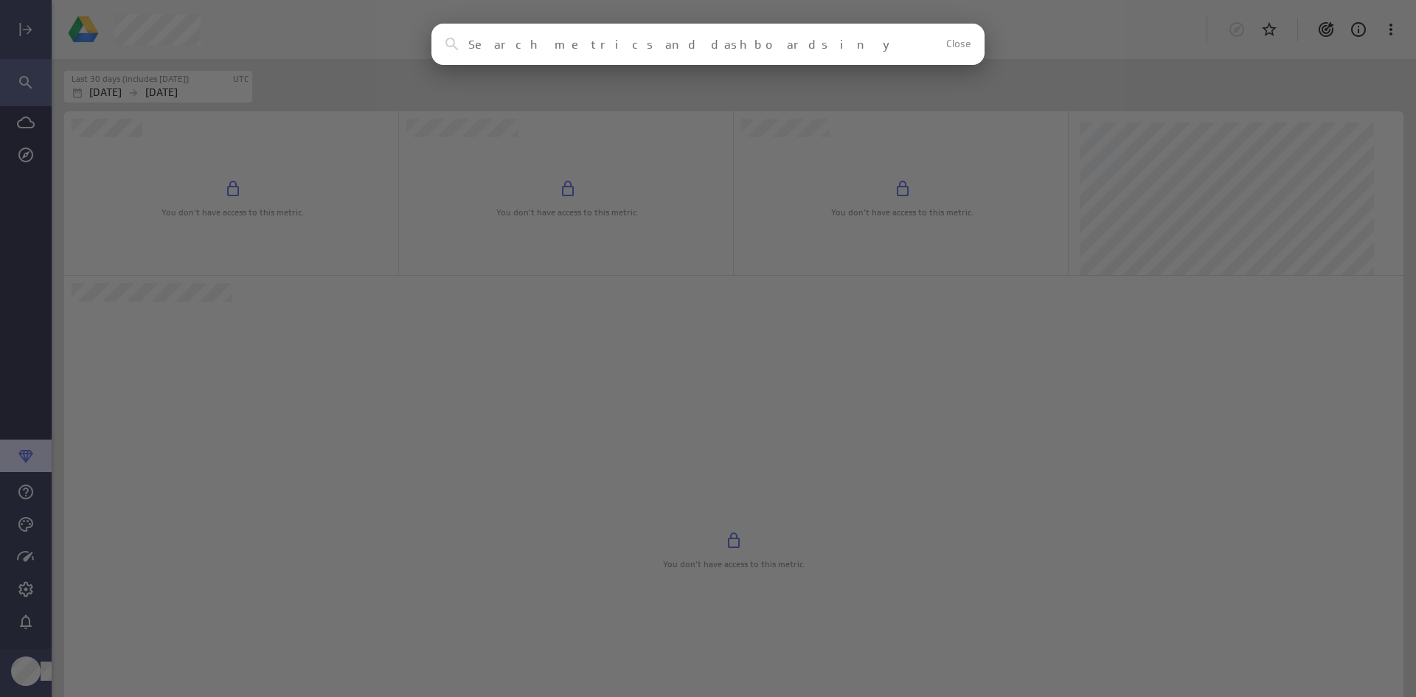
click at [26, 86] on div "Clear Close No results found No assets in your account match this search reques…" at bounding box center [708, 348] width 1416 height 697
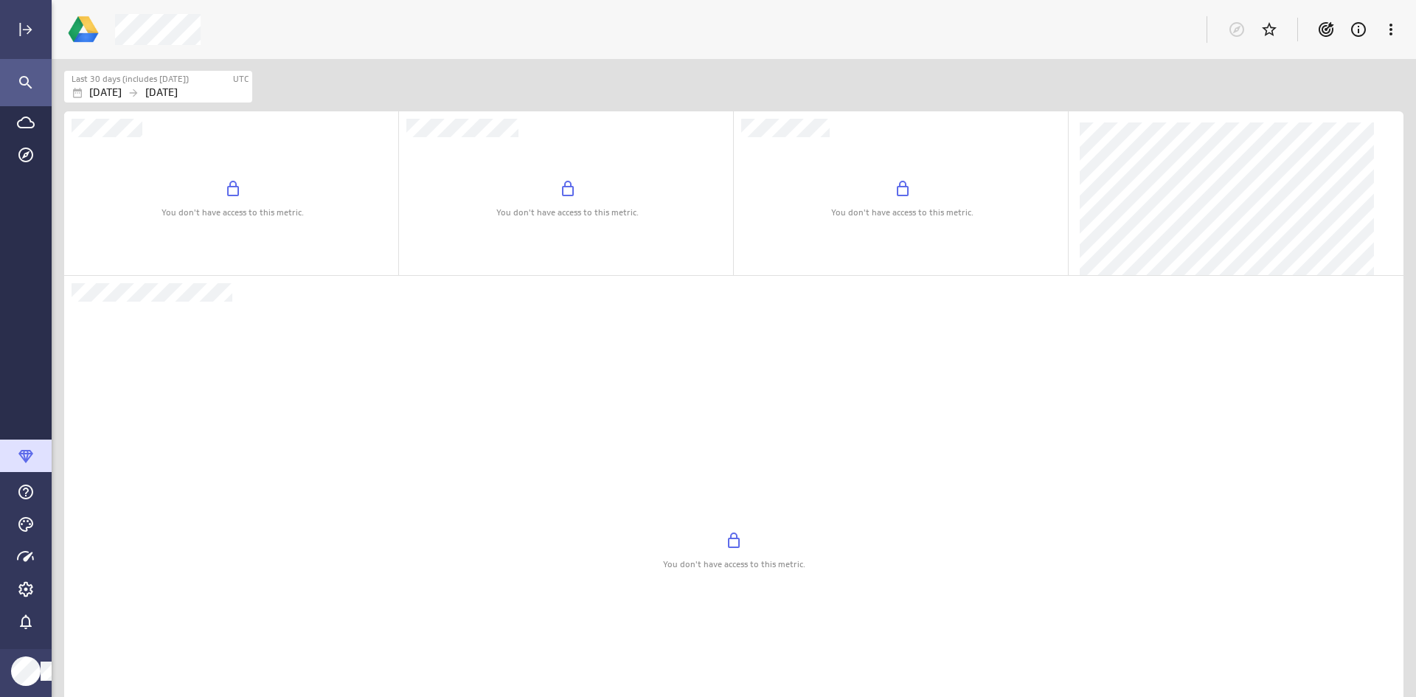
click at [26, 86] on icon "Search" at bounding box center [26, 83] width 18 height 18
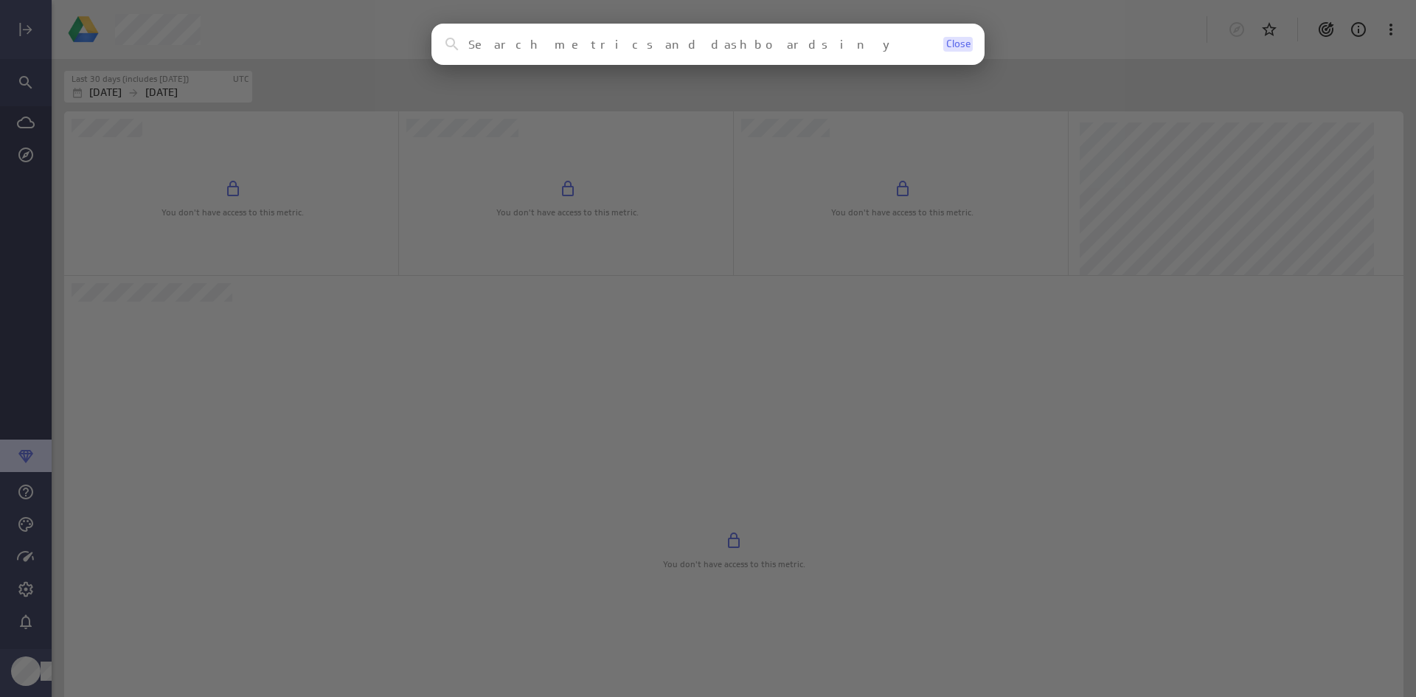
click at [963, 42] on span "Close" at bounding box center [958, 44] width 24 height 10
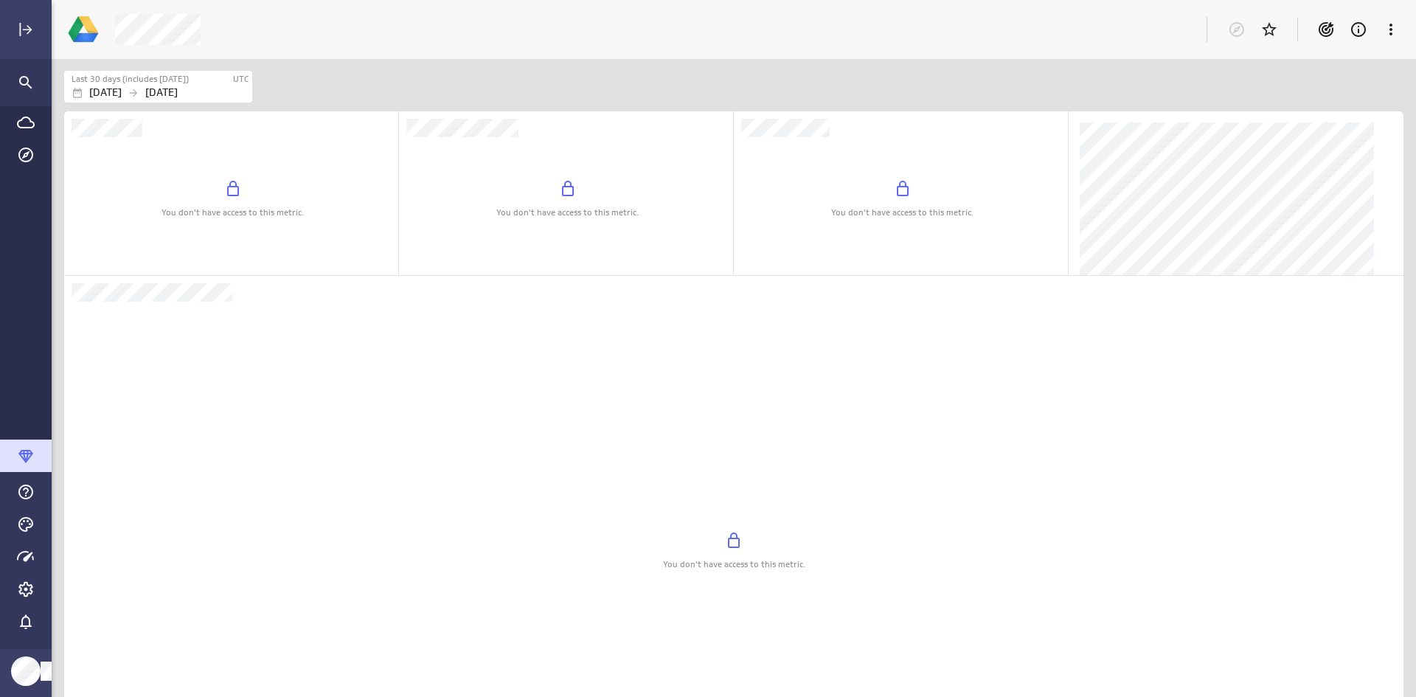
click at [963, 42] on div at bounding box center [593, 29] width 974 height 31
click at [24, 124] on icon "Go to Data Feed library" at bounding box center [26, 123] width 18 height 18
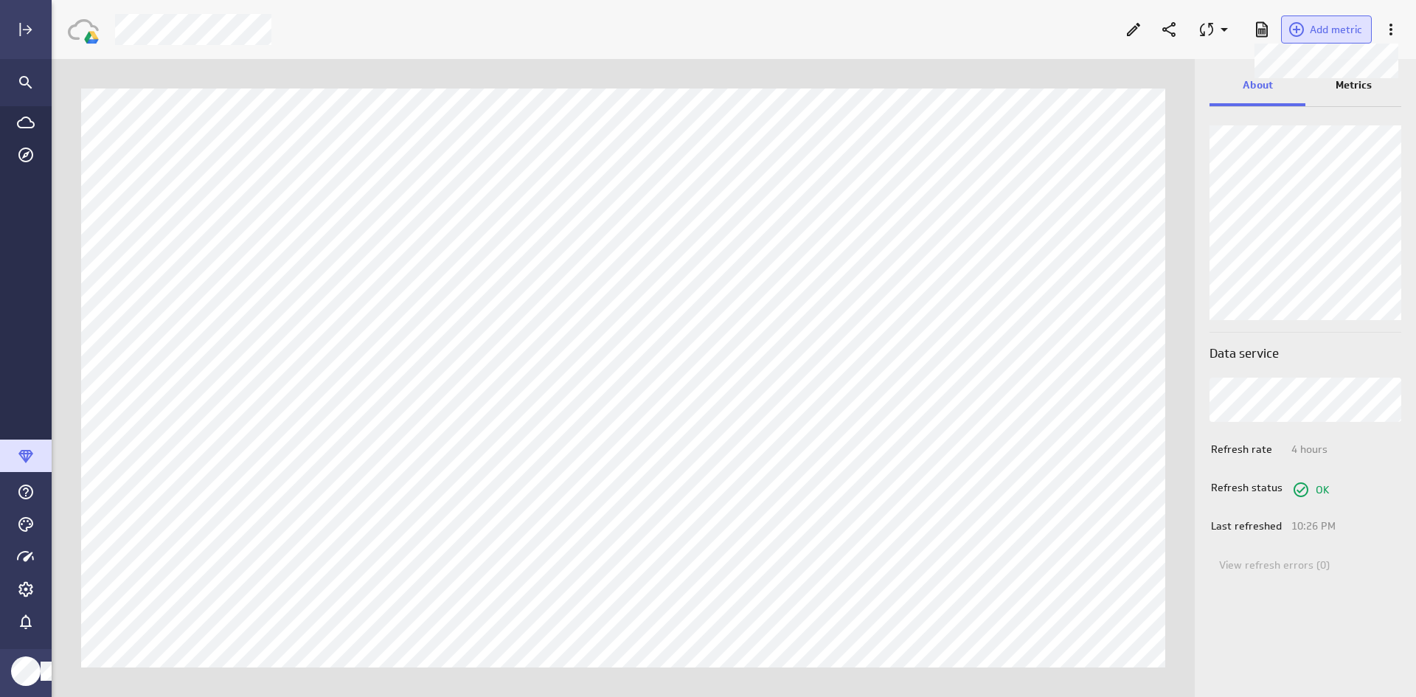
click at [1325, 24] on span "Add metric" at bounding box center [1336, 29] width 52 height 13
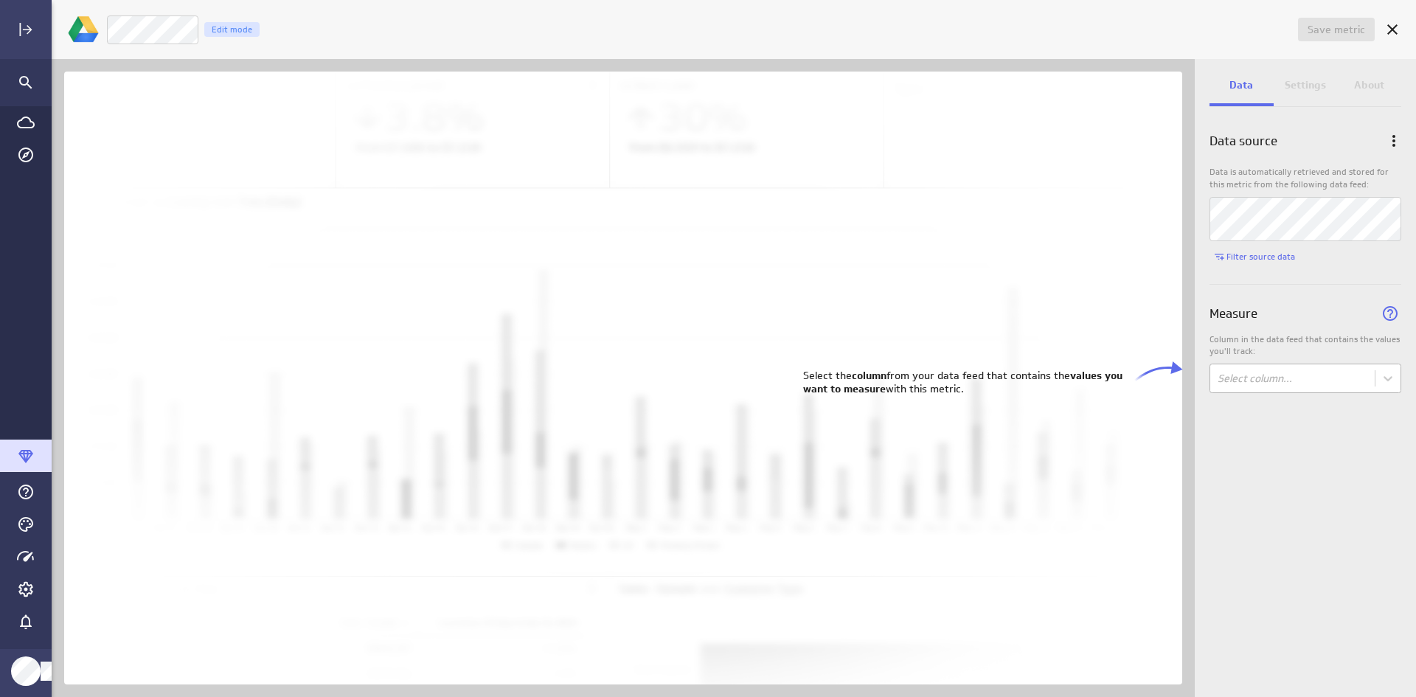
click at [1244, 374] on body "Save metric Untitled Edit mode Data Settings About Data source Data is automati…" at bounding box center [708, 348] width 1416 height 697
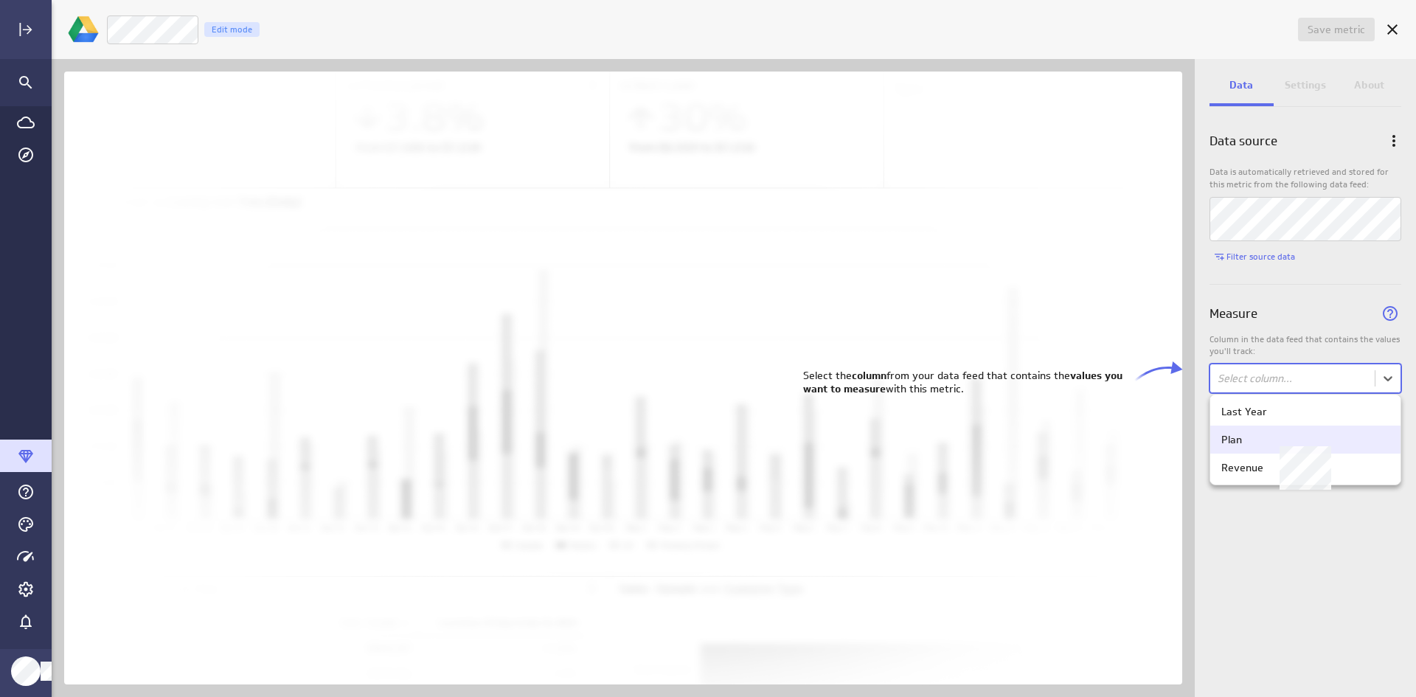
click at [1230, 445] on div "Plan" at bounding box center [1231, 439] width 21 height 13
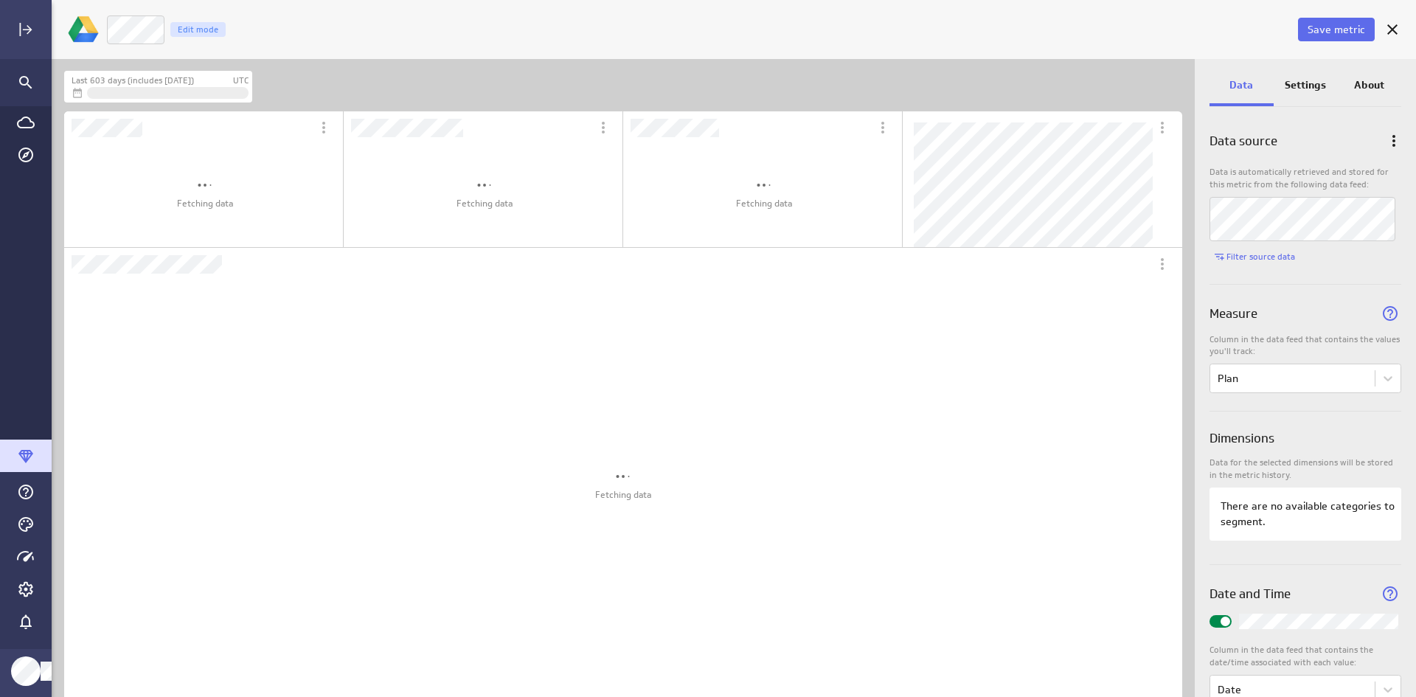
scroll to position [661, 1166]
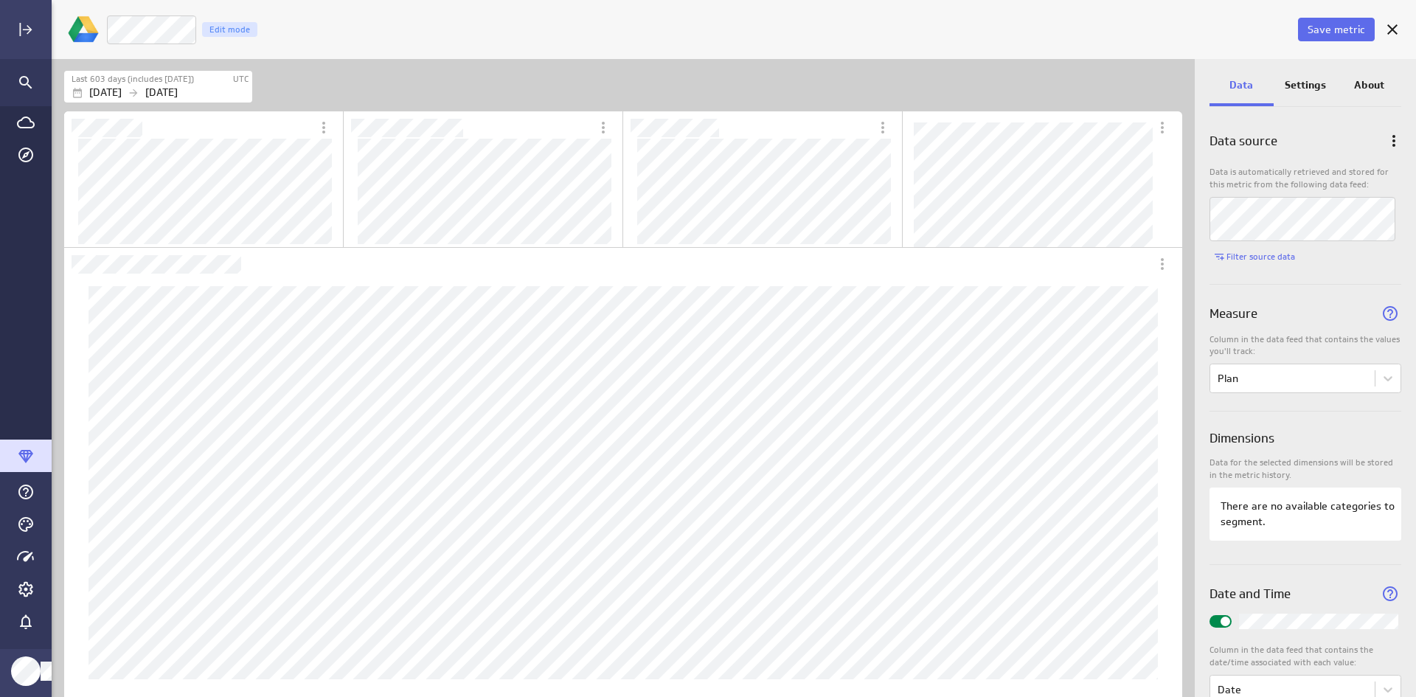
click at [1313, 85] on p "Settings" at bounding box center [1305, 84] width 41 height 15
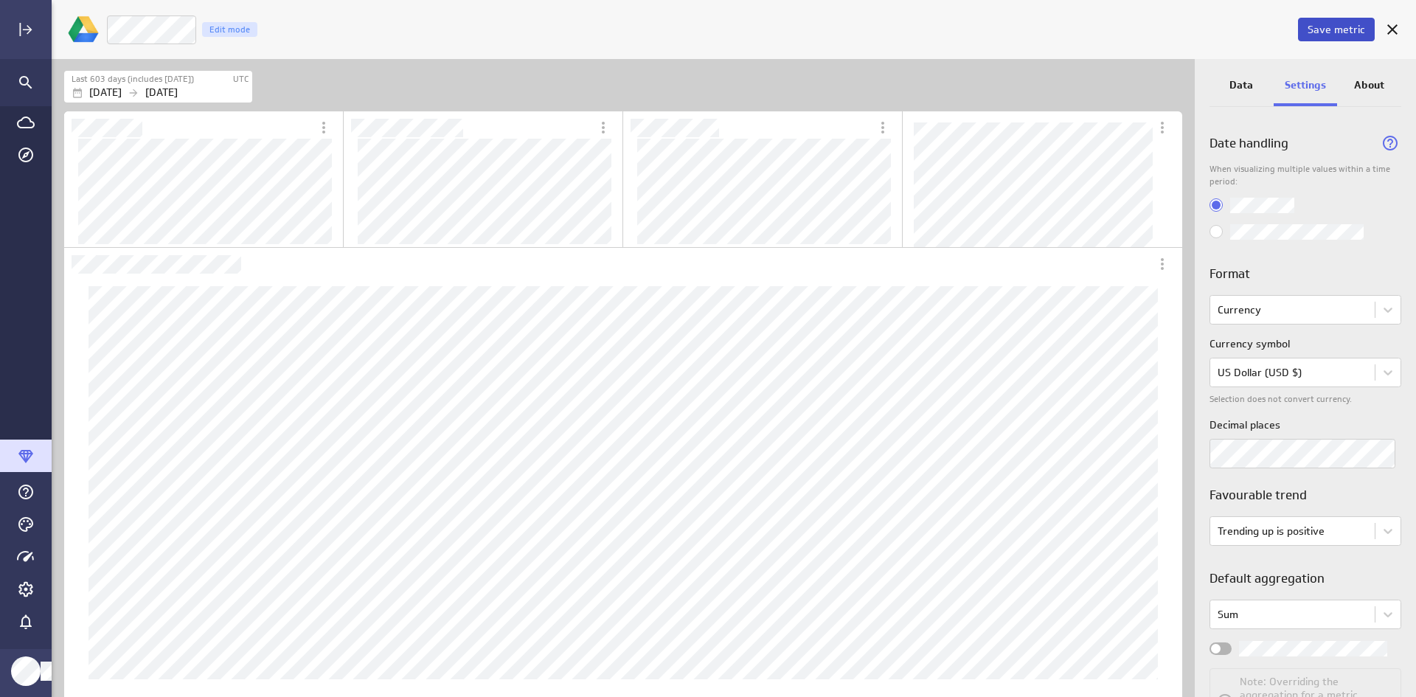
click at [1328, 30] on span "Save metric" at bounding box center [1337, 29] width 58 height 13
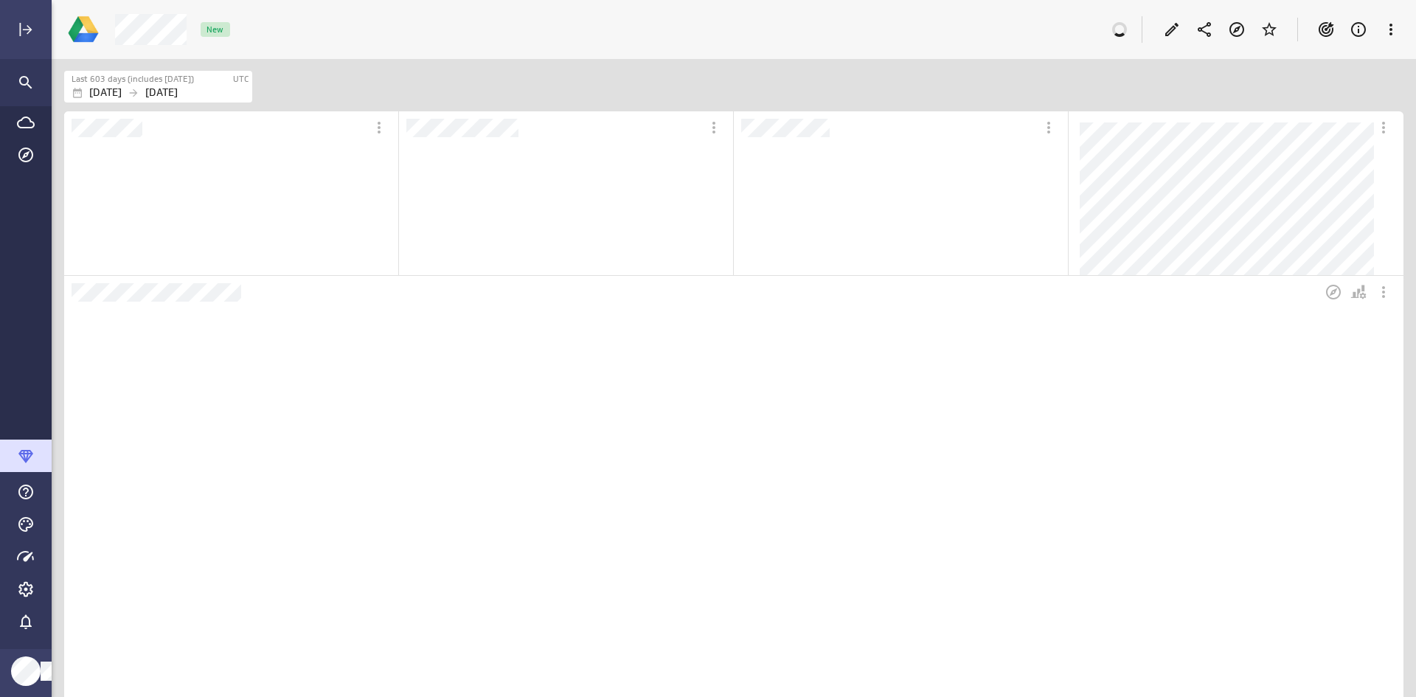
scroll to position [508, 1314]
click at [23, 83] on icon "Search" at bounding box center [26, 83] width 18 height 18
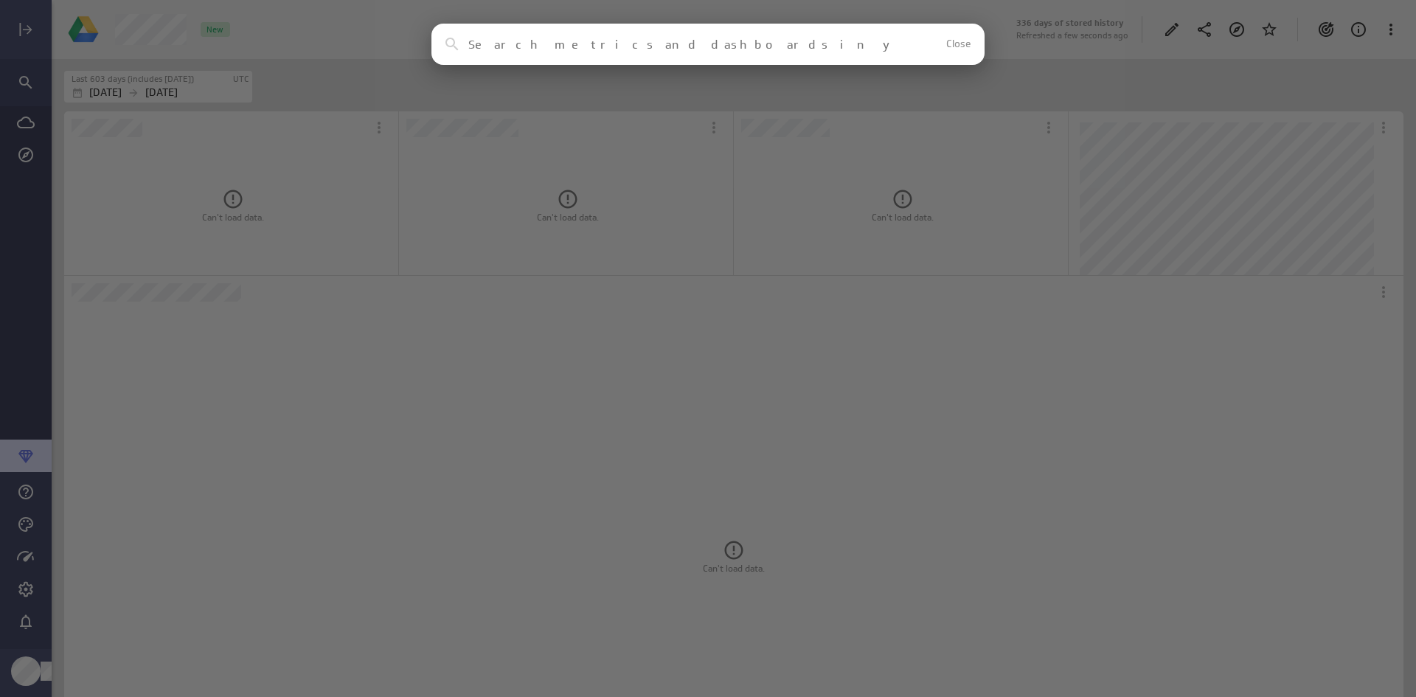
click at [960, 45] on span "Close" at bounding box center [958, 44] width 24 height 10
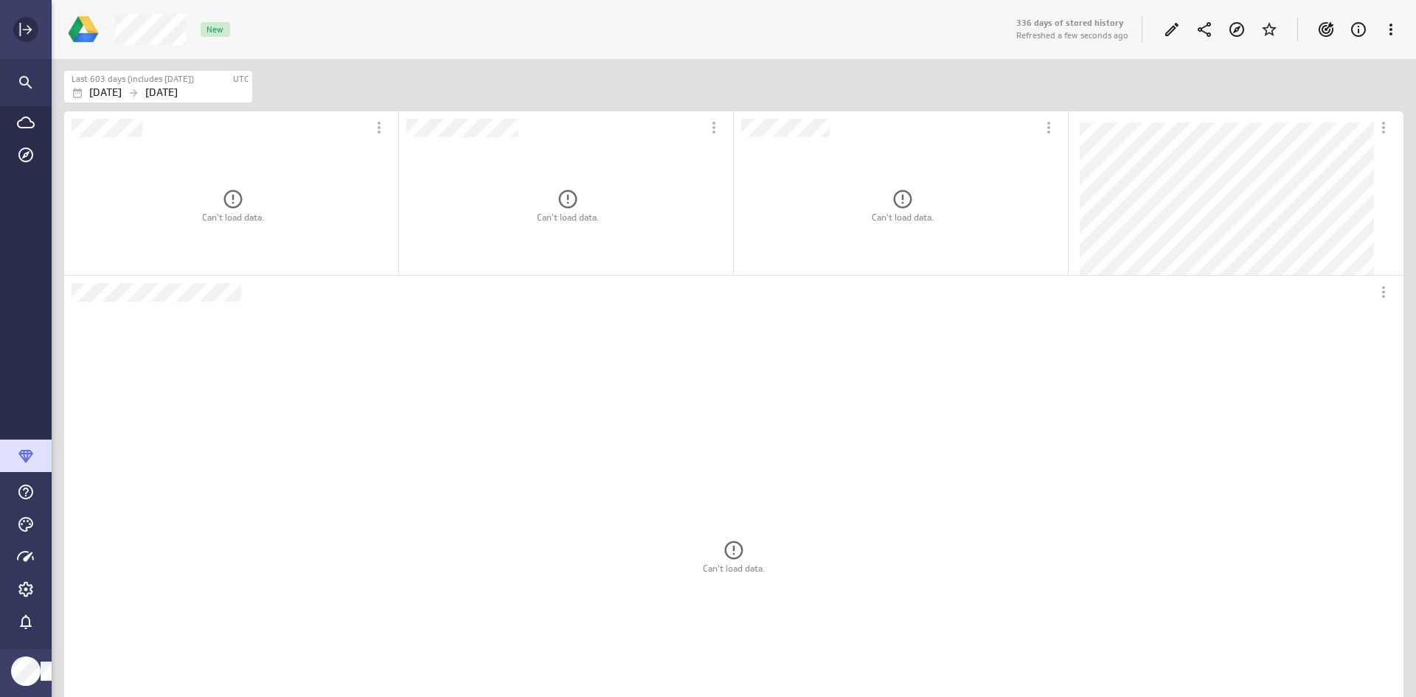
click at [27, 31] on icon "Expand" at bounding box center [26, 30] width 18 height 18
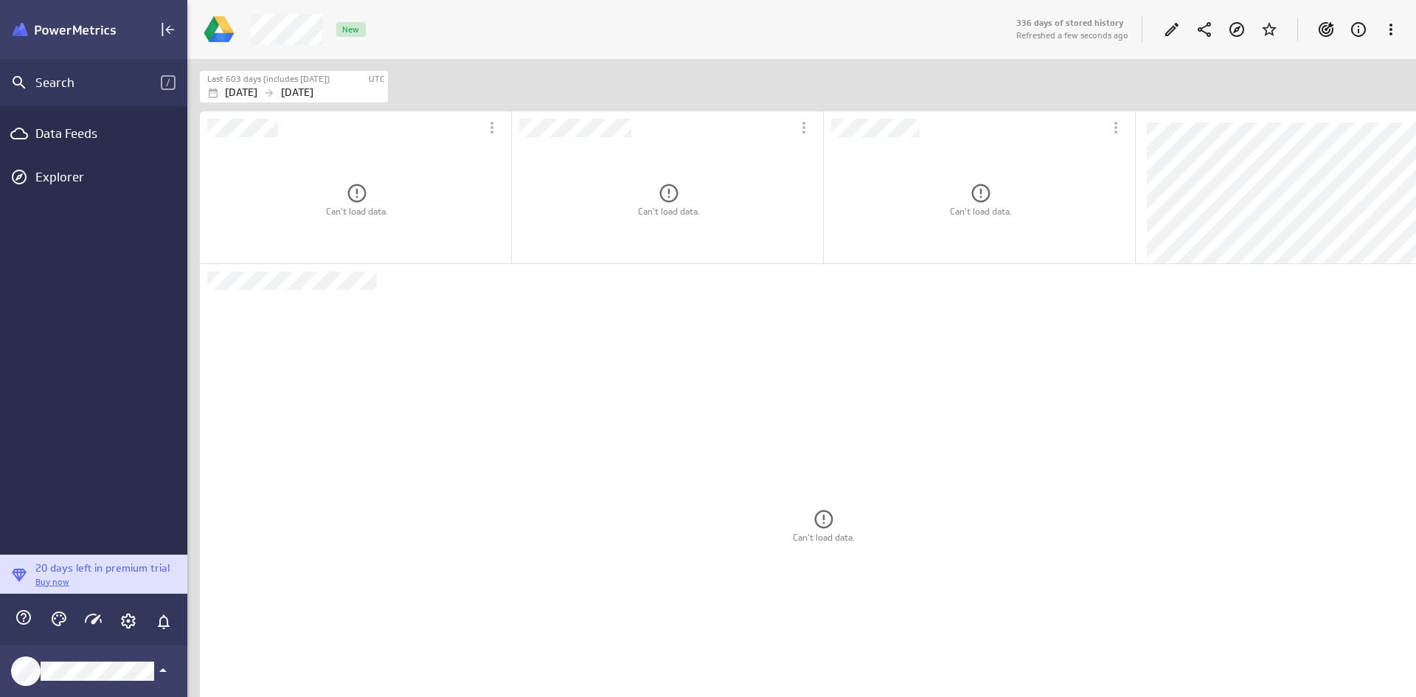
scroll to position [7, 7]
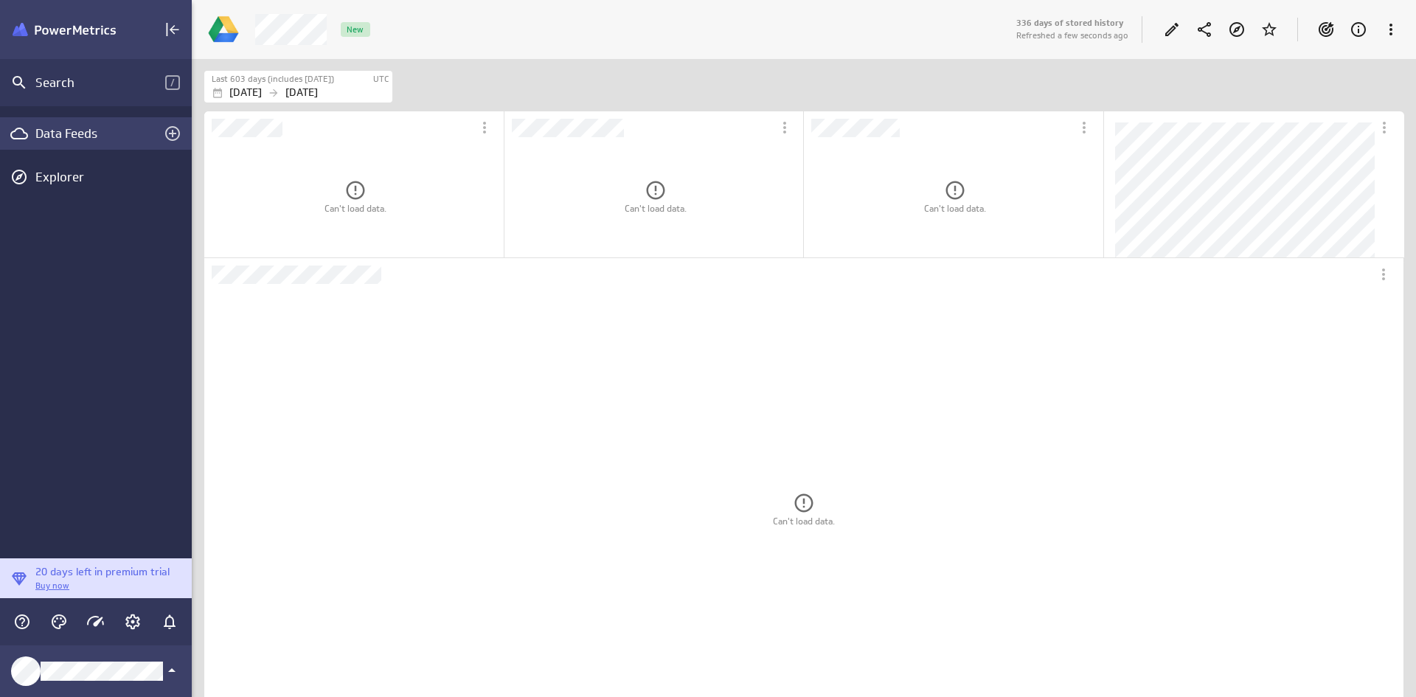
click at [62, 136] on div "Data Feeds" at bounding box center [95, 133] width 121 height 16
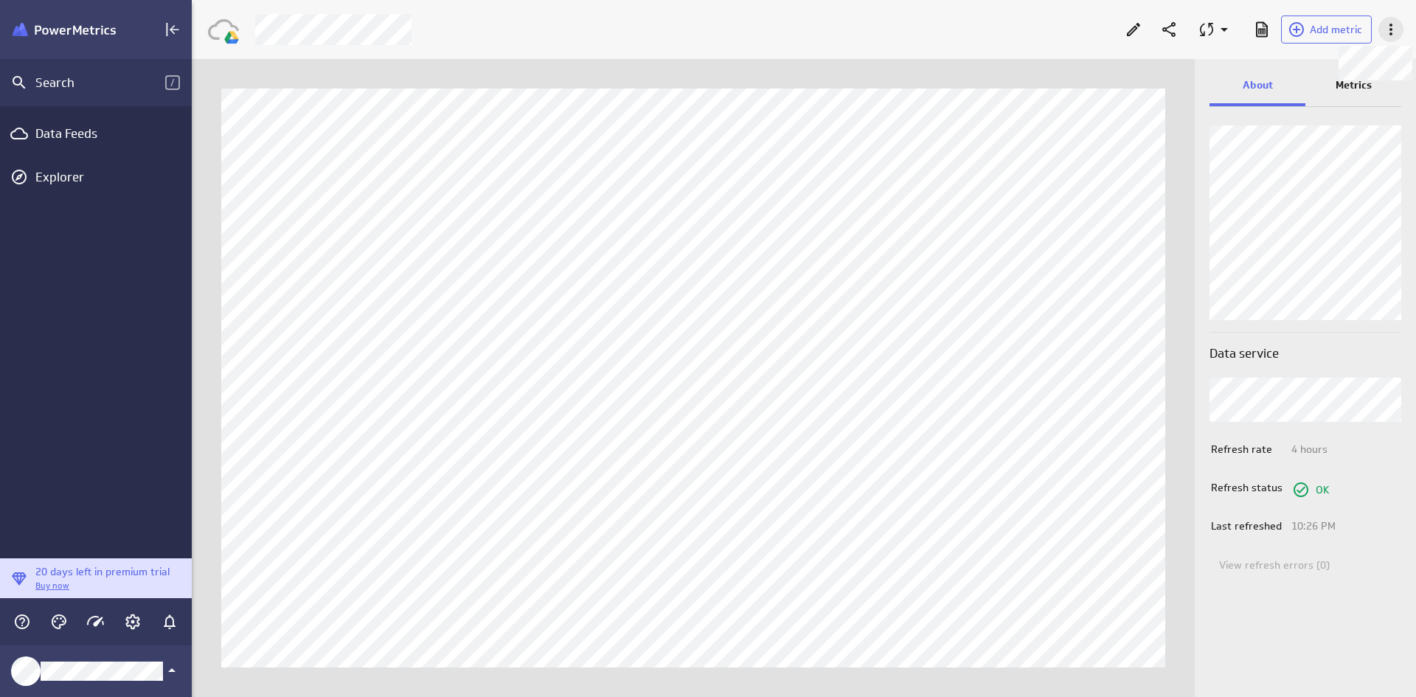
click at [1388, 26] on icon at bounding box center [1391, 30] width 18 height 18
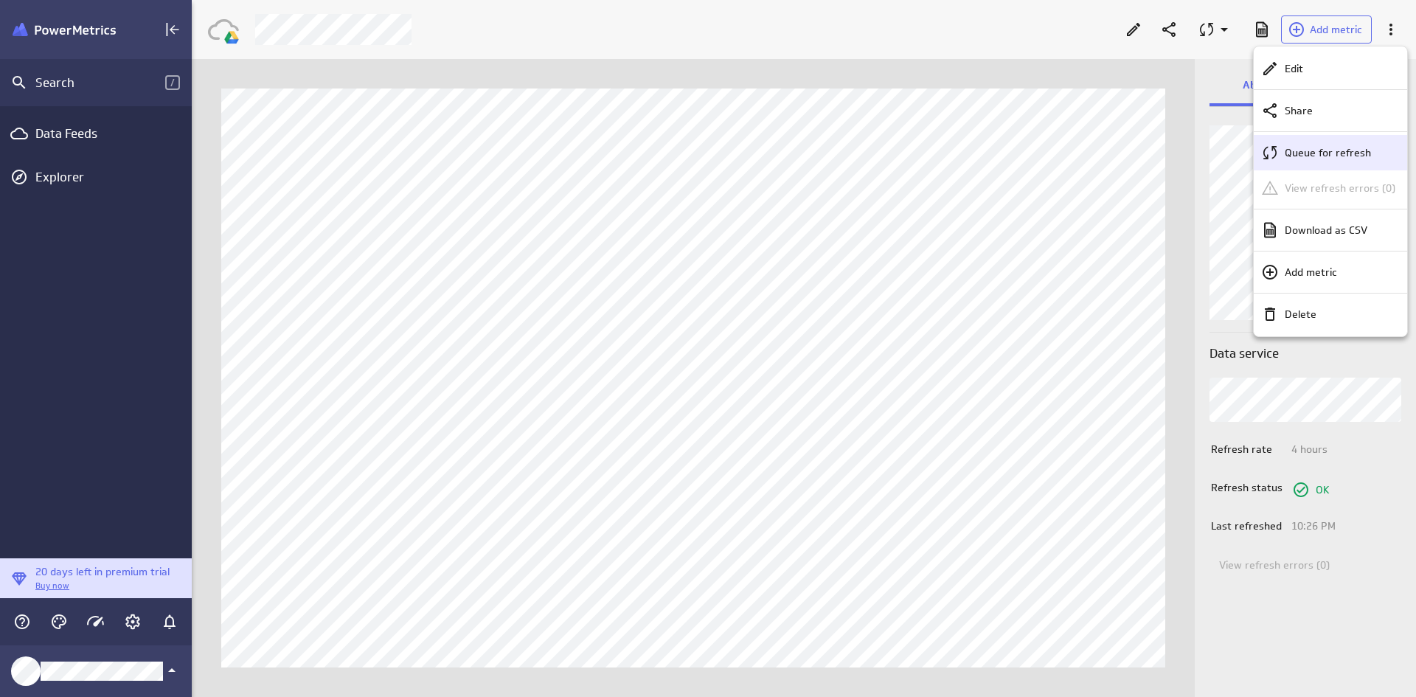
click at [1314, 148] on p "Queue for refresh" at bounding box center [1328, 152] width 86 height 15
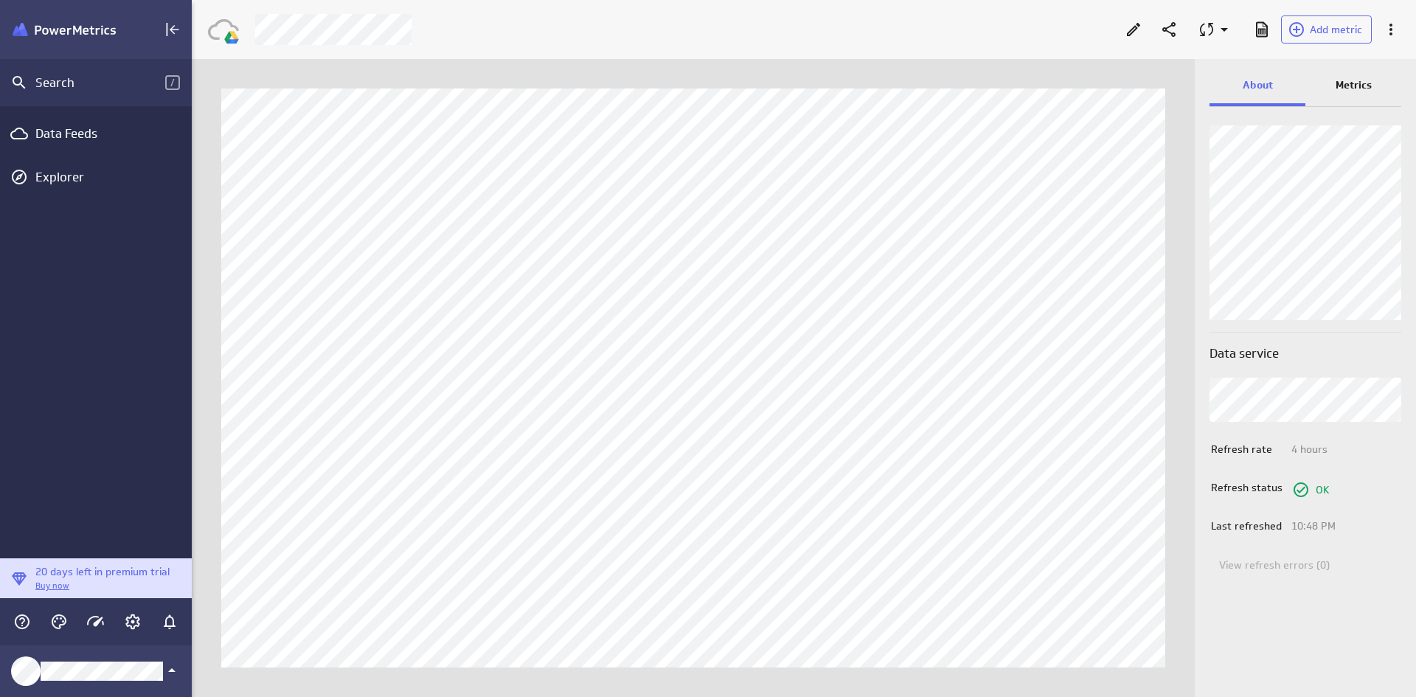
click at [1364, 87] on p "Metrics" at bounding box center [1354, 84] width 36 height 15
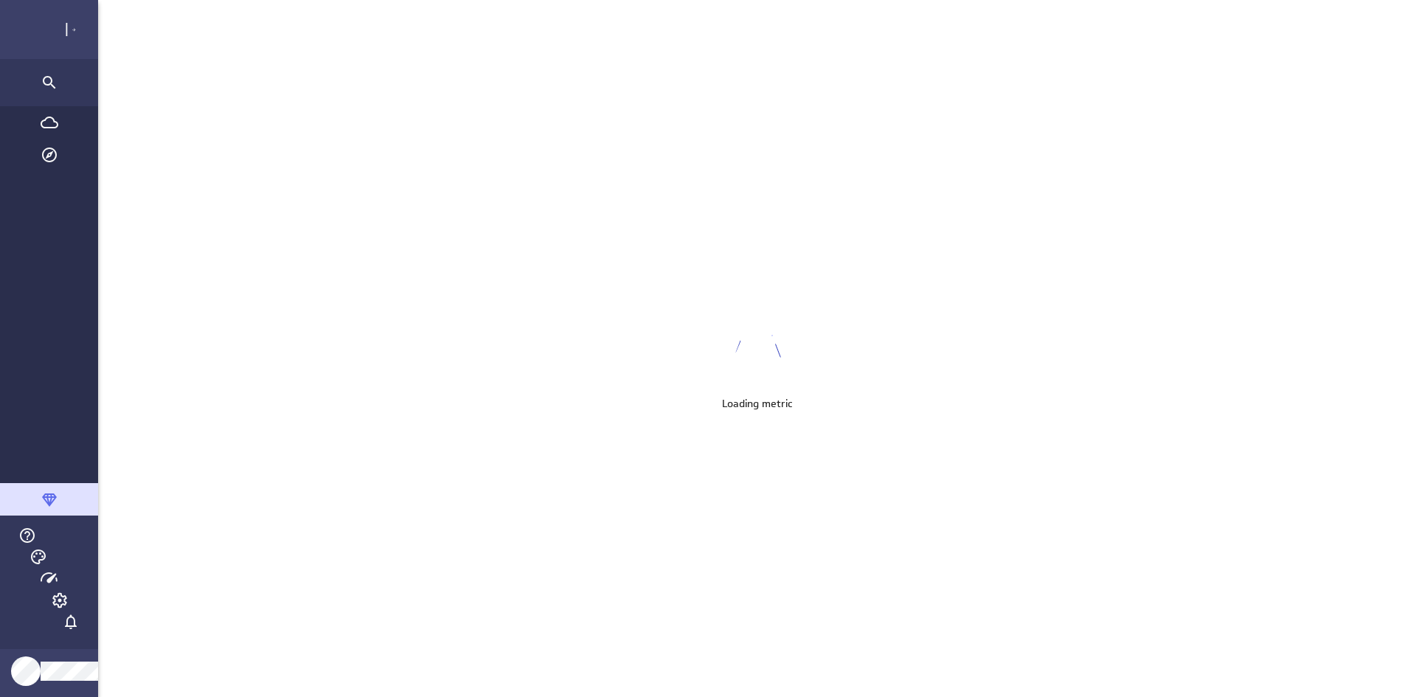
scroll to position [720, 1387]
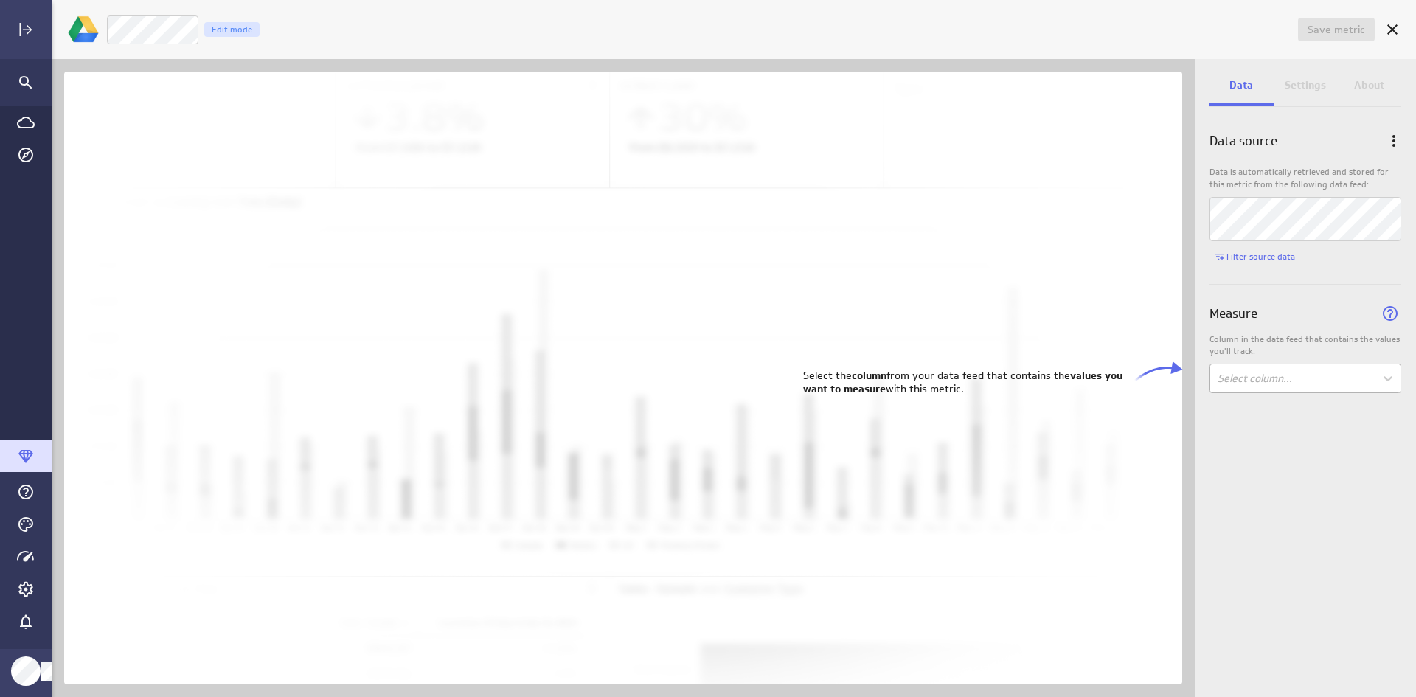
click at [1274, 384] on body "Save metric Untitled Edit mode Data Settings About Data source Data is automati…" at bounding box center [708, 348] width 1416 height 697
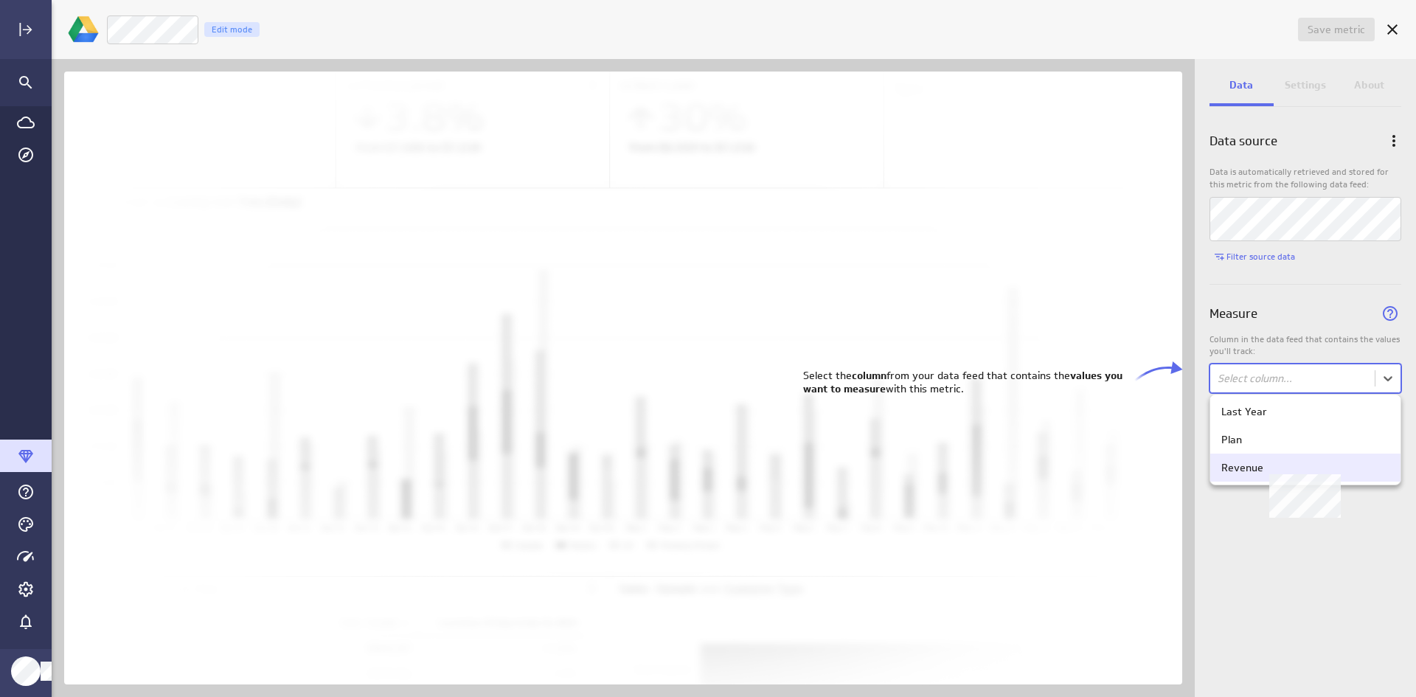
click at [1245, 469] on div "Revenue" at bounding box center [1242, 467] width 42 height 13
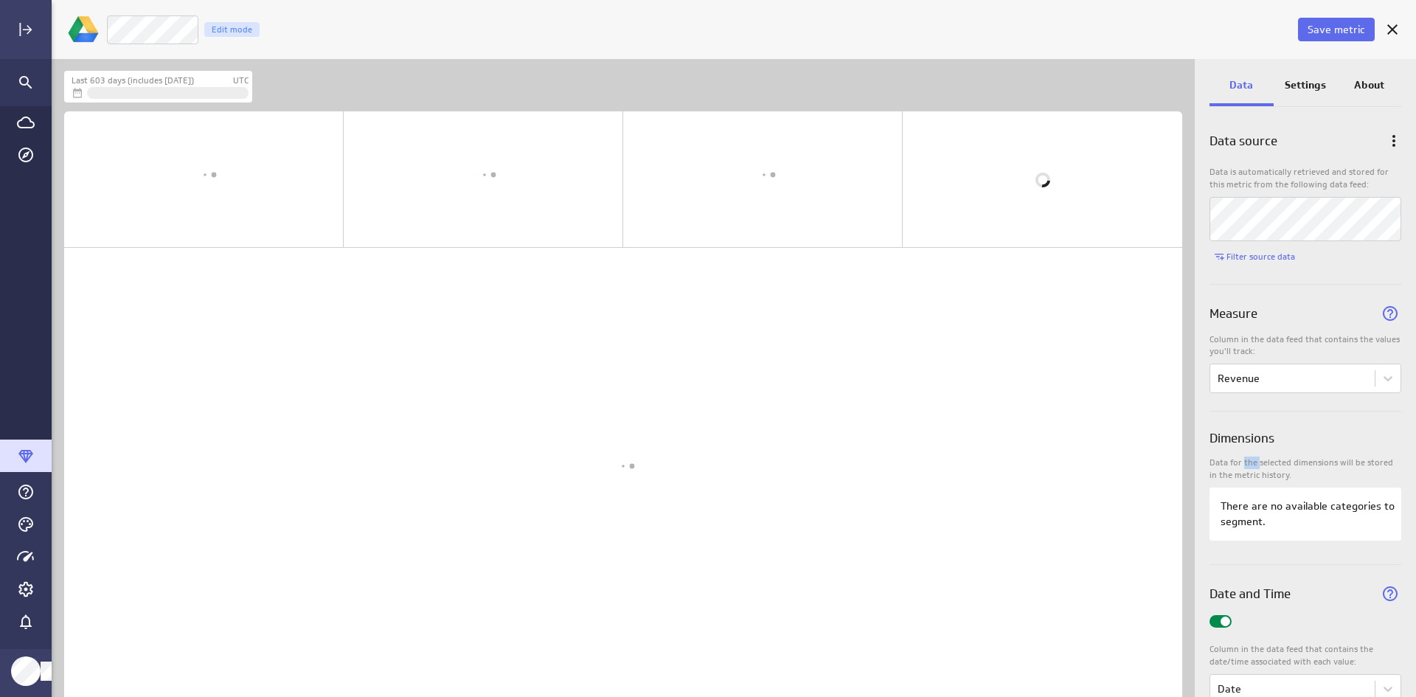
click at [1245, 469] on p "Data for the selected dimensions will be stored in the metric history." at bounding box center [1306, 469] width 192 height 25
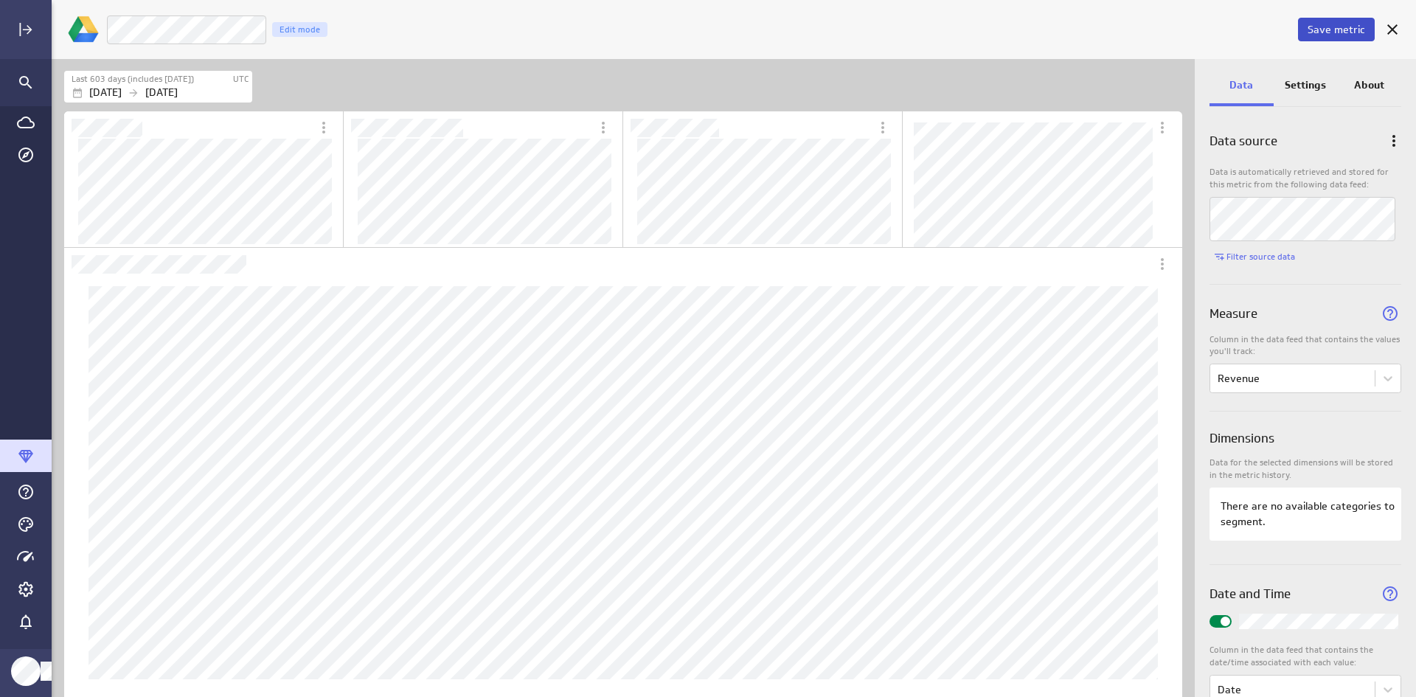
click at [1325, 30] on span "Save metric" at bounding box center [1337, 29] width 58 height 13
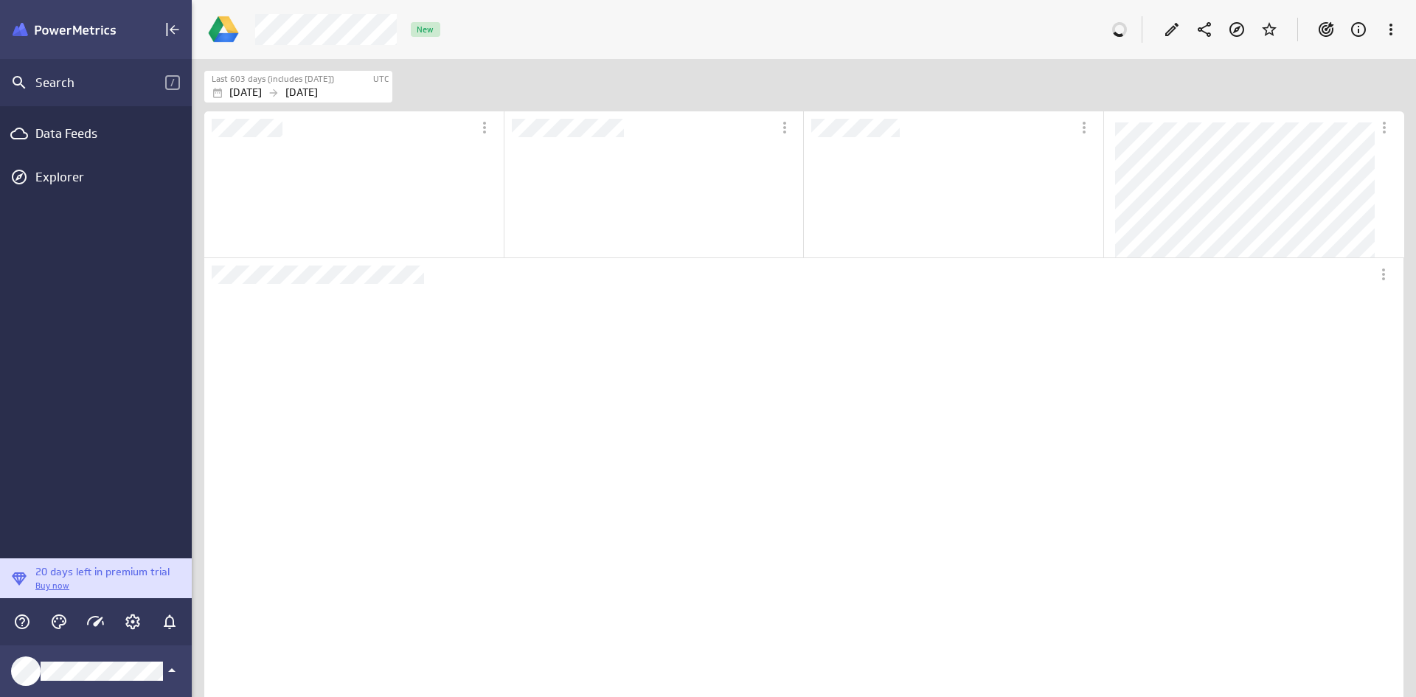
scroll to position [661, 1247]
click at [352, 187] on icon "Can't load data." at bounding box center [355, 190] width 22 height 22
click at [345, 212] on p "Can't load data." at bounding box center [356, 207] width 62 height 13
click at [1387, 34] on icon at bounding box center [1391, 30] width 18 height 18
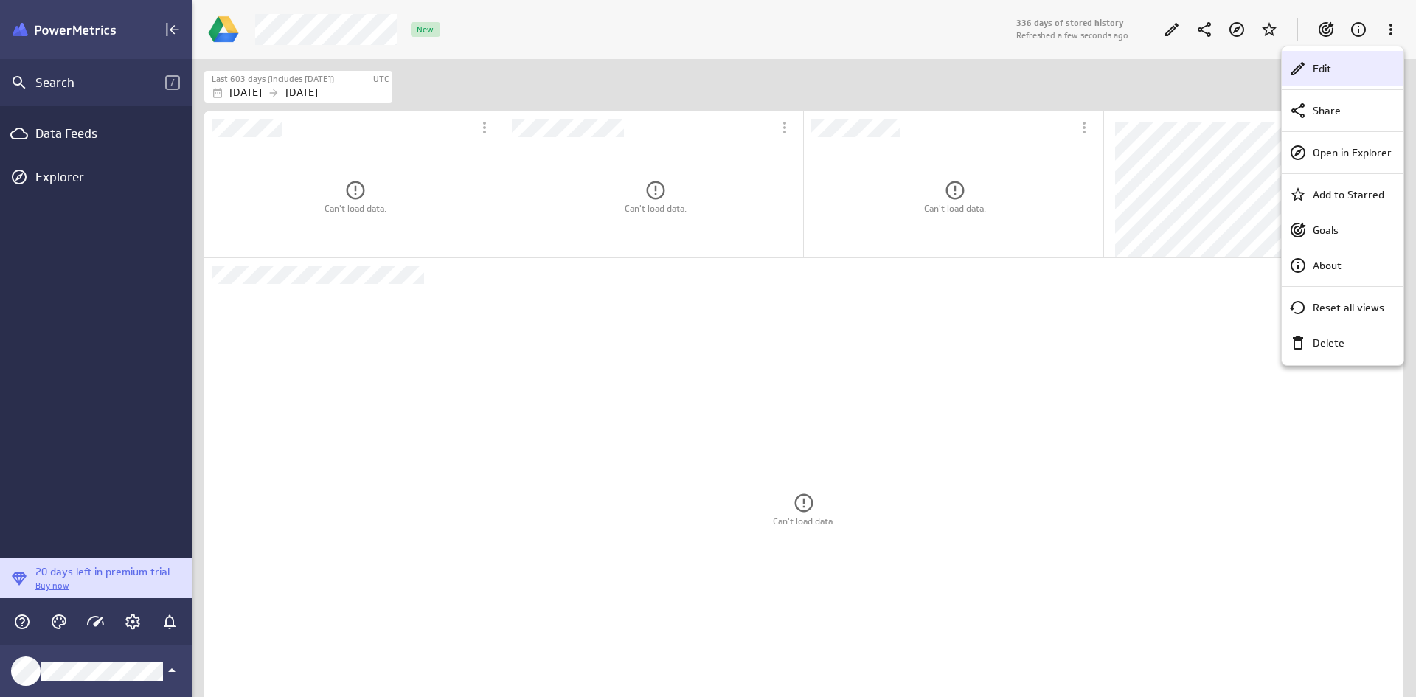
click at [1318, 67] on p "Edit" at bounding box center [1322, 68] width 18 height 15
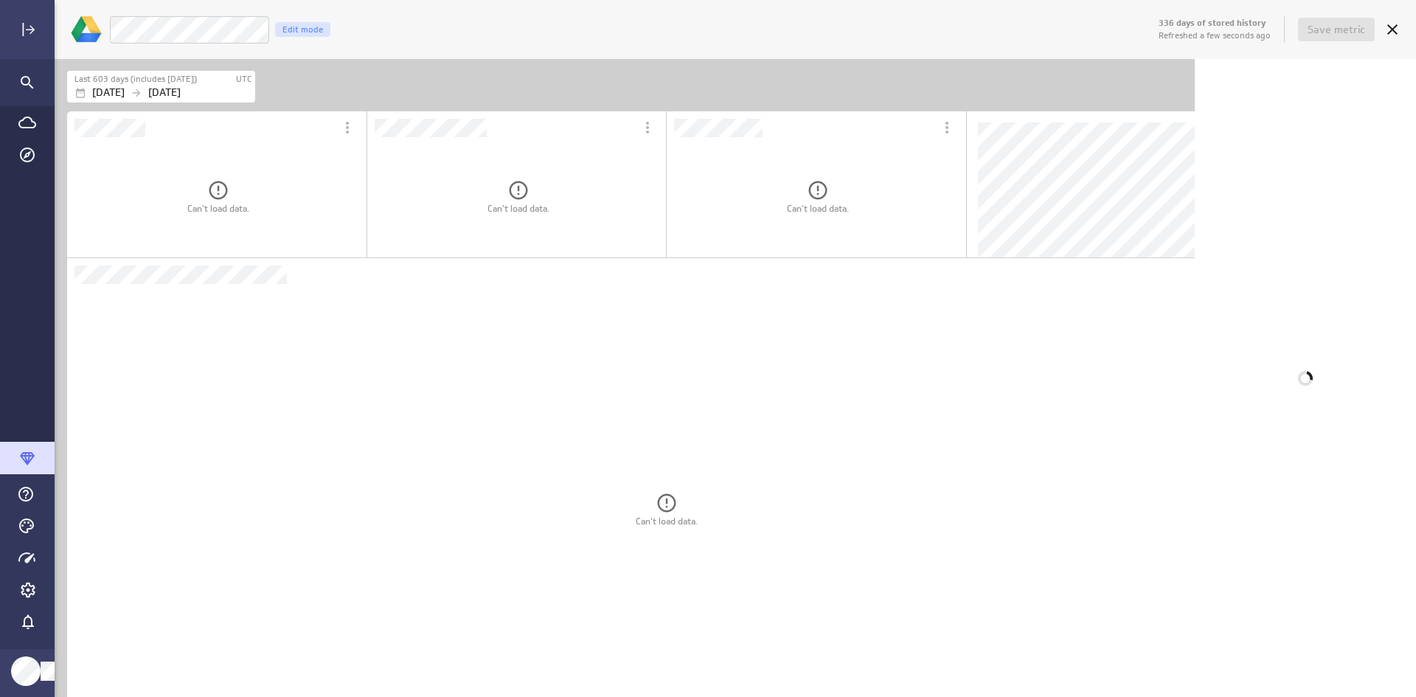
scroll to position [720, 1387]
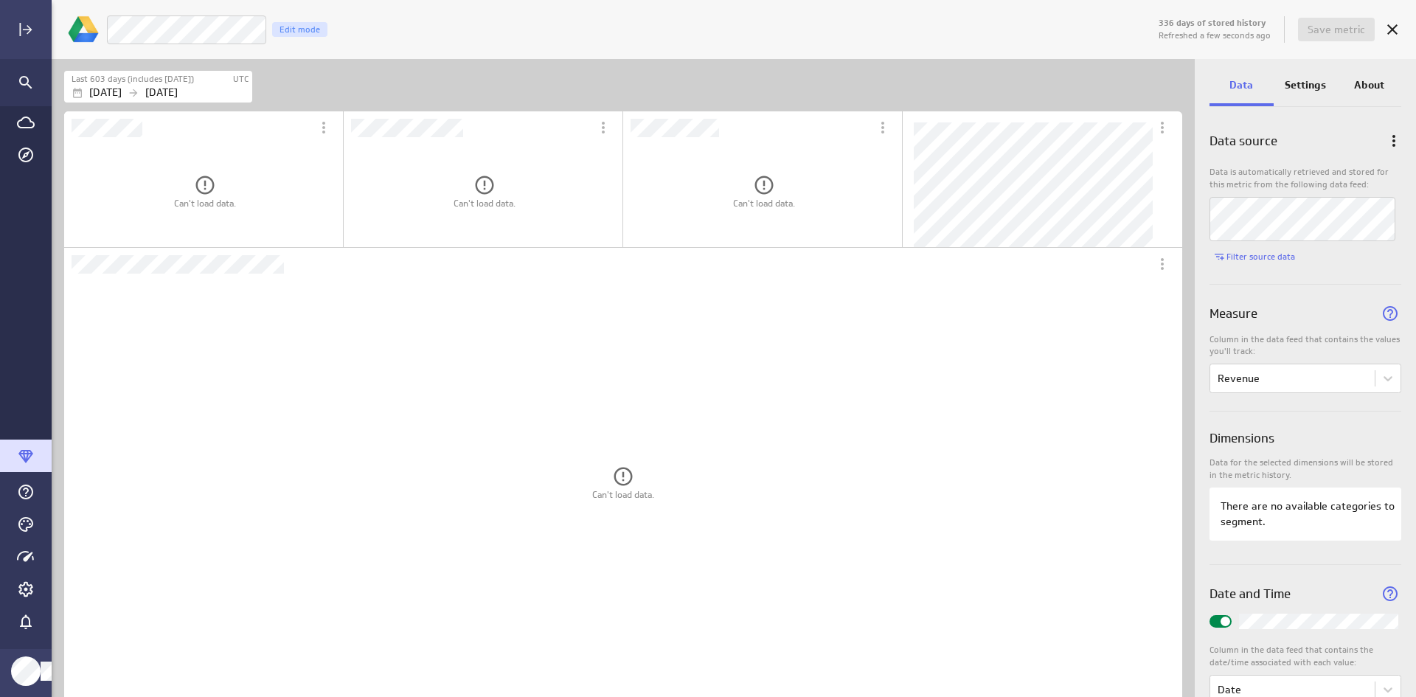
click at [1287, 510] on p "There are no available categories to segment." at bounding box center [1309, 514] width 177 height 31
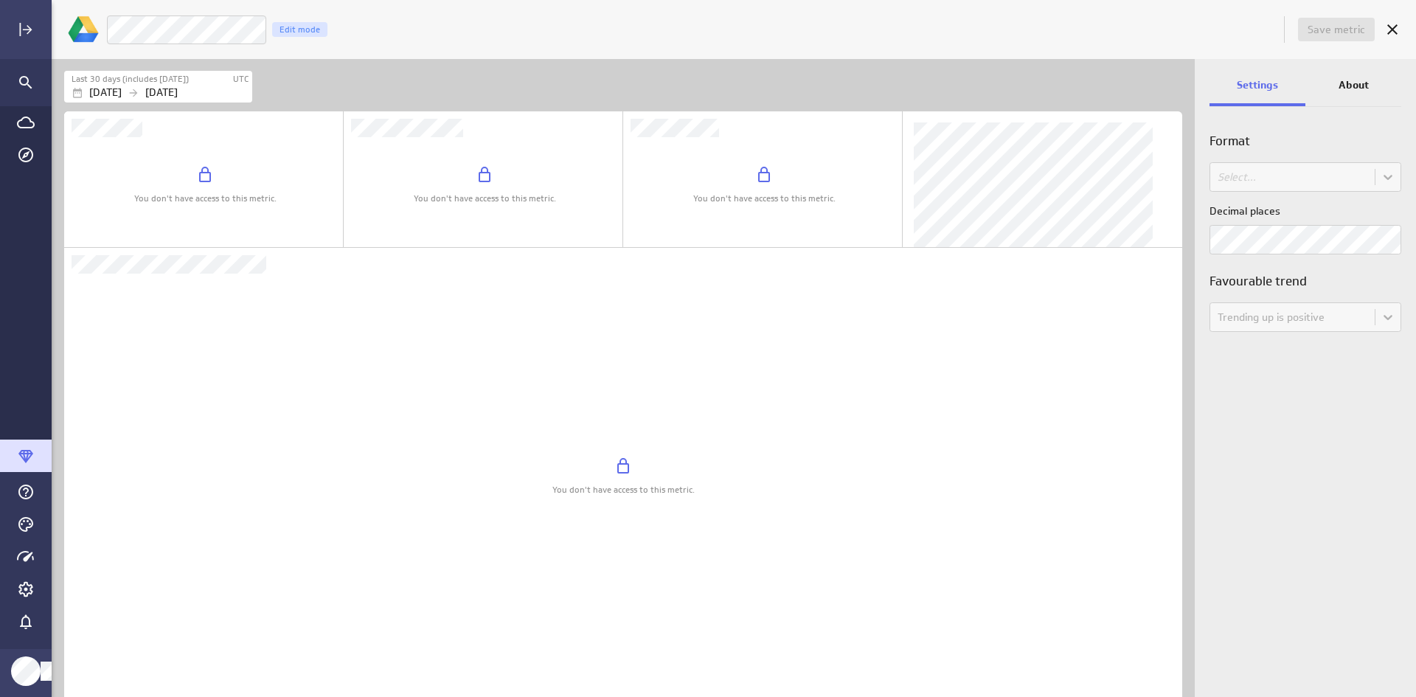
scroll to position [661, 1166]
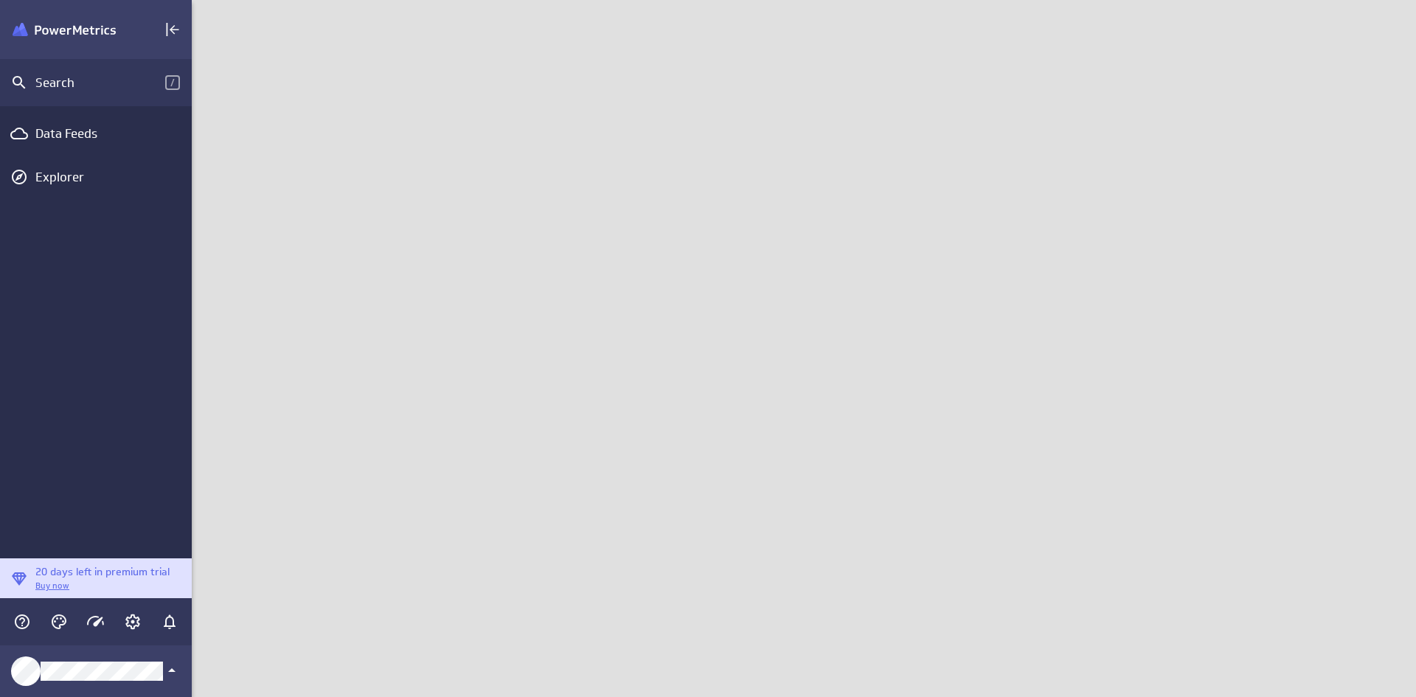
scroll to position [720, 1247]
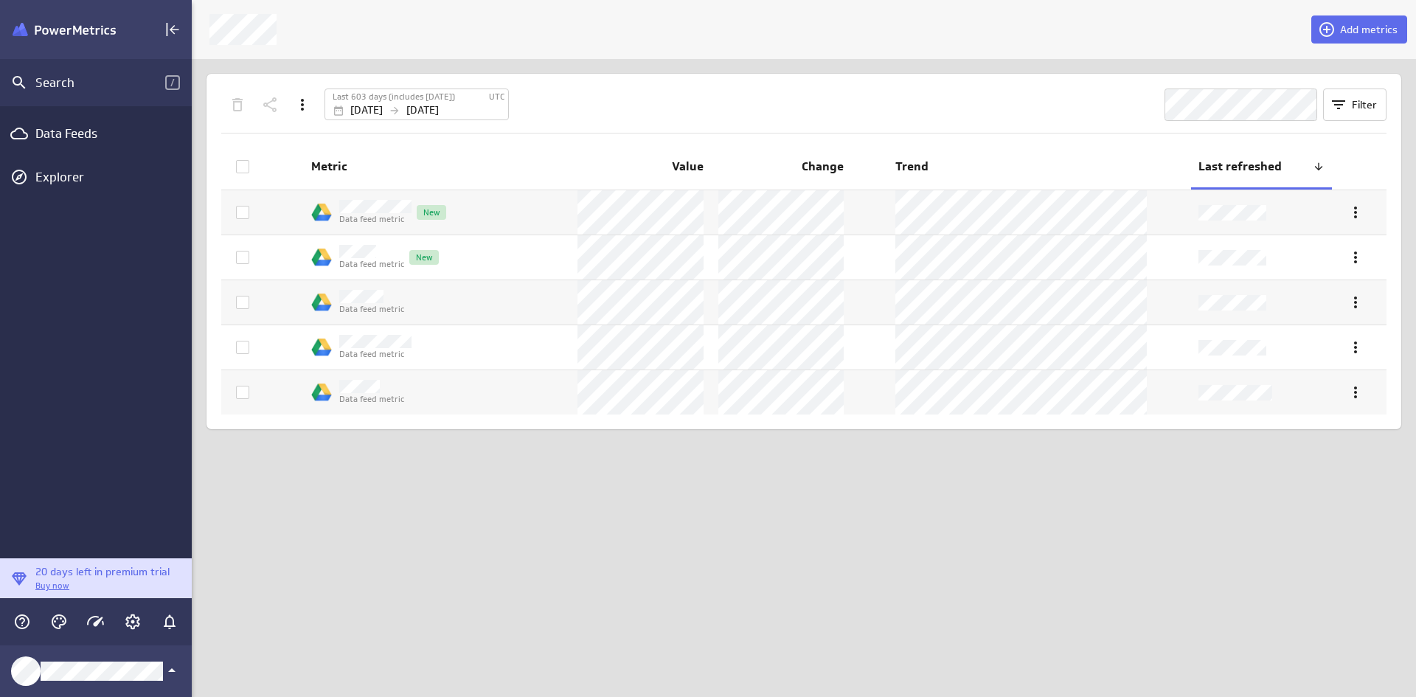
scroll to position [720, 1247]
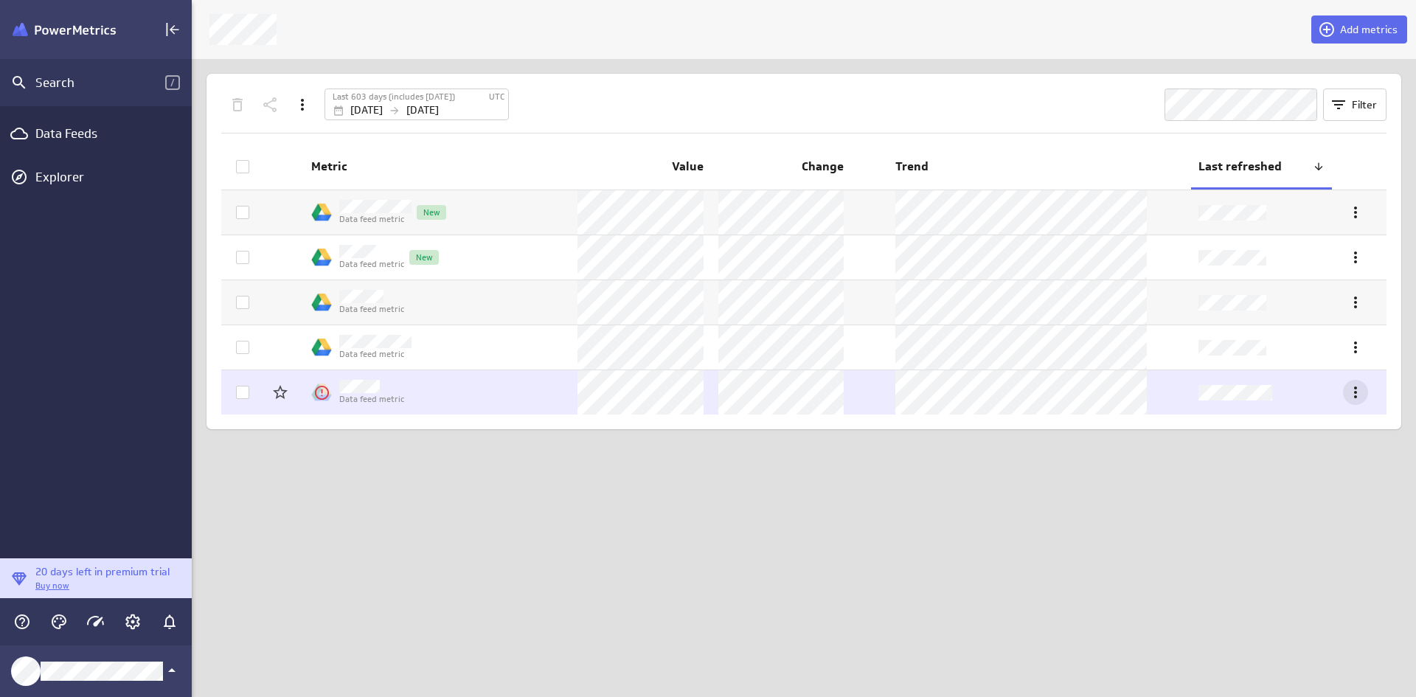
click at [1355, 396] on icon "More actions" at bounding box center [1355, 392] width 3 height 12
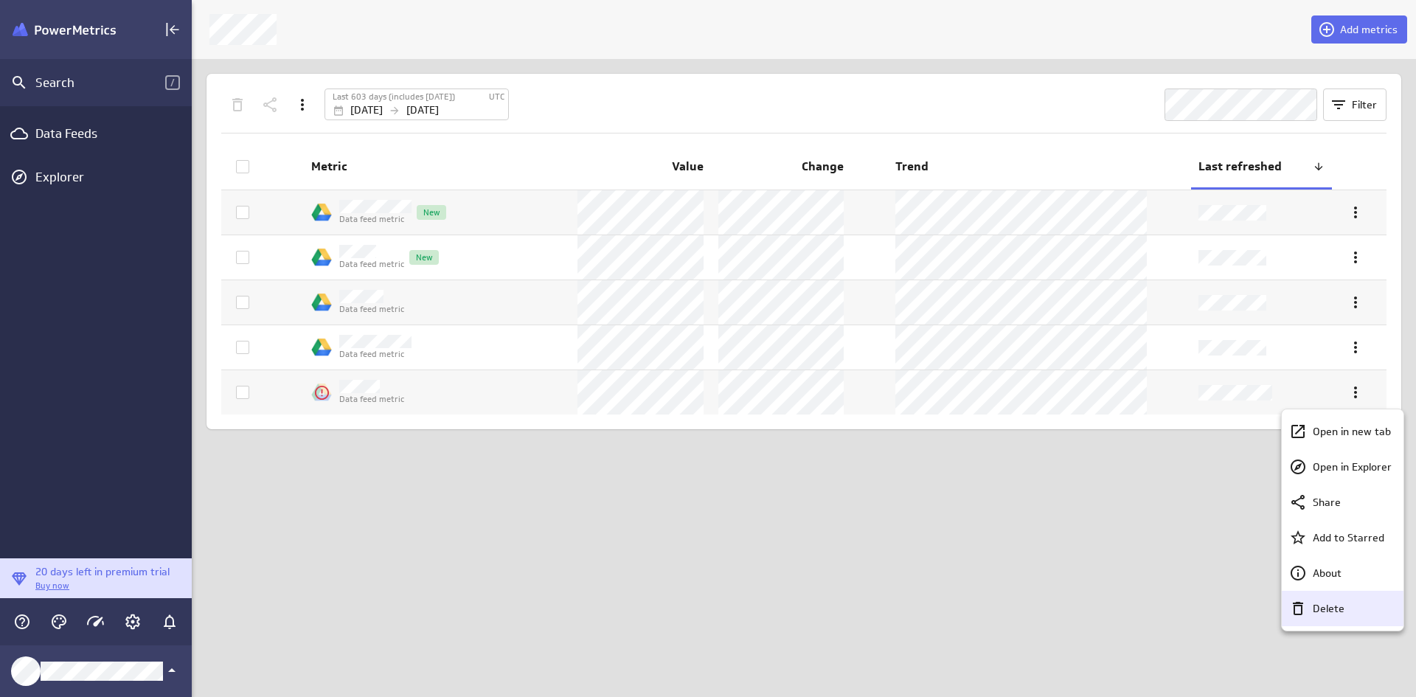
click at [1318, 610] on p "Delete" at bounding box center [1329, 608] width 32 height 15
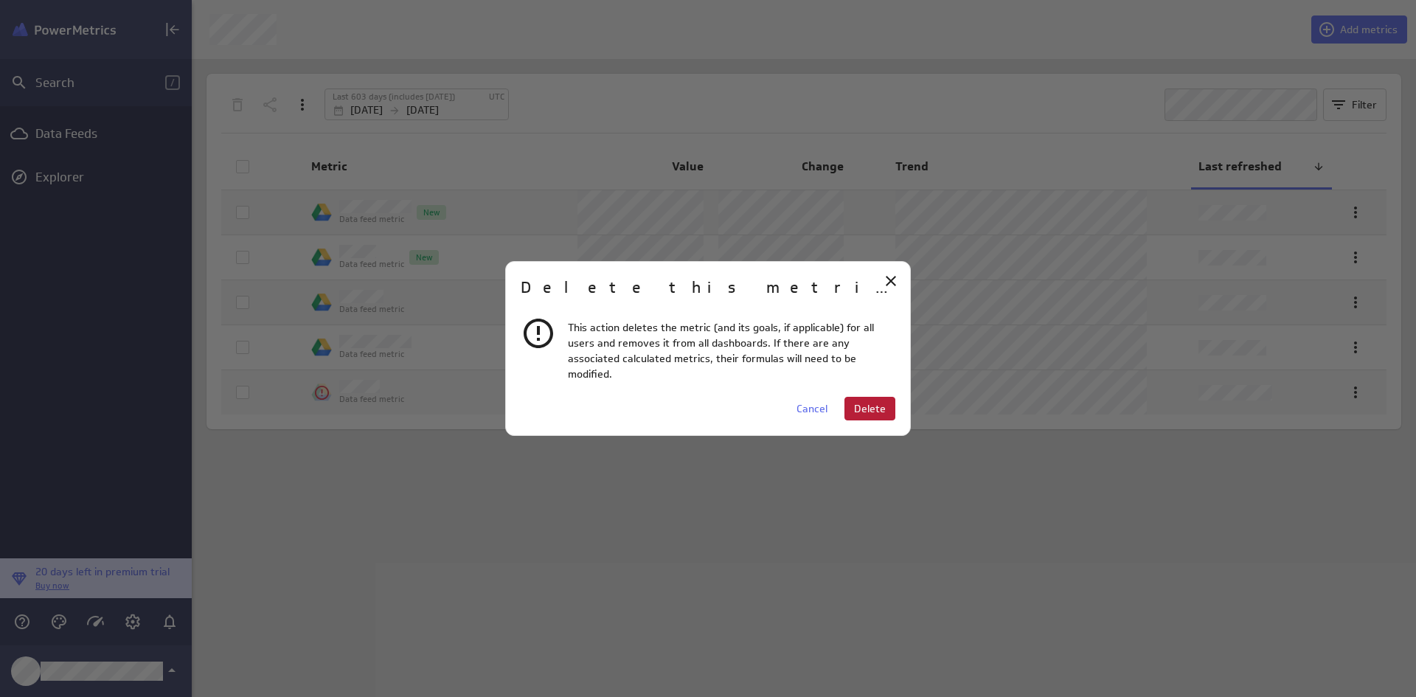
click at [870, 402] on span "Delete" at bounding box center [870, 408] width 32 height 13
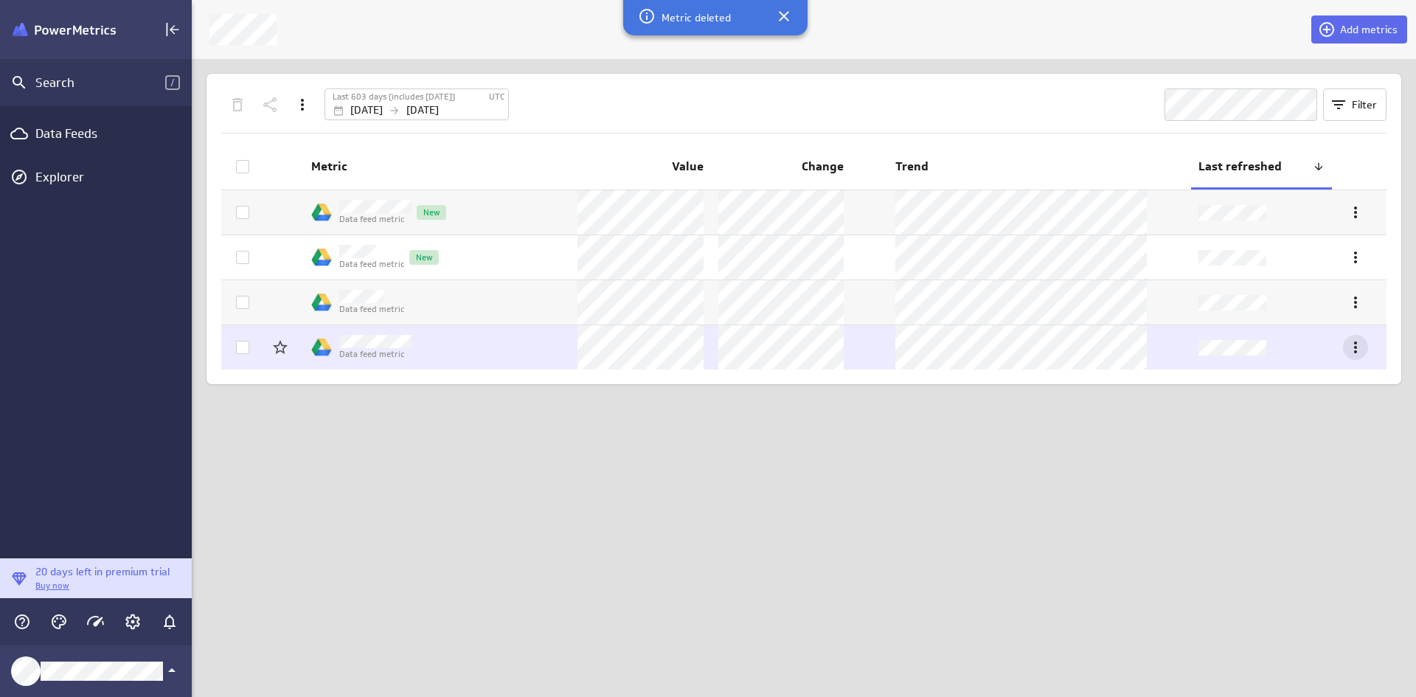
click at [1354, 346] on icon "More actions" at bounding box center [1356, 348] width 18 height 18
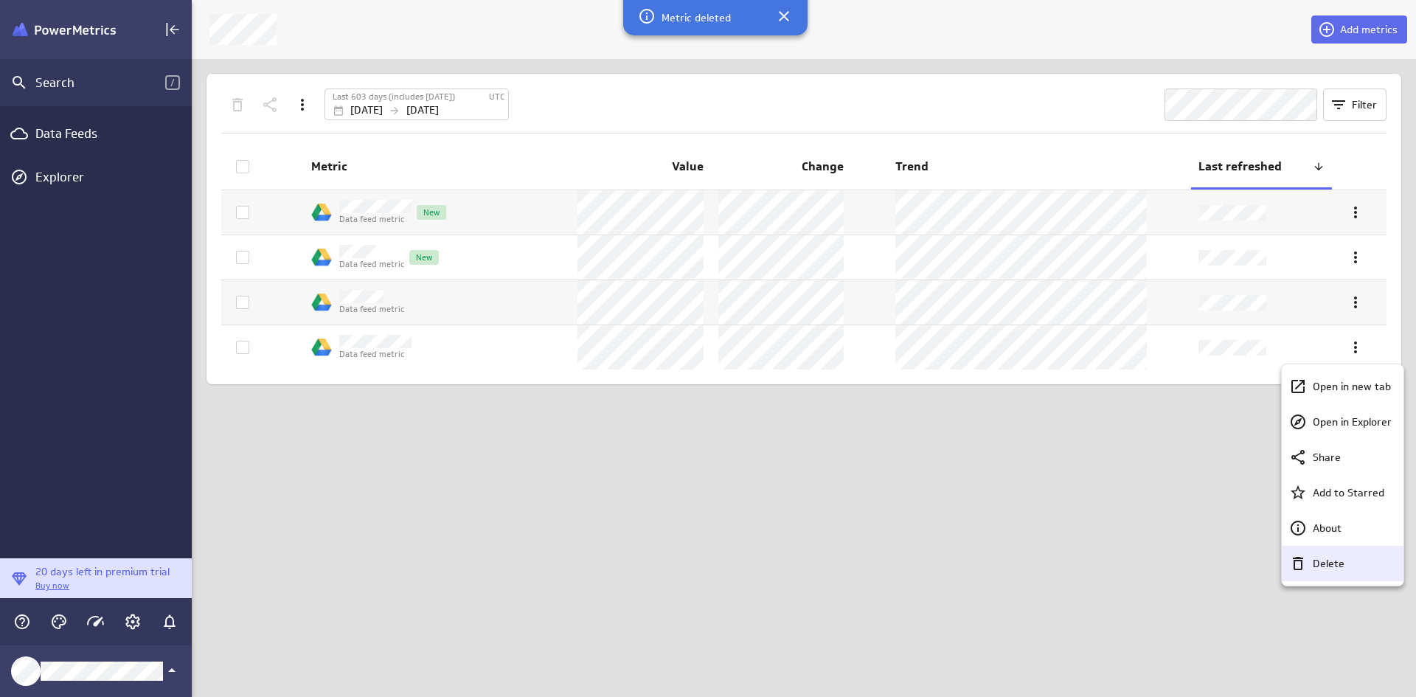
click at [1322, 562] on p "Delete" at bounding box center [1329, 563] width 32 height 15
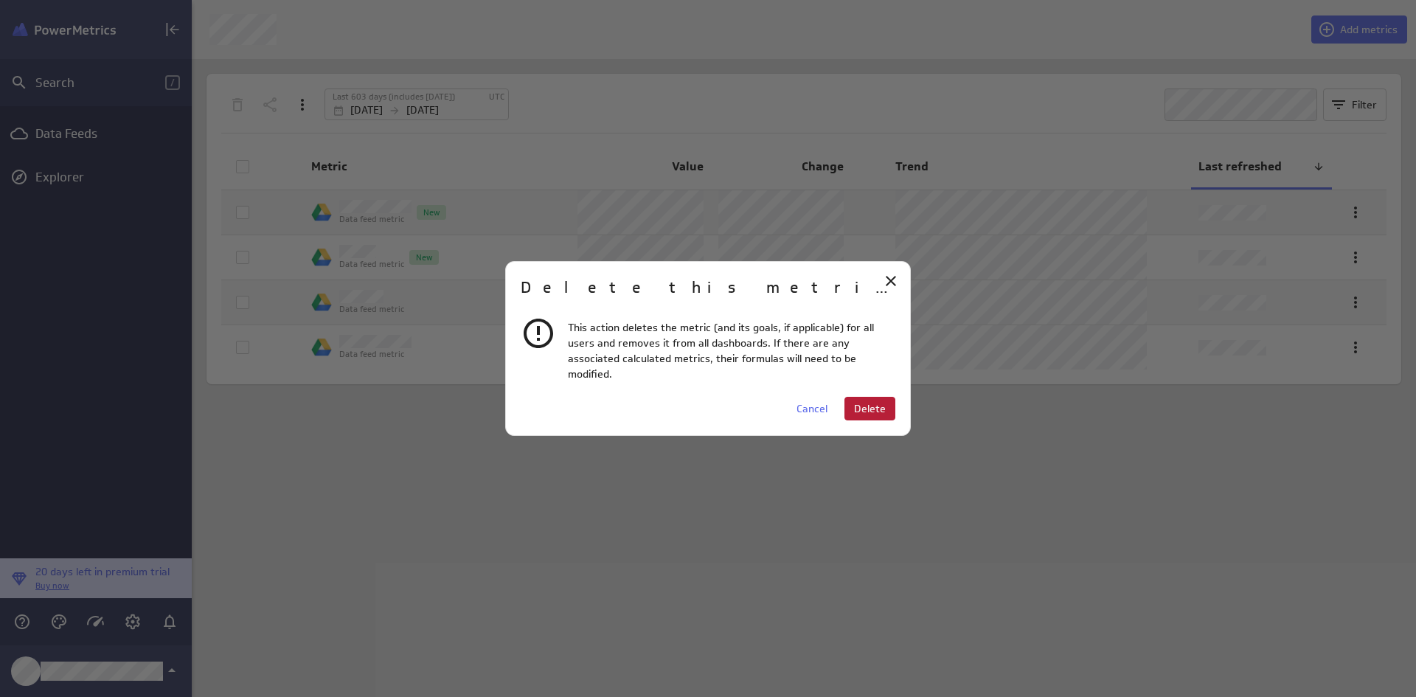
click at [873, 402] on span "Delete" at bounding box center [870, 408] width 32 height 13
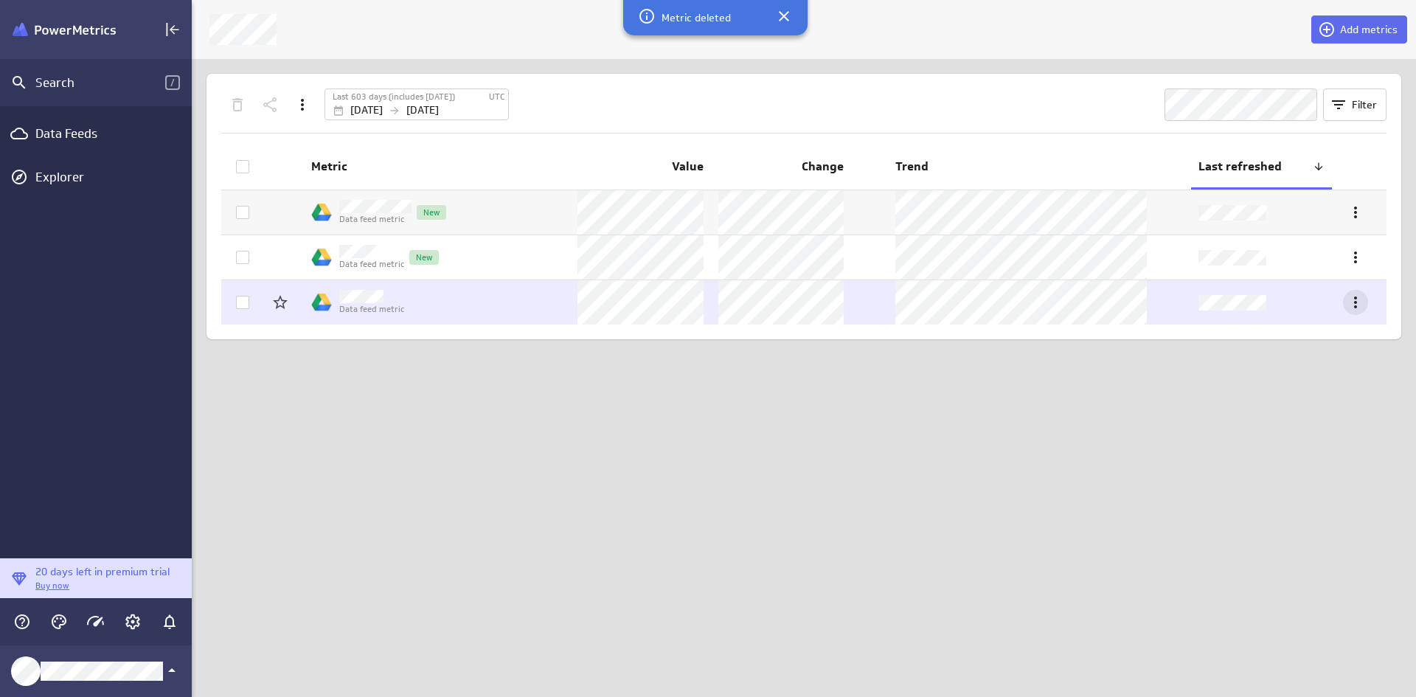
click at [1349, 303] on icon "More actions" at bounding box center [1356, 303] width 18 height 18
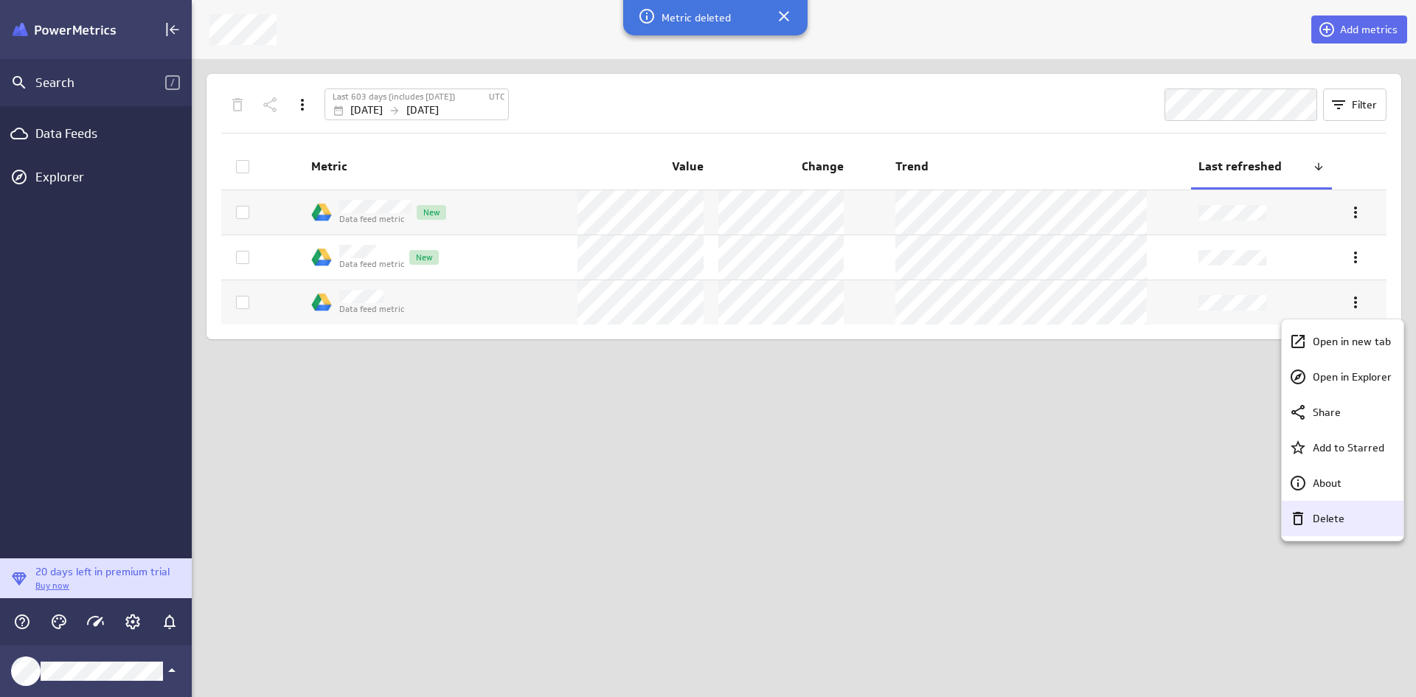
click at [1316, 513] on p "Delete" at bounding box center [1329, 518] width 32 height 15
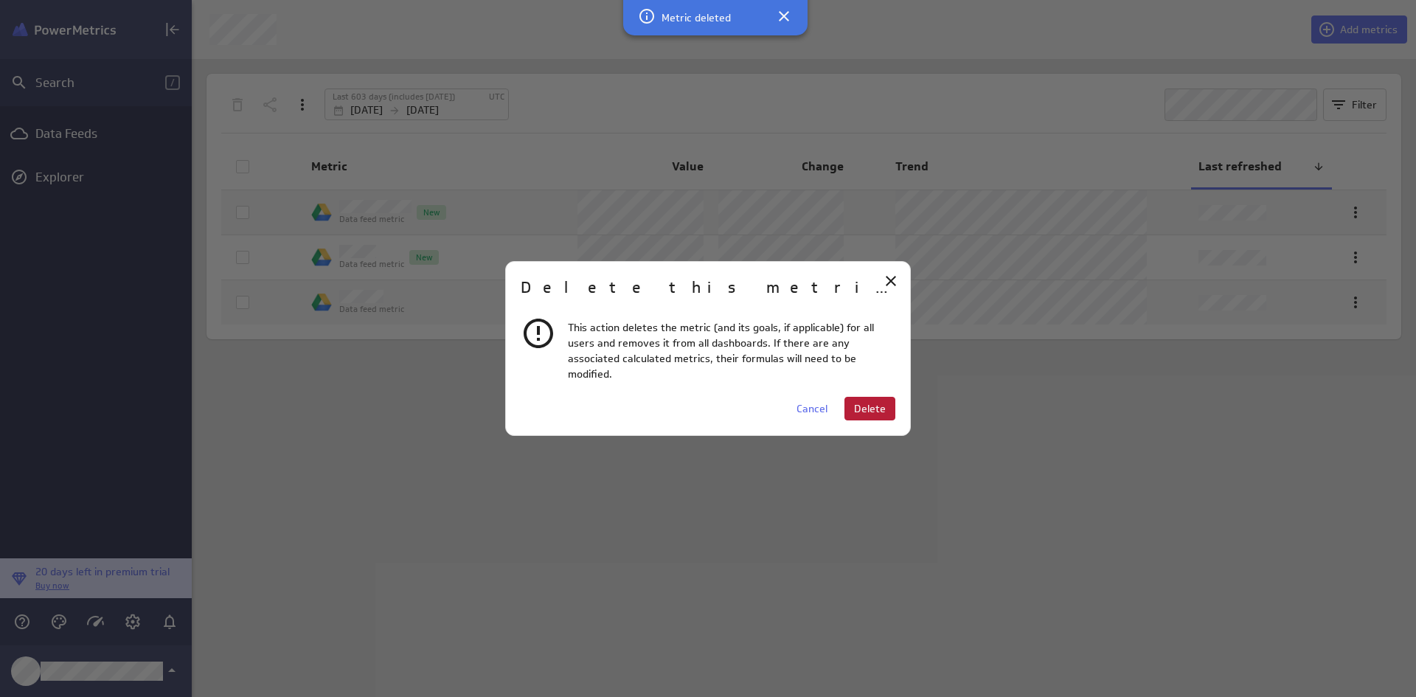
click at [860, 406] on span "Delete" at bounding box center [870, 408] width 32 height 13
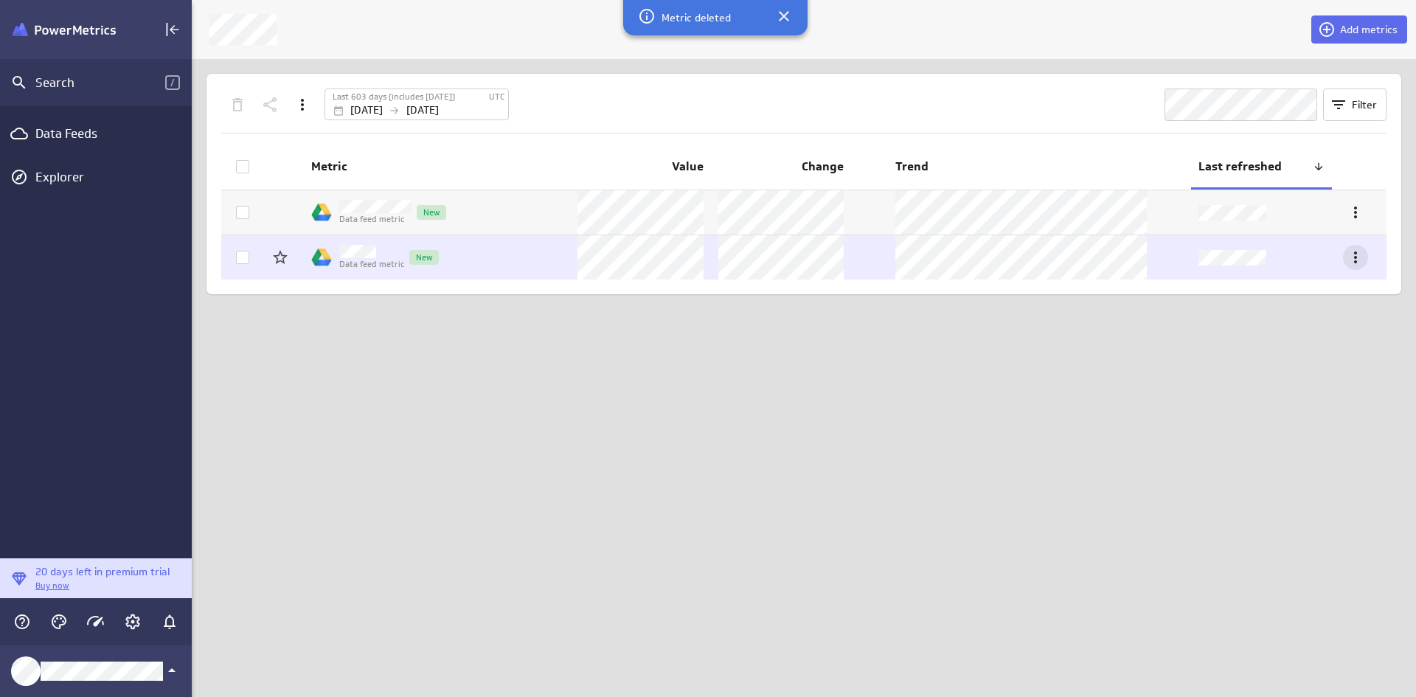
click at [1354, 257] on icon "More actions" at bounding box center [1356, 258] width 18 height 18
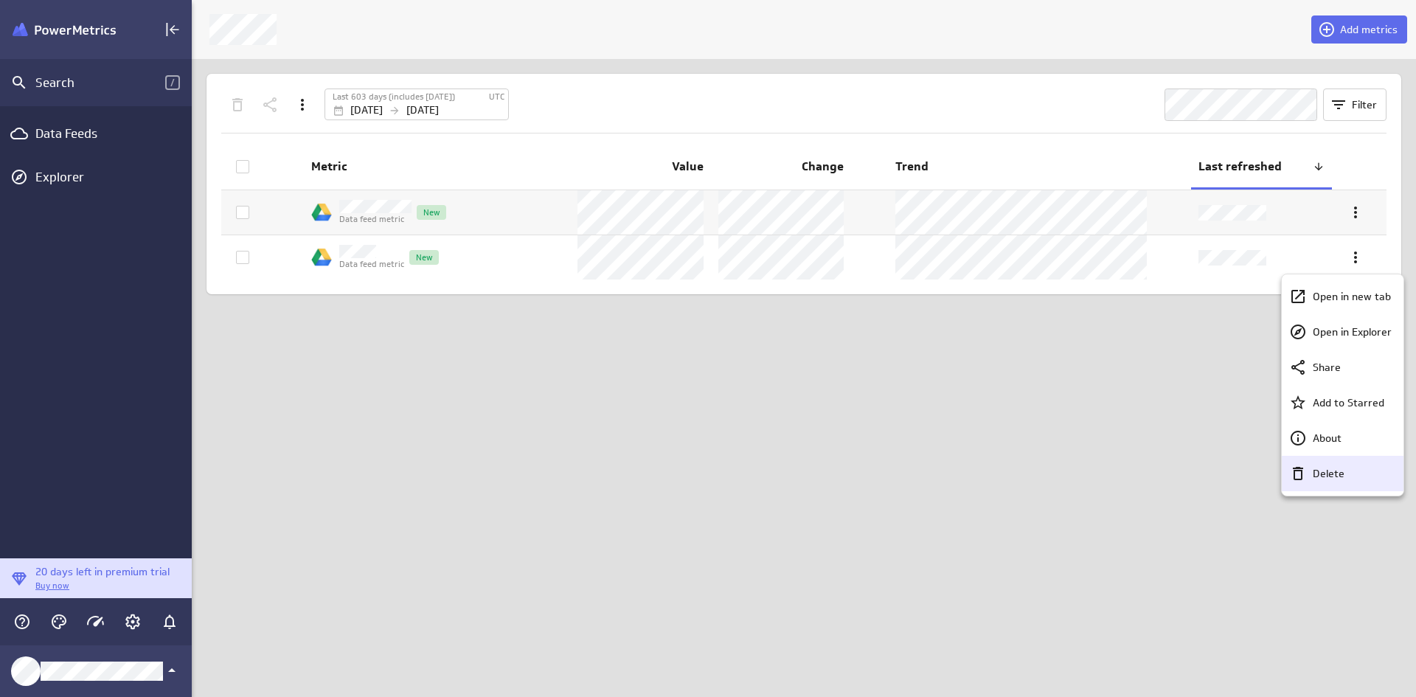
click at [1317, 480] on p "Delete" at bounding box center [1329, 473] width 32 height 15
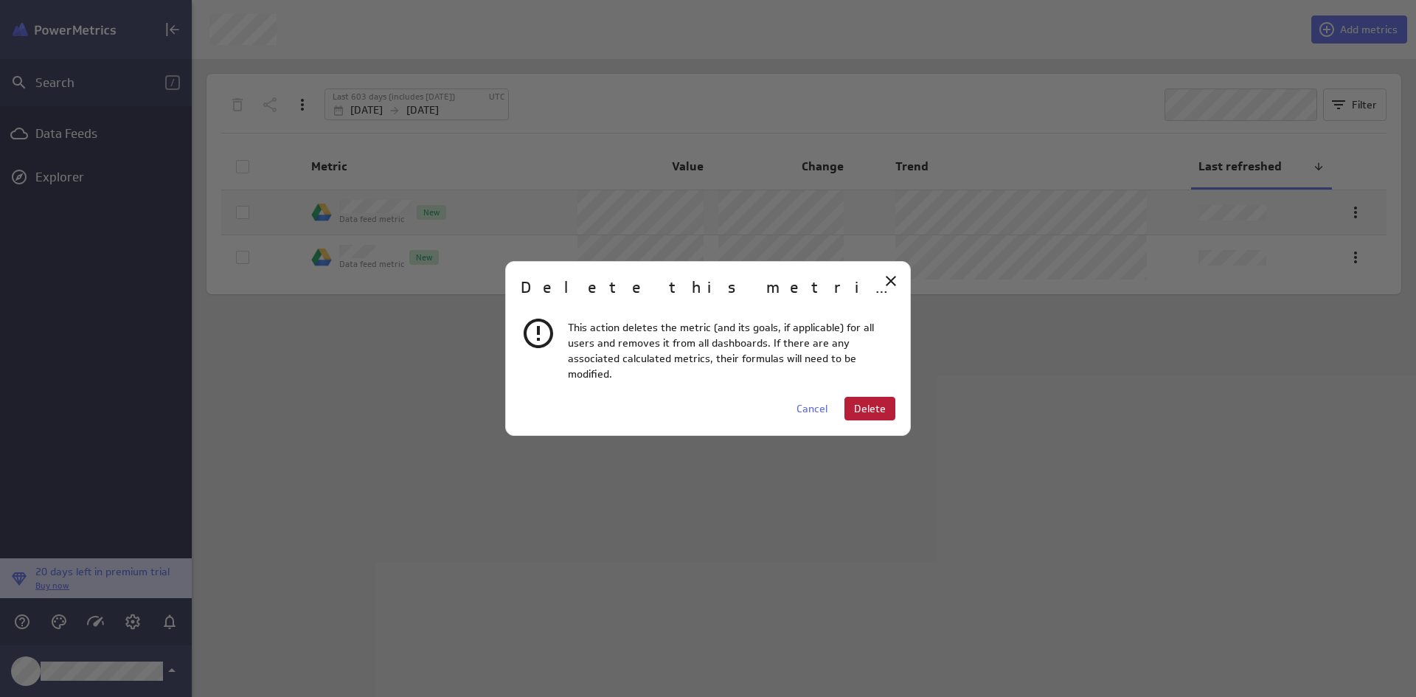
click at [876, 402] on span "Delete" at bounding box center [870, 408] width 32 height 13
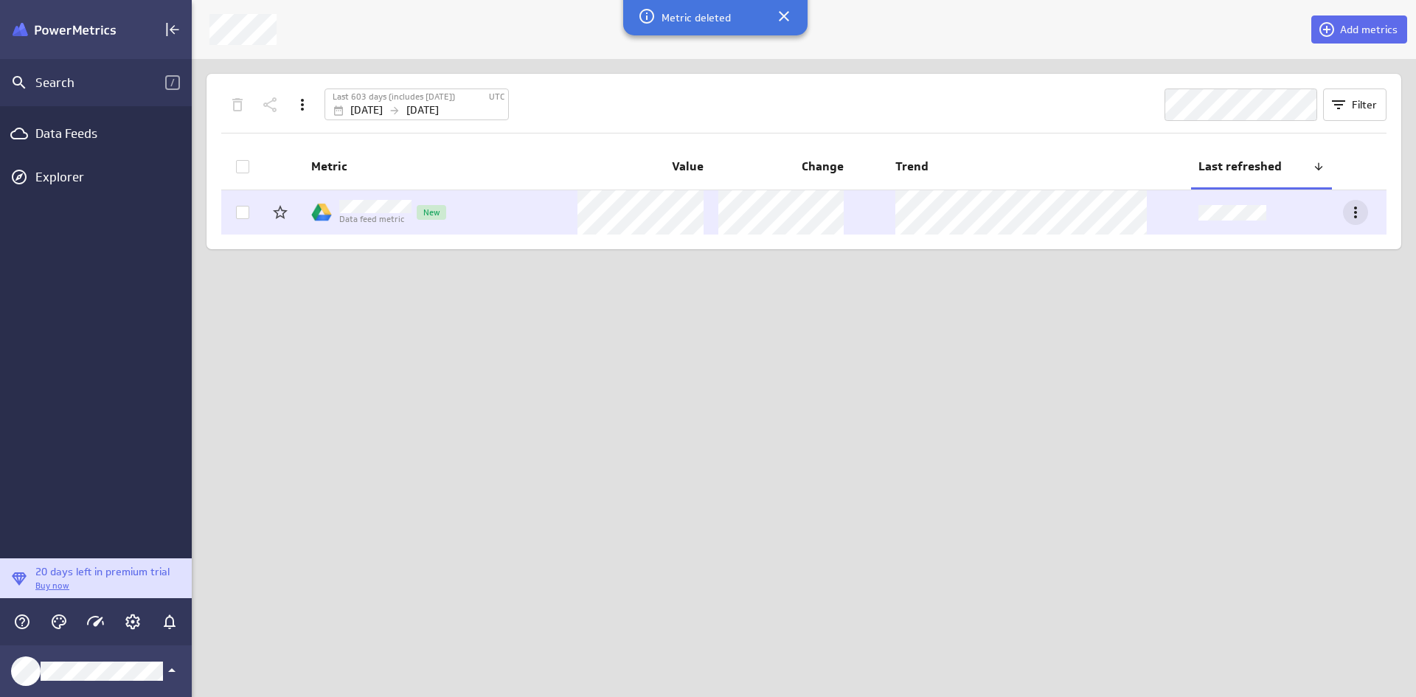
click at [1359, 211] on icon "More actions" at bounding box center [1356, 213] width 18 height 18
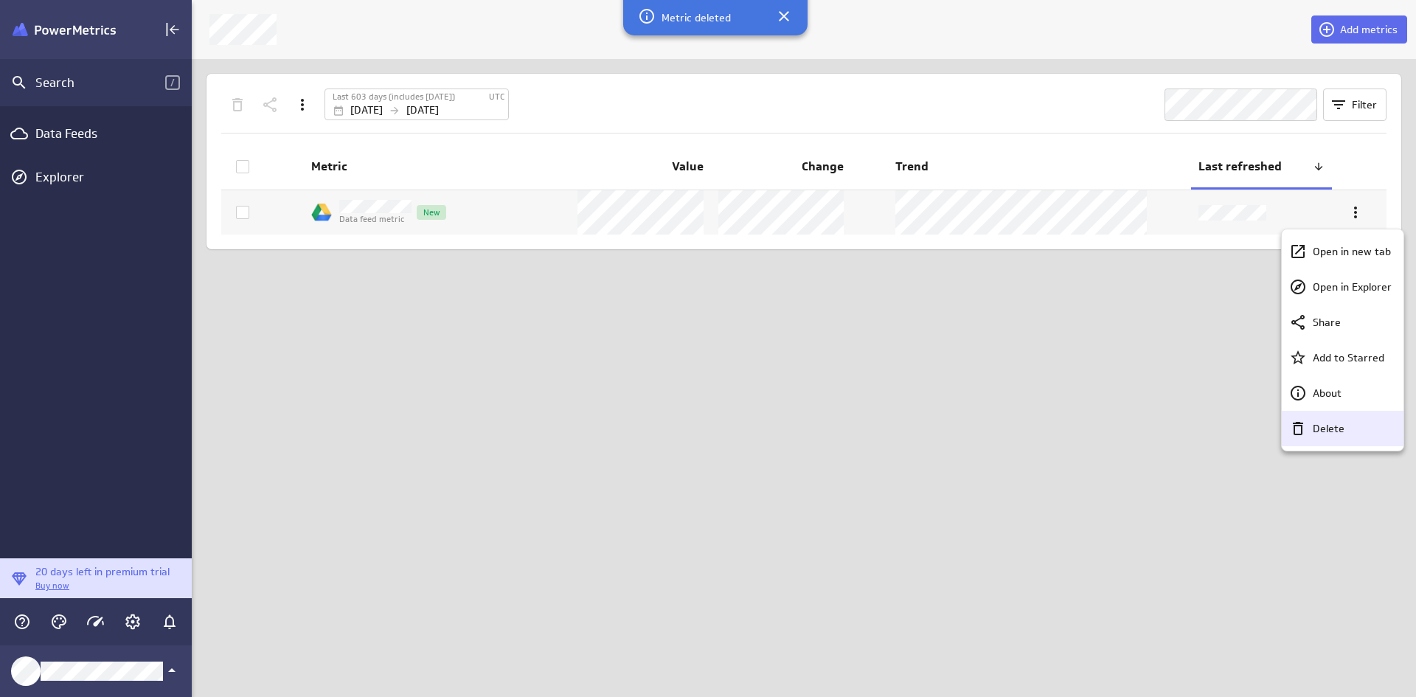
click at [1310, 426] on div "Delete" at bounding box center [1349, 428] width 85 height 15
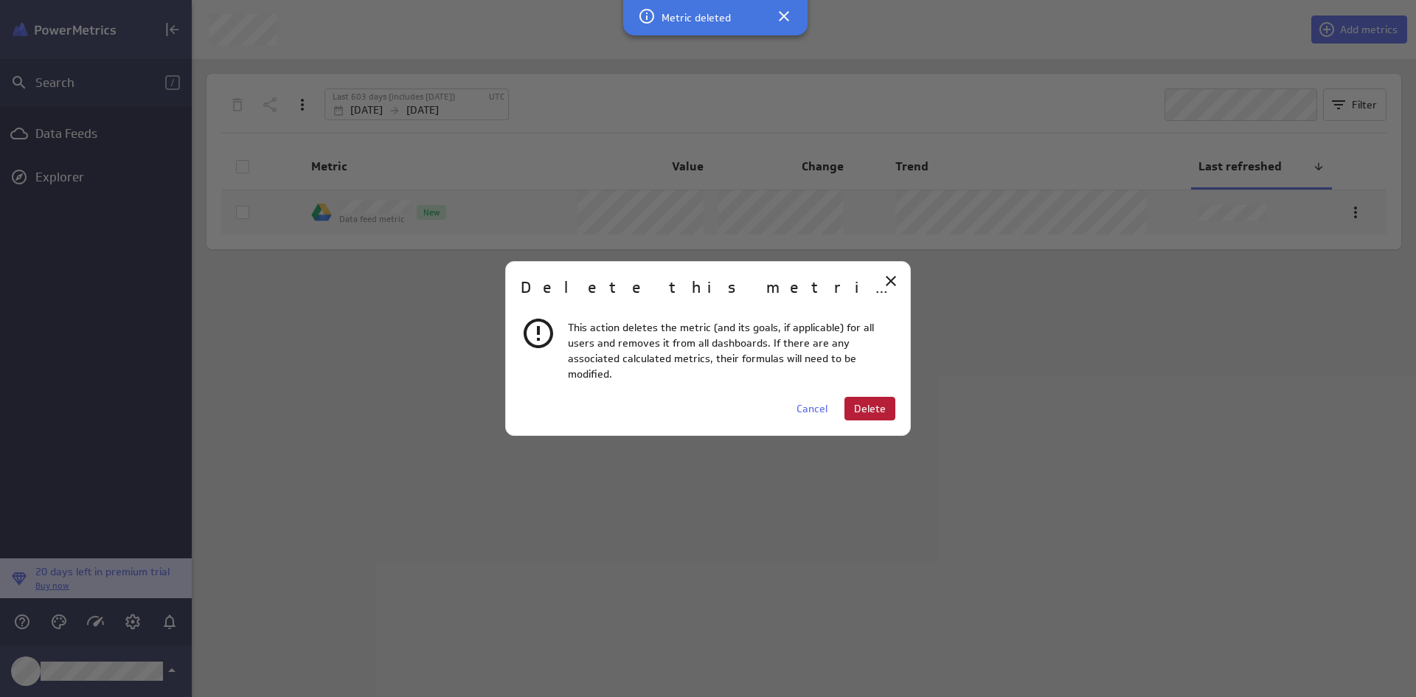
click at [868, 406] on span "Delete" at bounding box center [870, 408] width 32 height 13
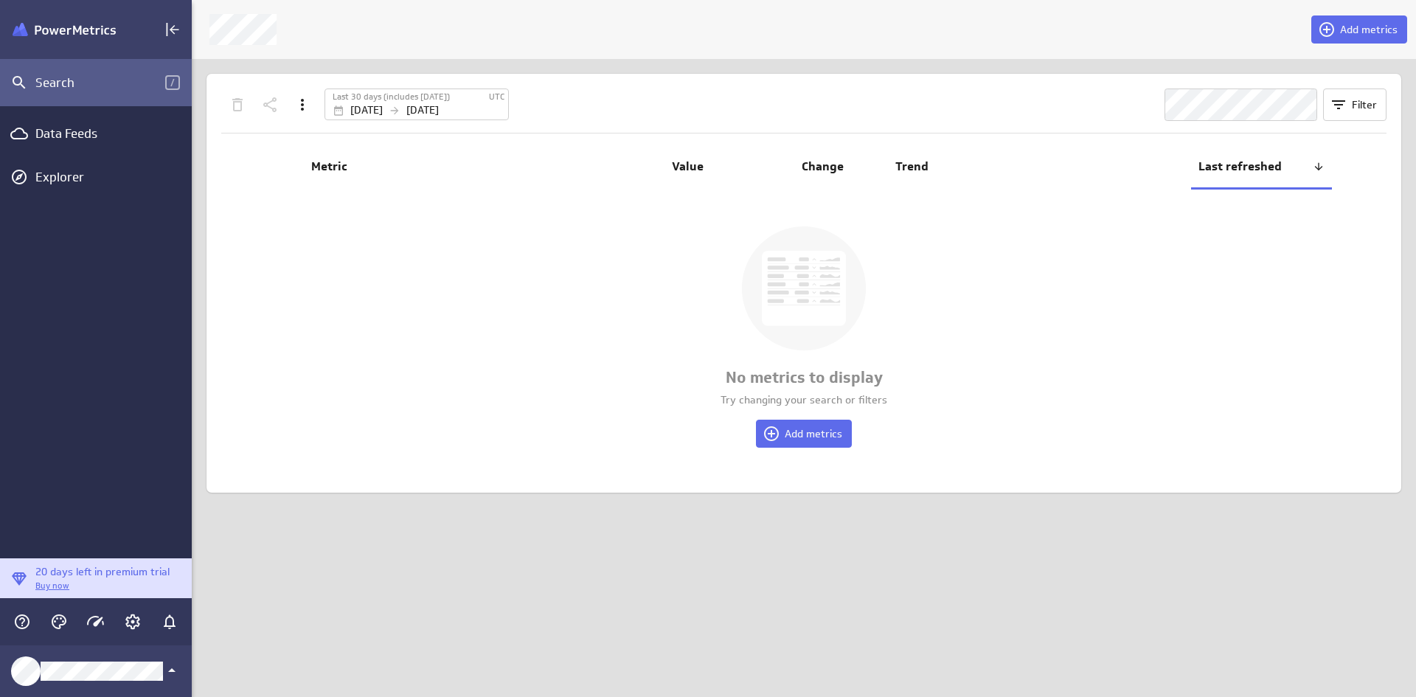
click at [59, 85] on div "Search" at bounding box center [100, 82] width 130 height 16
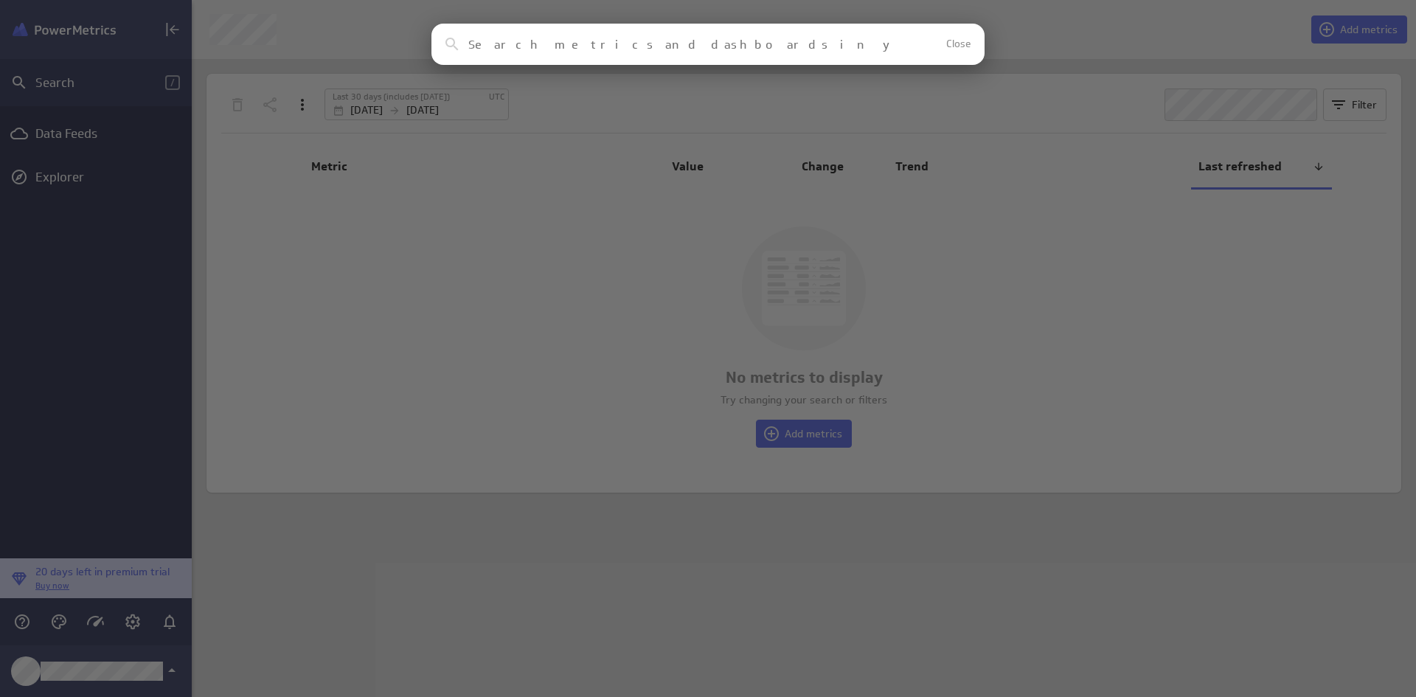
click at [69, 136] on div "Clear Close No results found No assets in your account match this search reques…" at bounding box center [708, 348] width 1416 height 697
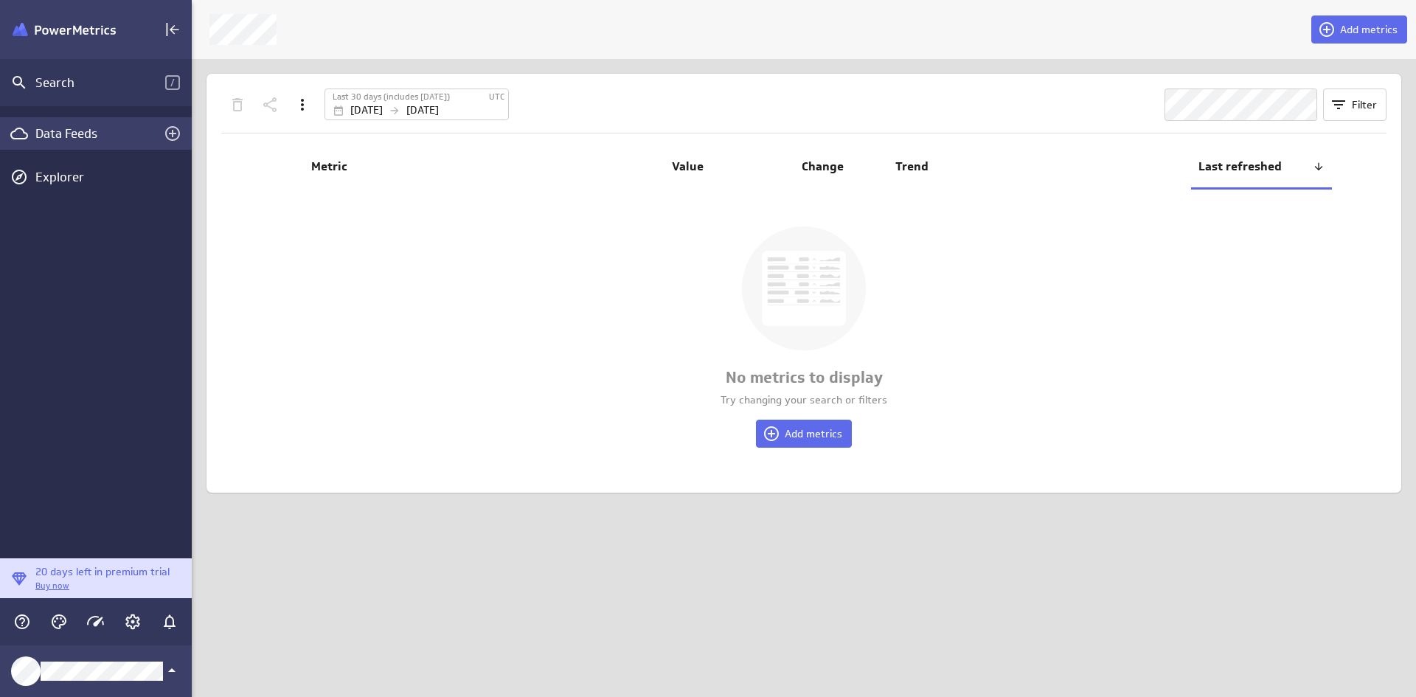
click at [69, 136] on div "Data Feeds" at bounding box center [95, 133] width 121 height 16
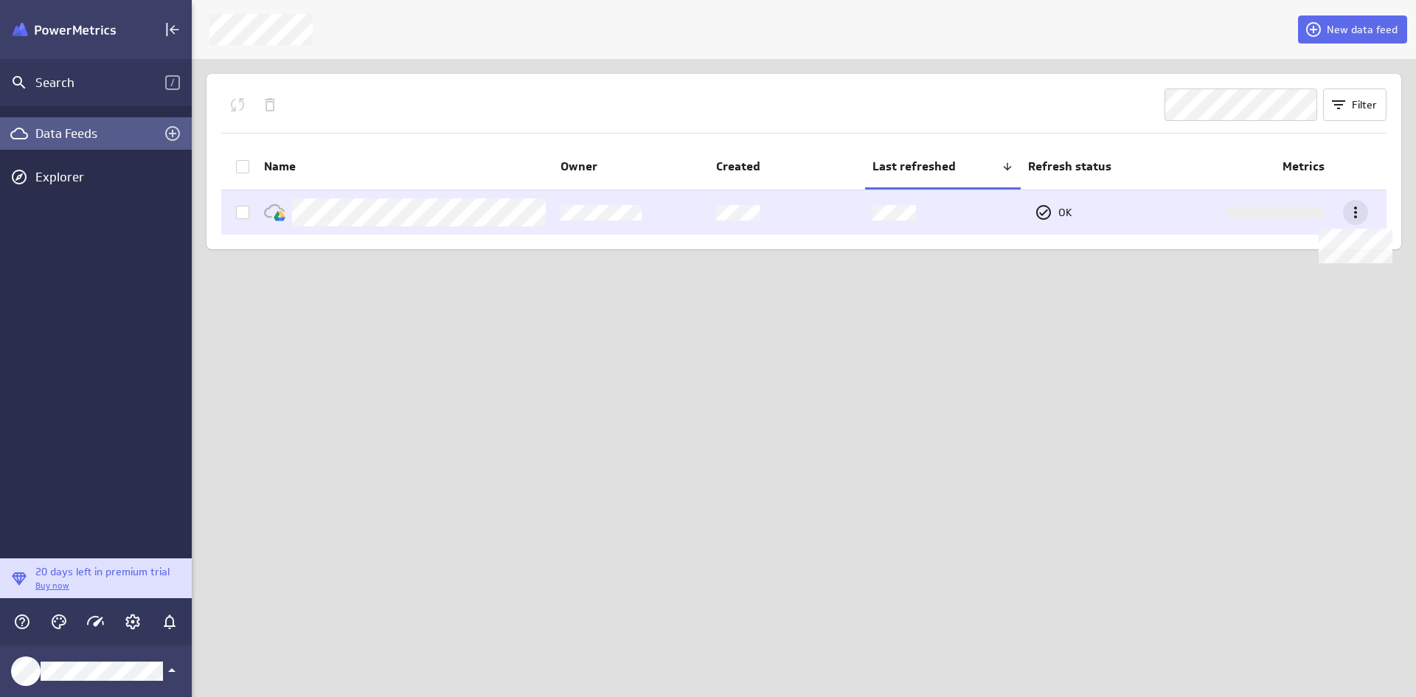
click at [1355, 213] on icon at bounding box center [1355, 213] width 3 height 12
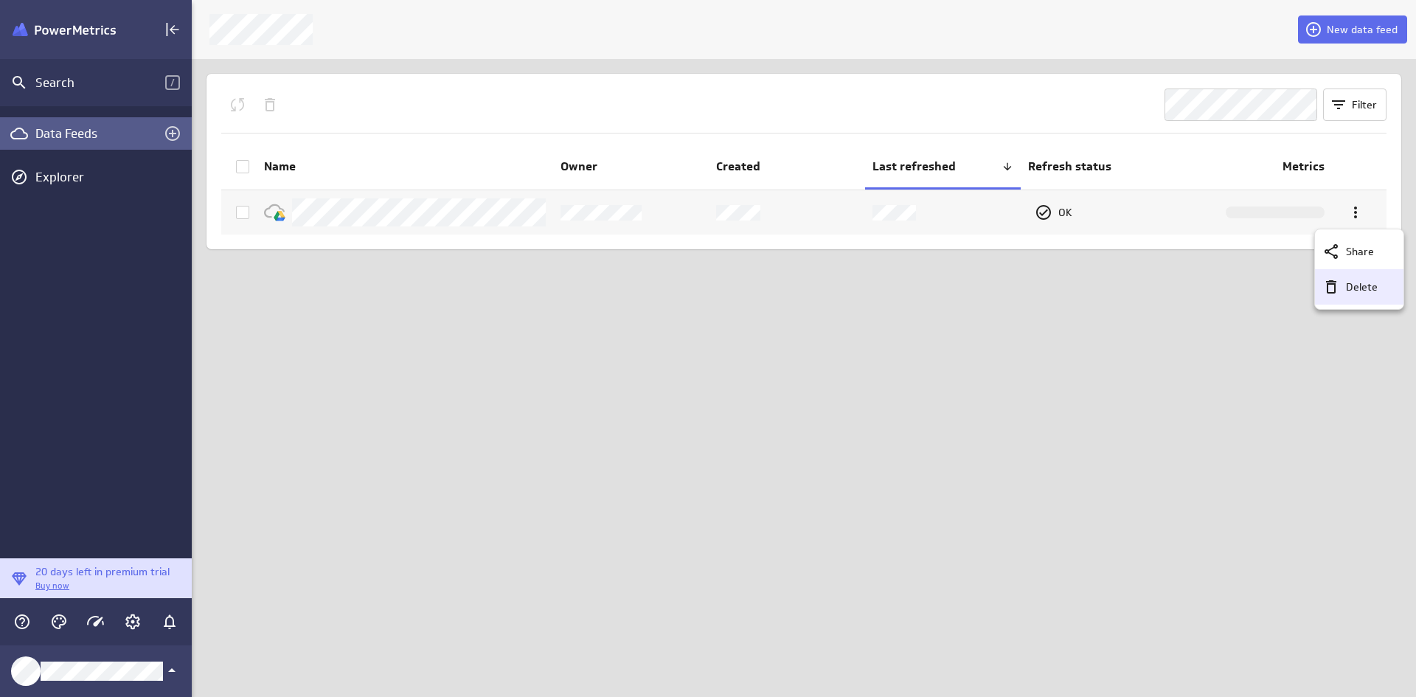
click at [1352, 286] on p "Delete" at bounding box center [1362, 287] width 32 height 15
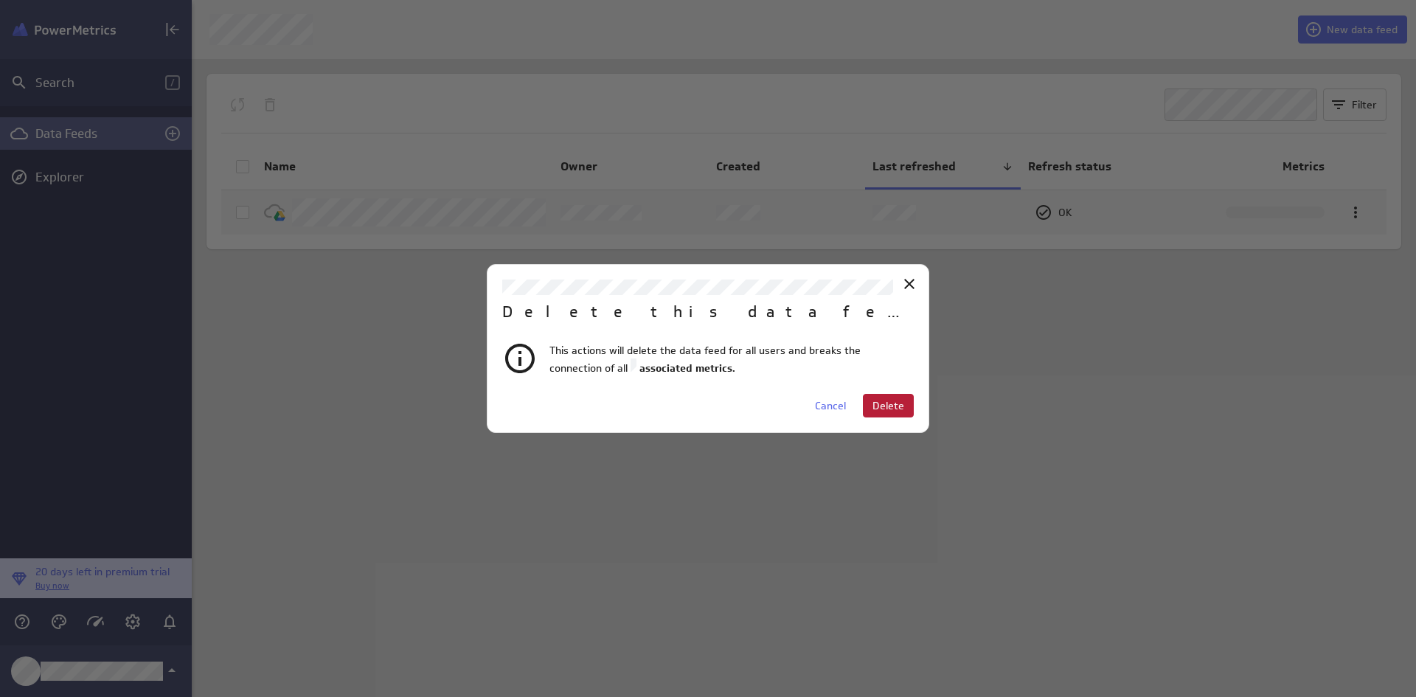
click at [887, 409] on span "Delete" at bounding box center [889, 405] width 32 height 13
click at [905, 279] on icon "Close" at bounding box center [910, 284] width 18 height 18
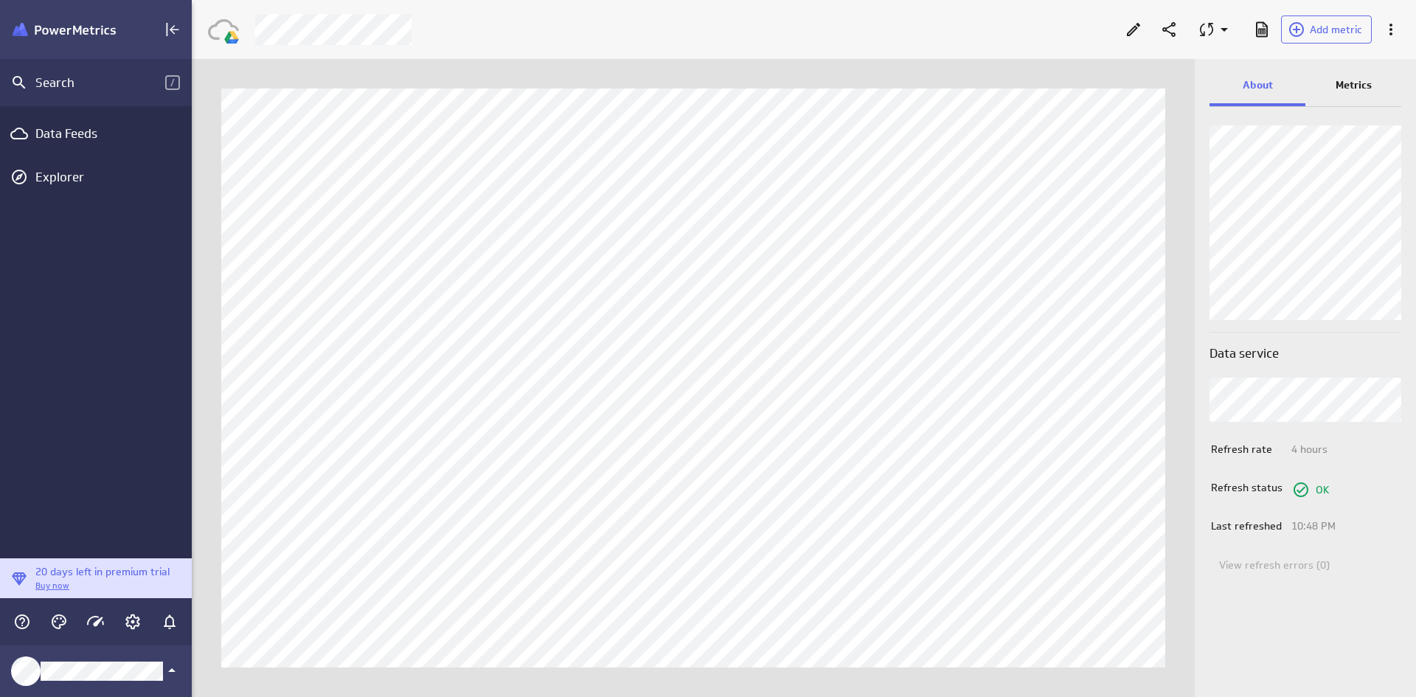
click at [1350, 81] on p "Metrics" at bounding box center [1354, 84] width 36 height 15
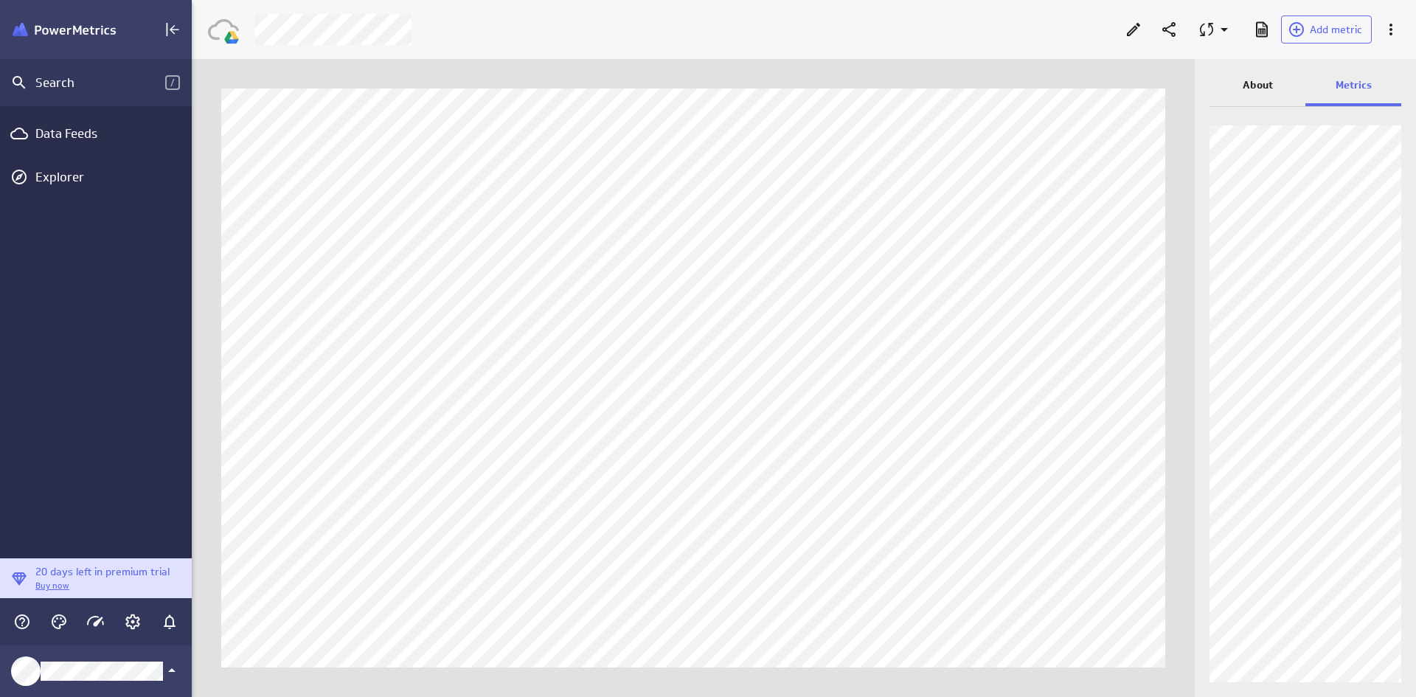
click at [1257, 88] on p "About" at bounding box center [1258, 84] width 30 height 15
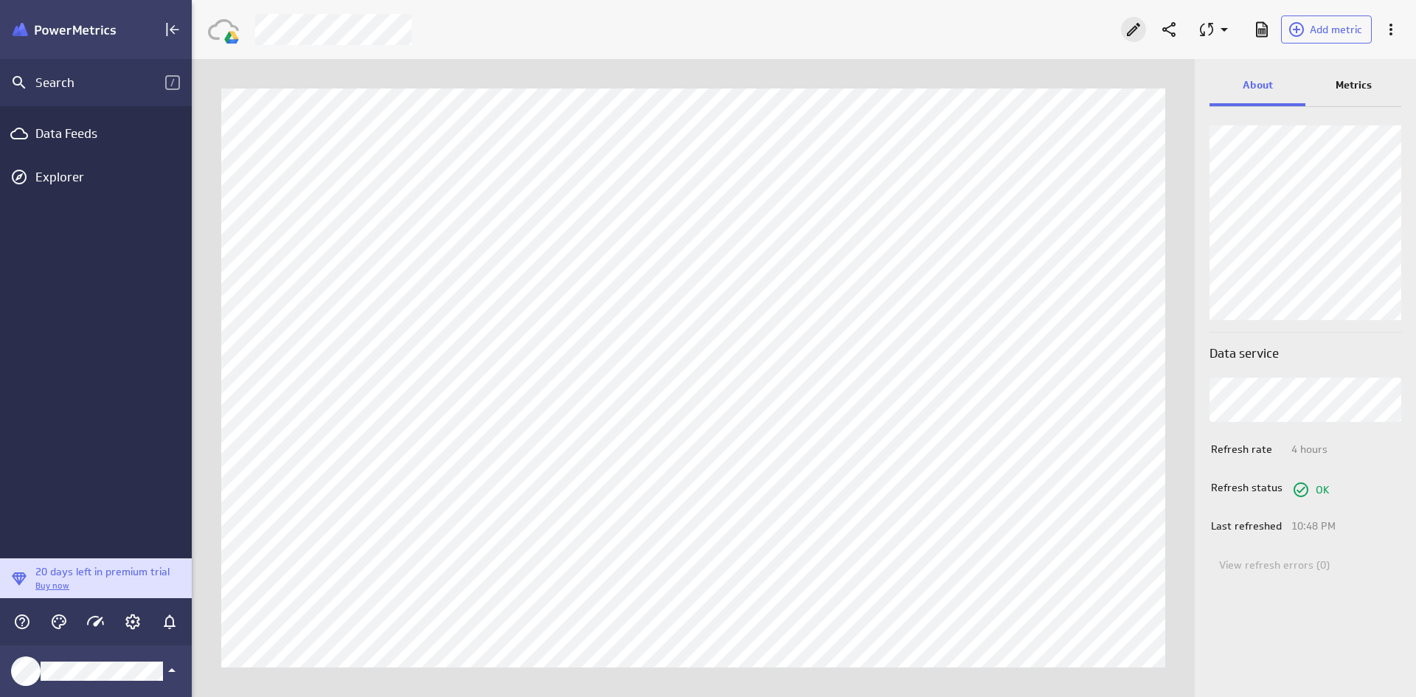
click at [1136, 30] on icon "Edit" at bounding box center [1133, 29] width 13 height 13
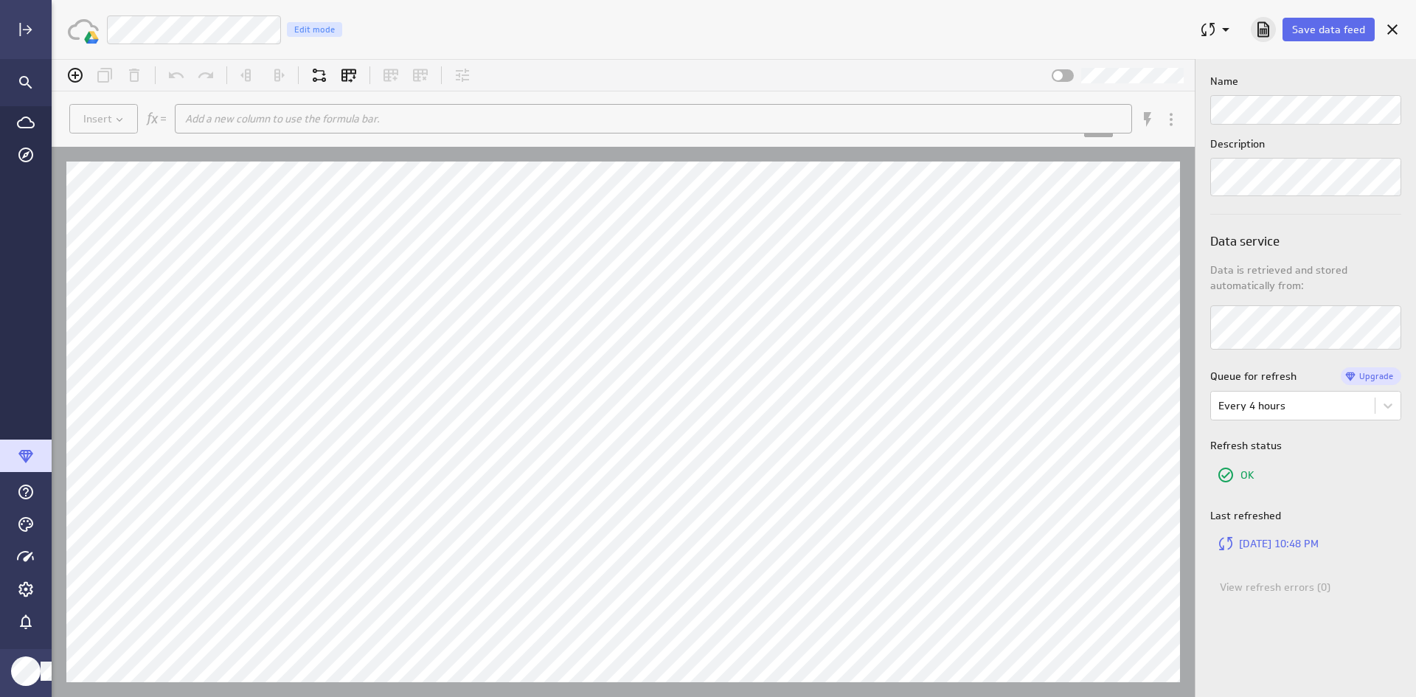
click at [1262, 29] on icon "Download as CSV" at bounding box center [1264, 30] width 18 height 18
click at [1342, 67] on div "Name Description Data service Data is retrieved and stored automatically from: …" at bounding box center [1306, 378] width 221 height 638
click at [1389, 27] on icon "Cancel" at bounding box center [1392, 29] width 10 height 10
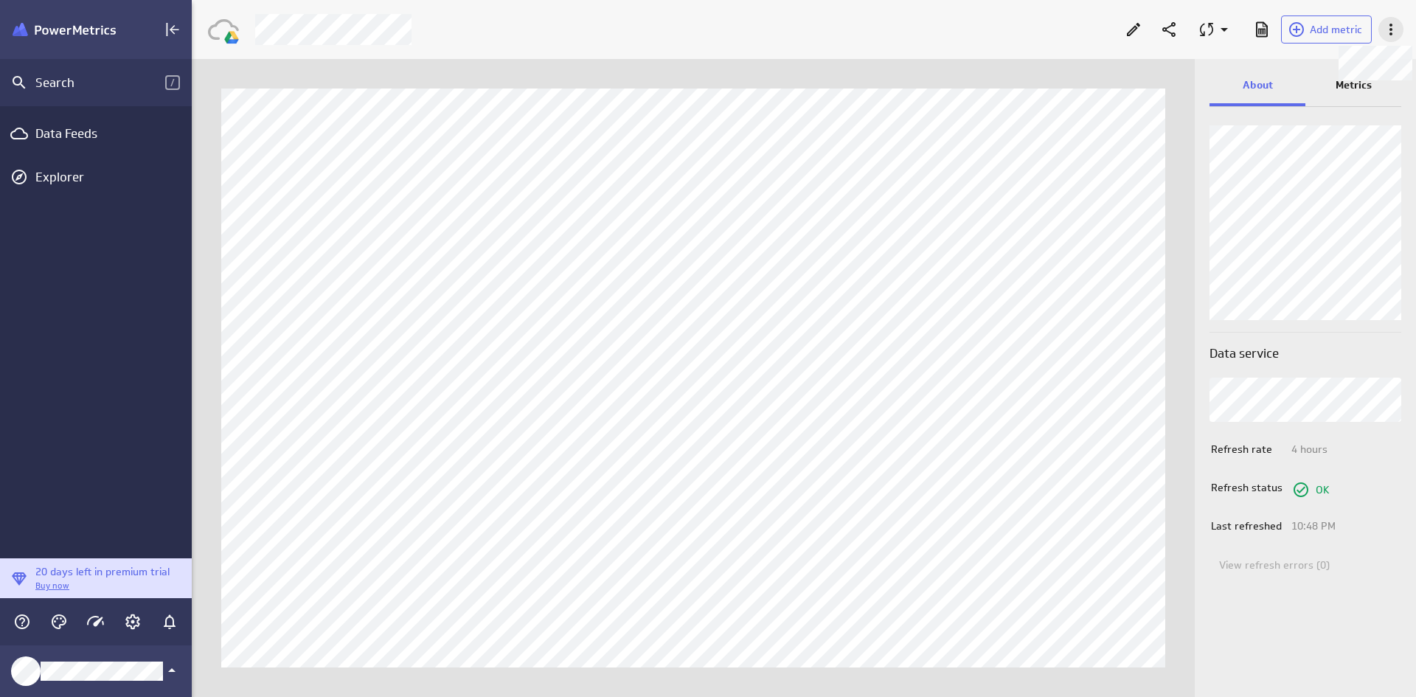
click at [1393, 27] on icon at bounding box center [1391, 30] width 18 height 18
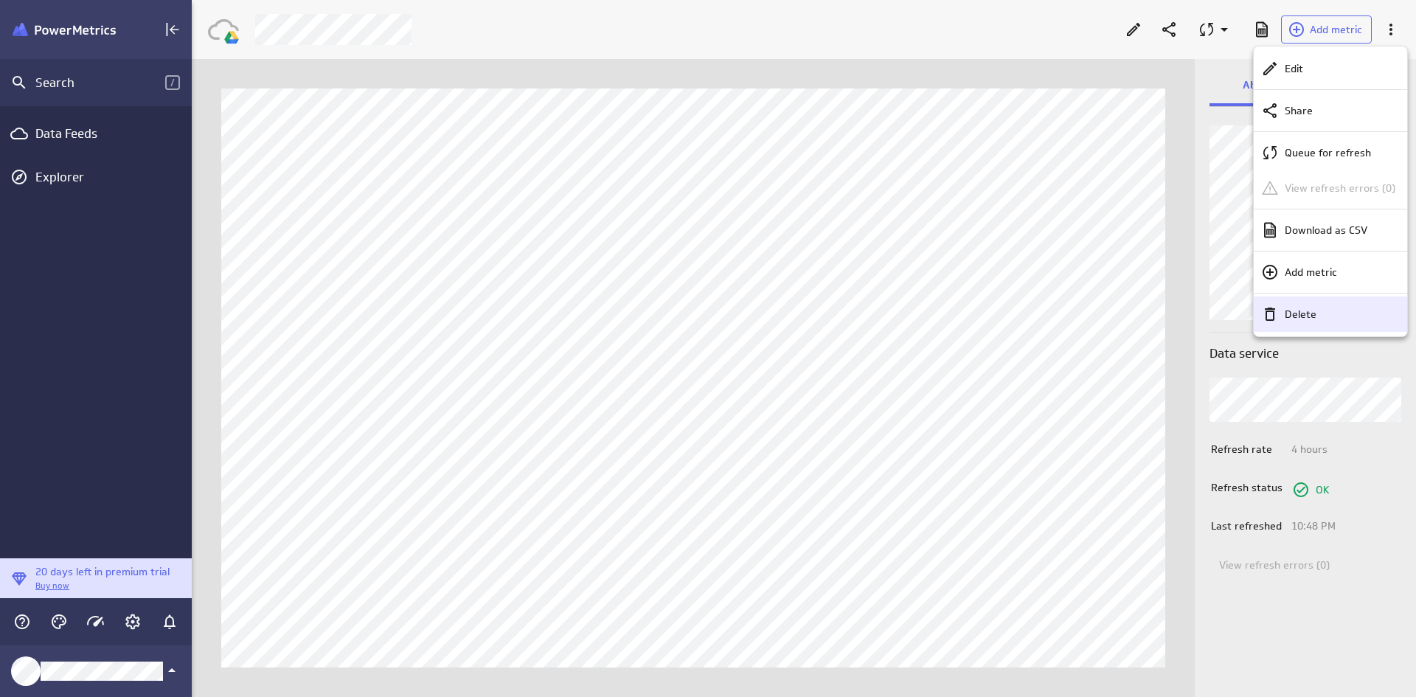
click at [1297, 310] on p "Delete" at bounding box center [1301, 314] width 32 height 15
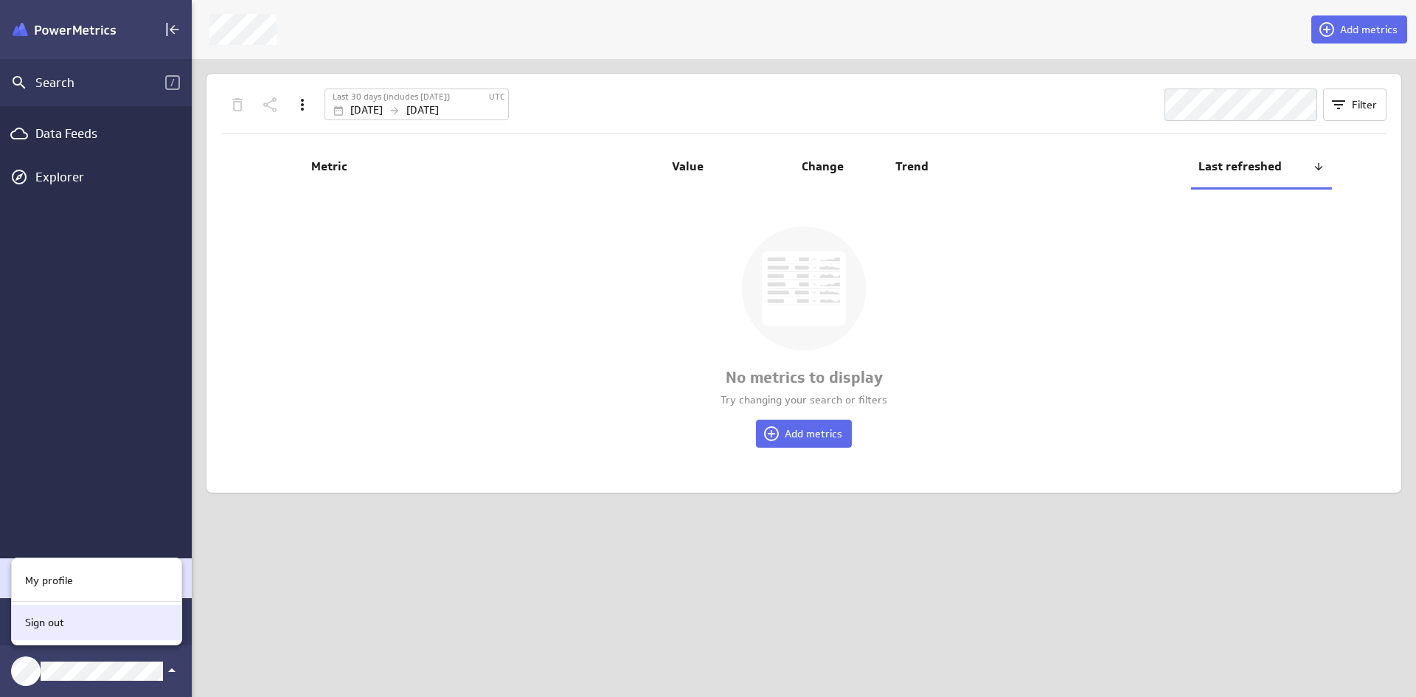
click at [58, 625] on p "Sign out" at bounding box center [44, 622] width 39 height 15
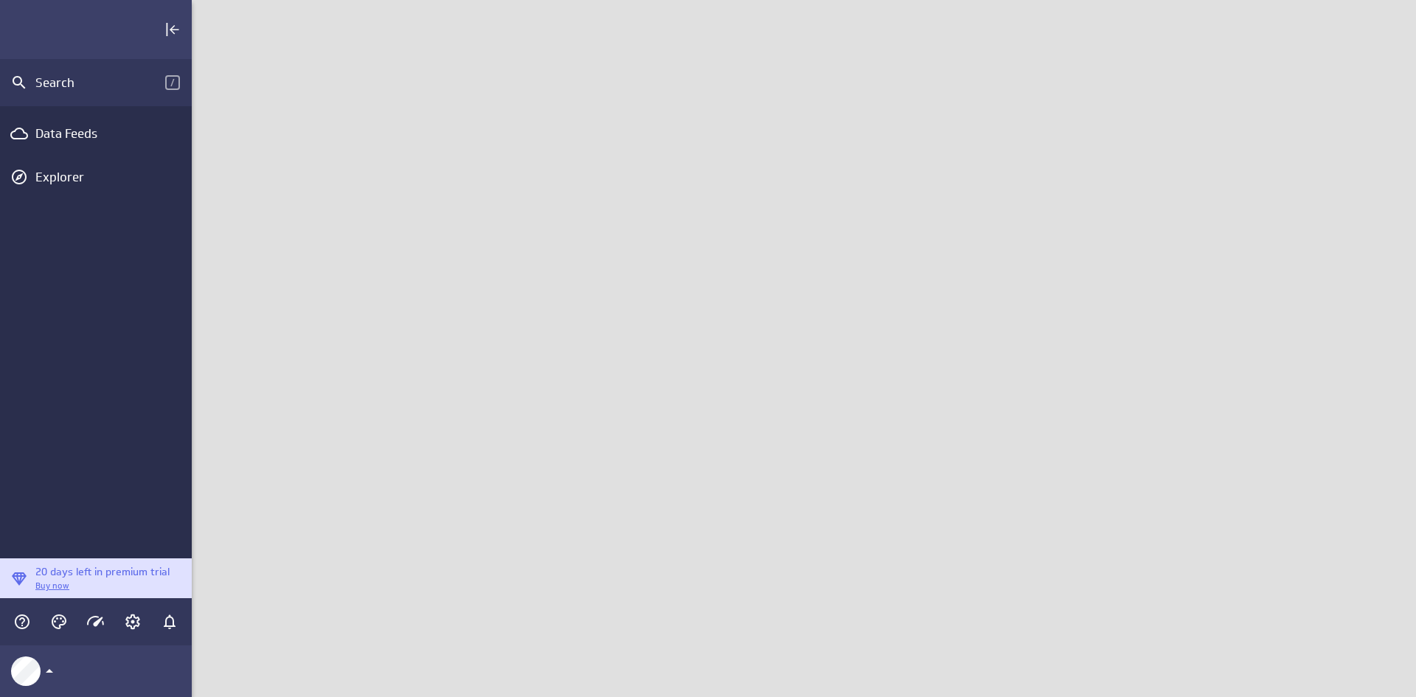
scroll to position [720, 1247]
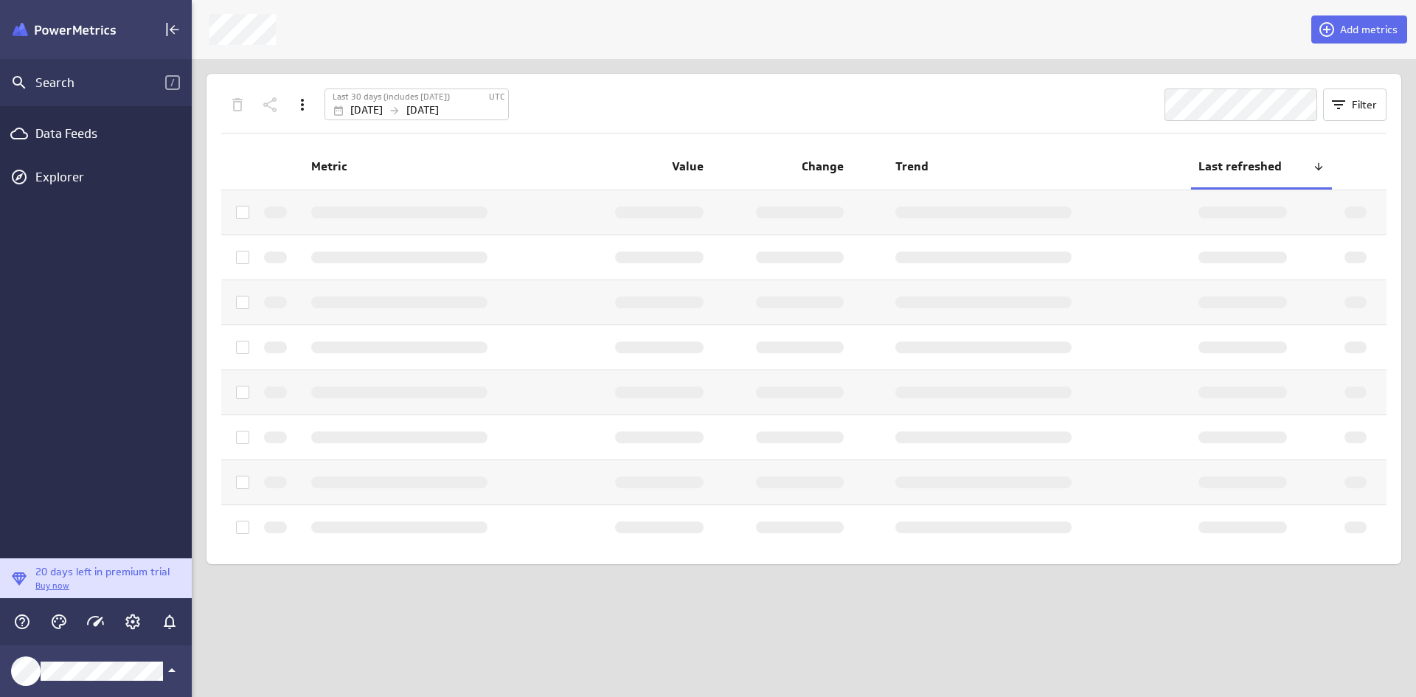
scroll to position [720, 1247]
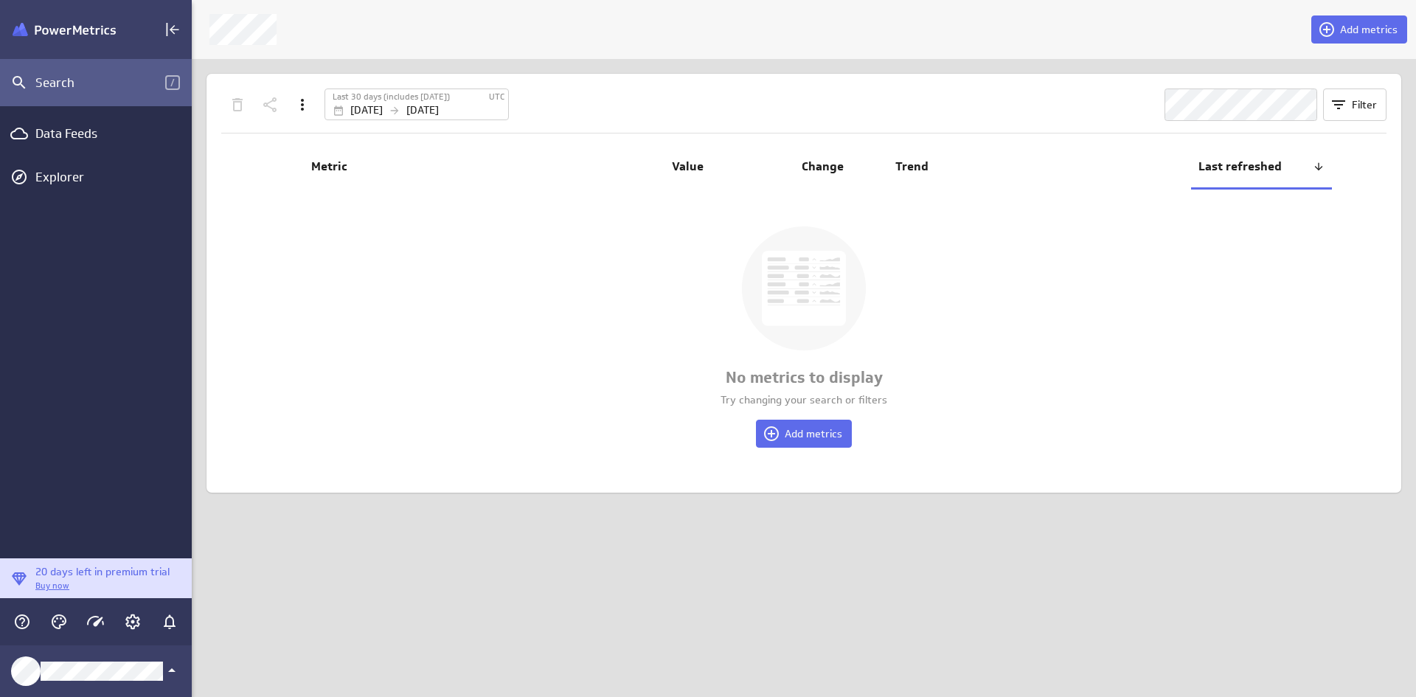
click at [54, 86] on div "Search" at bounding box center [100, 82] width 130 height 16
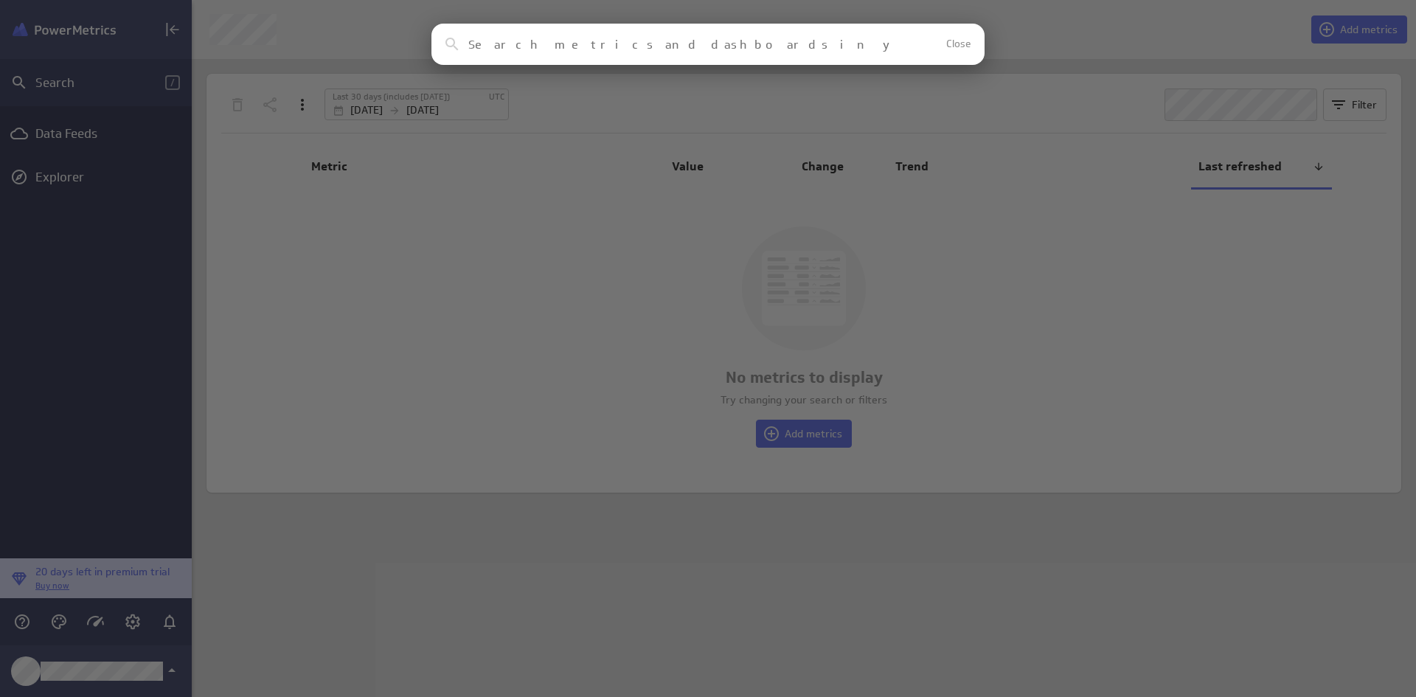
click at [63, 36] on div "Clear Close No results found No assets in your account match this search reques…" at bounding box center [708, 348] width 1416 height 697
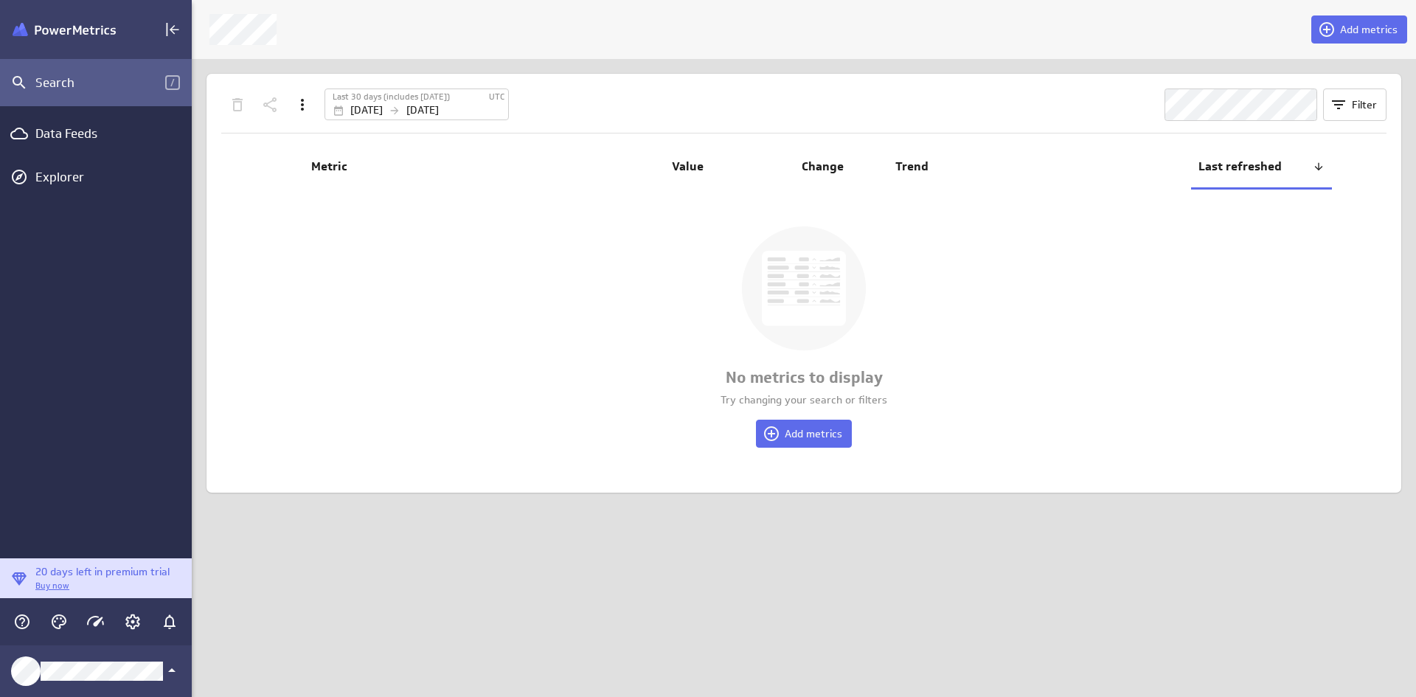
click at [59, 81] on div "Search" at bounding box center [100, 82] width 130 height 16
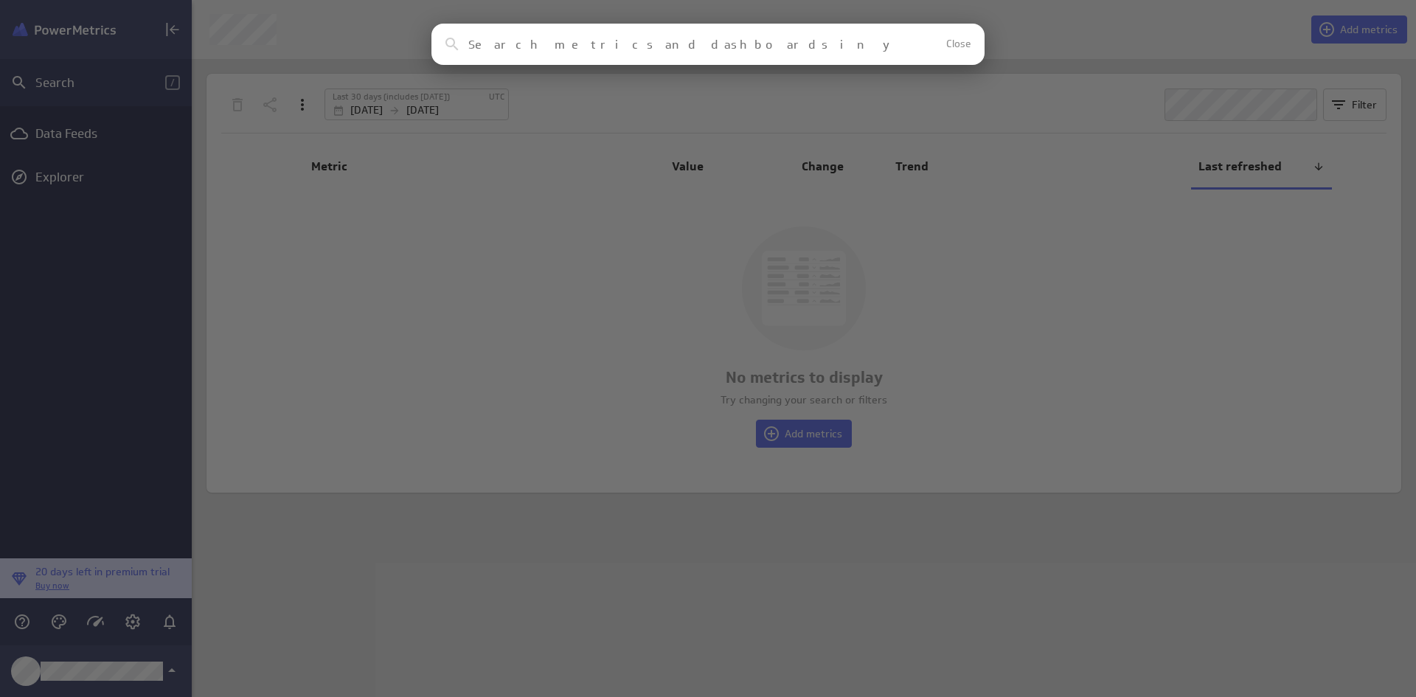
click at [65, 135] on div "Clear Close No results found No assets in your account match this search reques…" at bounding box center [708, 348] width 1416 height 697
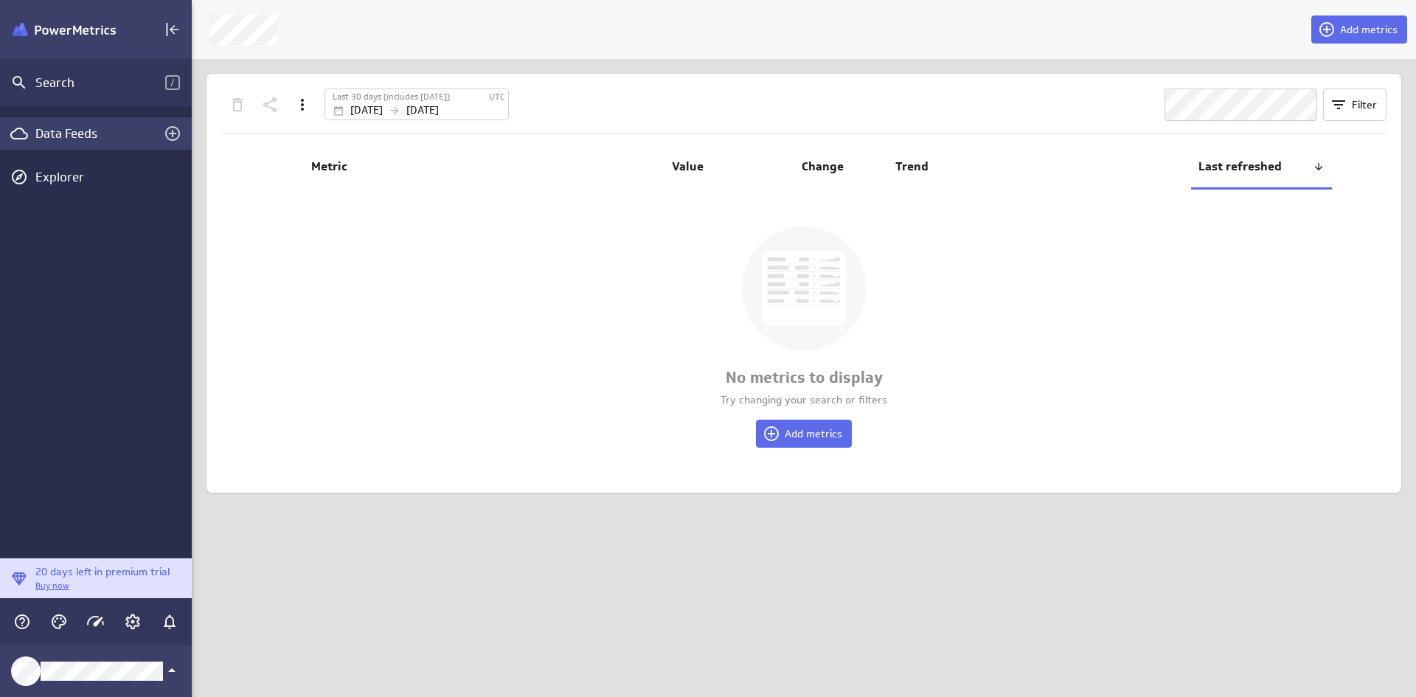
click at [65, 135] on div "Data Feeds" at bounding box center [95, 133] width 121 height 16
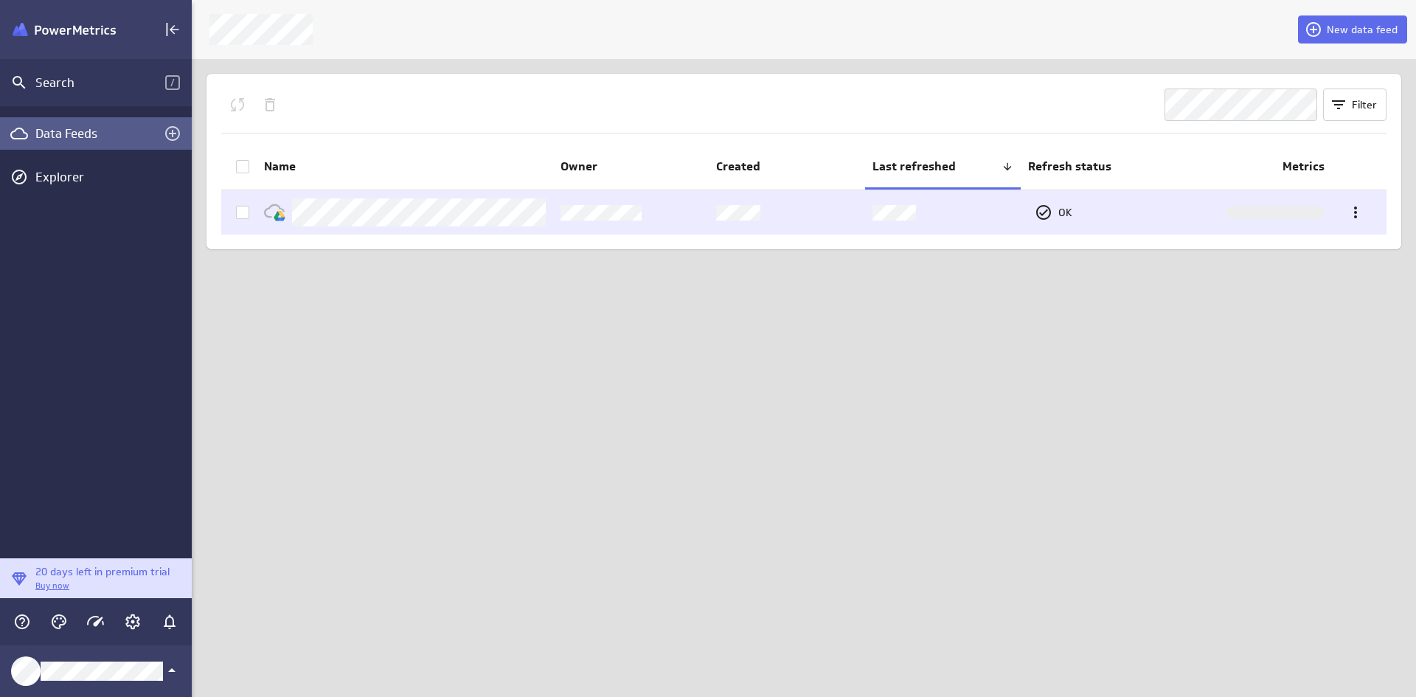
click at [239, 214] on icon at bounding box center [243, 213] width 12 height 12
click at [0, 0] on input "checkbox" at bounding box center [0, 0] width 0 height 0
click at [1356, 213] on icon at bounding box center [1355, 213] width 3 height 12
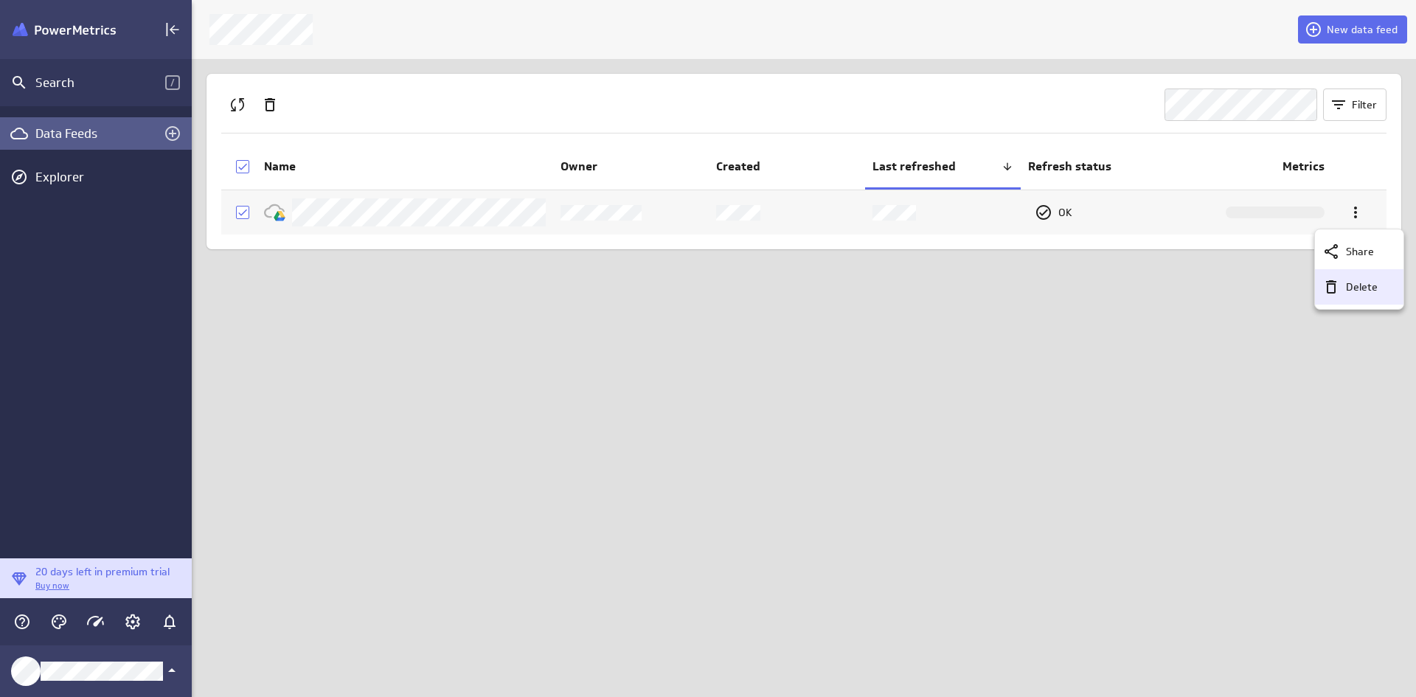
click at [1361, 291] on p "Delete" at bounding box center [1362, 287] width 32 height 15
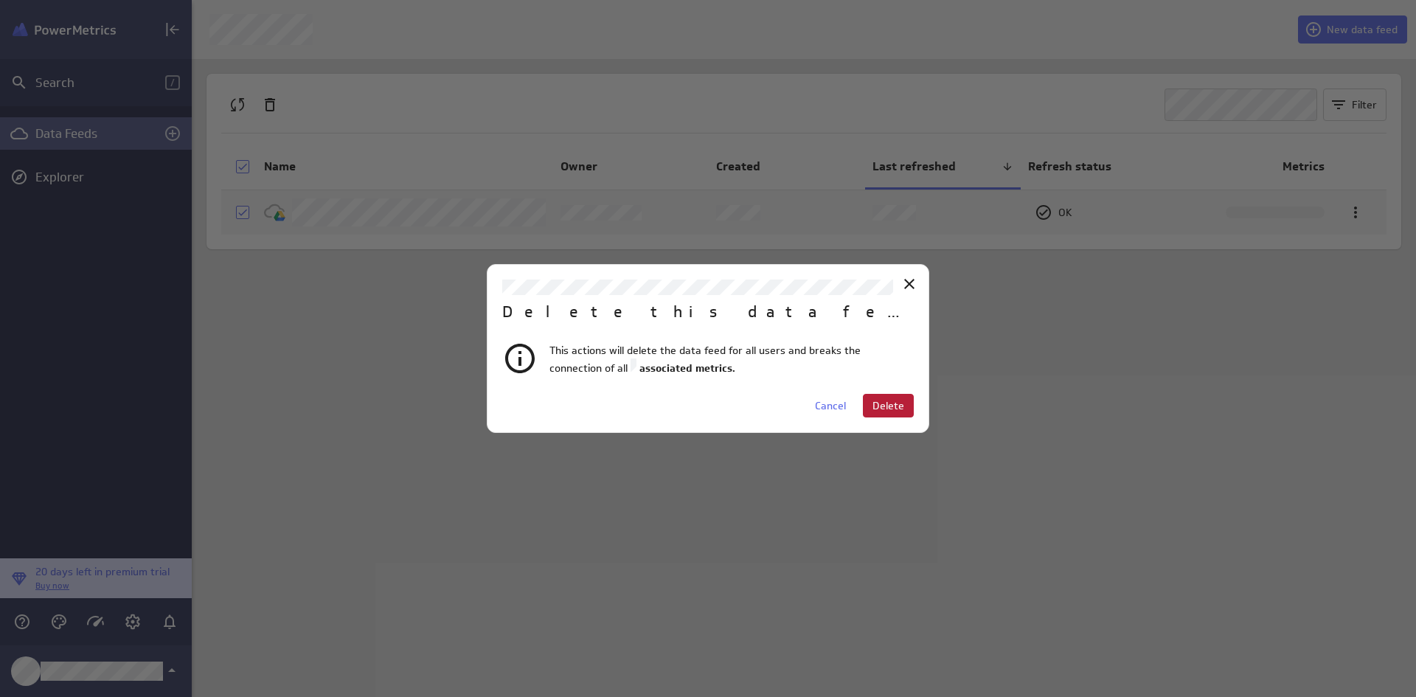
click at [883, 405] on span "Delete" at bounding box center [889, 405] width 32 height 13
click at [912, 289] on icon "Close" at bounding box center [910, 284] width 18 height 18
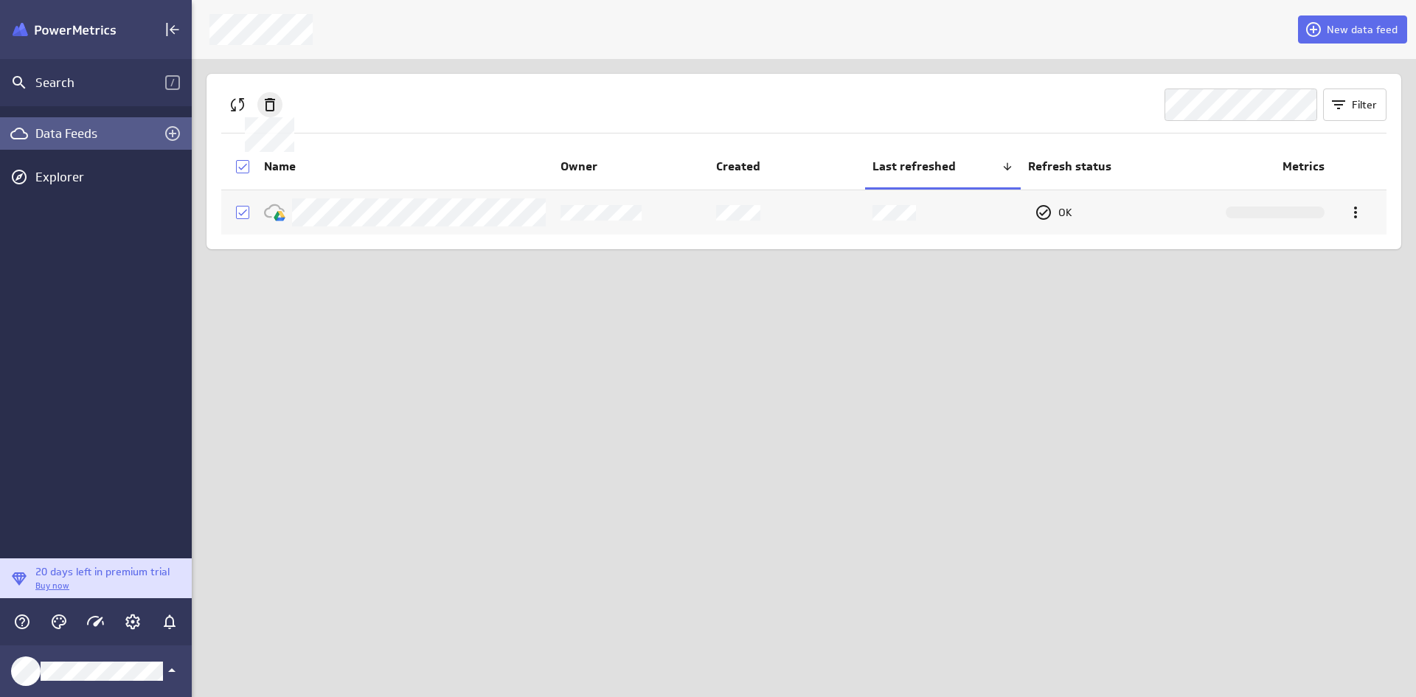
click at [269, 108] on icon at bounding box center [270, 105] width 18 height 18
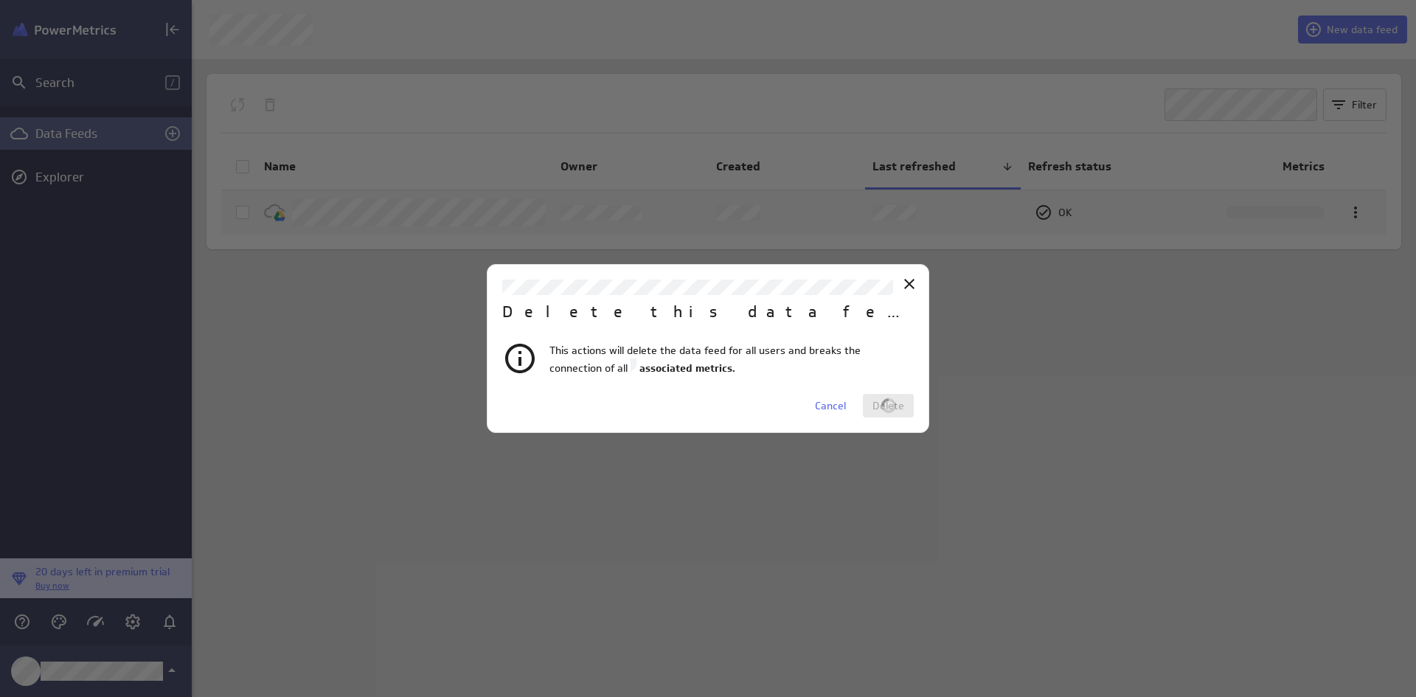
click at [133, 623] on div at bounding box center [708, 348] width 1416 height 697
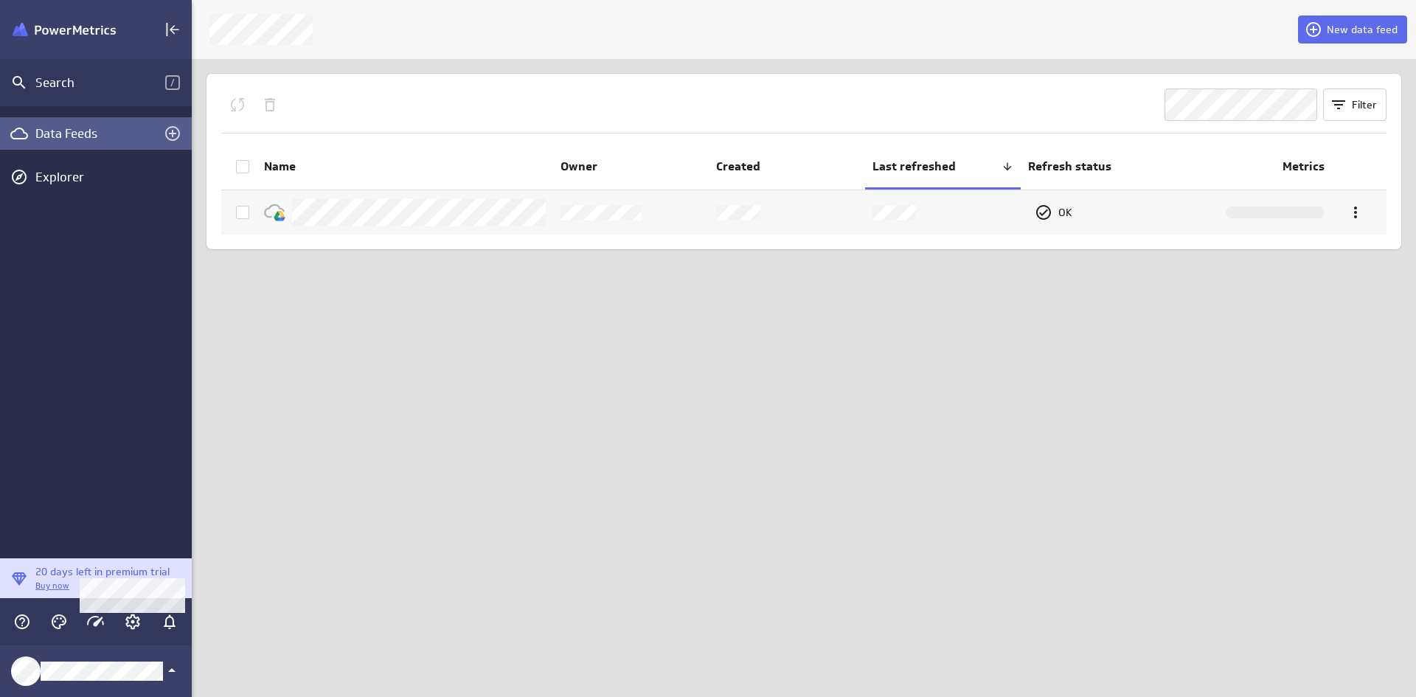
click at [133, 623] on icon "Account and settings" at bounding box center [133, 622] width 4 height 4
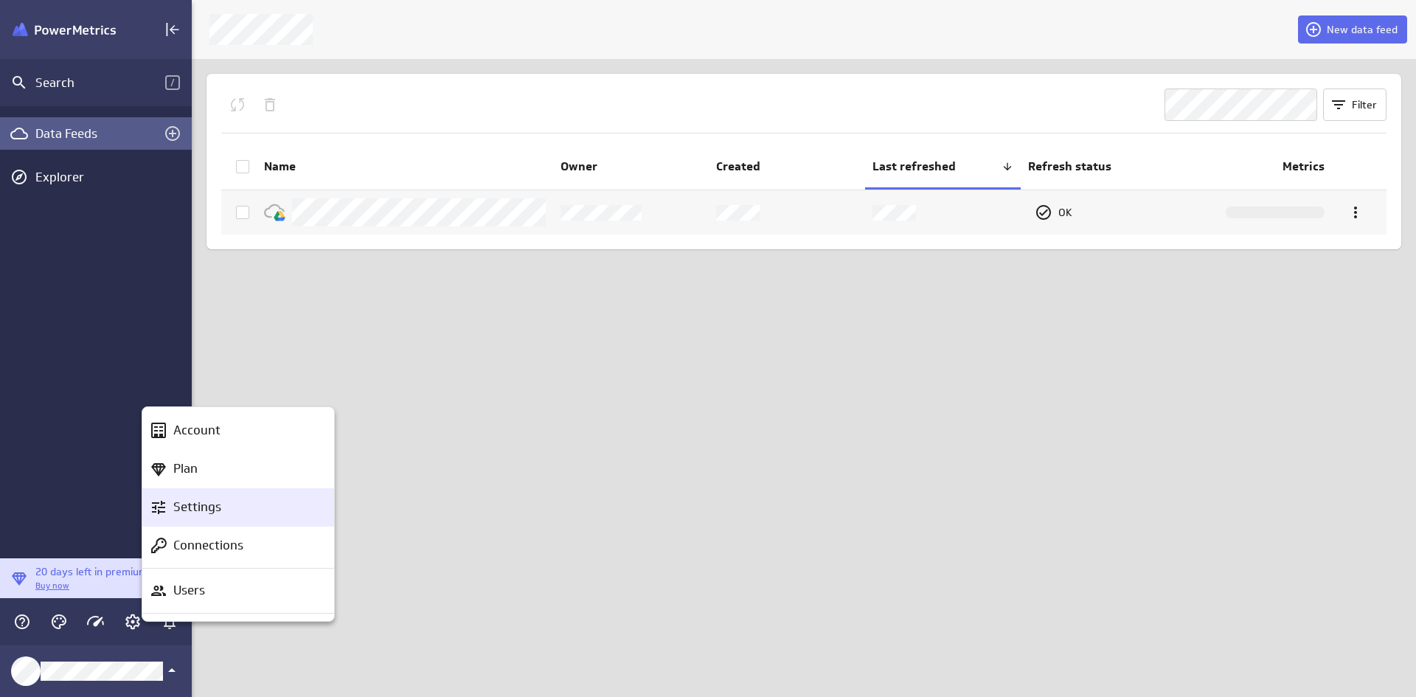
click at [200, 511] on p "Settings" at bounding box center [197, 507] width 48 height 18
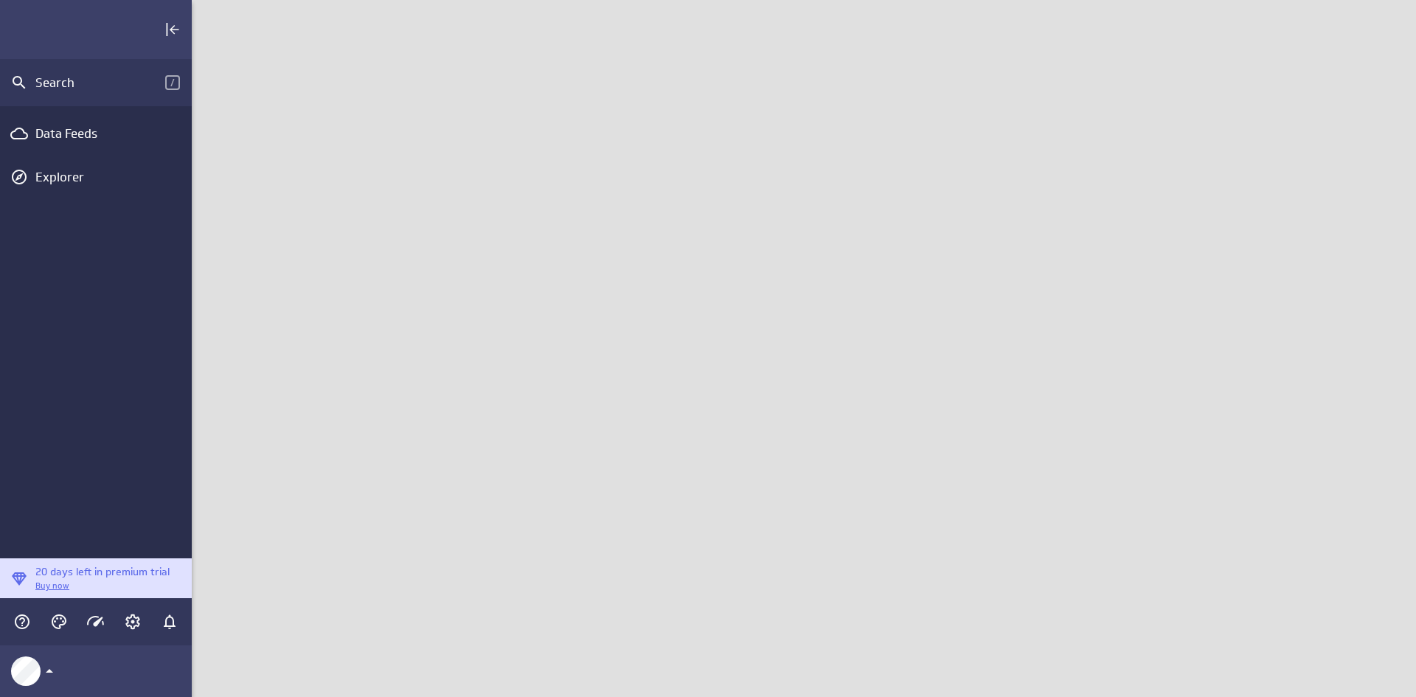
scroll to position [720, 1247]
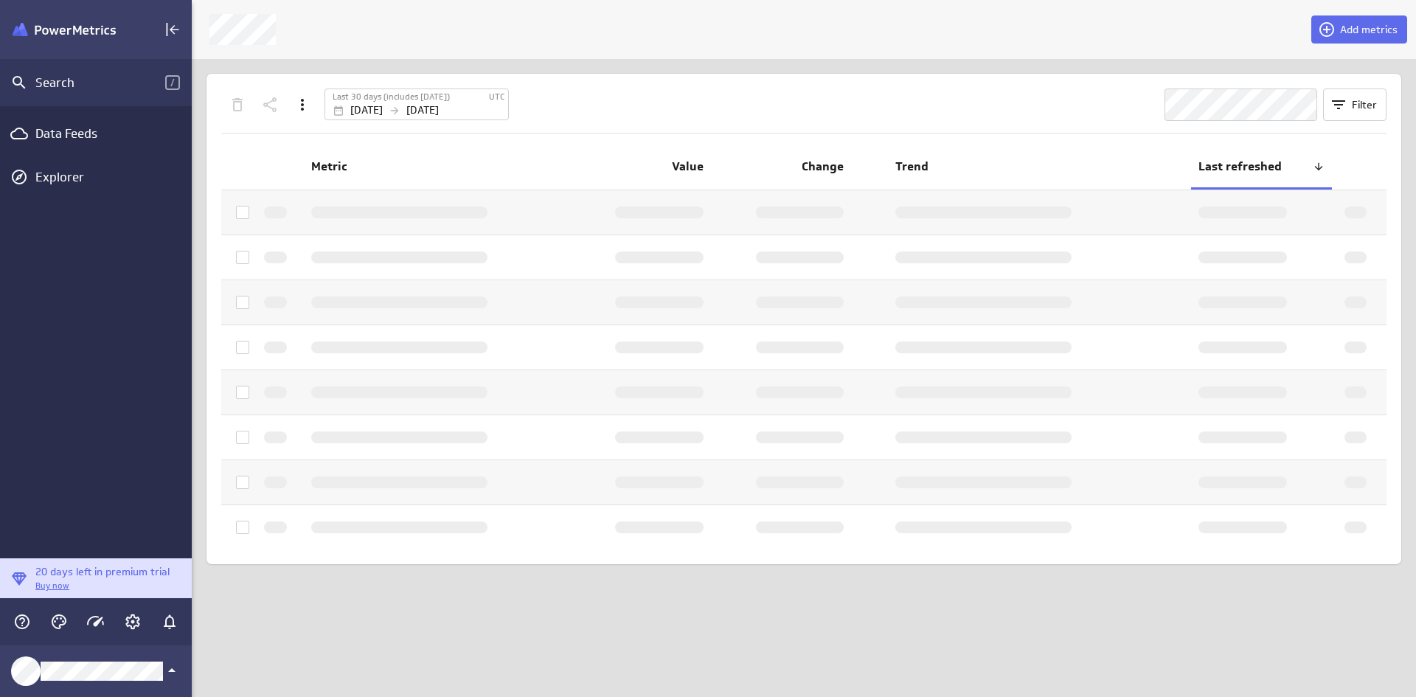
scroll to position [720, 1247]
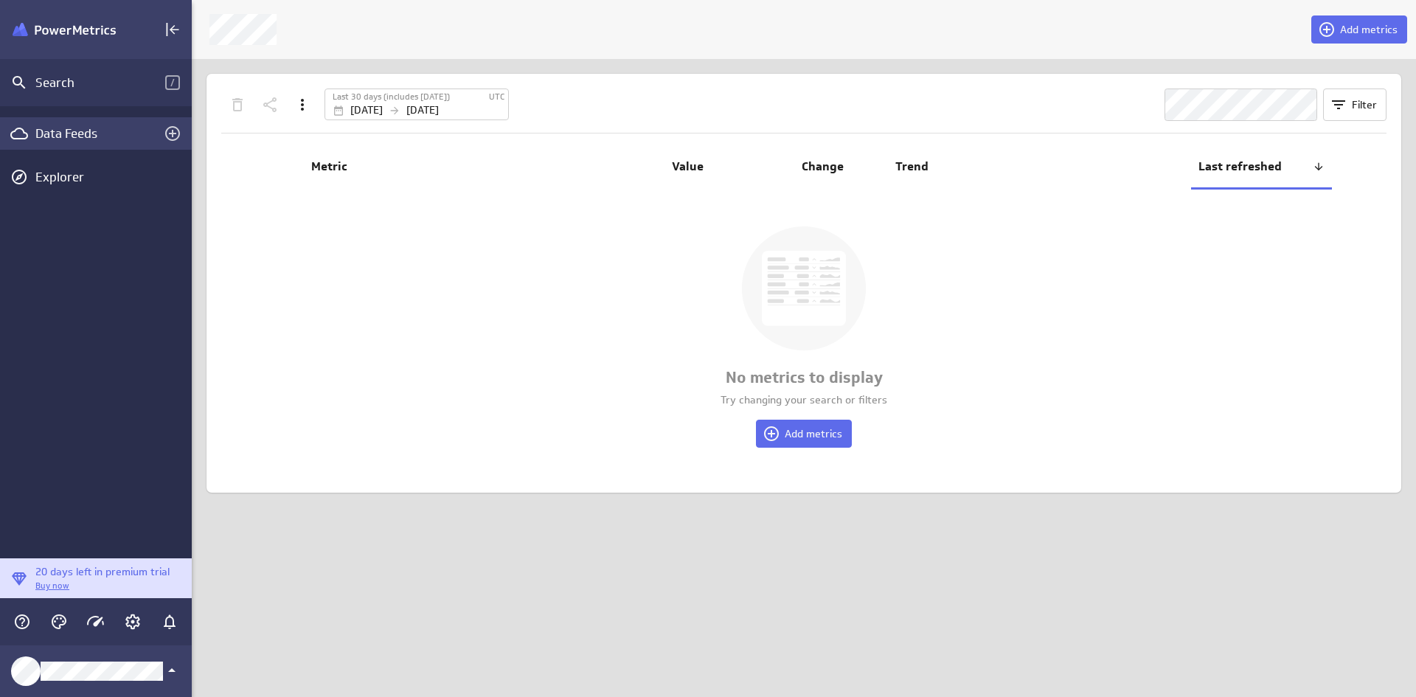
click at [59, 141] on div "Data Feeds" at bounding box center [95, 133] width 121 height 16
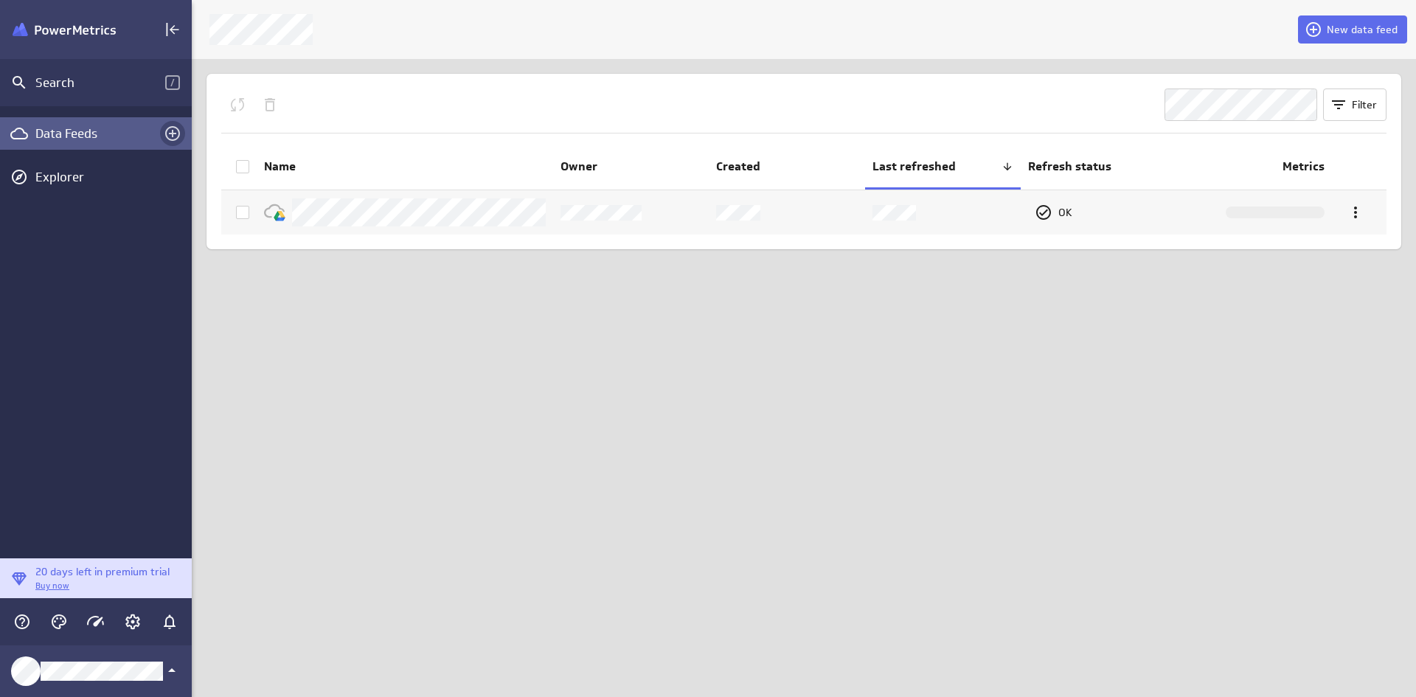
click at [171, 134] on icon "Create a data feed" at bounding box center [172, 133] width 15 height 15
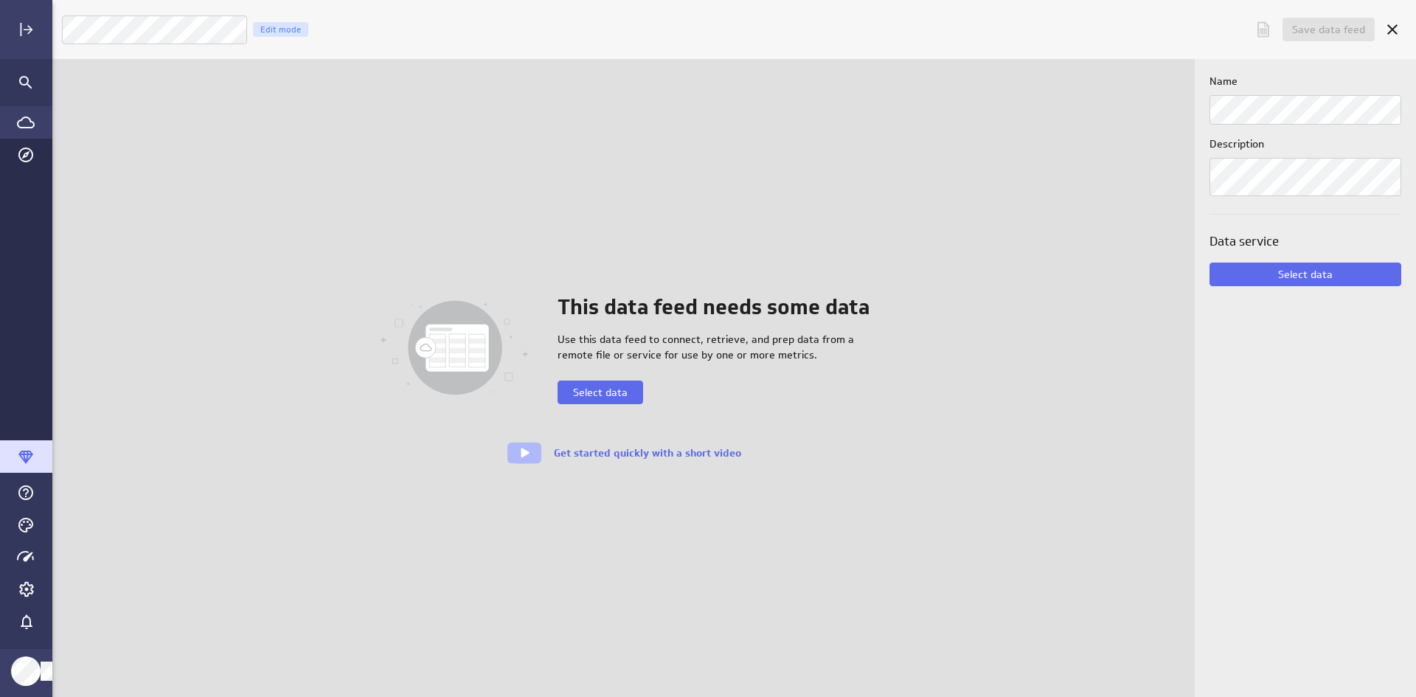
scroll to position [720, 1387]
click at [570, 448] on link "Get started quickly with a short video" at bounding box center [647, 452] width 187 height 13
click at [606, 451] on link "Get started quickly with a short video" at bounding box center [647, 452] width 187 height 13
click at [519, 456] on img at bounding box center [524, 453] width 37 height 24
click at [524, 454] on img at bounding box center [524, 453] width 37 height 24
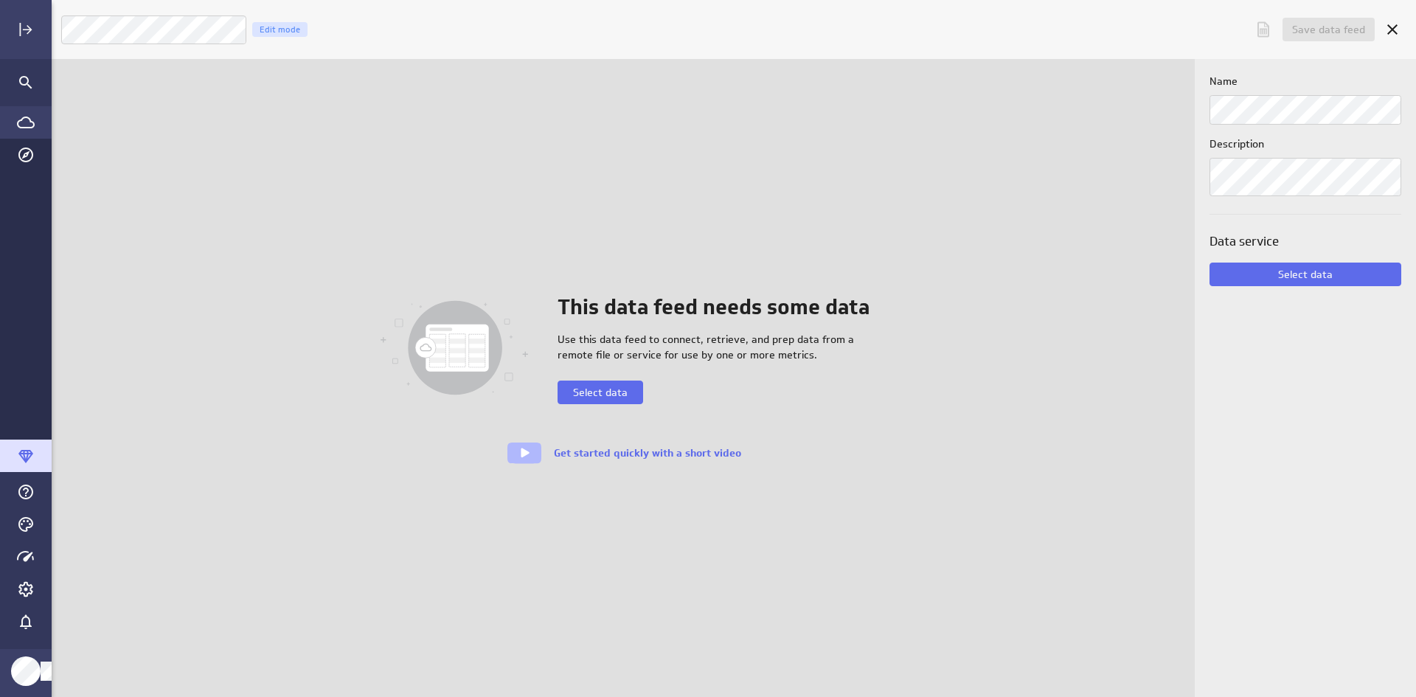
click at [524, 454] on img at bounding box center [524, 453] width 37 height 24
click at [566, 455] on link "Get started quickly with a short video" at bounding box center [647, 452] width 187 height 13
click at [642, 454] on link "Get started quickly with a short video" at bounding box center [647, 452] width 187 height 13
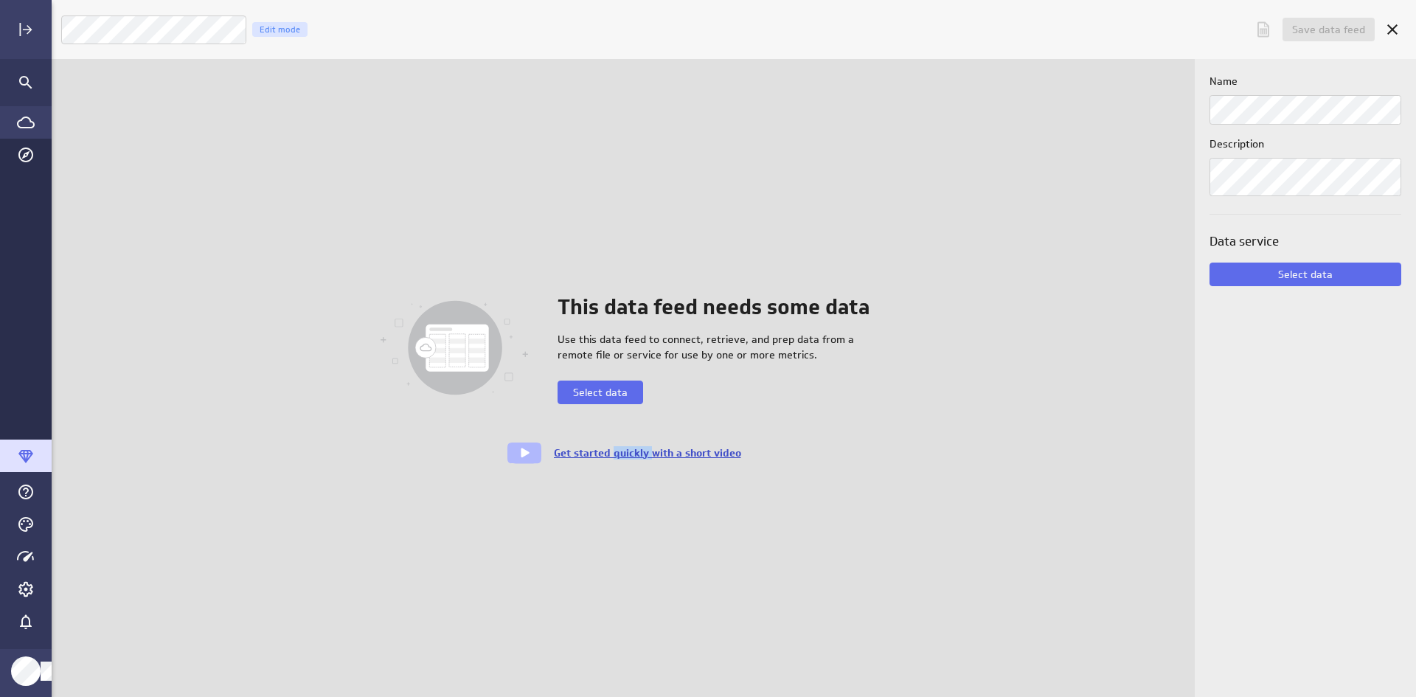
click at [642, 454] on link "Get started quickly with a short video" at bounding box center [647, 452] width 187 height 13
click at [591, 490] on div "This data feed needs some data Use this data feed to connect, retrieve, and pre…" at bounding box center [623, 378] width 1143 height 638
click at [518, 451] on img at bounding box center [524, 453] width 37 height 24
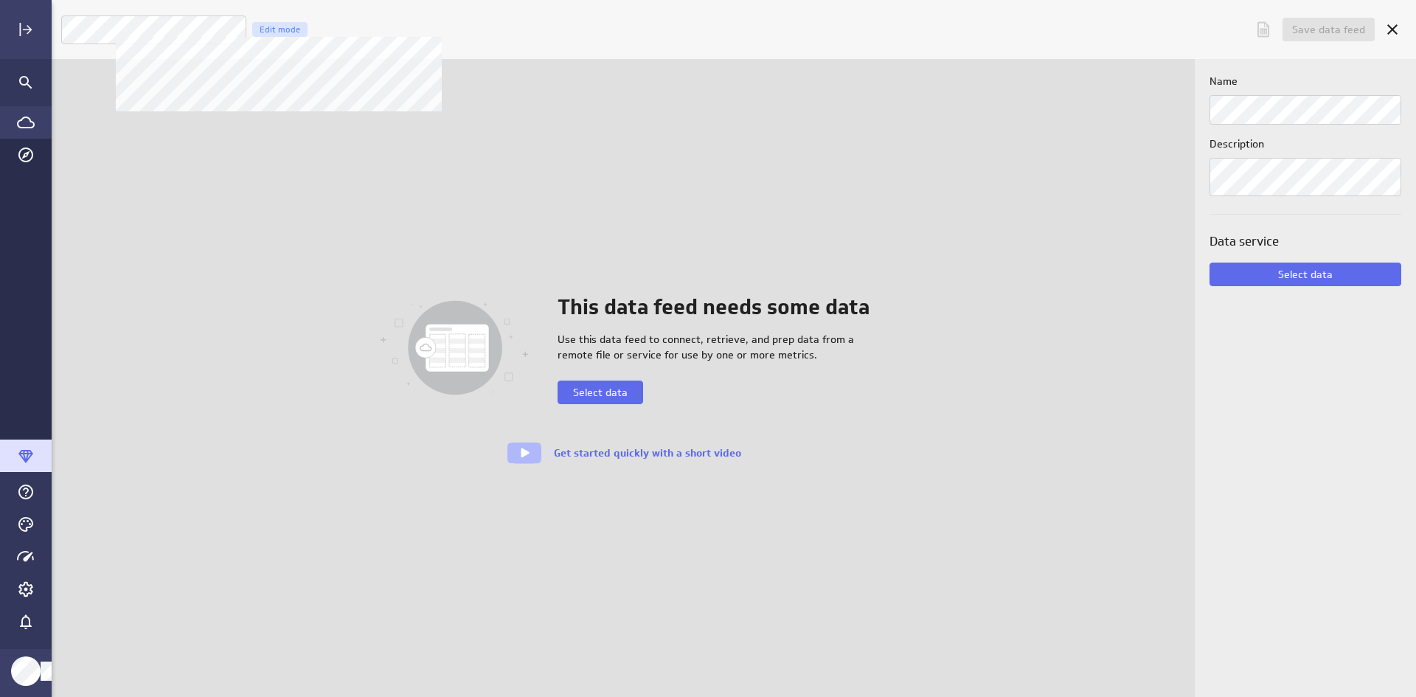
click at [289, 30] on div "Edit mode" at bounding box center [279, 29] width 55 height 15
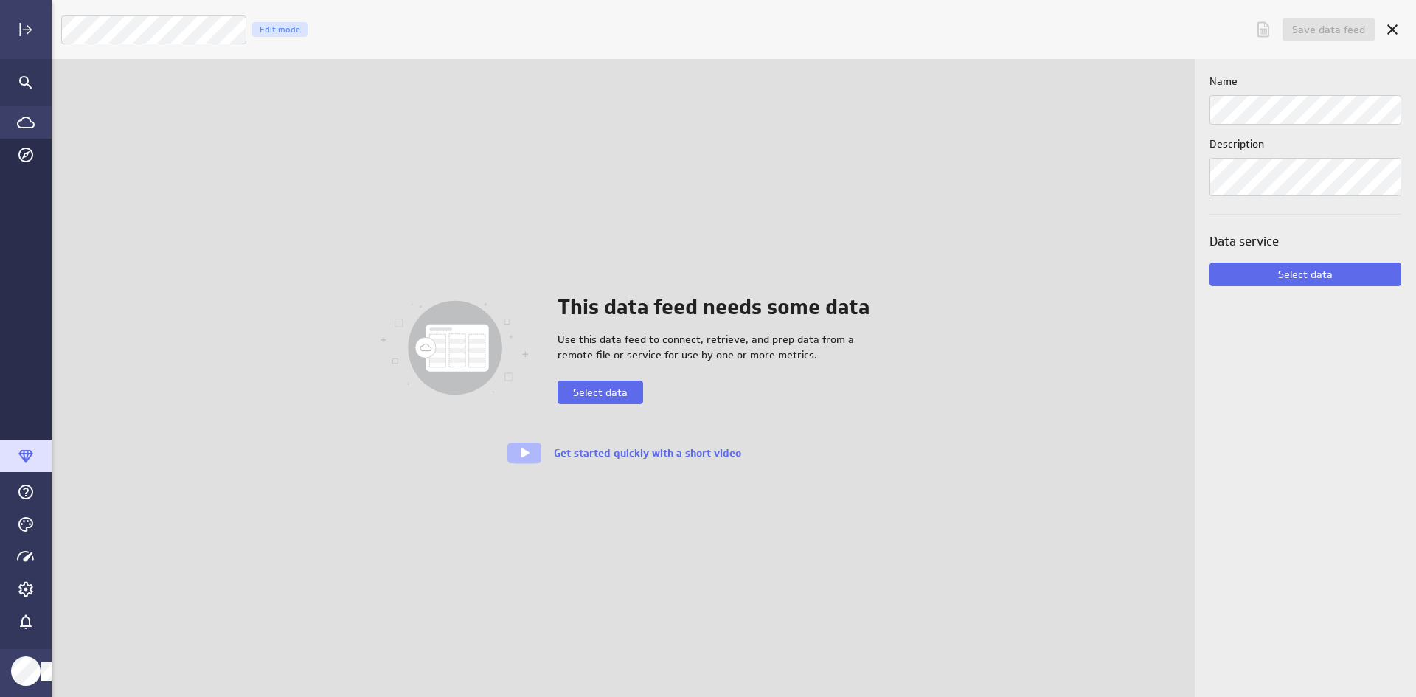
click at [285, 193] on div "This data feed needs some data Use this data feed to connect, retrieve, and pre…" at bounding box center [623, 378] width 1143 height 638
click at [1390, 30] on icon "Cancel" at bounding box center [1393, 30] width 18 height 18
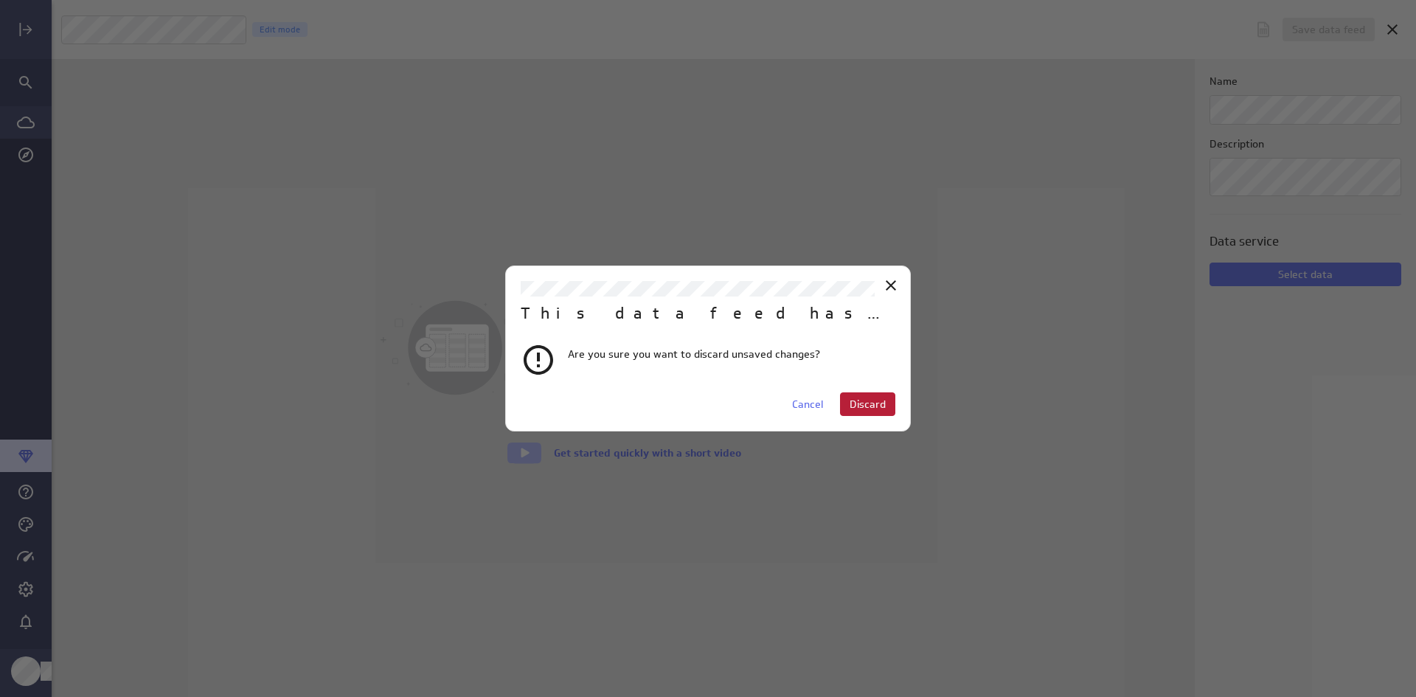
click at [872, 405] on span "Discard" at bounding box center [868, 404] width 36 height 13
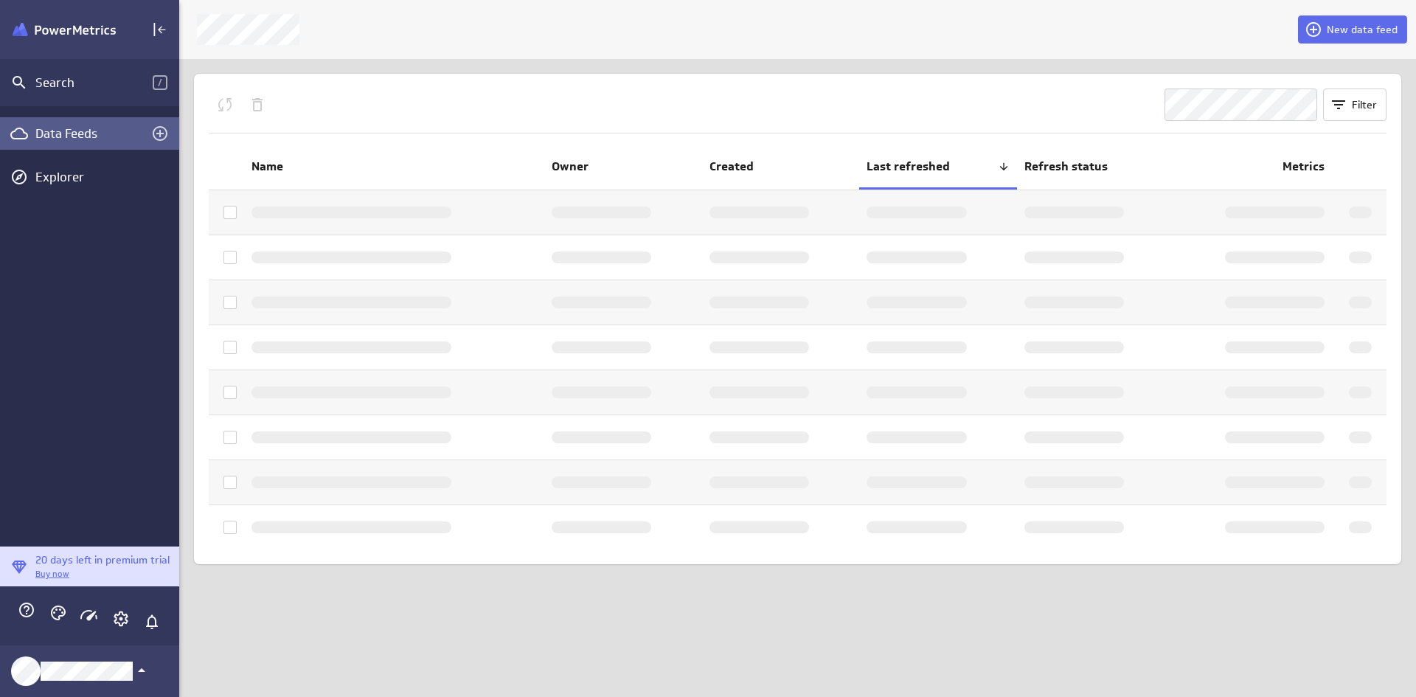
scroll to position [7, 7]
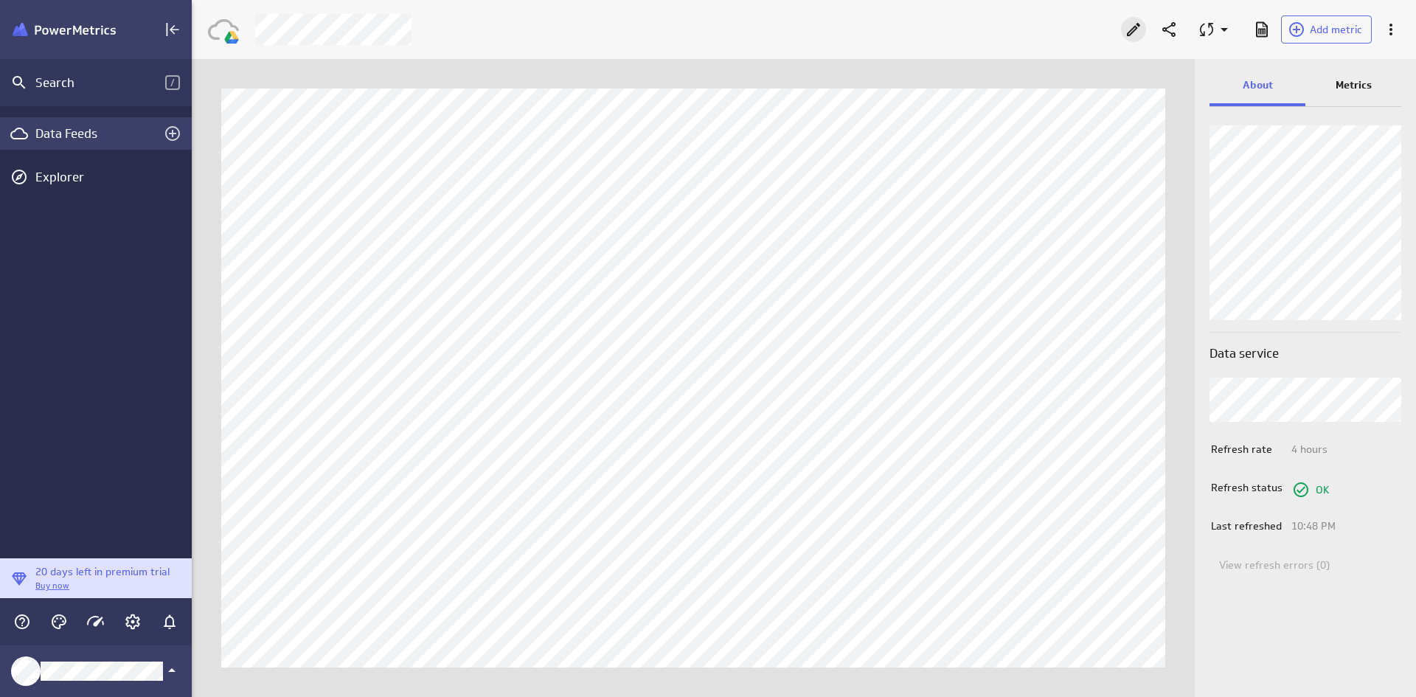
click at [1128, 22] on icon "Edit" at bounding box center [1134, 30] width 18 height 18
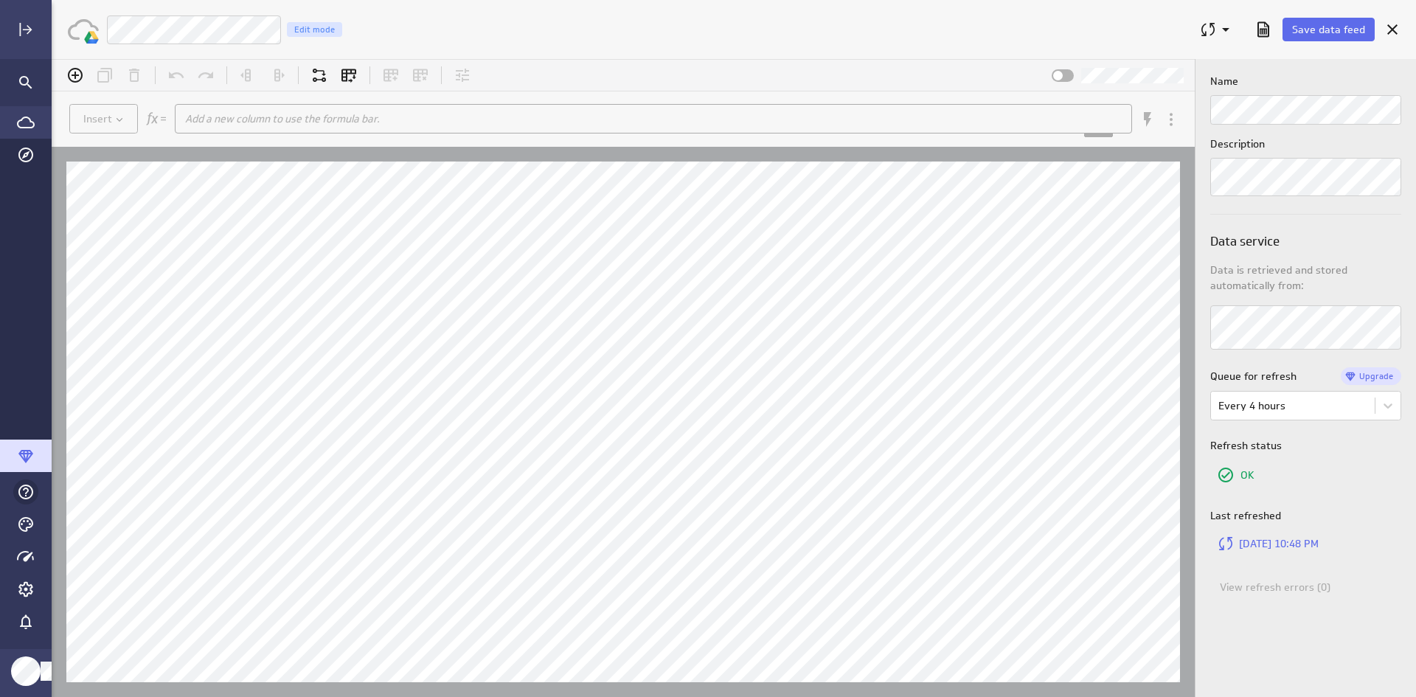
click at [28, 495] on icon "Help & PowerMetrics Assistant" at bounding box center [26, 492] width 18 height 18
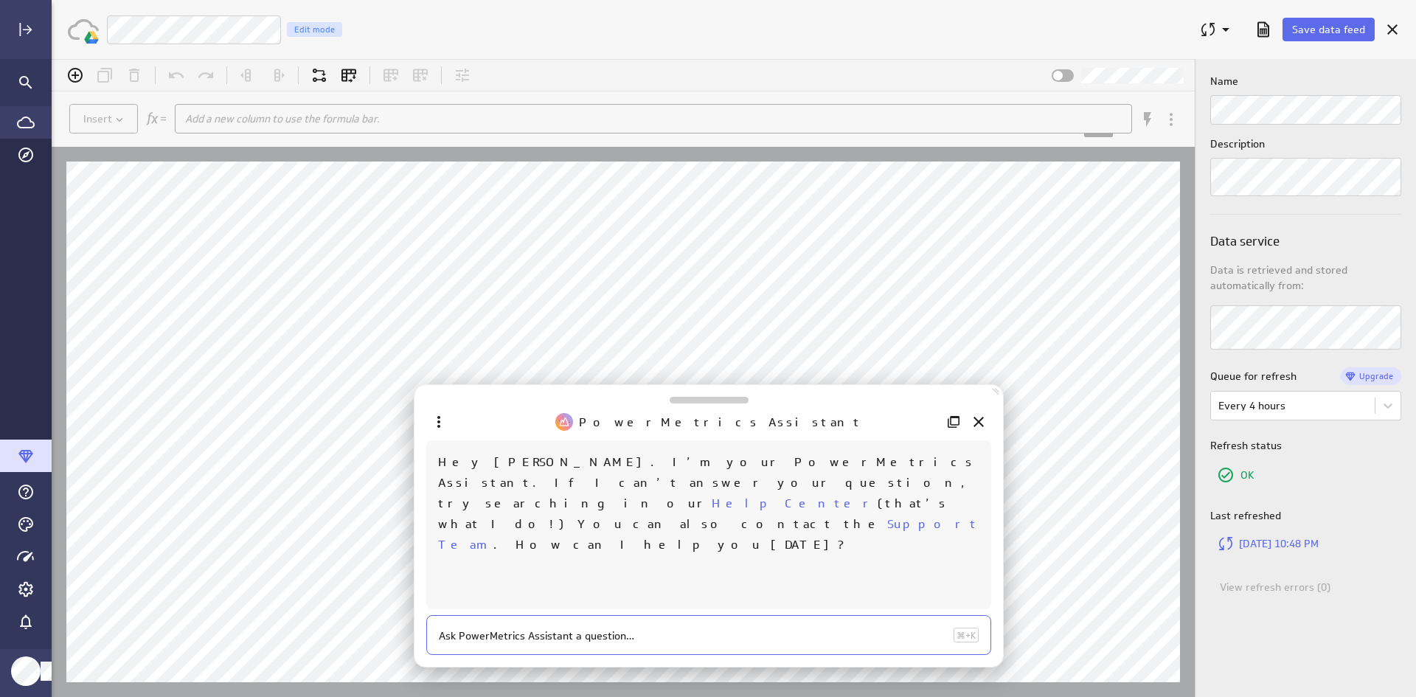
click at [510, 647] on div at bounding box center [708, 635] width 565 height 40
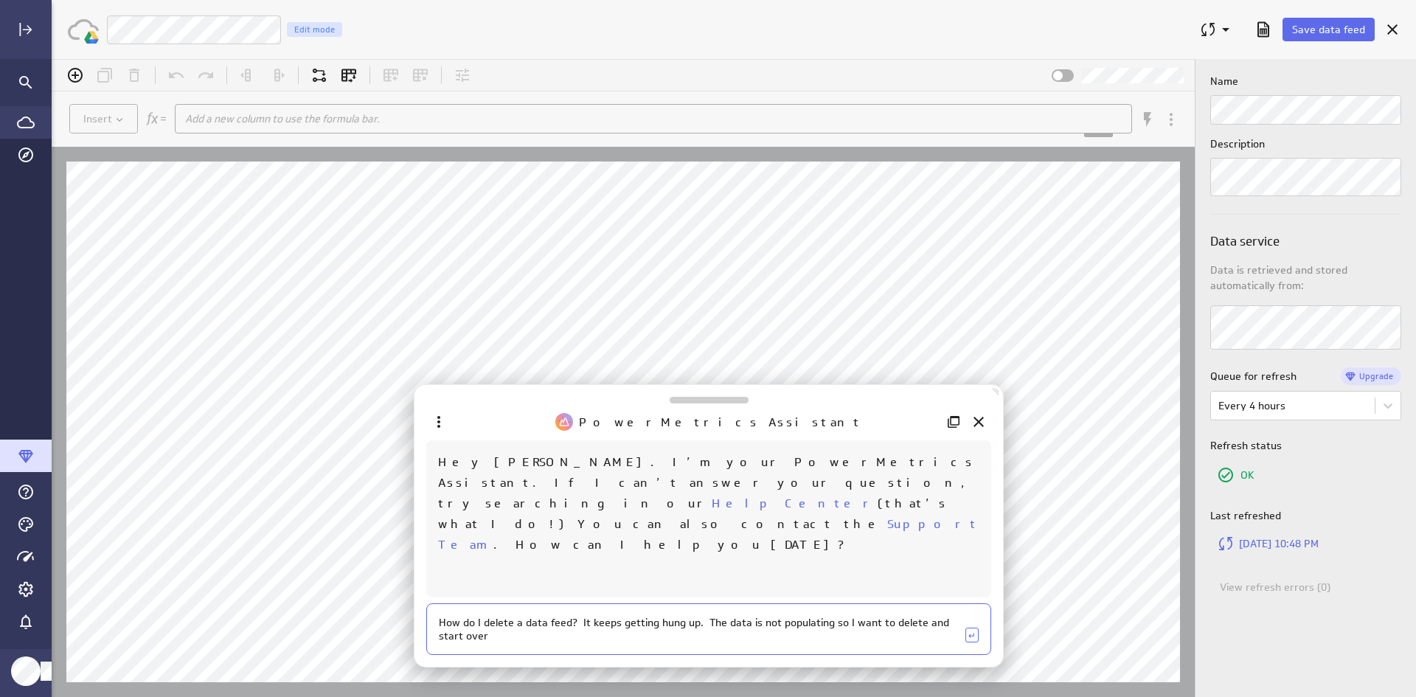
type textarea "How do I delete a data feed? It keeps getting hung up. The data is not populati…"
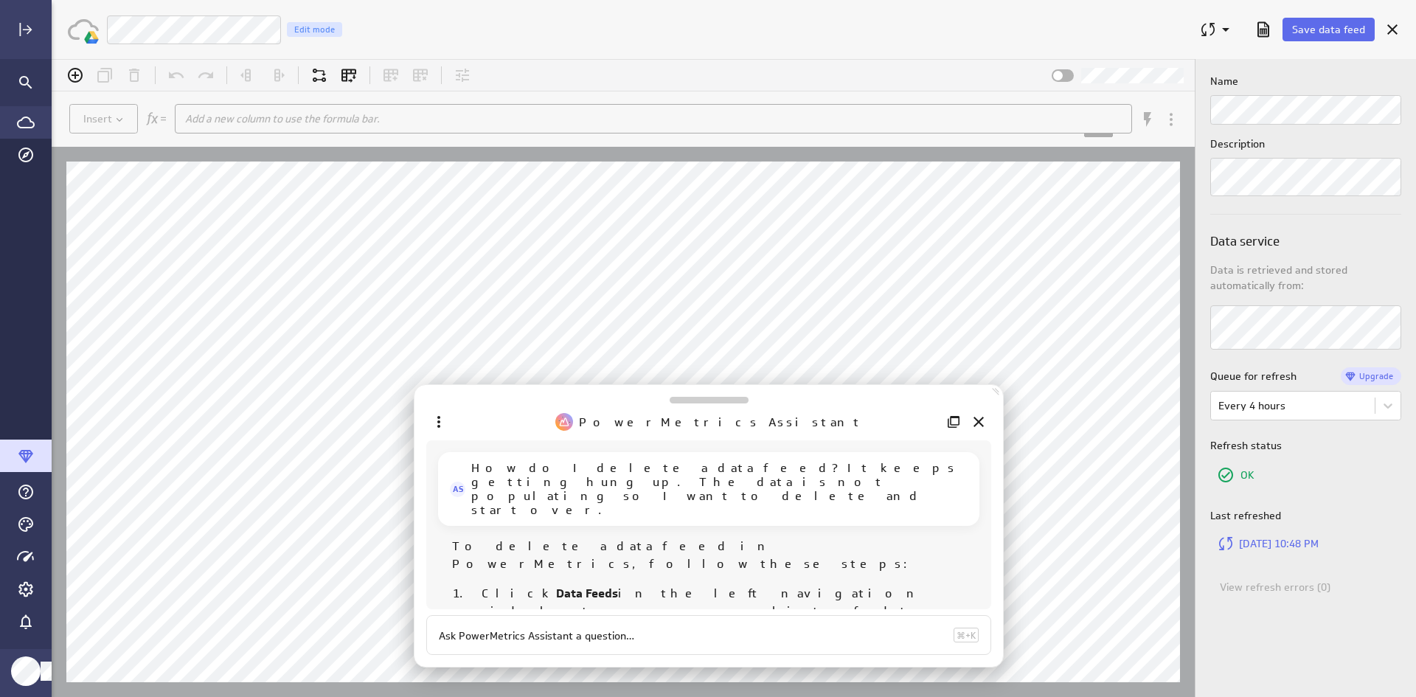
click at [26, 123] on icon "Go to Data Feed library" at bounding box center [26, 123] width 18 height 18
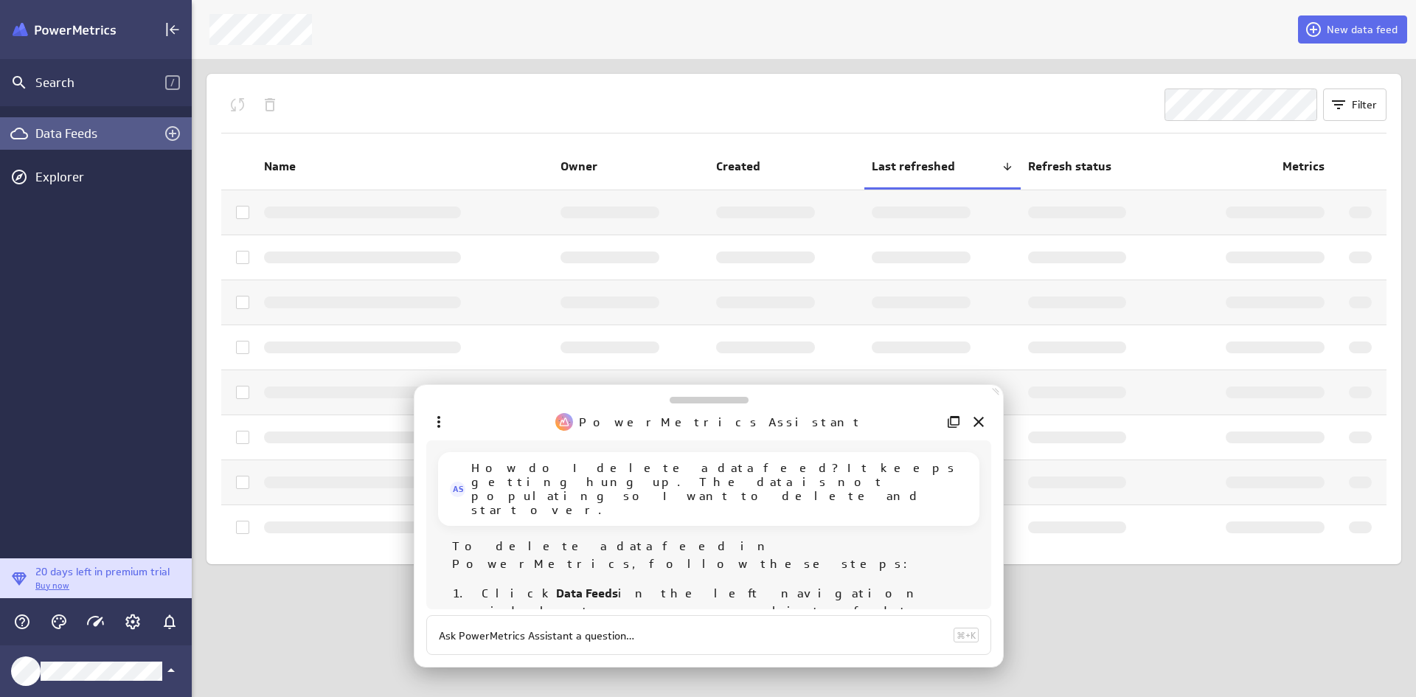
scroll to position [7, 7]
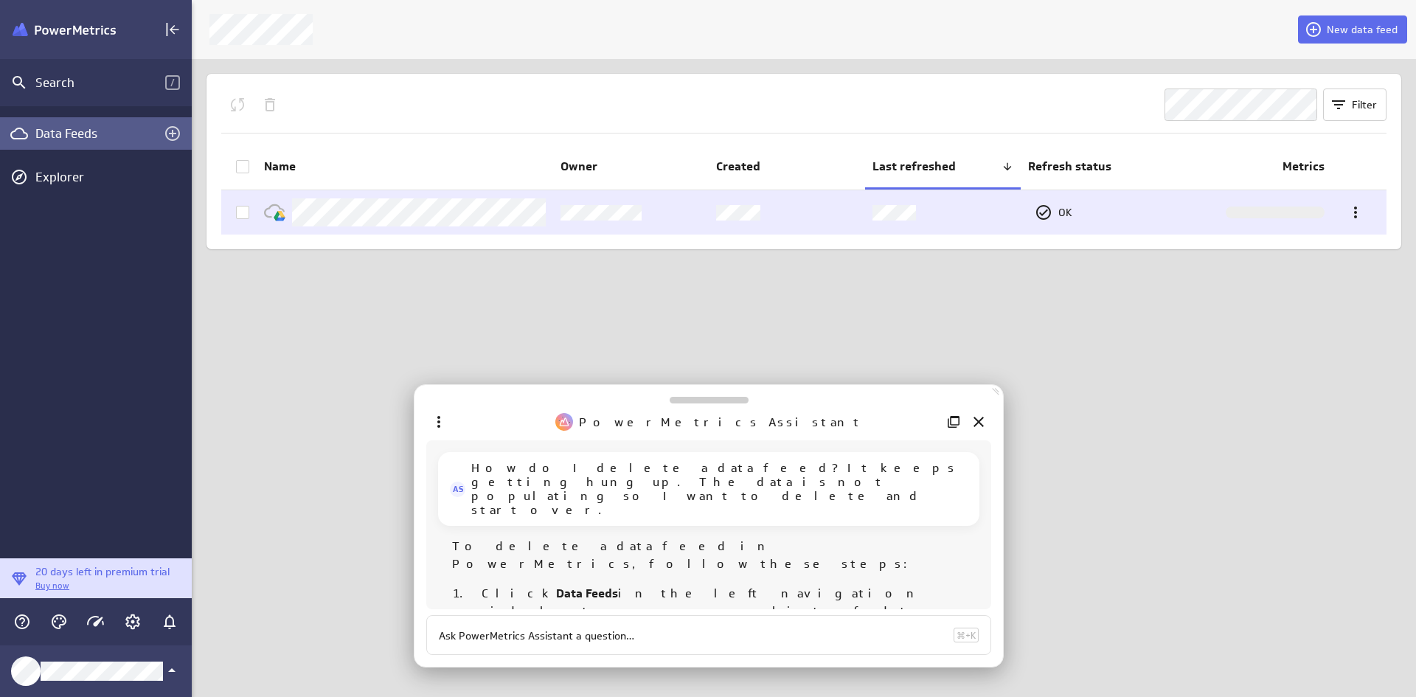
click at [240, 213] on icon at bounding box center [243, 213] width 12 height 12
click at [0, 0] on input "checkbox" at bounding box center [0, 0] width 0 height 0
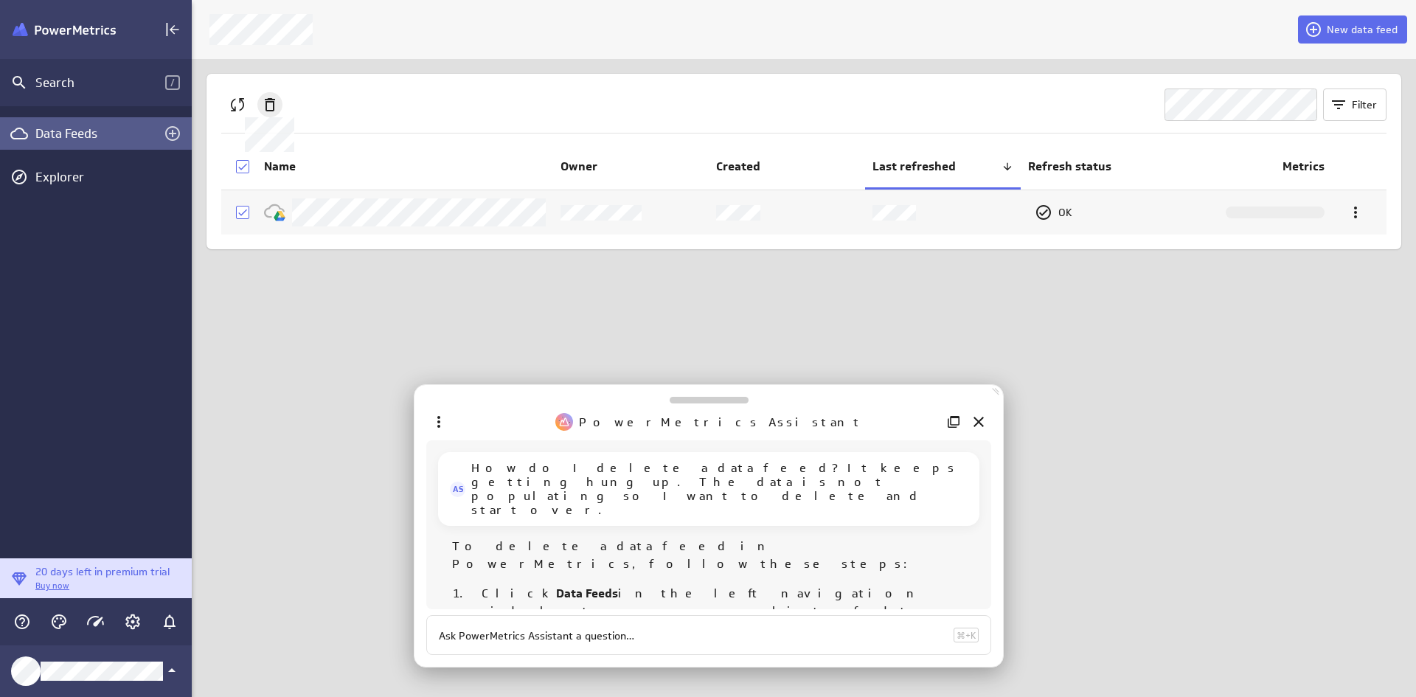
click at [271, 101] on icon at bounding box center [270, 104] width 10 height 13
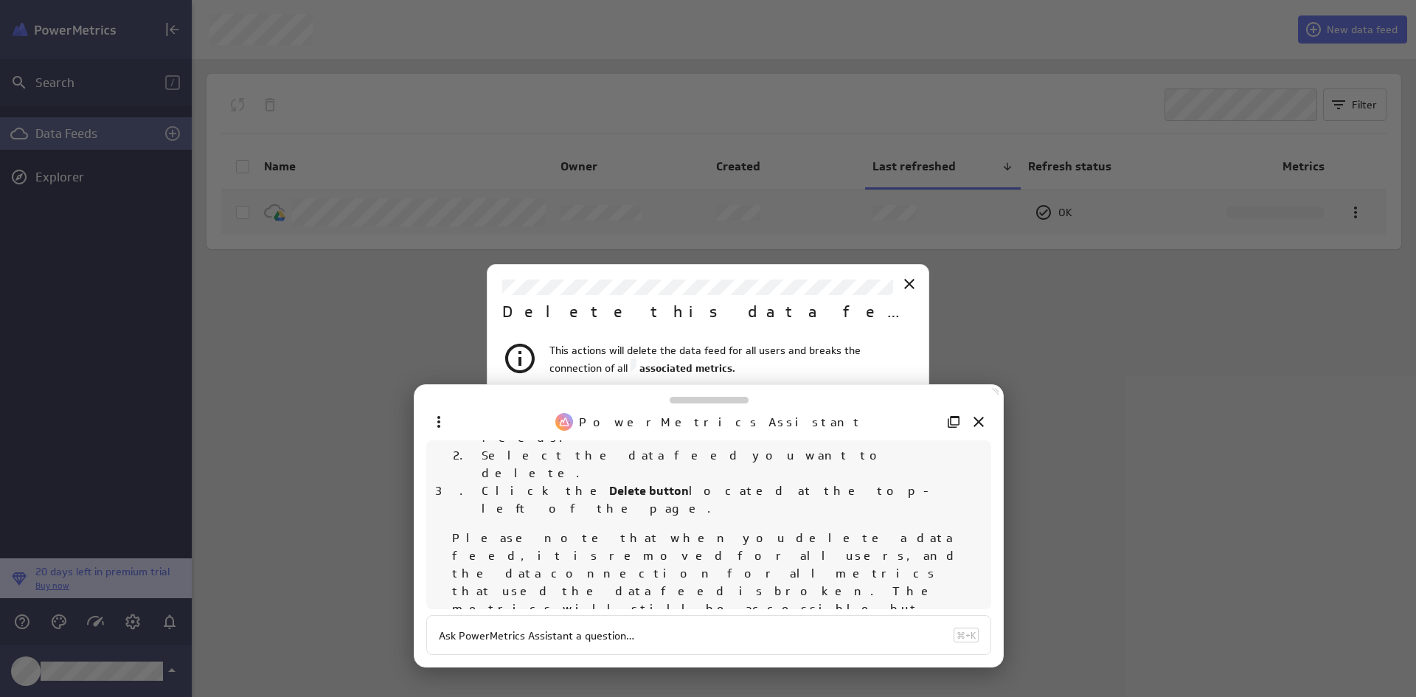
scroll to position [248, 0]
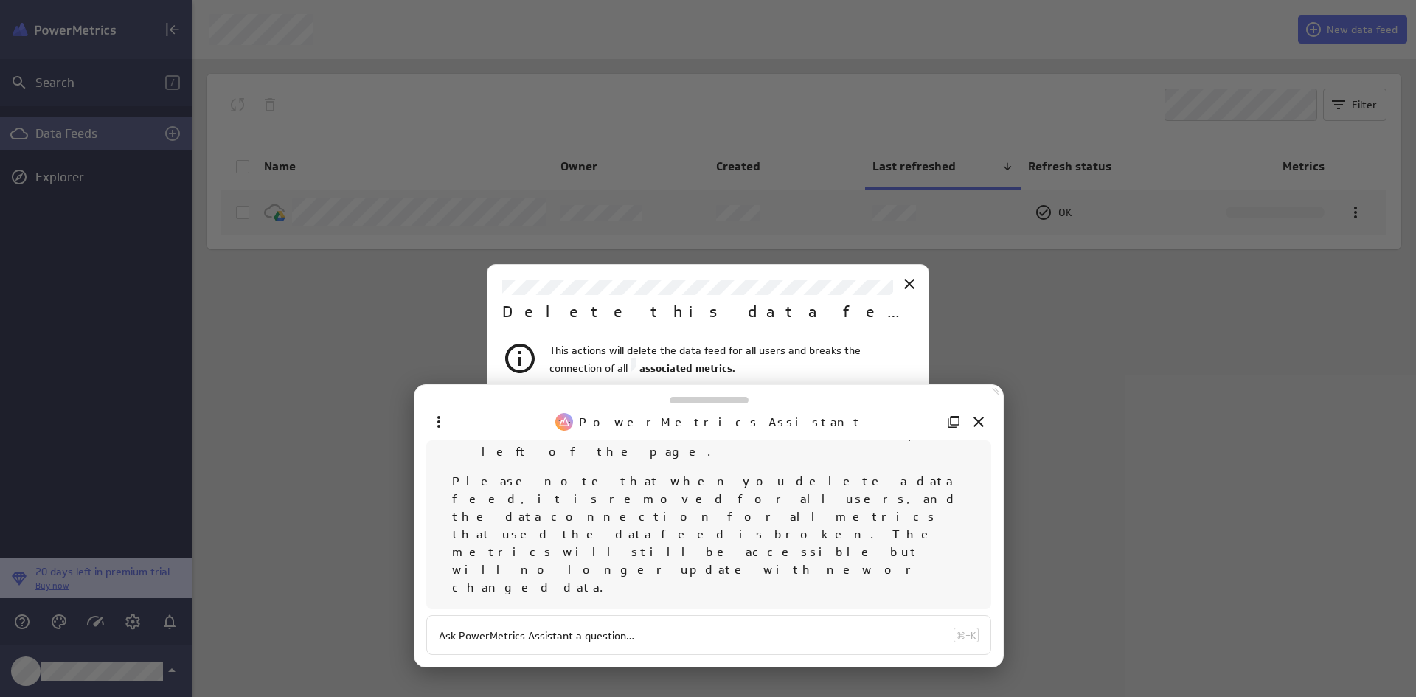
click at [977, 420] on icon "Close" at bounding box center [979, 422] width 10 height 10
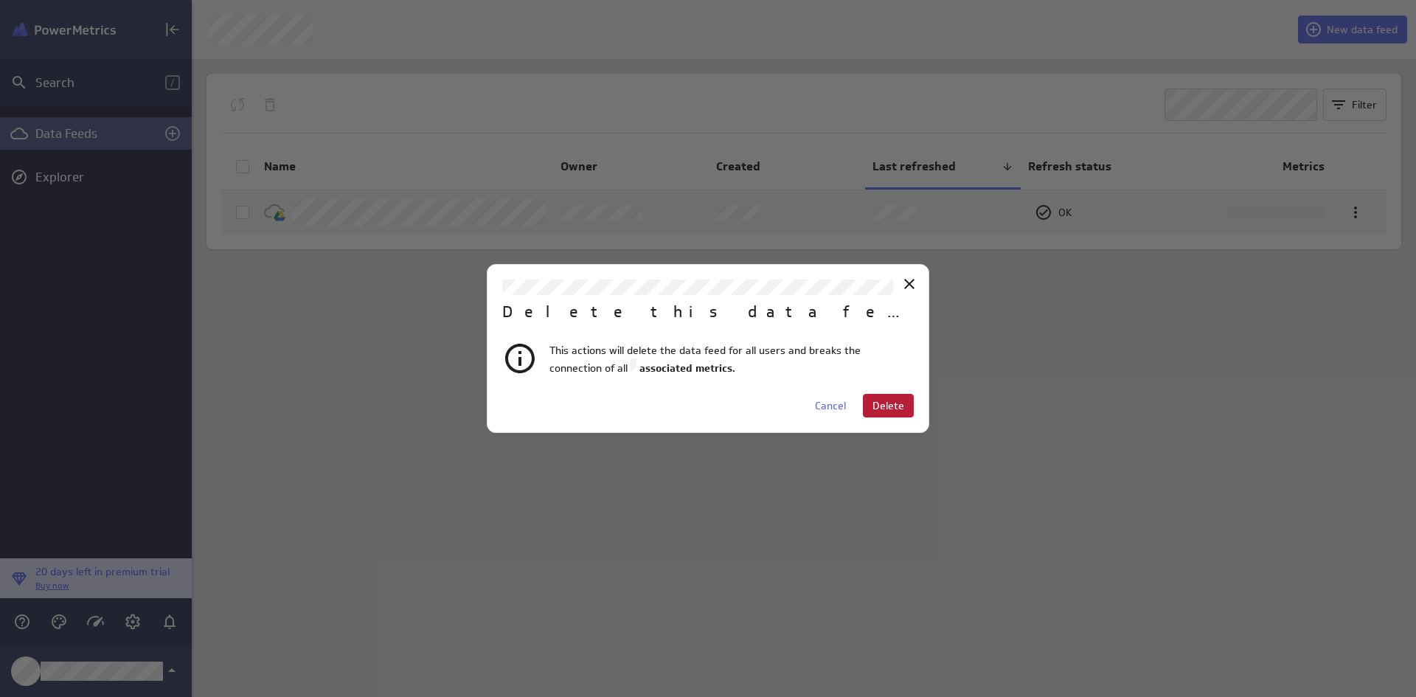
click at [895, 409] on span "Delete" at bounding box center [889, 405] width 32 height 13
drag, startPoint x: 908, startPoint y: 277, endPoint x: 897, endPoint y: 288, distance: 16.2
click at [907, 278] on icon "Close" at bounding box center [910, 284] width 18 height 18
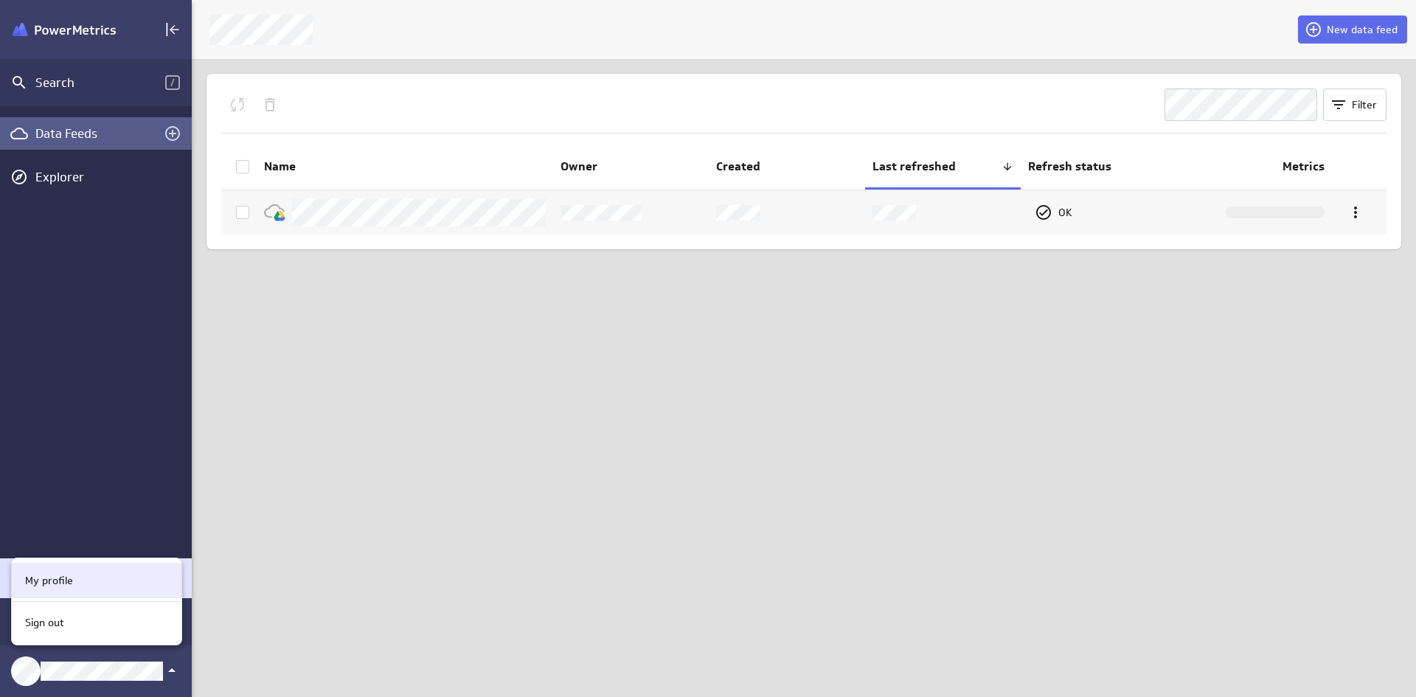
click at [55, 577] on p "My profile" at bounding box center [49, 580] width 48 height 15
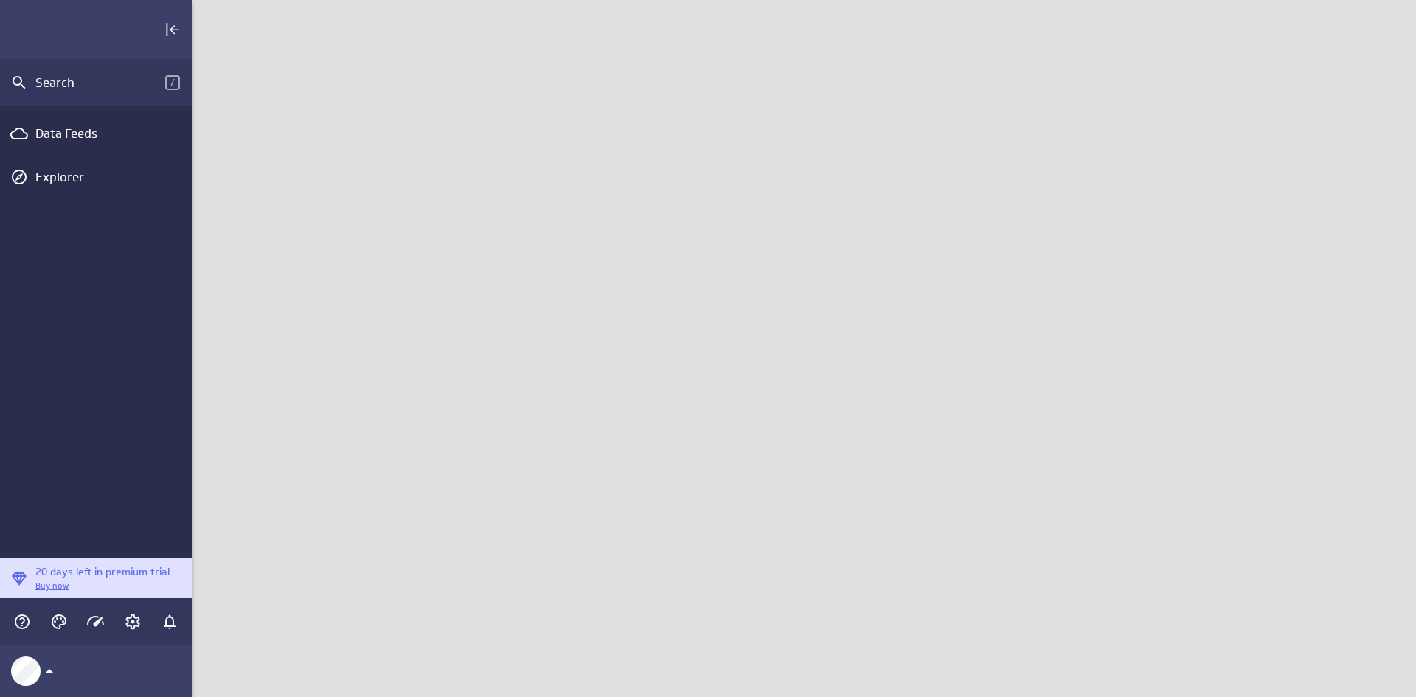
scroll to position [720, 1247]
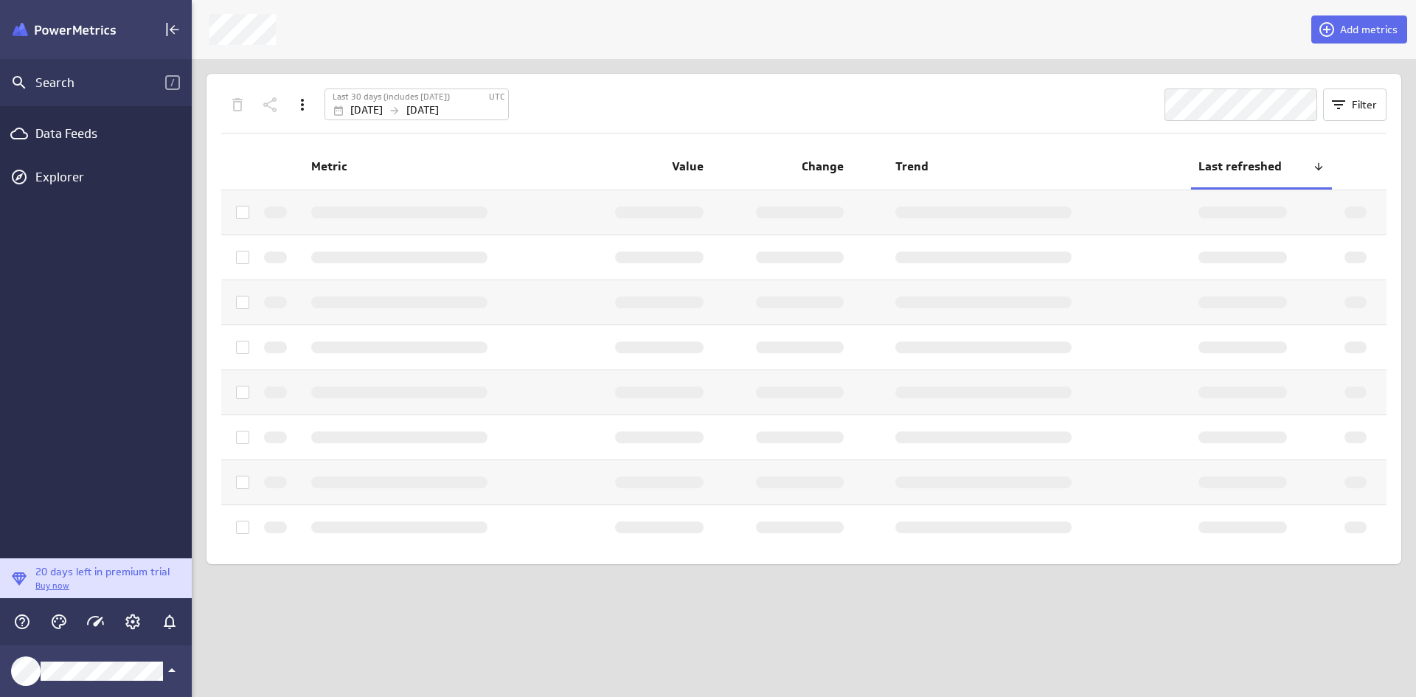
scroll to position [720, 1247]
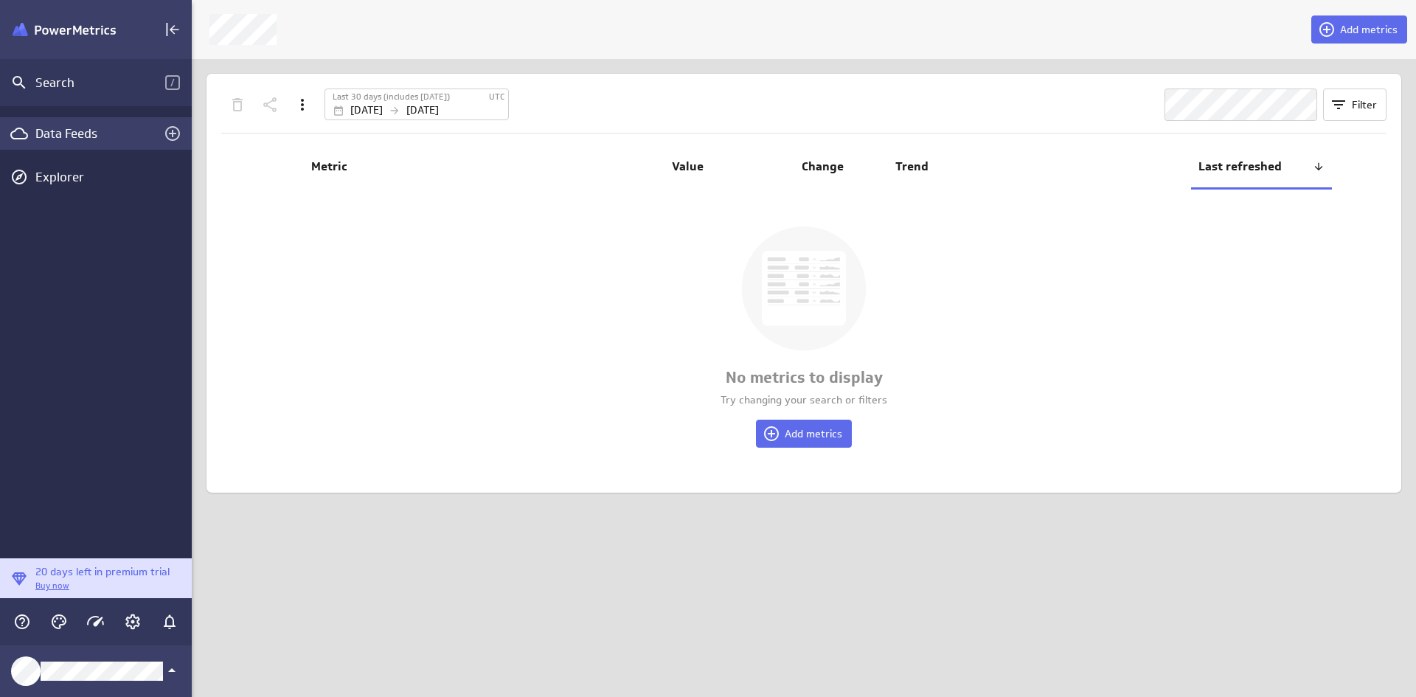
click at [62, 140] on div "Data Feeds" at bounding box center [95, 133] width 121 height 16
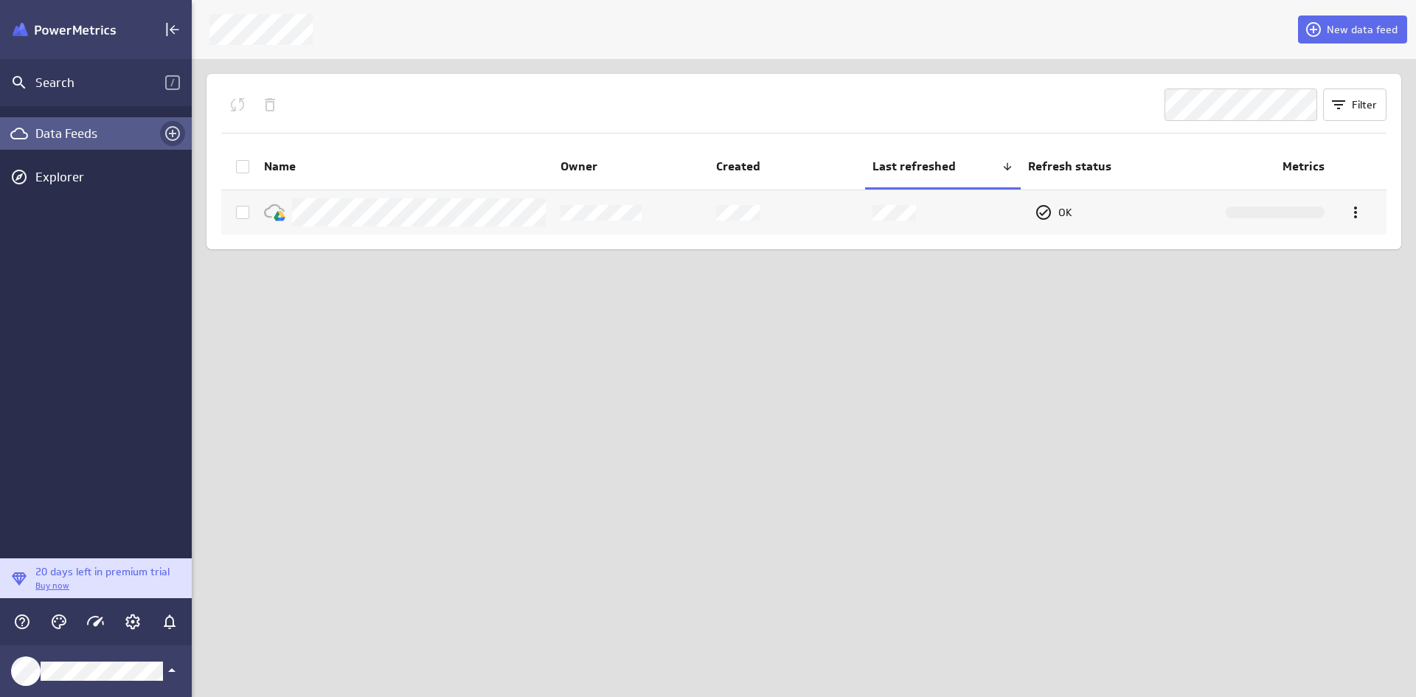
click at [173, 139] on icon "Create a data feed" at bounding box center [172, 133] width 15 height 15
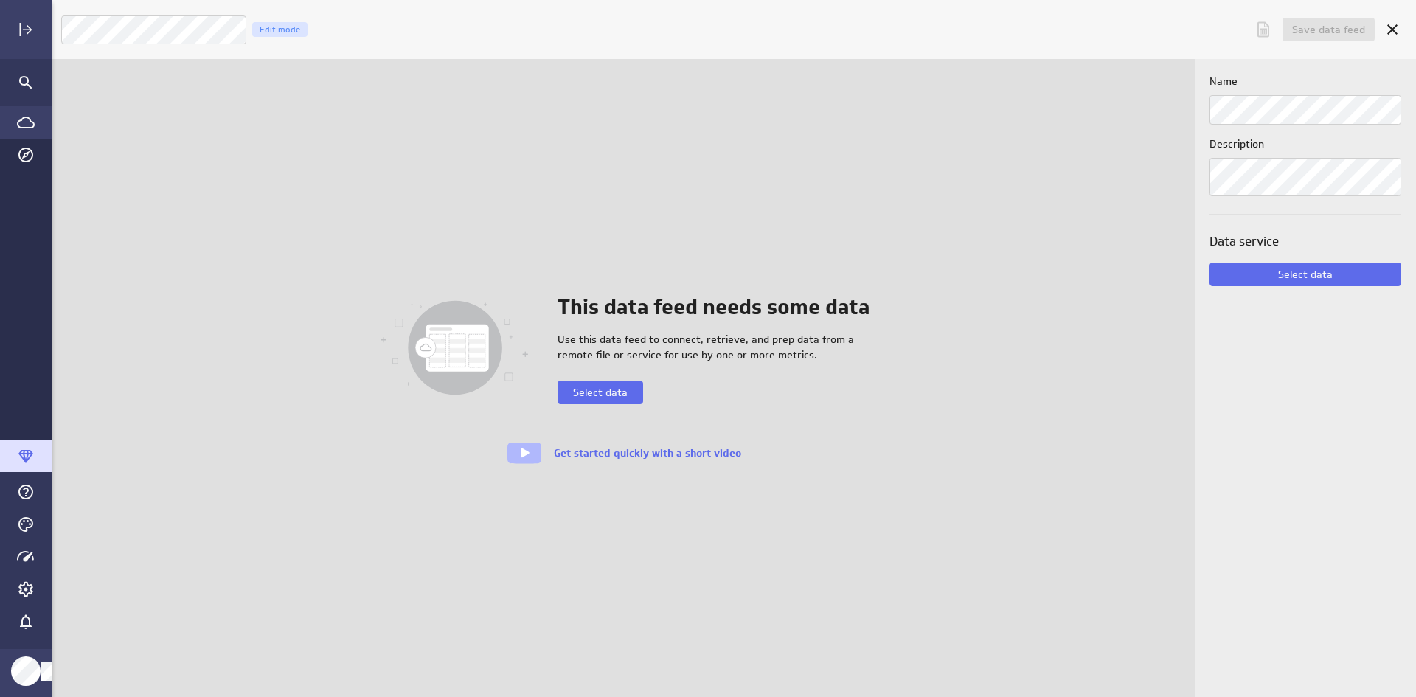
scroll to position [720, 1387]
click at [1391, 27] on icon "Cancel" at bounding box center [1392, 29] width 10 height 10
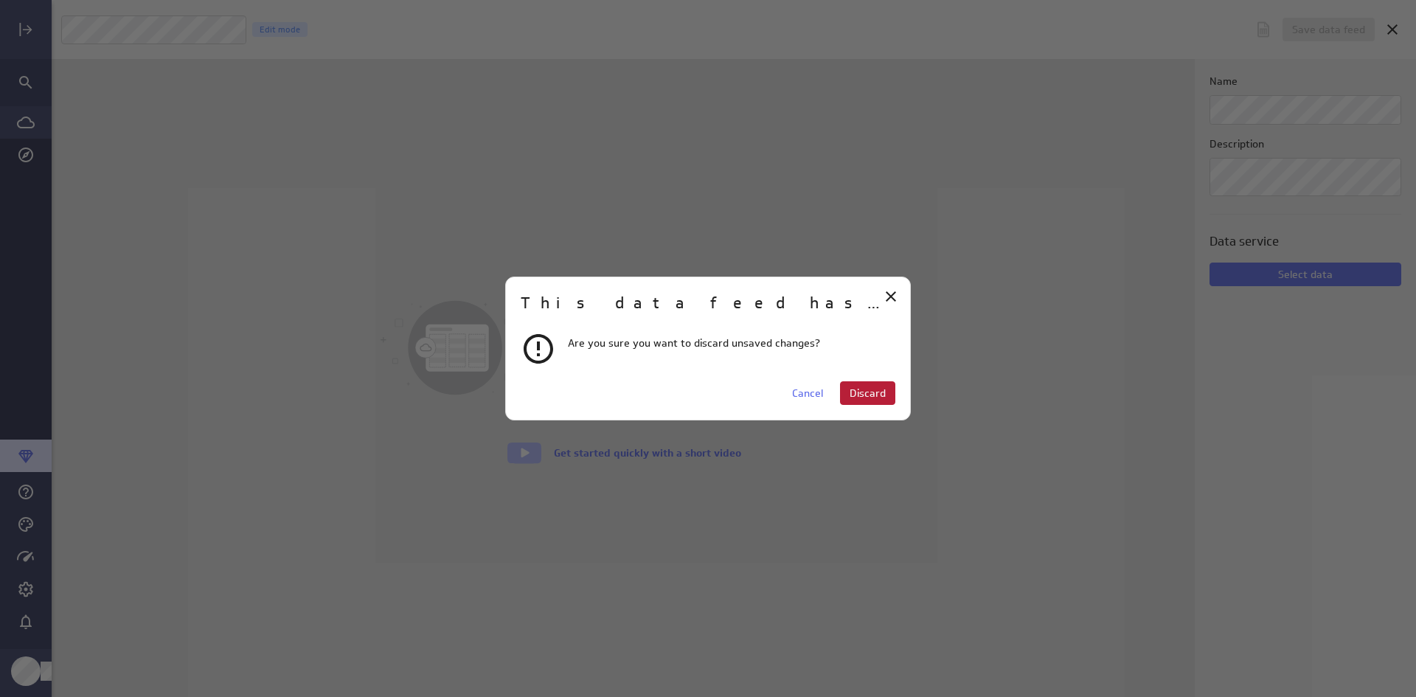
click at [861, 392] on span "Discard" at bounding box center [868, 392] width 36 height 13
click at [857, 394] on span "Discard" at bounding box center [868, 392] width 36 height 13
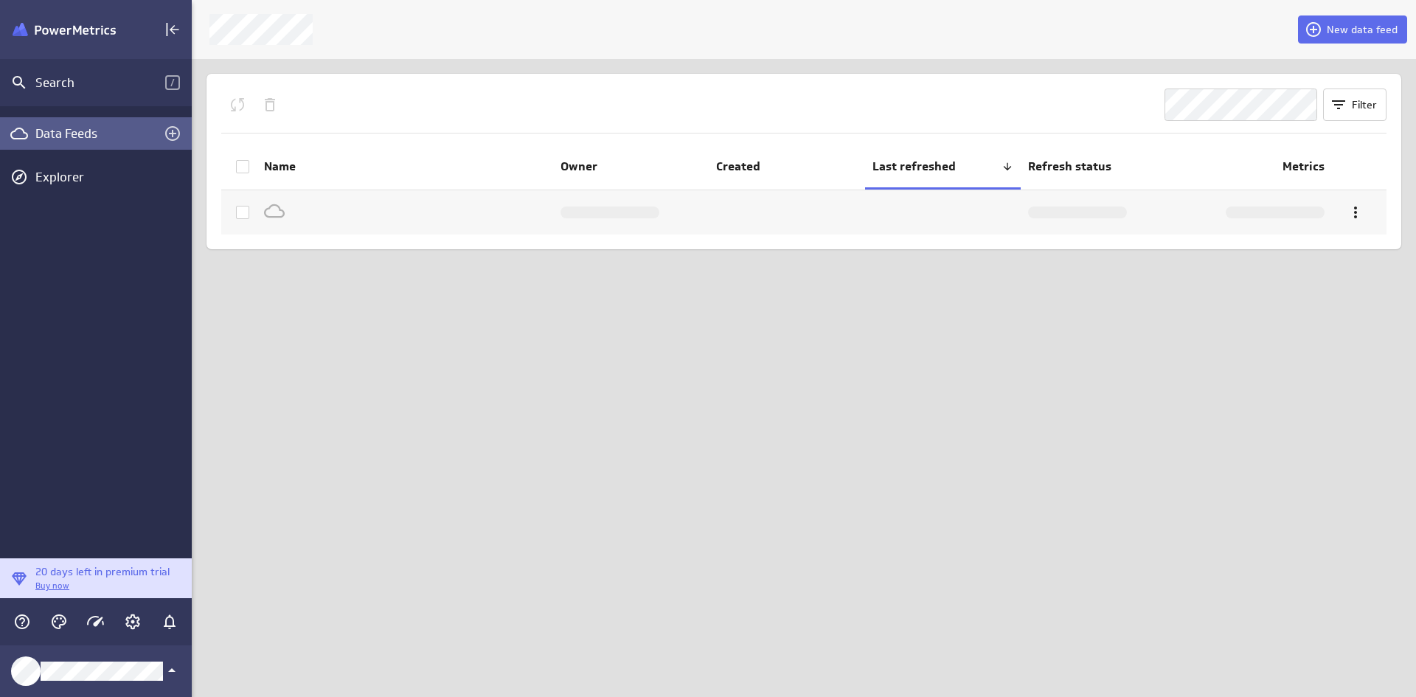
scroll to position [7, 7]
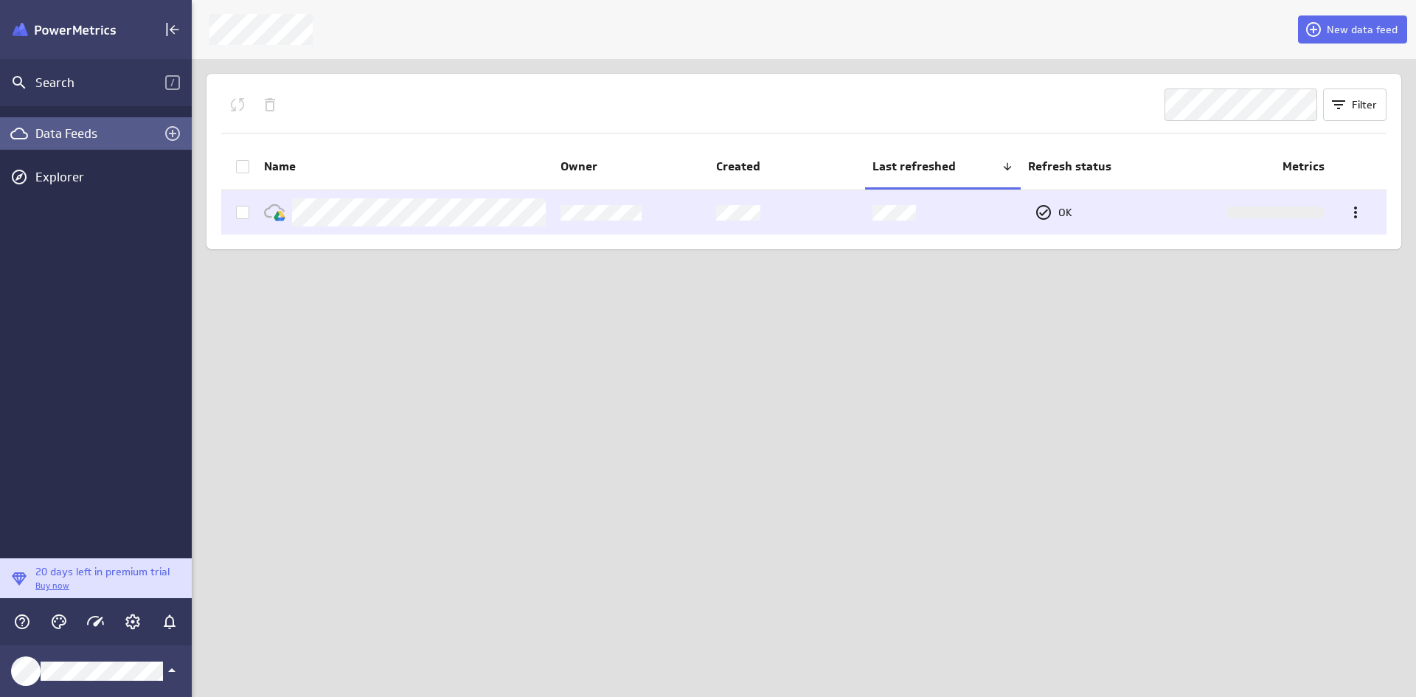
click at [1285, 213] on div at bounding box center [1275, 213] width 99 height 12
click at [1046, 206] on icon at bounding box center [1043, 212] width 15 height 15
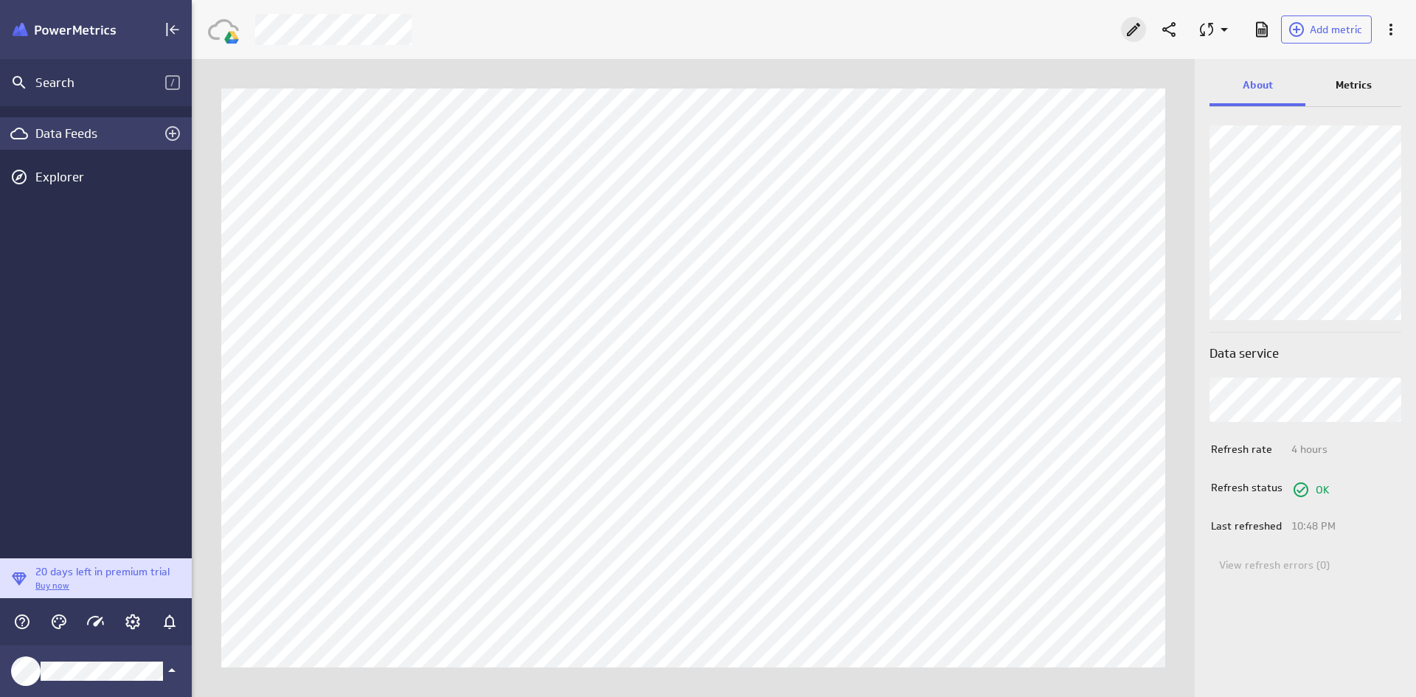
click at [1127, 27] on icon "Edit" at bounding box center [1134, 30] width 18 height 18
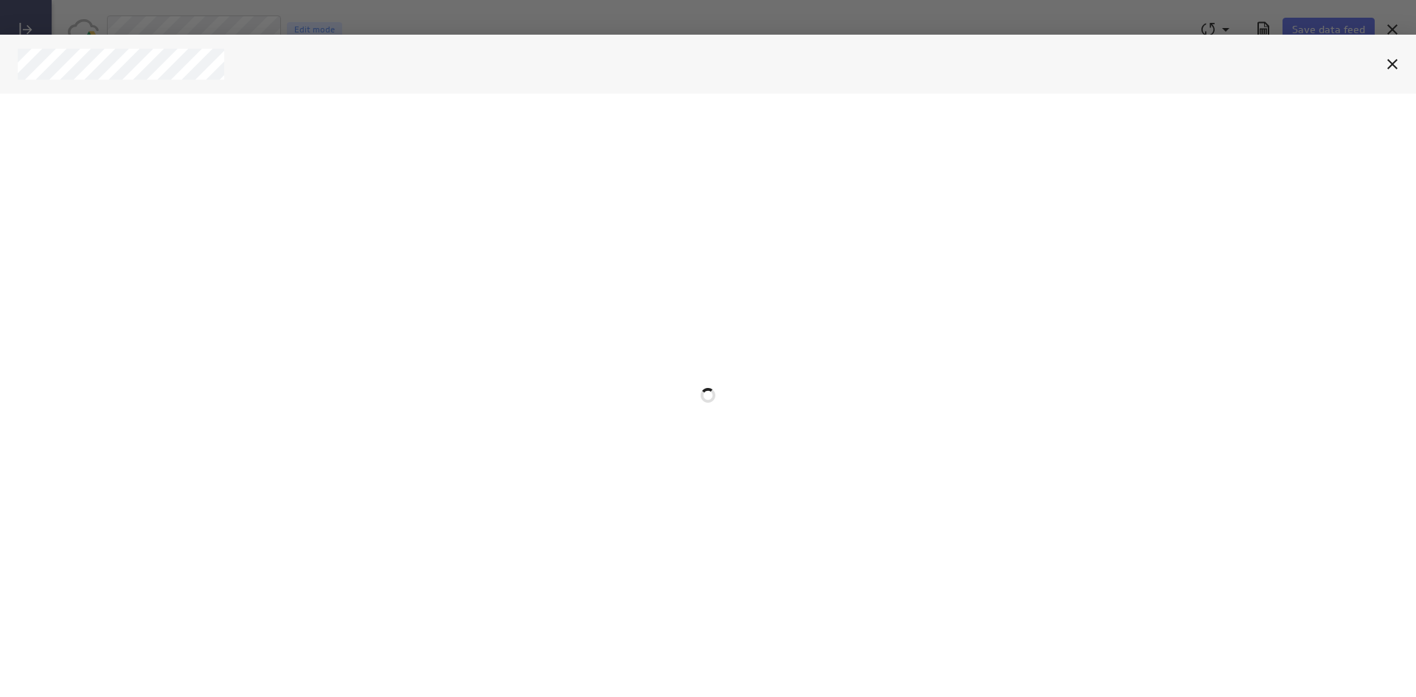
select select "237d015a6f1c95b84b642da39bbf5724"
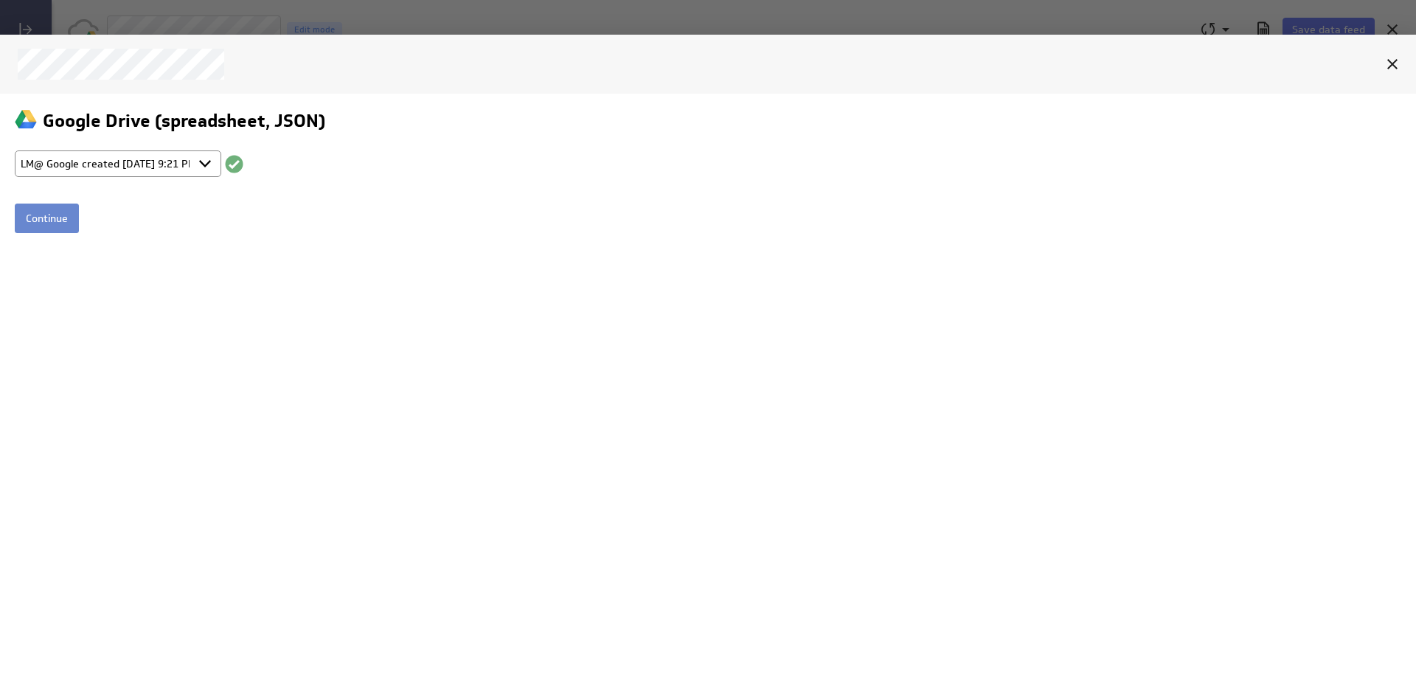
click at [58, 224] on input "Continue" at bounding box center [47, 219] width 64 height 30
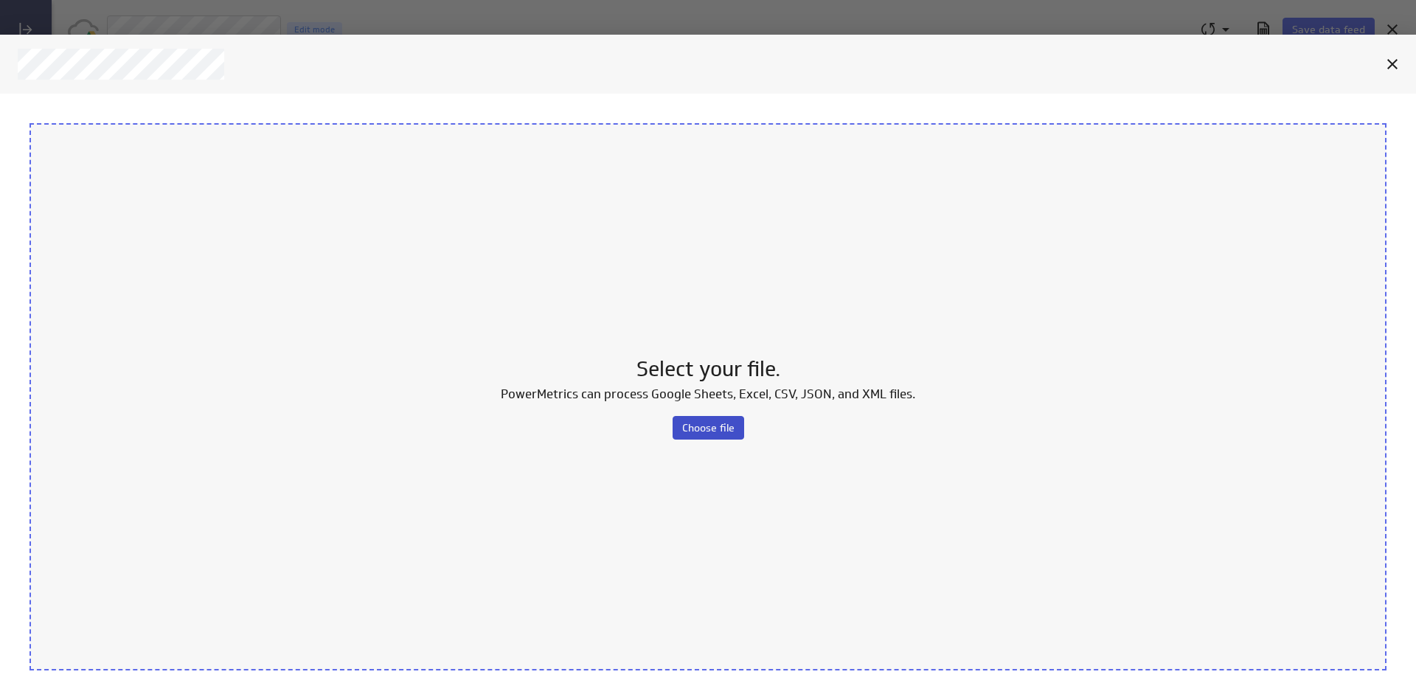
click at [693, 427] on span "Choose file" at bounding box center [708, 427] width 52 height 13
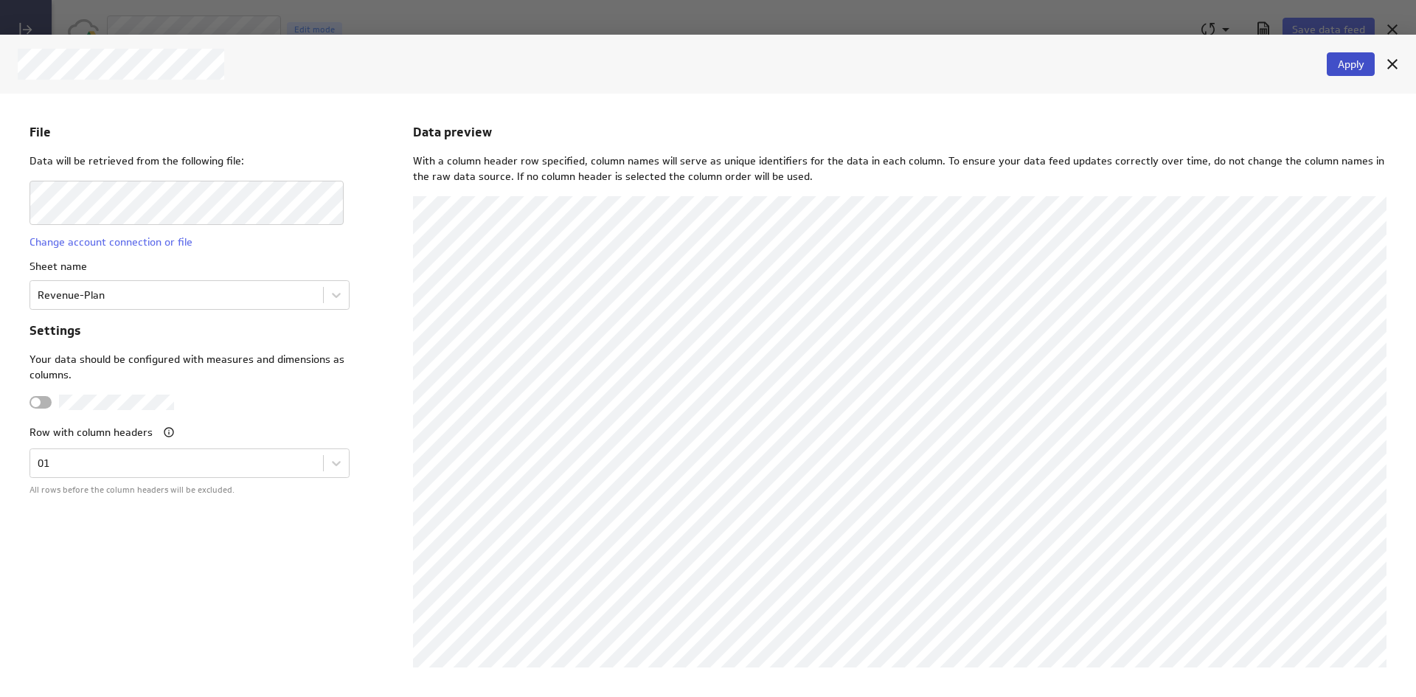
click at [1353, 69] on span "Apply" at bounding box center [1351, 64] width 27 height 13
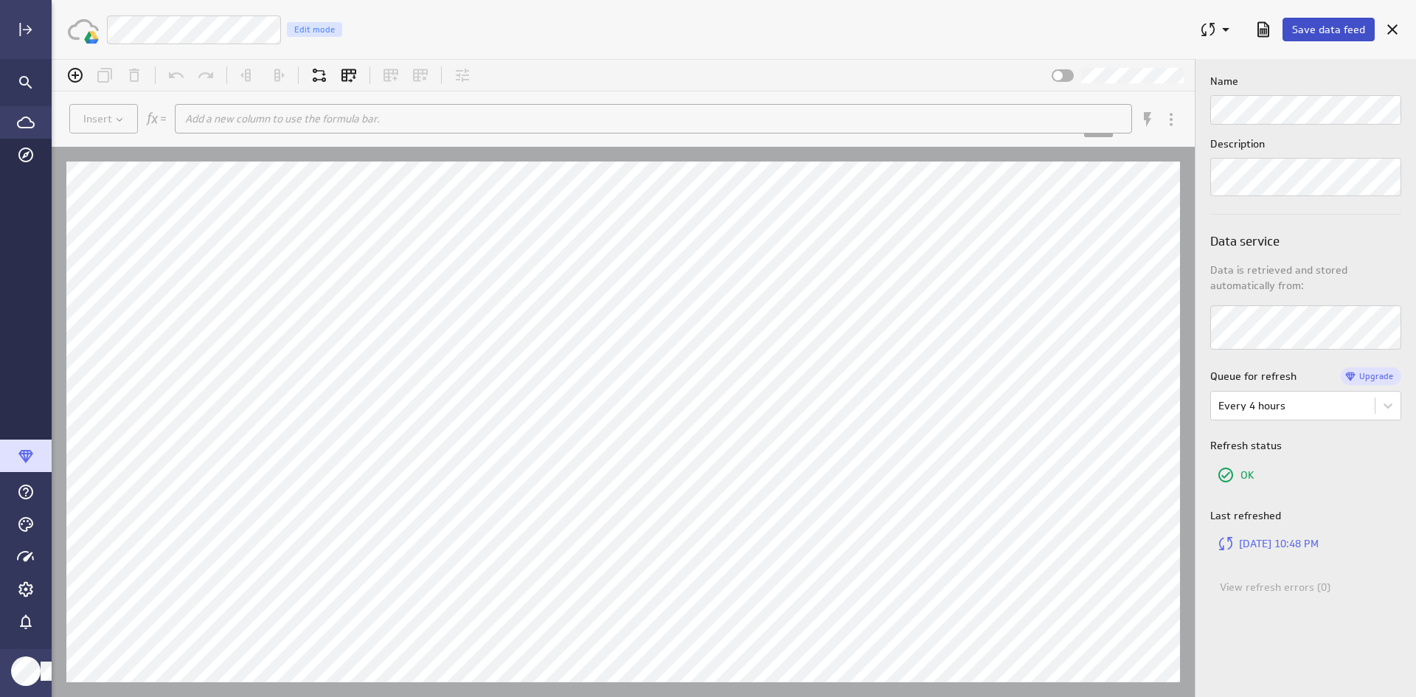
click at [1334, 24] on span "Save data feed" at bounding box center [1328, 29] width 73 height 13
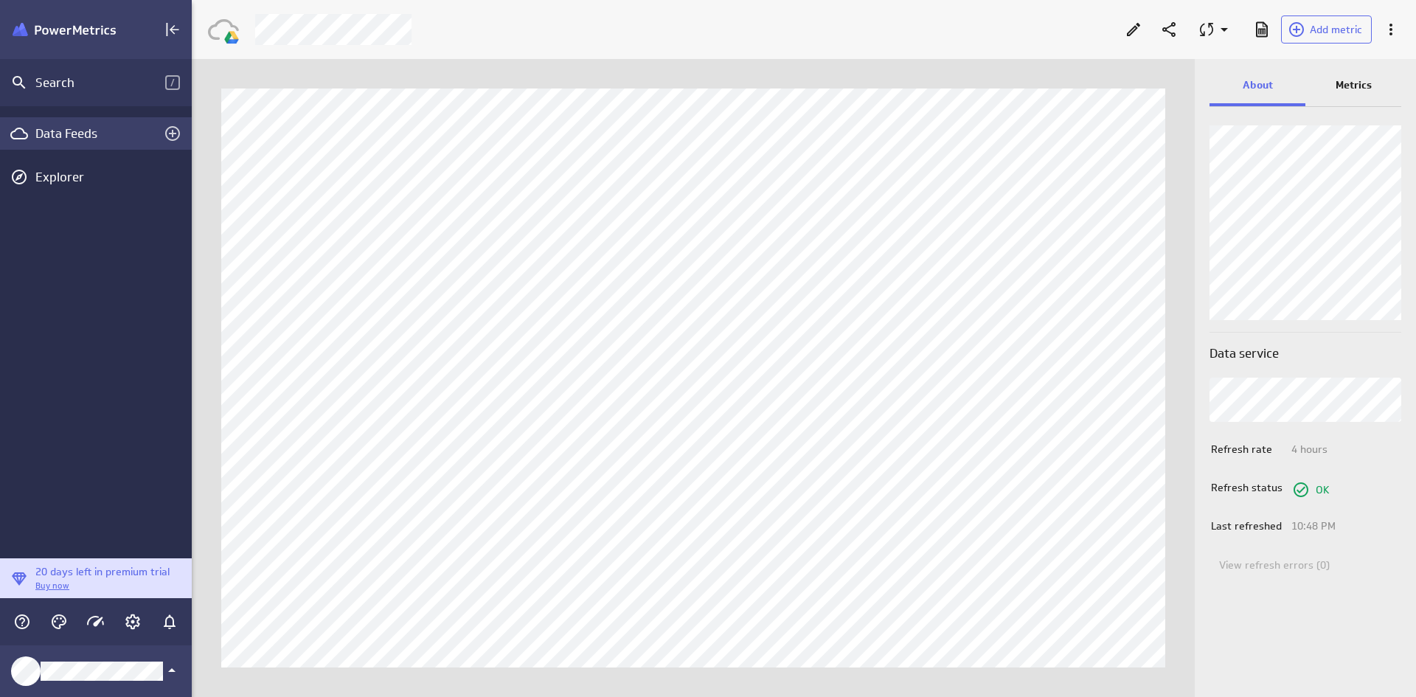
click at [86, 128] on div "Data Feeds" at bounding box center [95, 133] width 121 height 16
click at [1351, 80] on p "Metrics" at bounding box center [1354, 84] width 36 height 15
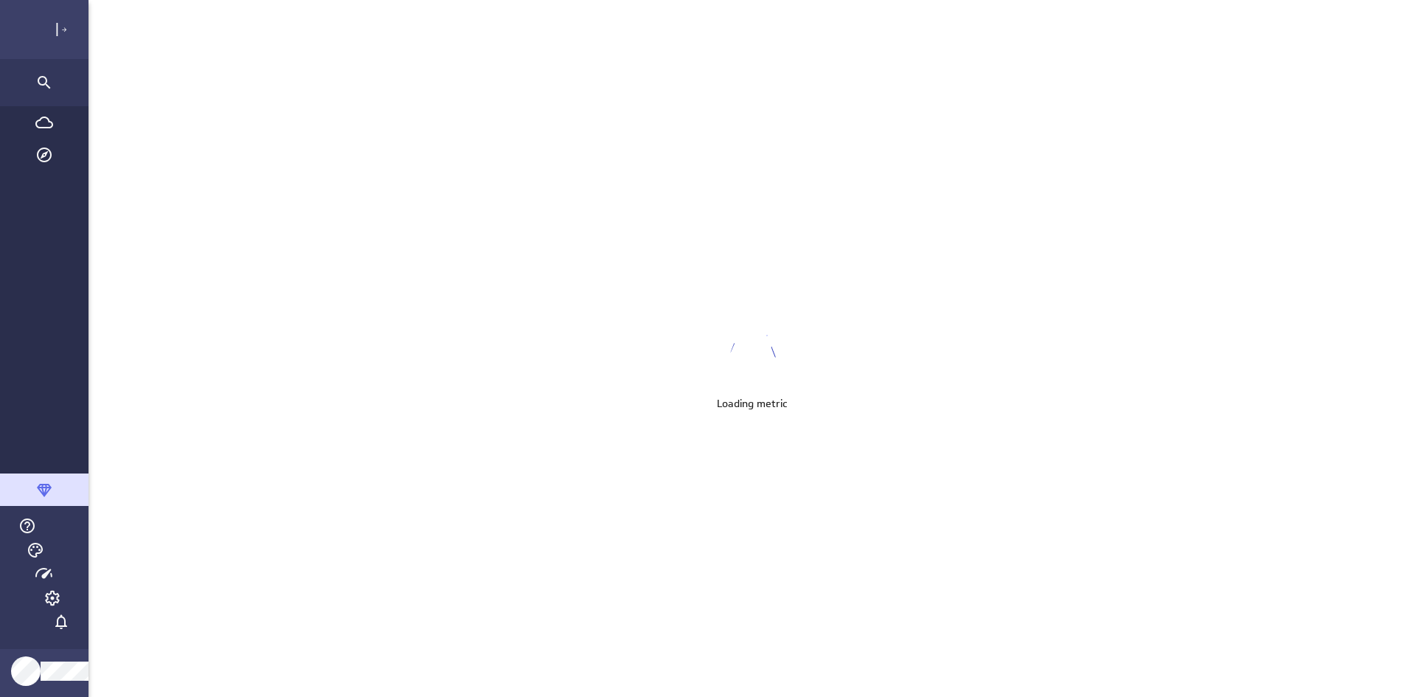
scroll to position [720, 1387]
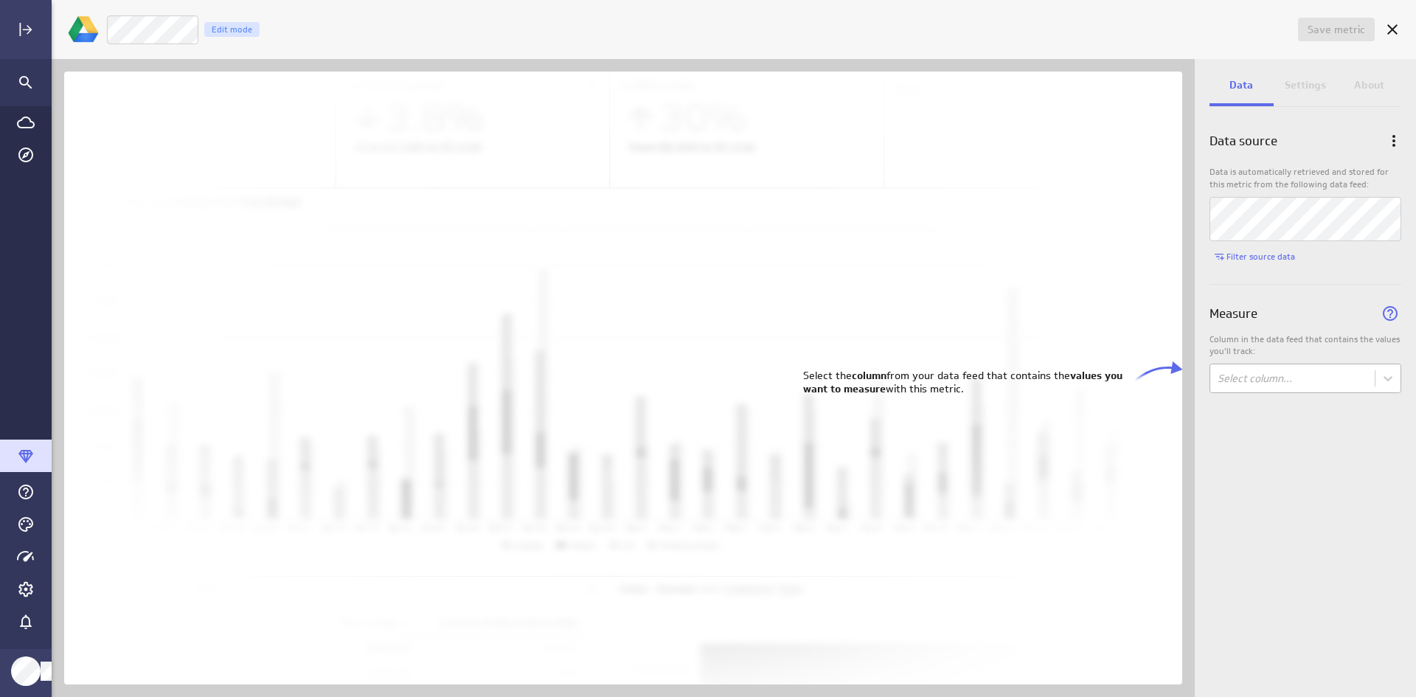
click at [1226, 370] on body "Save metric Untitled Edit mode Data Settings About Data source Data is automati…" at bounding box center [708, 348] width 1416 height 697
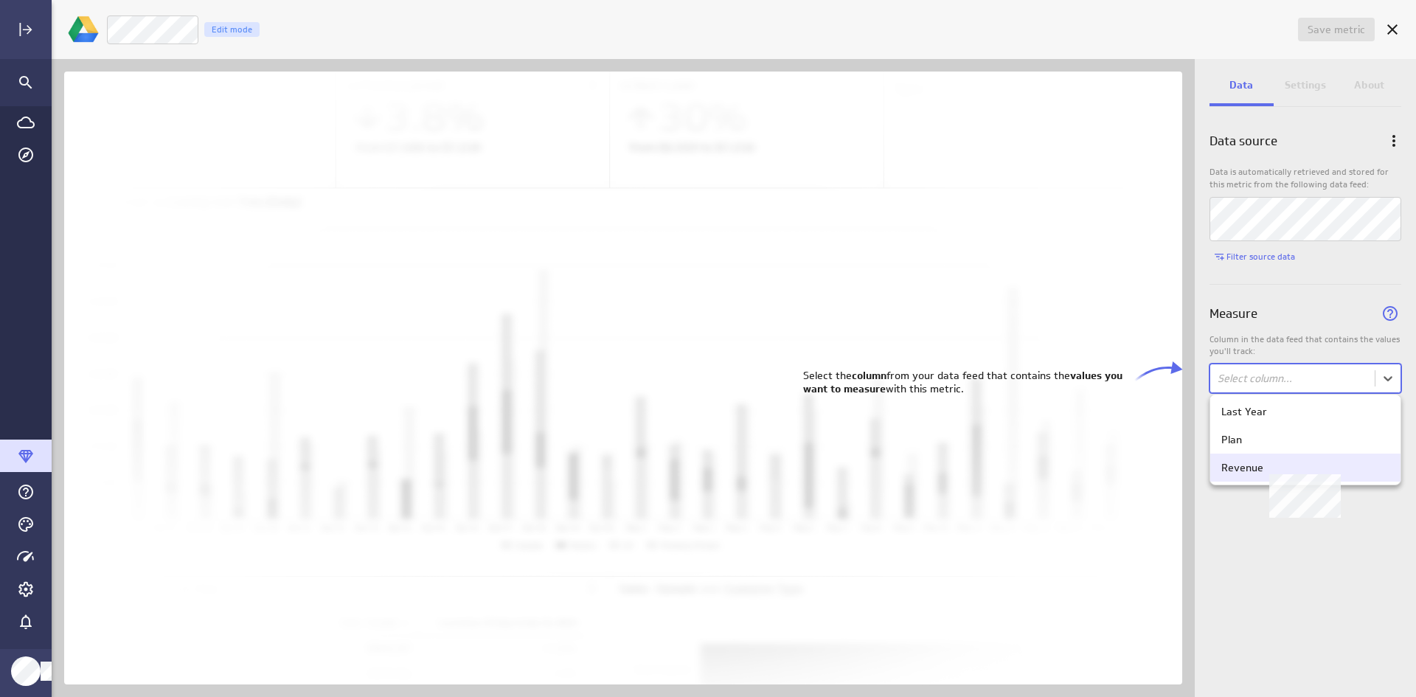
click at [1223, 462] on div "Revenue" at bounding box center [1242, 467] width 42 height 13
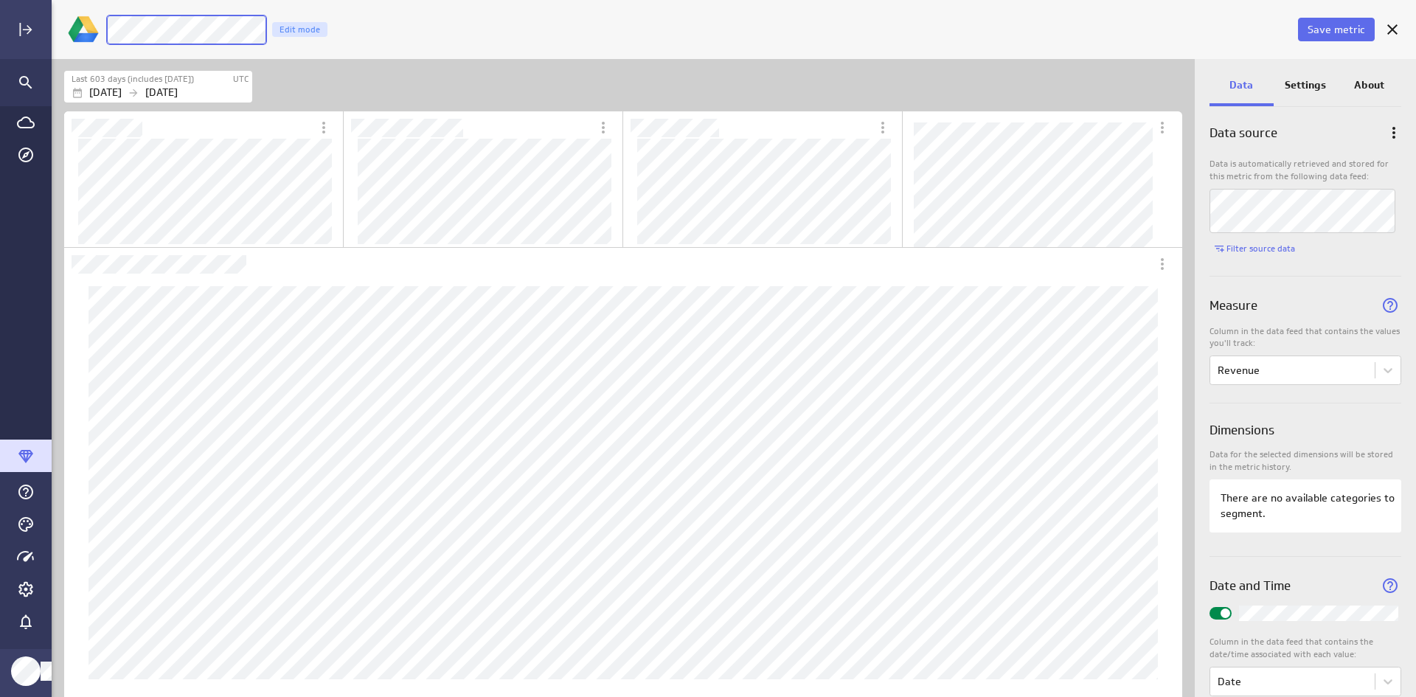
scroll to position [0, 0]
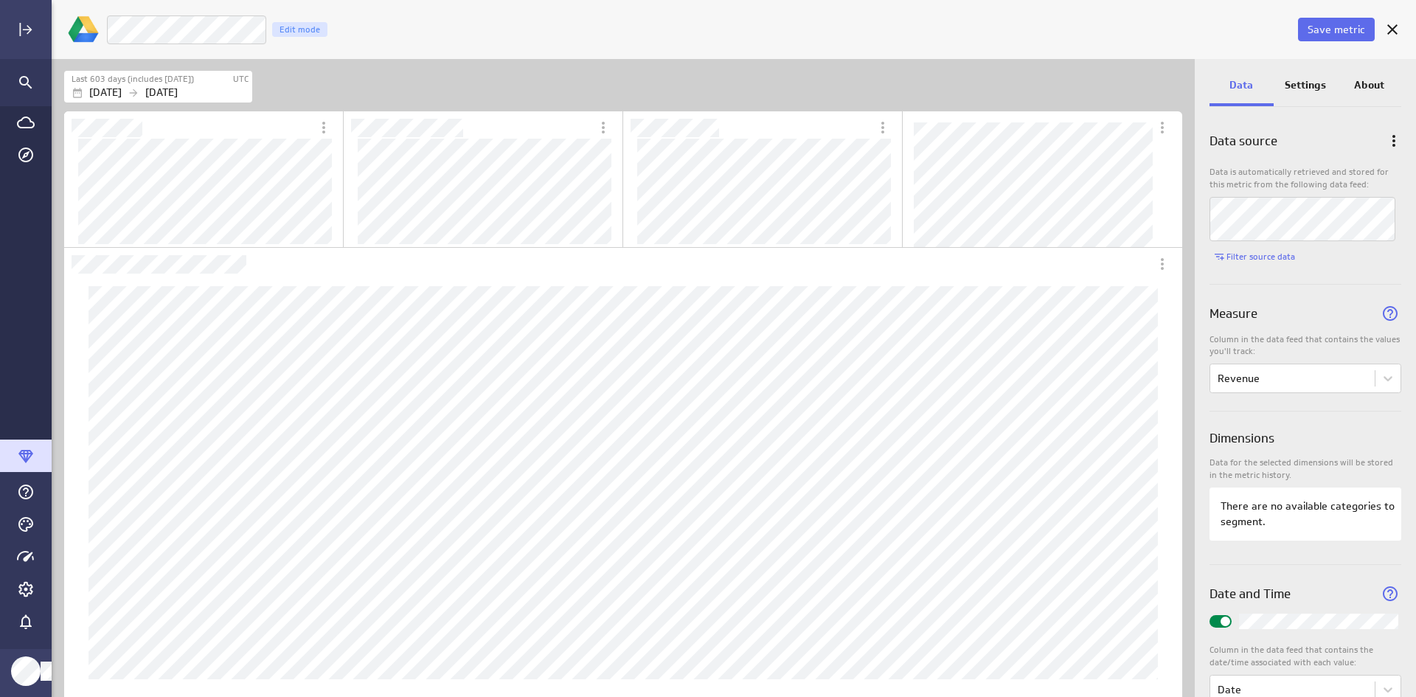
click at [1306, 89] on p "Settings" at bounding box center [1305, 84] width 41 height 15
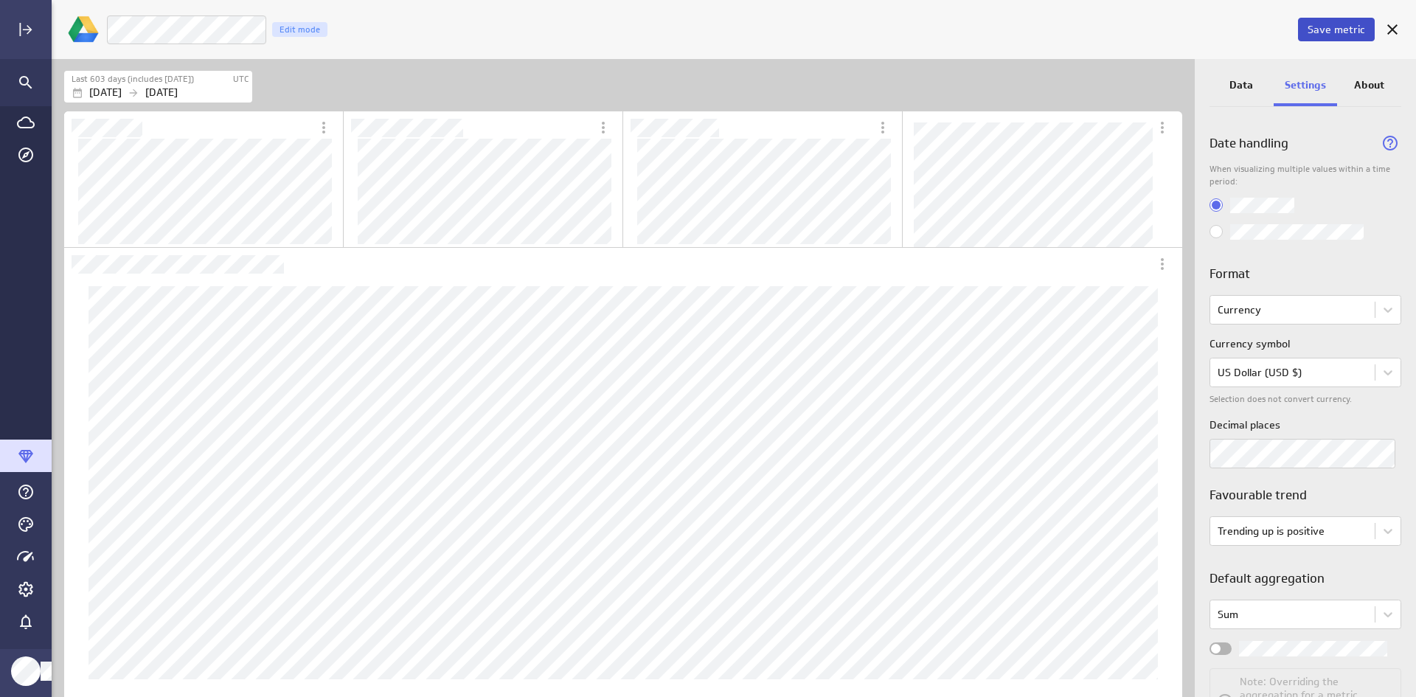
click at [1342, 34] on span "Save metric" at bounding box center [1337, 29] width 58 height 13
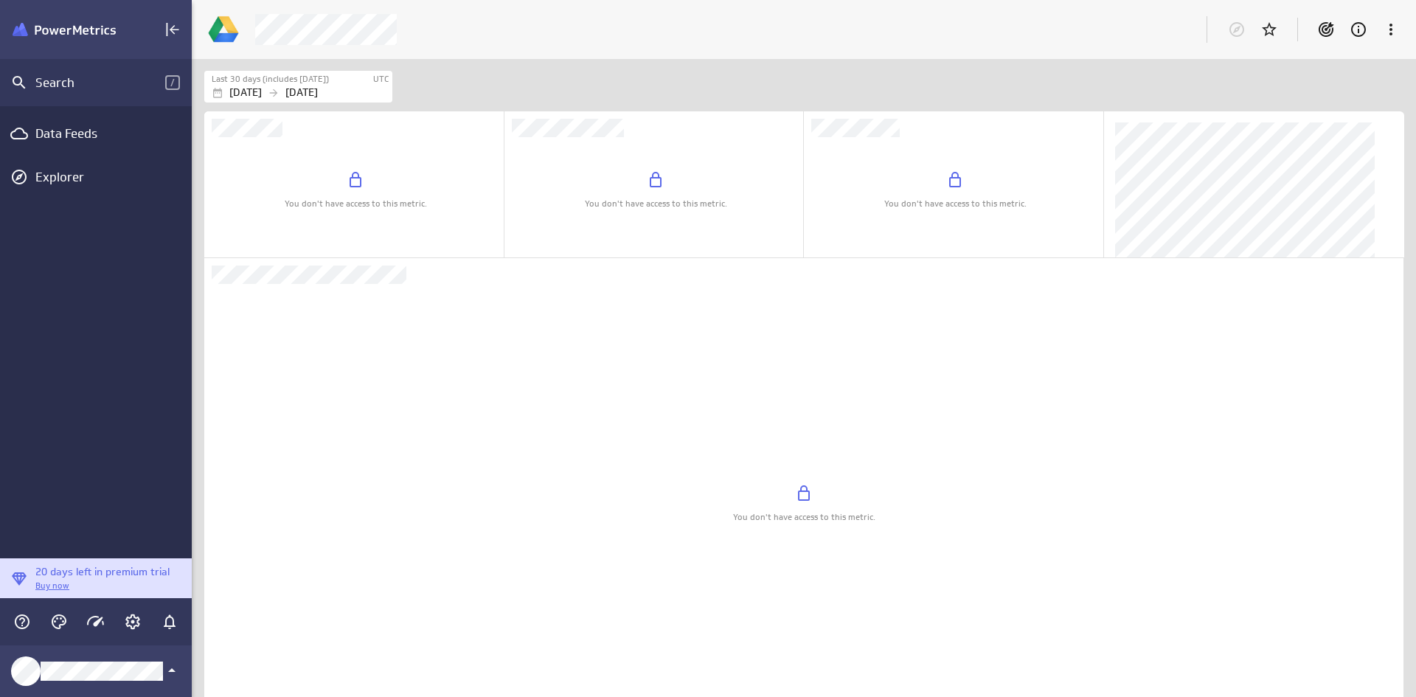
scroll to position [1187, 1222]
click at [19, 625] on icon "Help & PowerMetrics Assistant" at bounding box center [22, 622] width 18 height 18
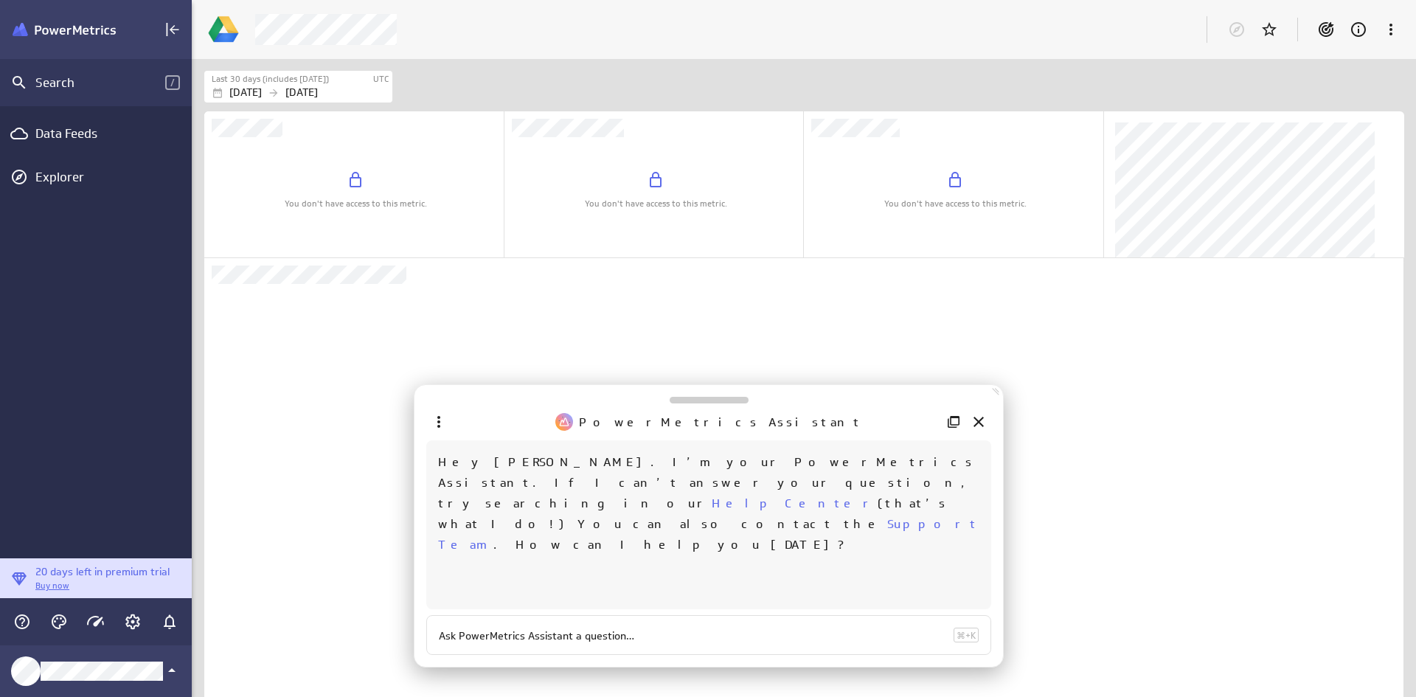
click at [786, 517] on link "Support Team" at bounding box center [708, 534] width 541 height 35
click at [979, 423] on icon at bounding box center [979, 422] width 10 height 10
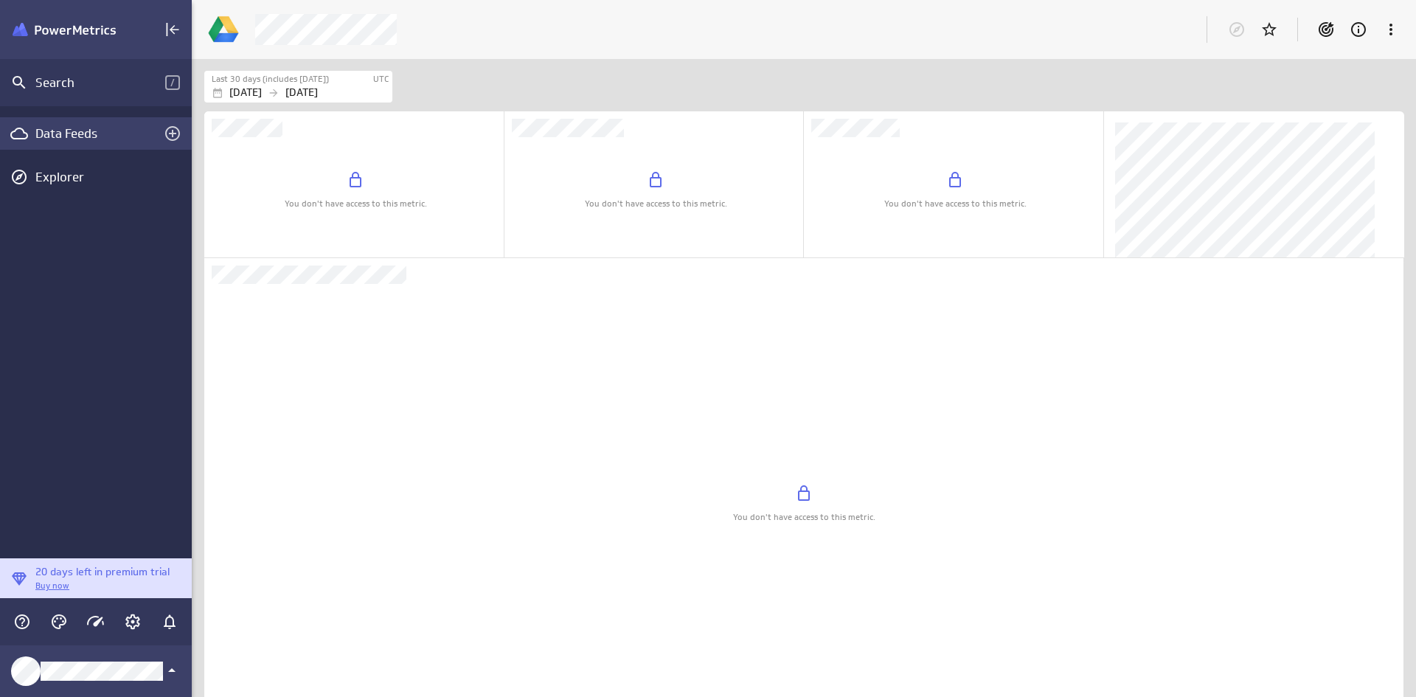
click at [76, 134] on div "Data Feeds" at bounding box center [95, 133] width 121 height 16
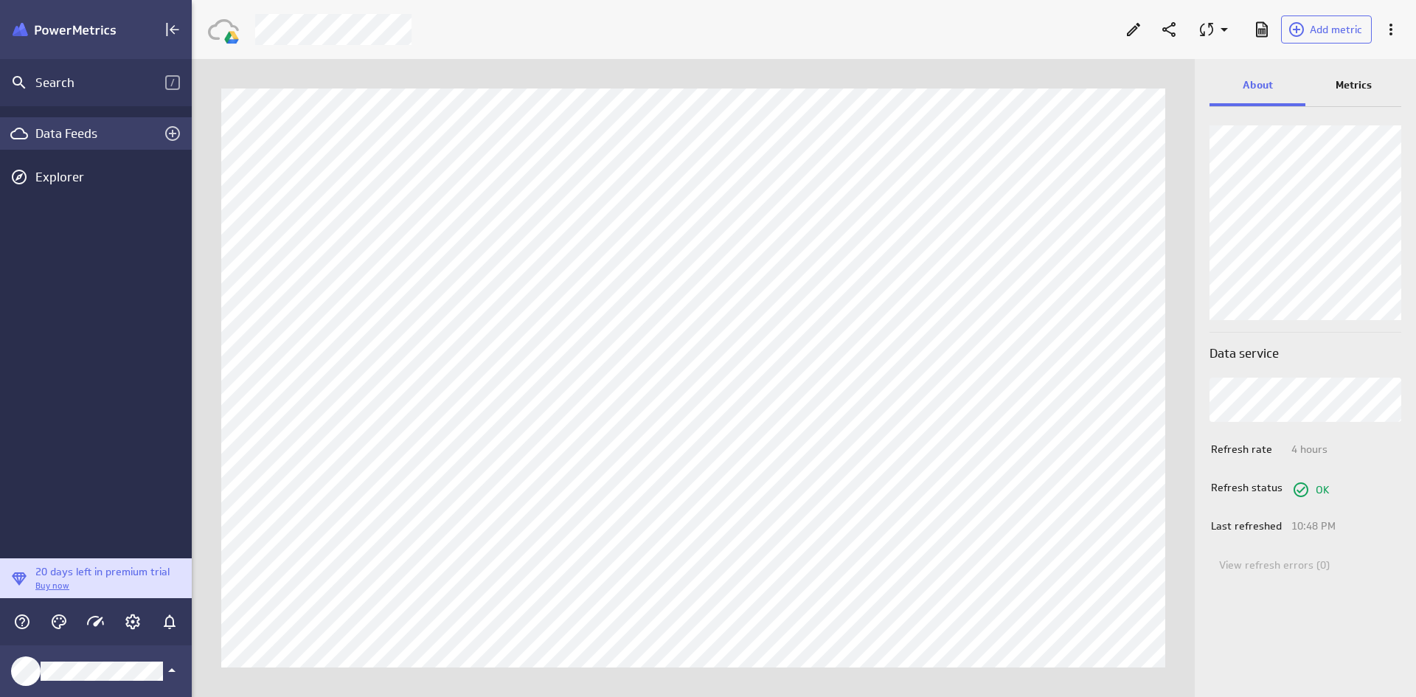
click at [55, 143] on div "Data Feeds" at bounding box center [96, 133] width 192 height 32
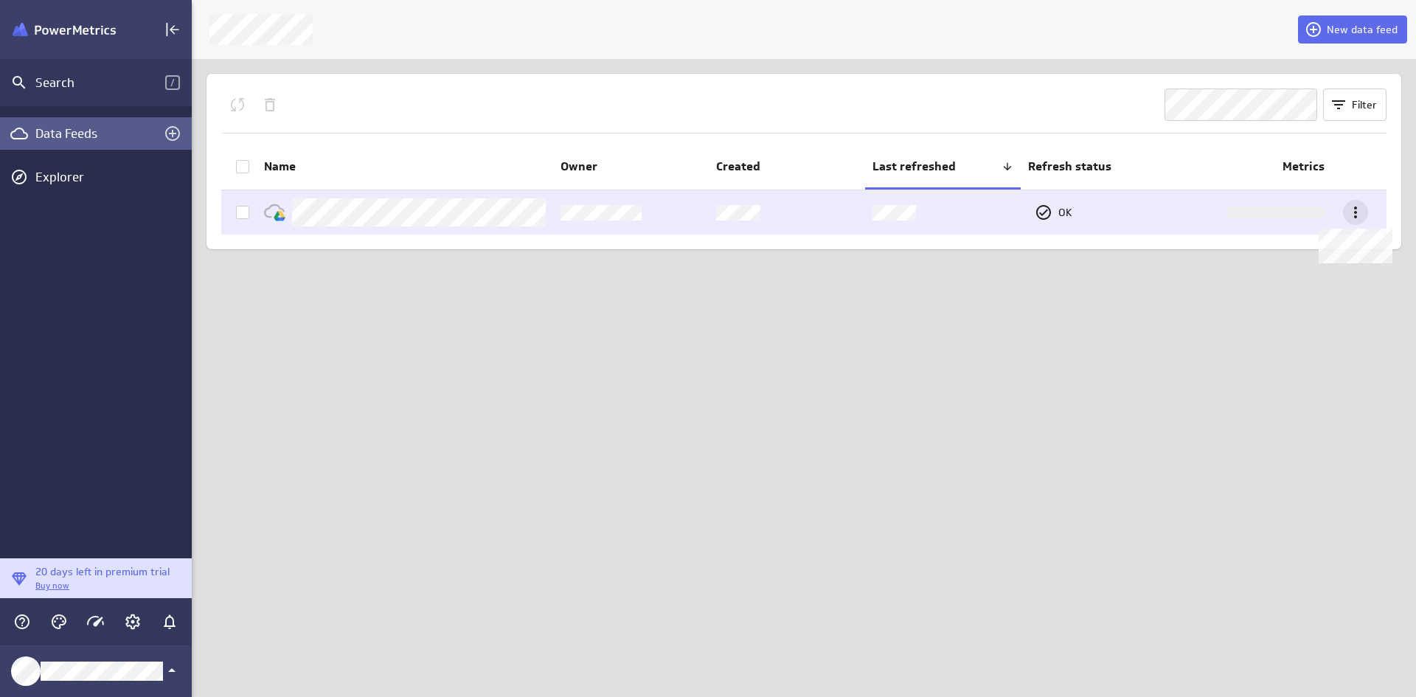
click at [1362, 215] on icon at bounding box center [1356, 213] width 18 height 18
click at [1362, 215] on div at bounding box center [708, 348] width 1416 height 697
click at [249, 215] on td at bounding box center [238, 212] width 35 height 44
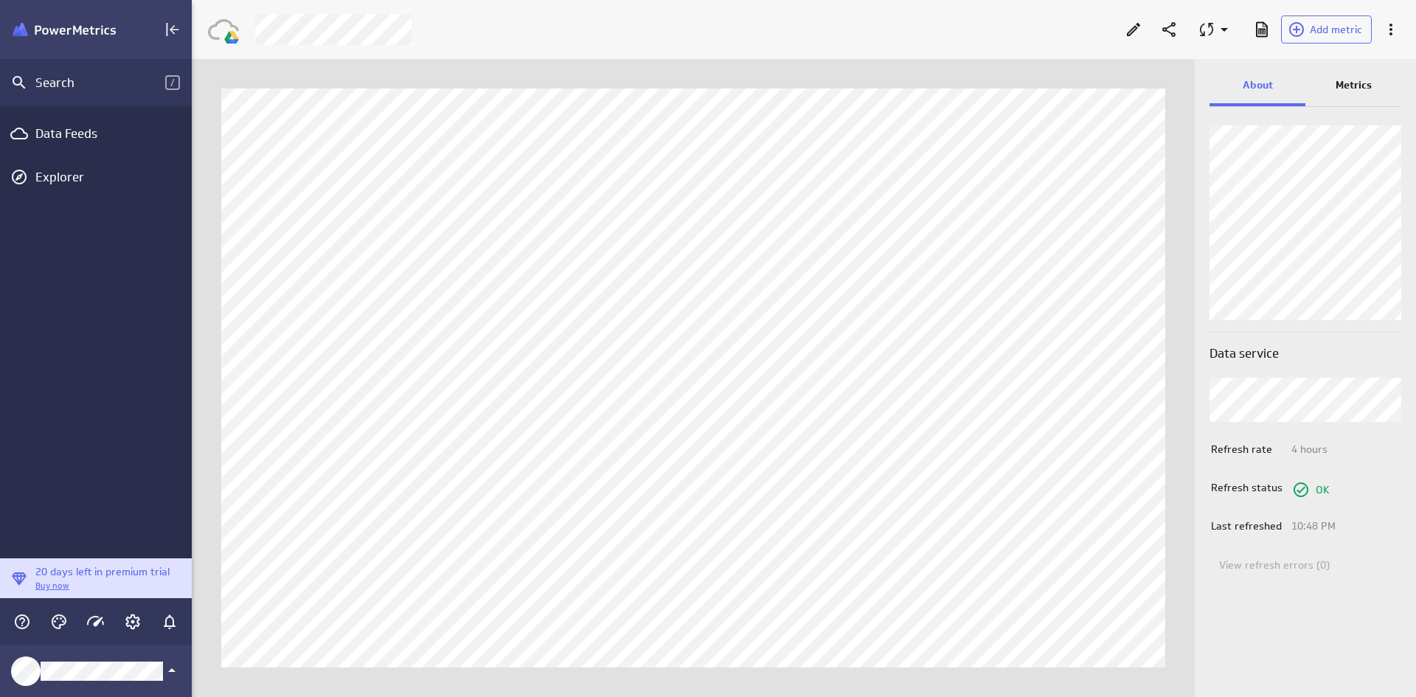
click at [1228, 527] on p "Last refreshed" at bounding box center [1250, 526] width 79 height 15
click at [1348, 90] on p "Metrics" at bounding box center [1354, 84] width 36 height 15
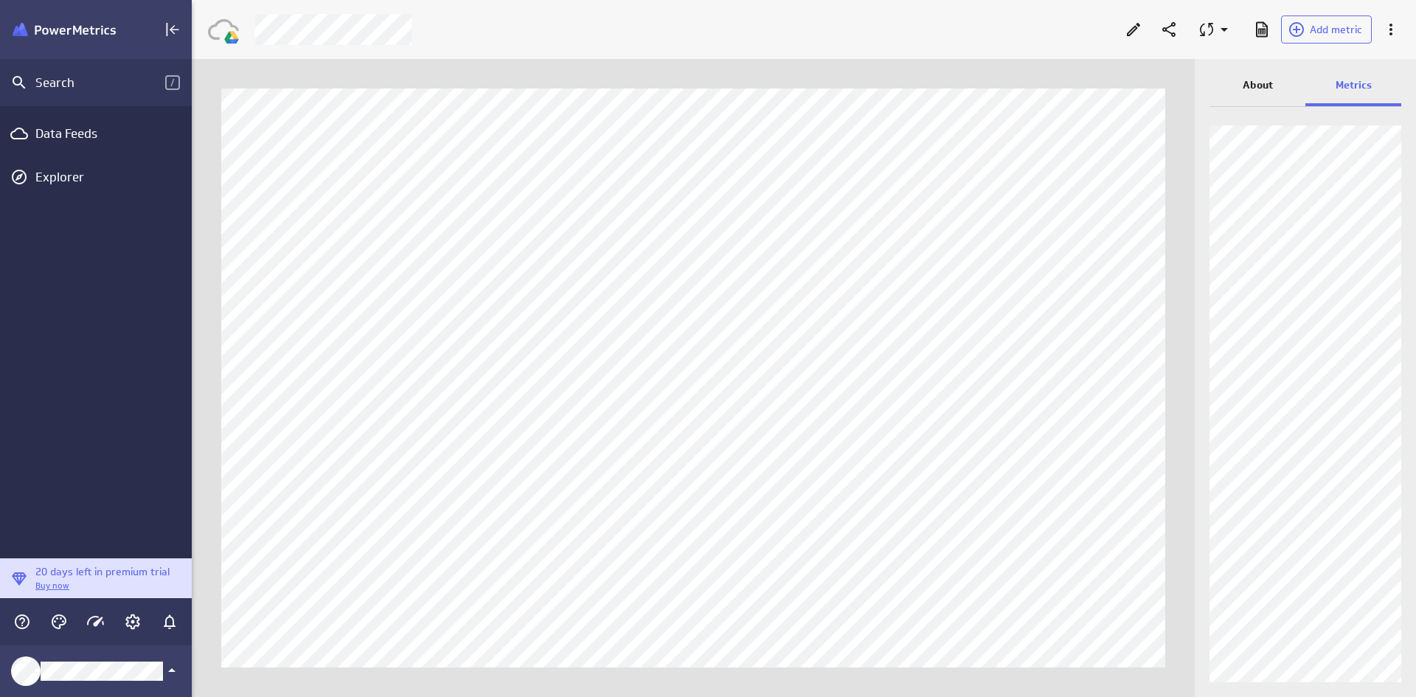
click at [1254, 77] on p "About" at bounding box center [1258, 84] width 30 height 15
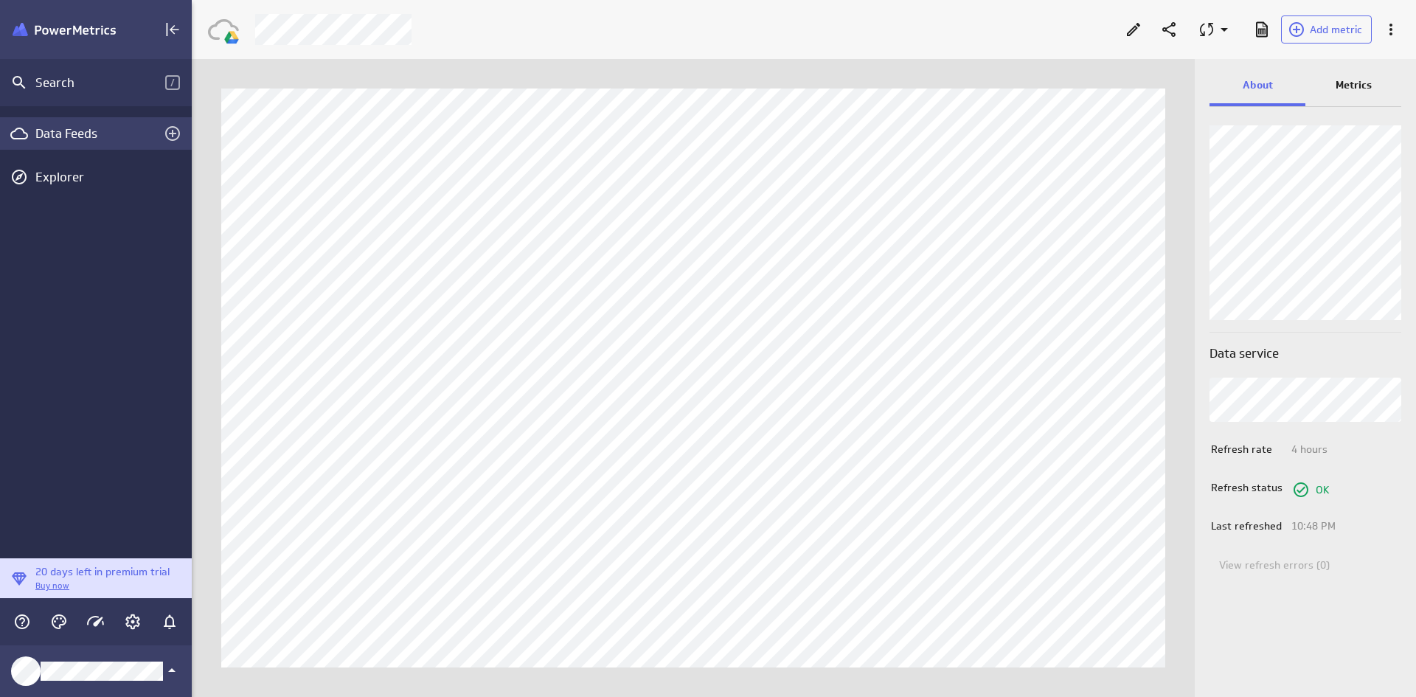
click at [72, 133] on div "Data Feeds" at bounding box center [95, 133] width 121 height 16
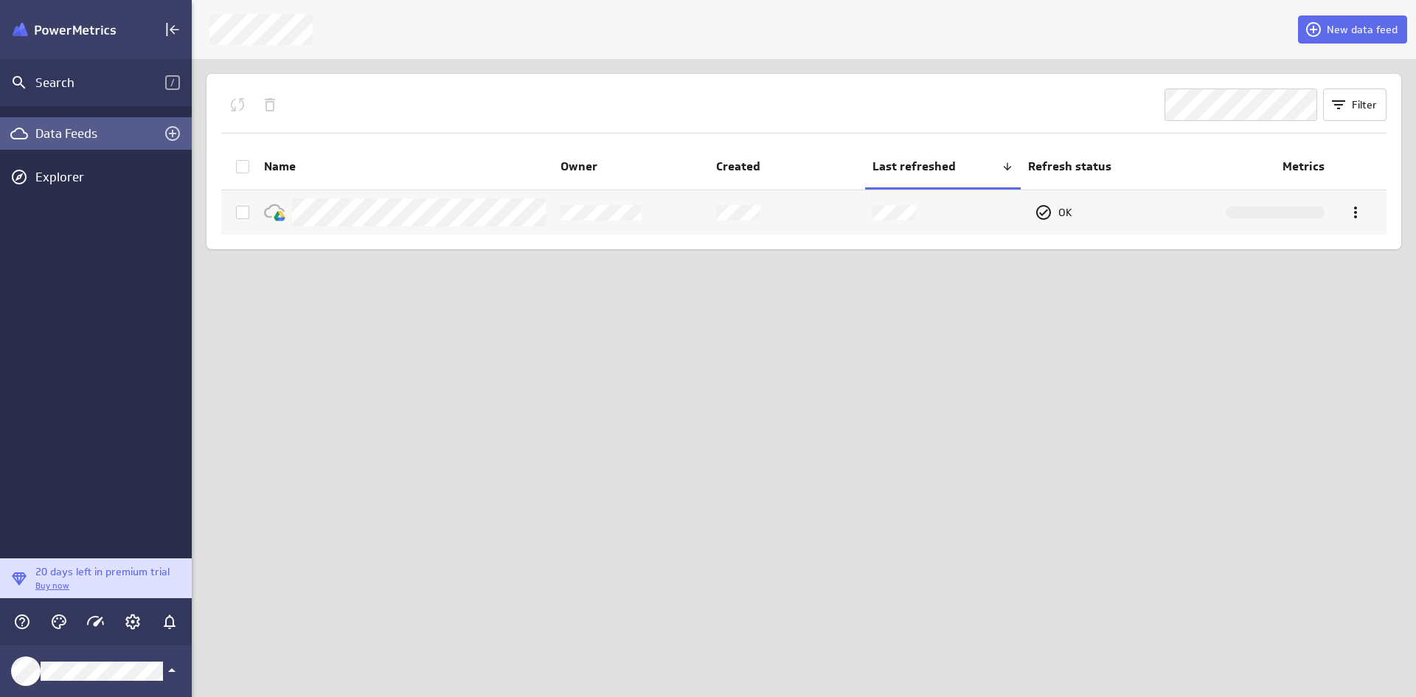
click at [87, 32] on img "Klipfolio PowerMetrics Banner" at bounding box center [64, 30] width 103 height 14
click at [173, 31] on icon "Collapse" at bounding box center [173, 30] width 18 height 18
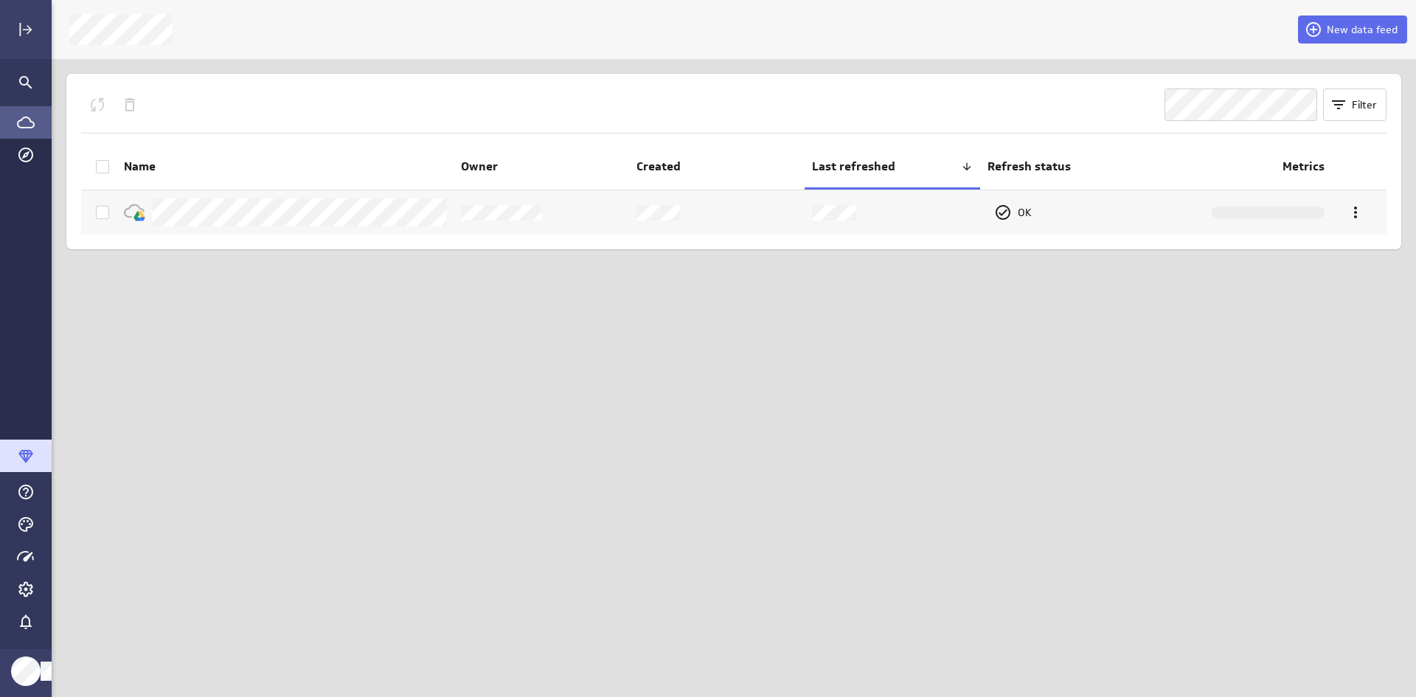
scroll to position [720, 1387]
click at [30, 156] on icon "Explorer" at bounding box center [26, 155] width 18 height 18
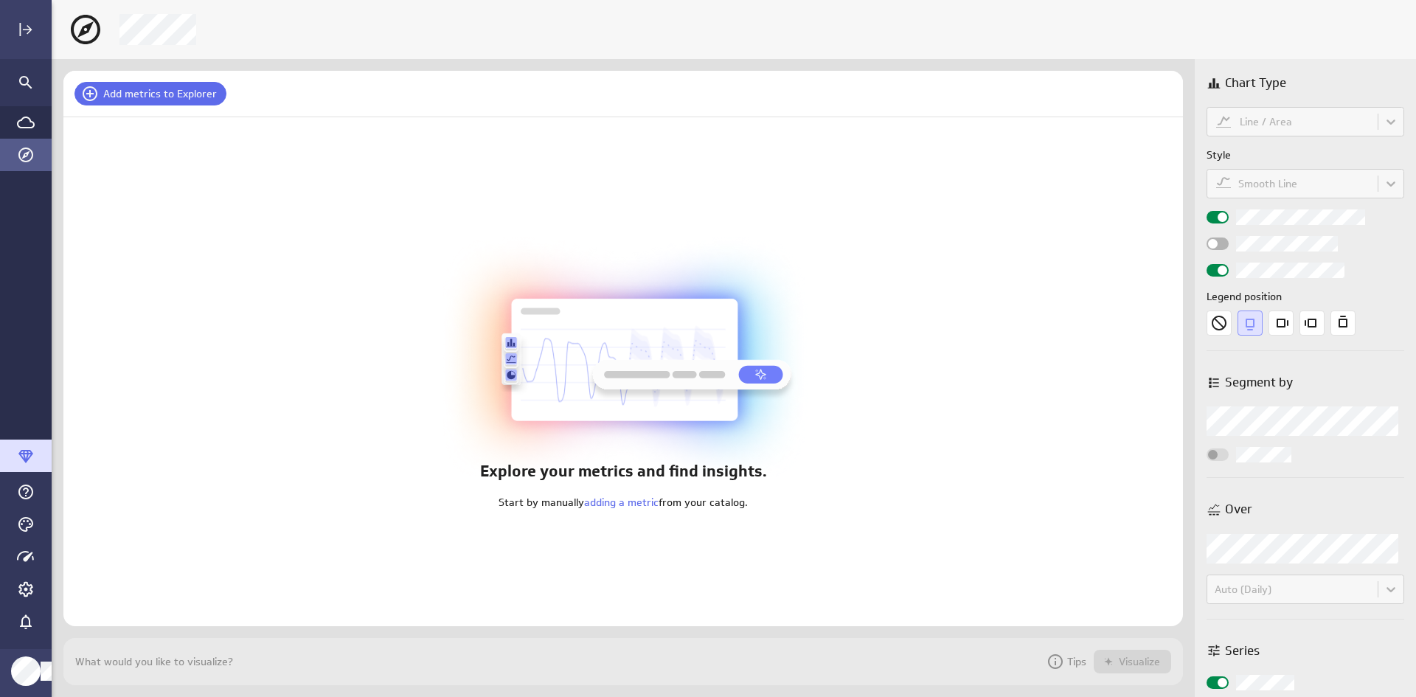
scroll to position [70, 1143]
click at [25, 590] on icon "Account and settings" at bounding box center [26, 590] width 4 height 4
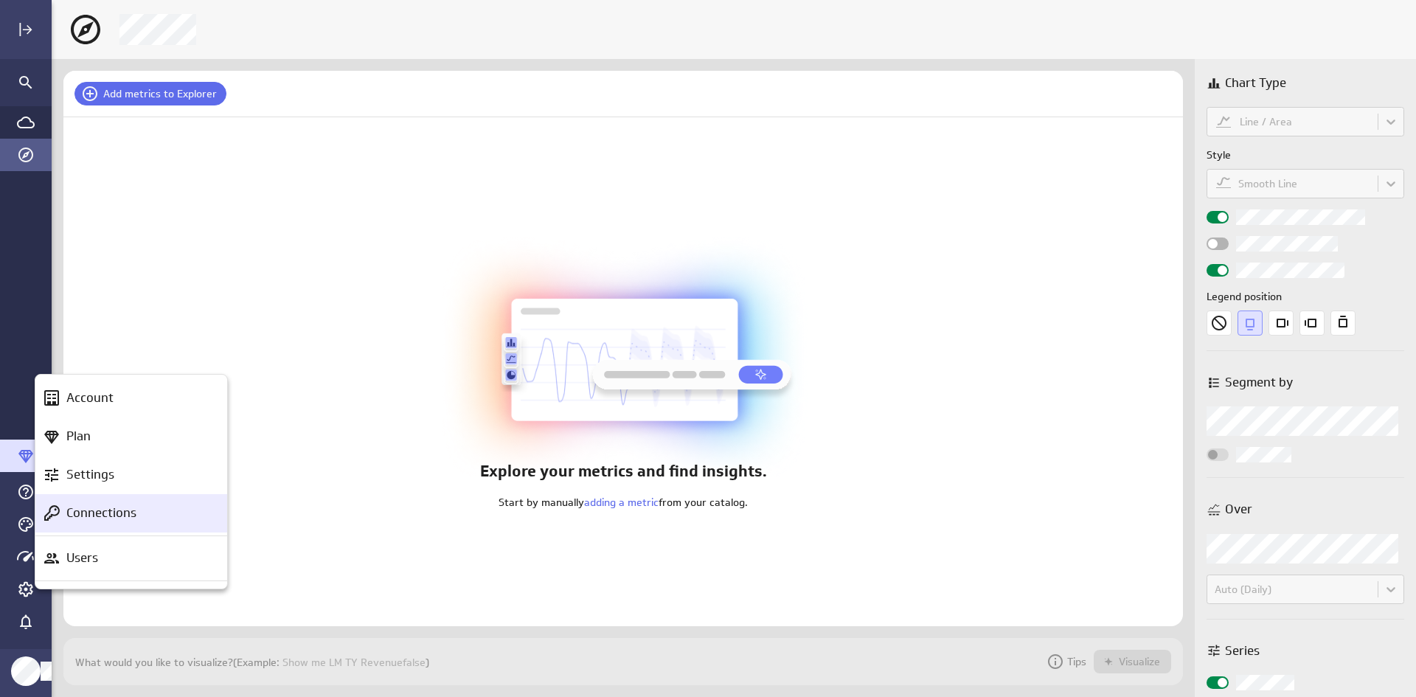
click at [102, 510] on p "Connections" at bounding box center [101, 513] width 70 height 18
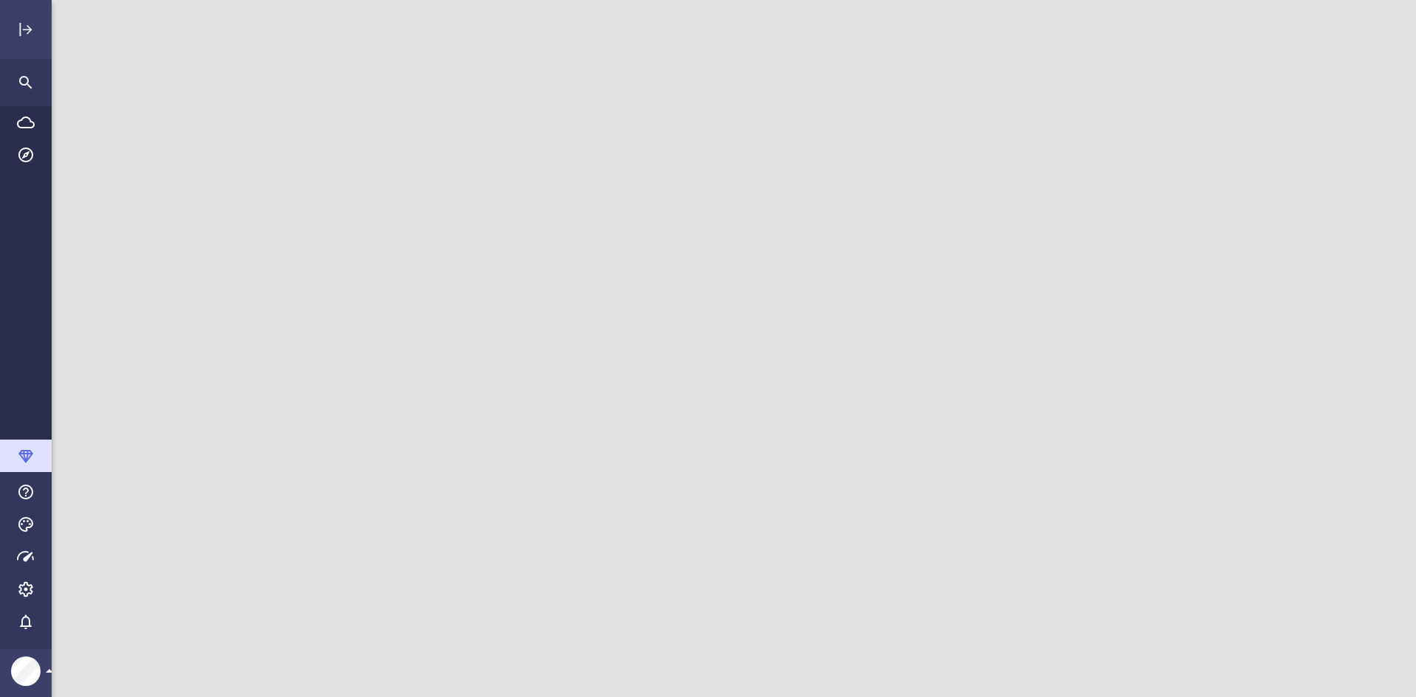
click at [109, 83] on div at bounding box center [734, 348] width 1365 height 697
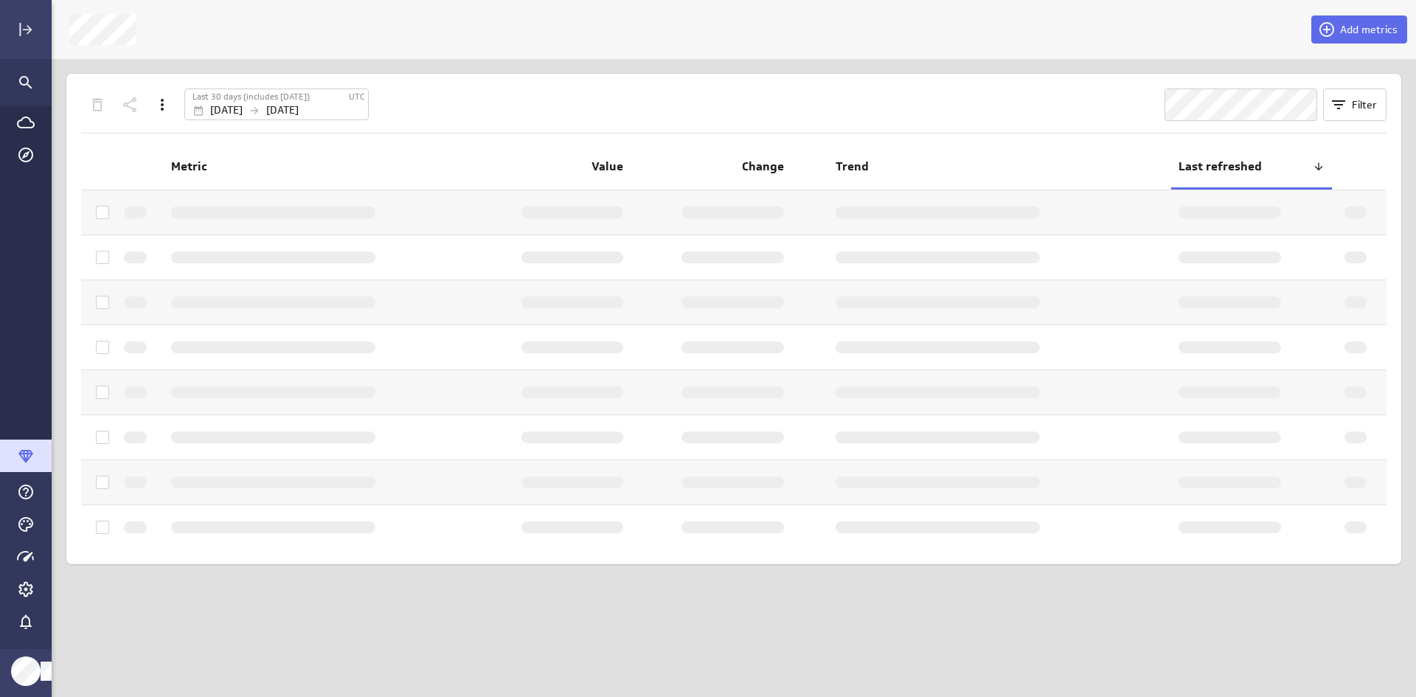
scroll to position [720, 1387]
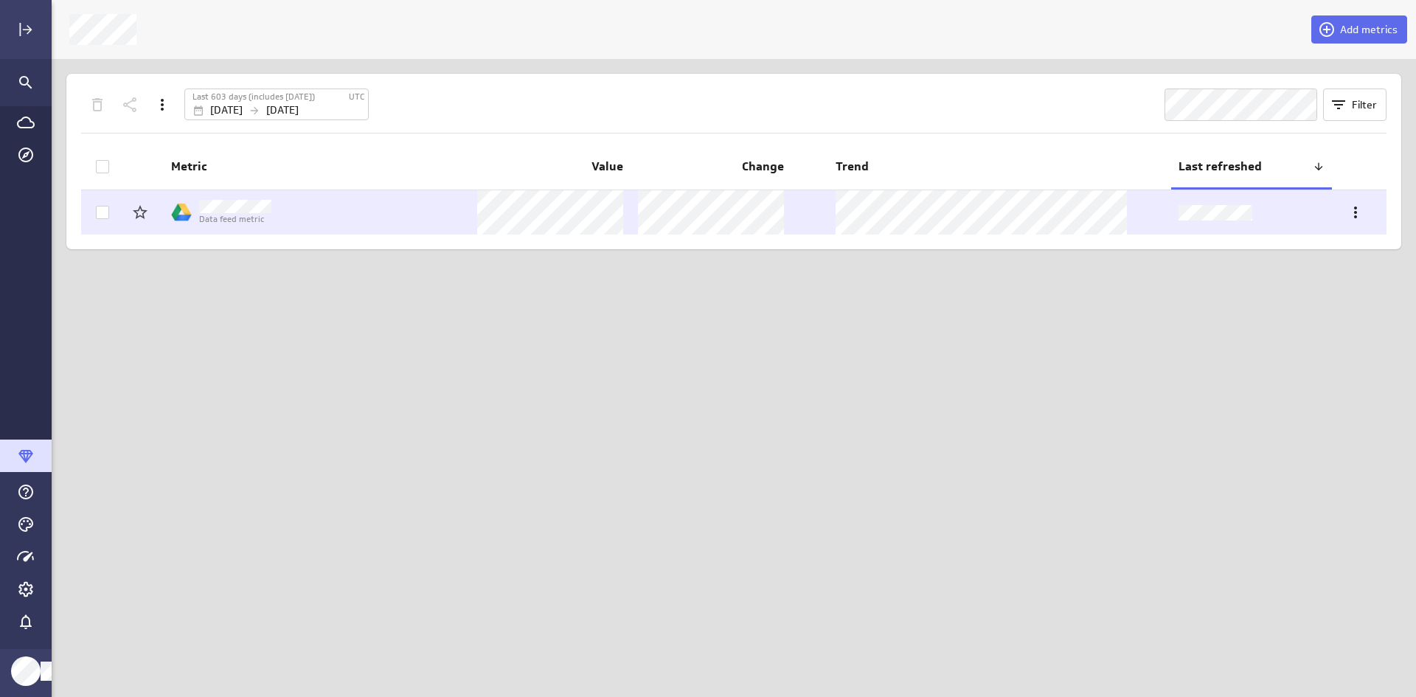
click at [108, 210] on span at bounding box center [102, 212] width 13 height 13
click at [0, 0] on input "checkbox" at bounding box center [0, 0] width 0 height 0
click at [1353, 208] on icon "More actions" at bounding box center [1356, 213] width 18 height 18
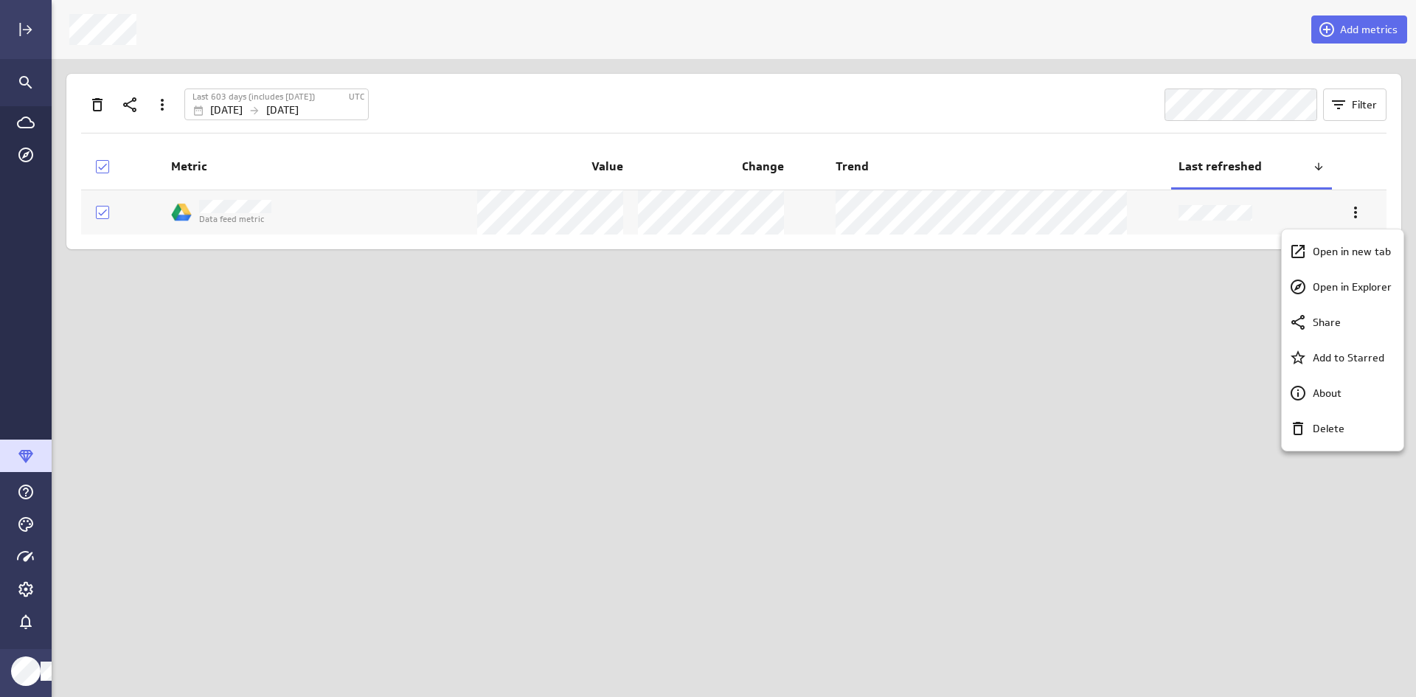
click at [178, 275] on div at bounding box center [708, 348] width 1416 height 697
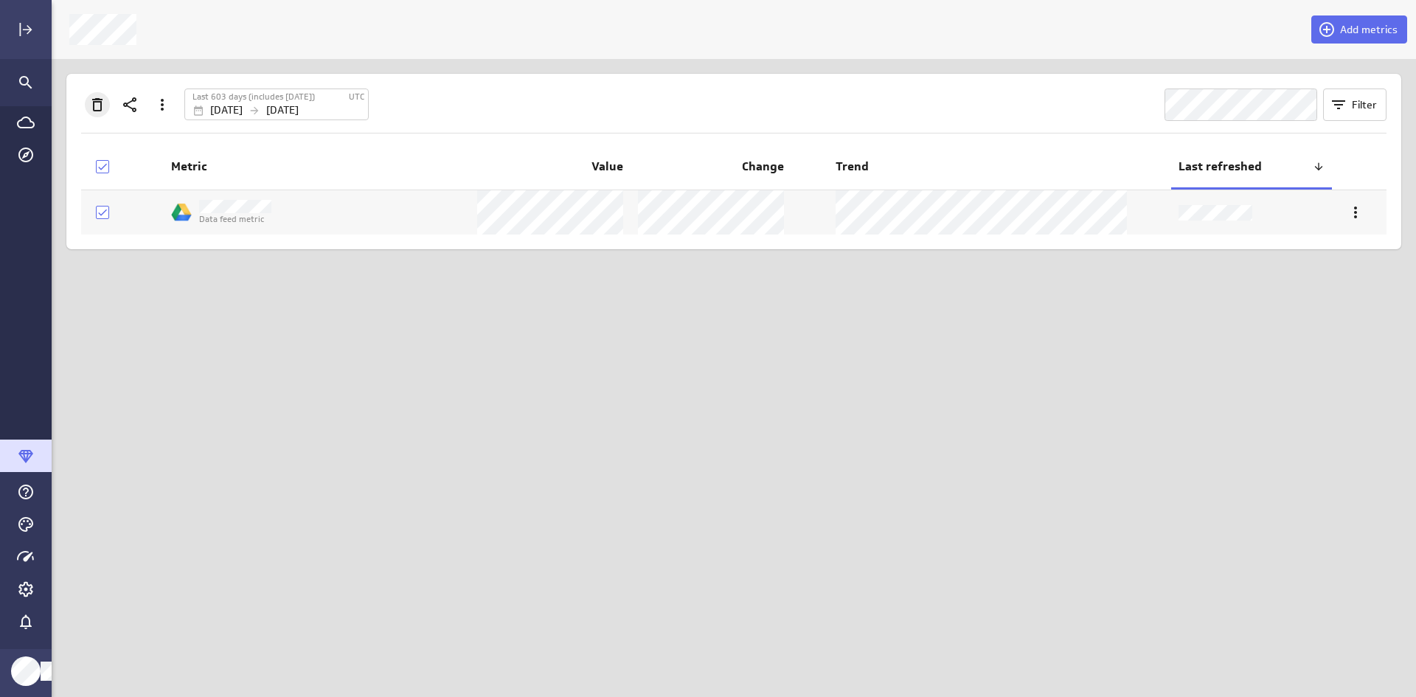
click at [97, 100] on icon "Delete" at bounding box center [97, 104] width 10 height 13
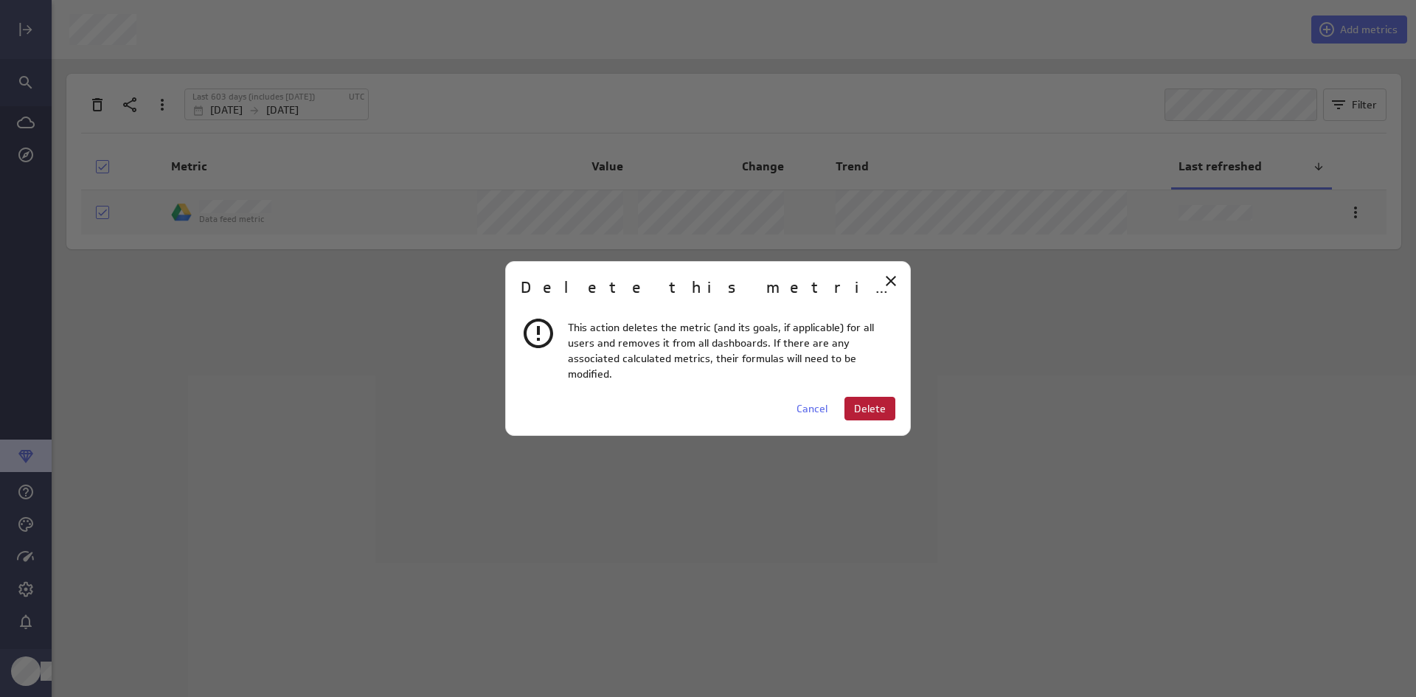
click at [859, 402] on span "Delete" at bounding box center [870, 408] width 32 height 13
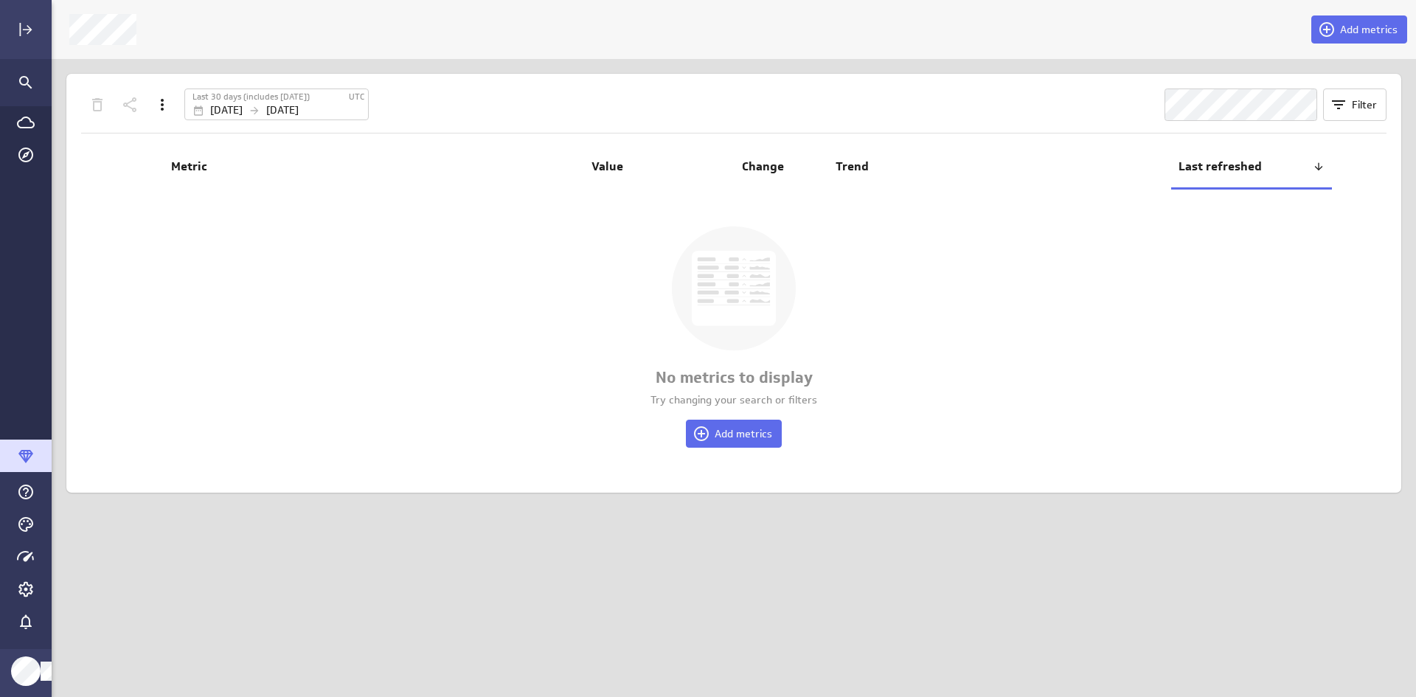
click at [787, 19] on div "Metric deleted" at bounding box center [715, 4] width 199 height 52
click at [28, 118] on icon "Go to Data Feed library" at bounding box center [26, 123] width 18 height 12
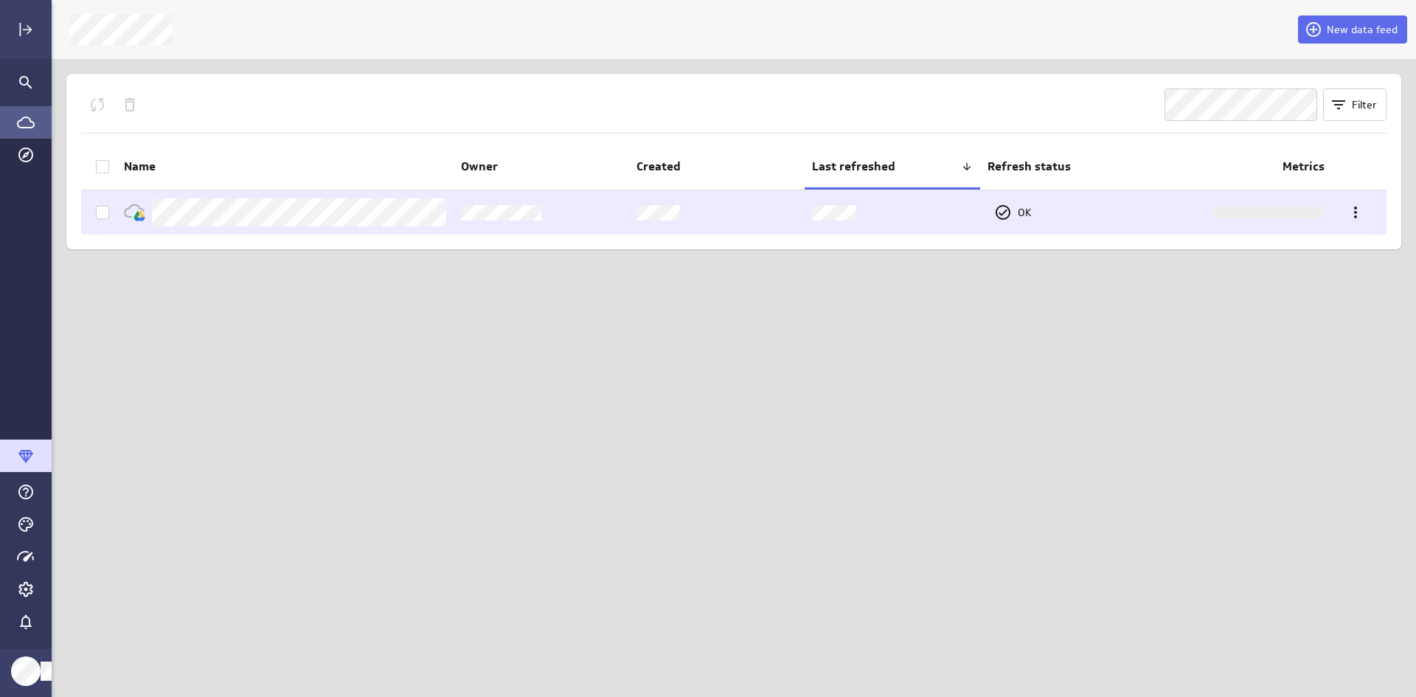
click at [103, 213] on icon at bounding box center [102, 212] width 9 height 7
click at [0, 0] on input "checkbox" at bounding box center [0, 0] width 0 height 0
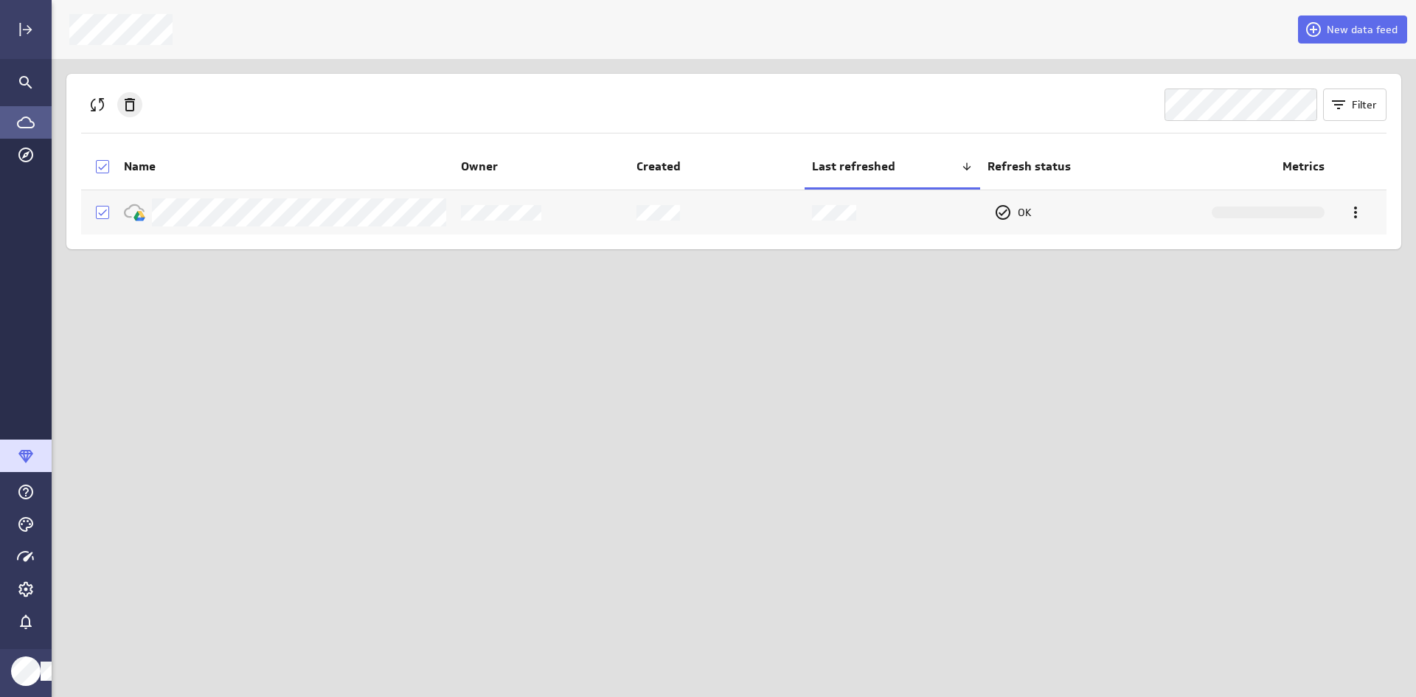
click at [132, 111] on icon "Delete" at bounding box center [130, 104] width 10 height 13
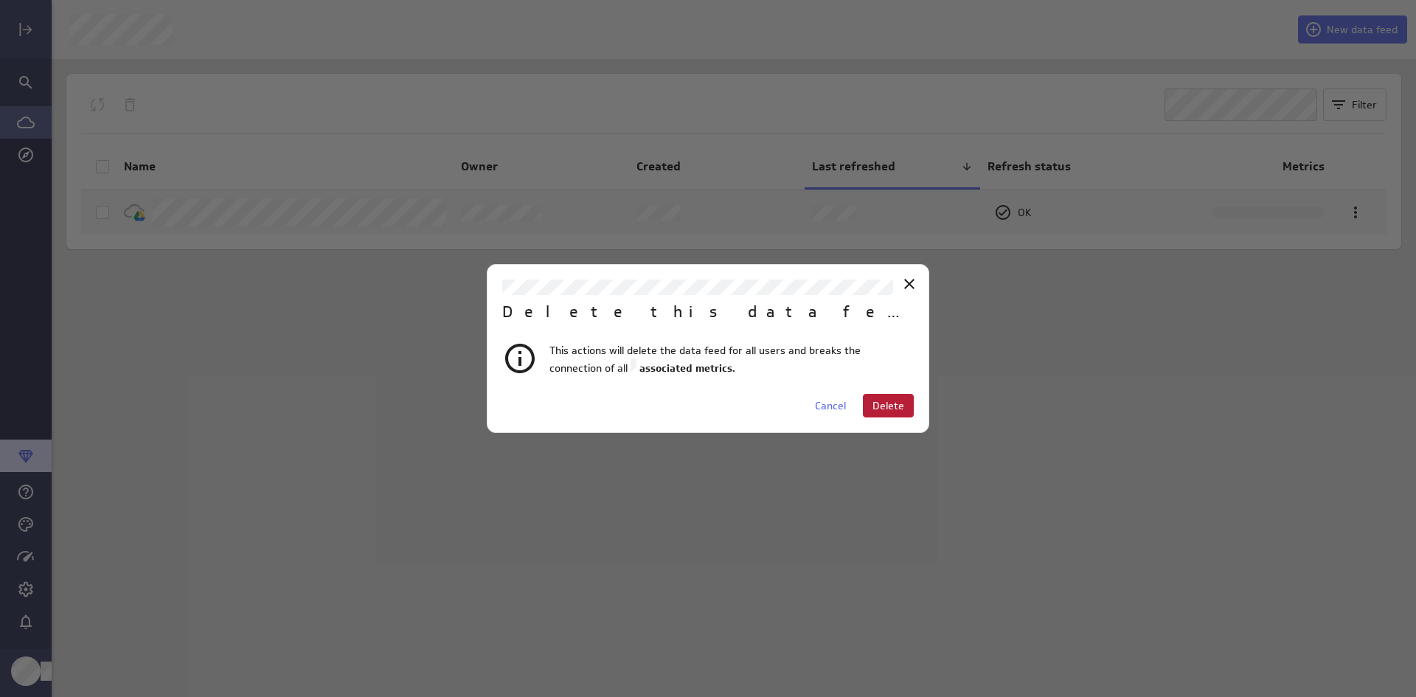
click at [898, 409] on span "Delete" at bounding box center [889, 405] width 32 height 13
